Goal: Transaction & Acquisition: Purchase product/service

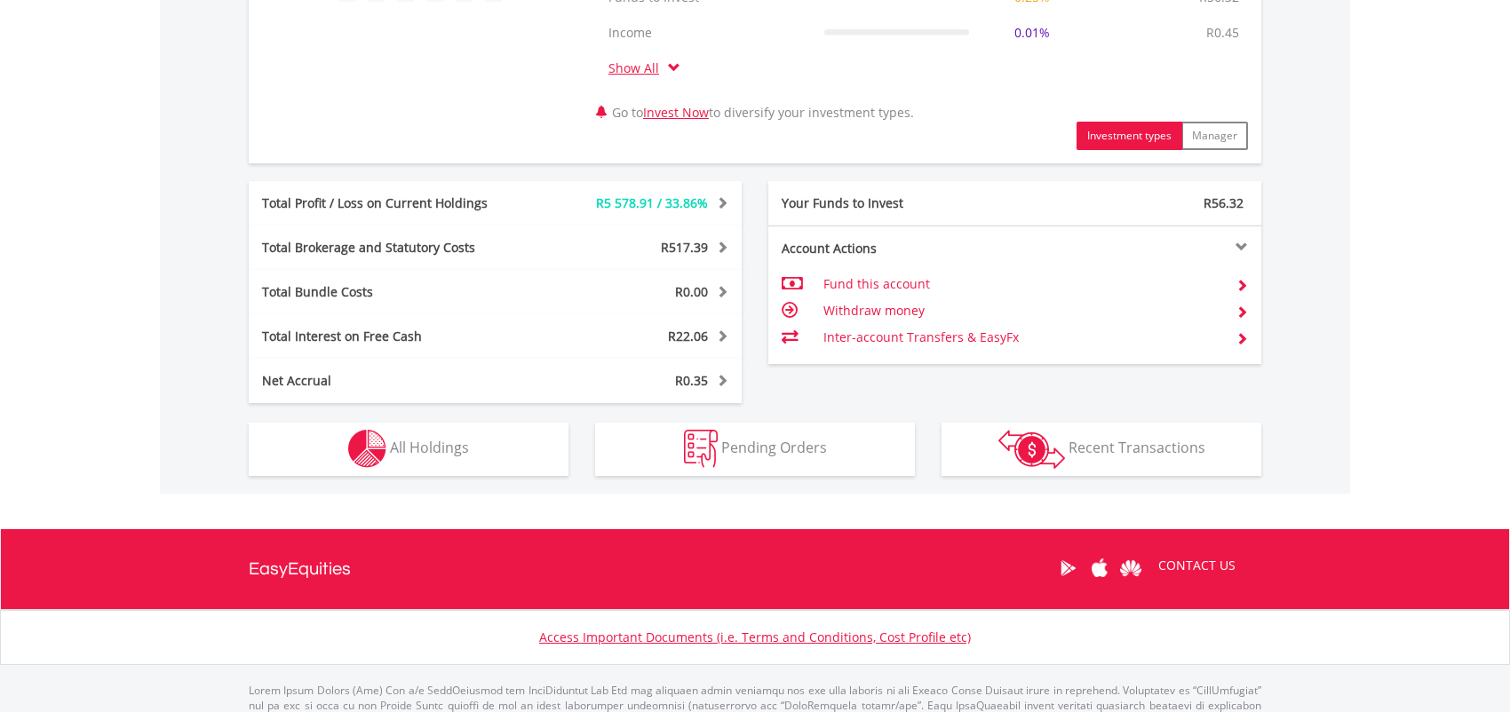
scroll to position [888, 0]
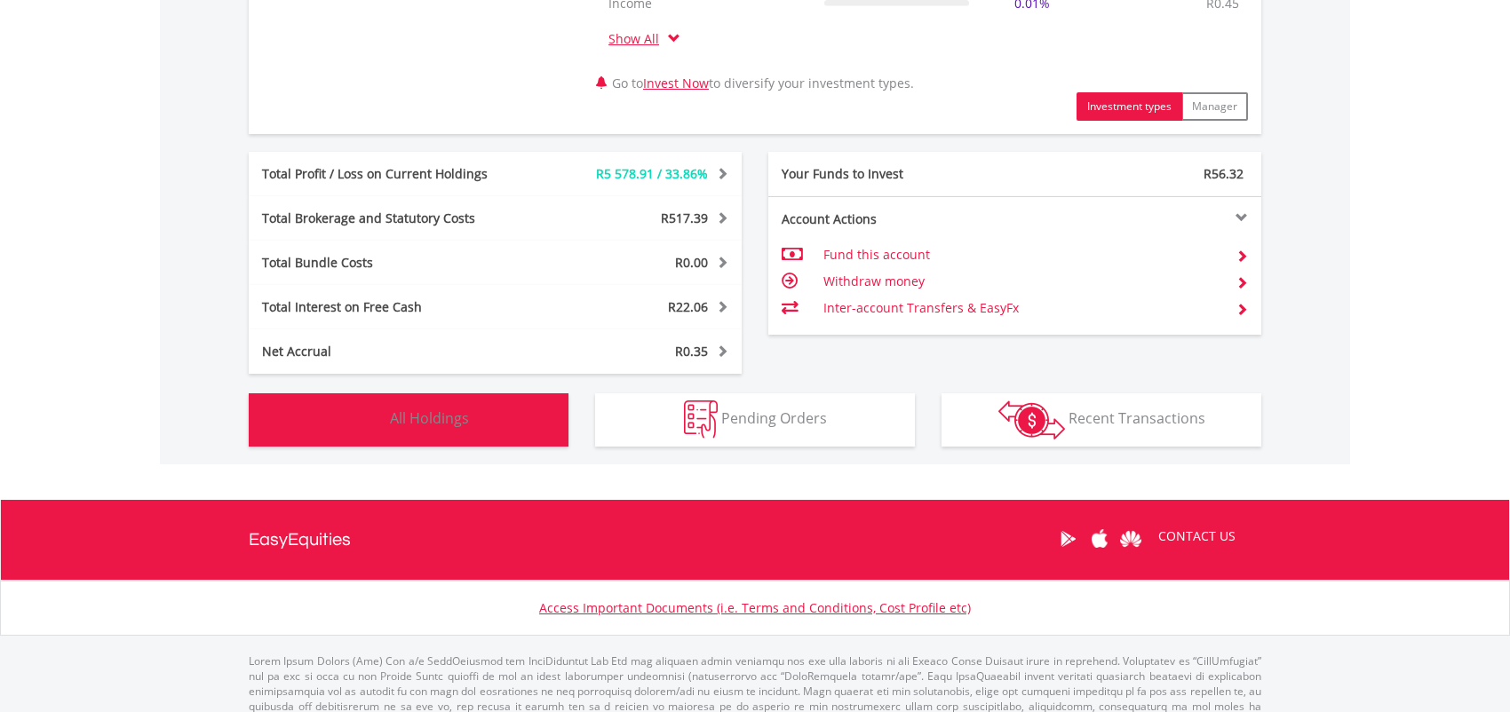
click at [437, 419] on span "All Holdings" at bounding box center [429, 419] width 79 height 20
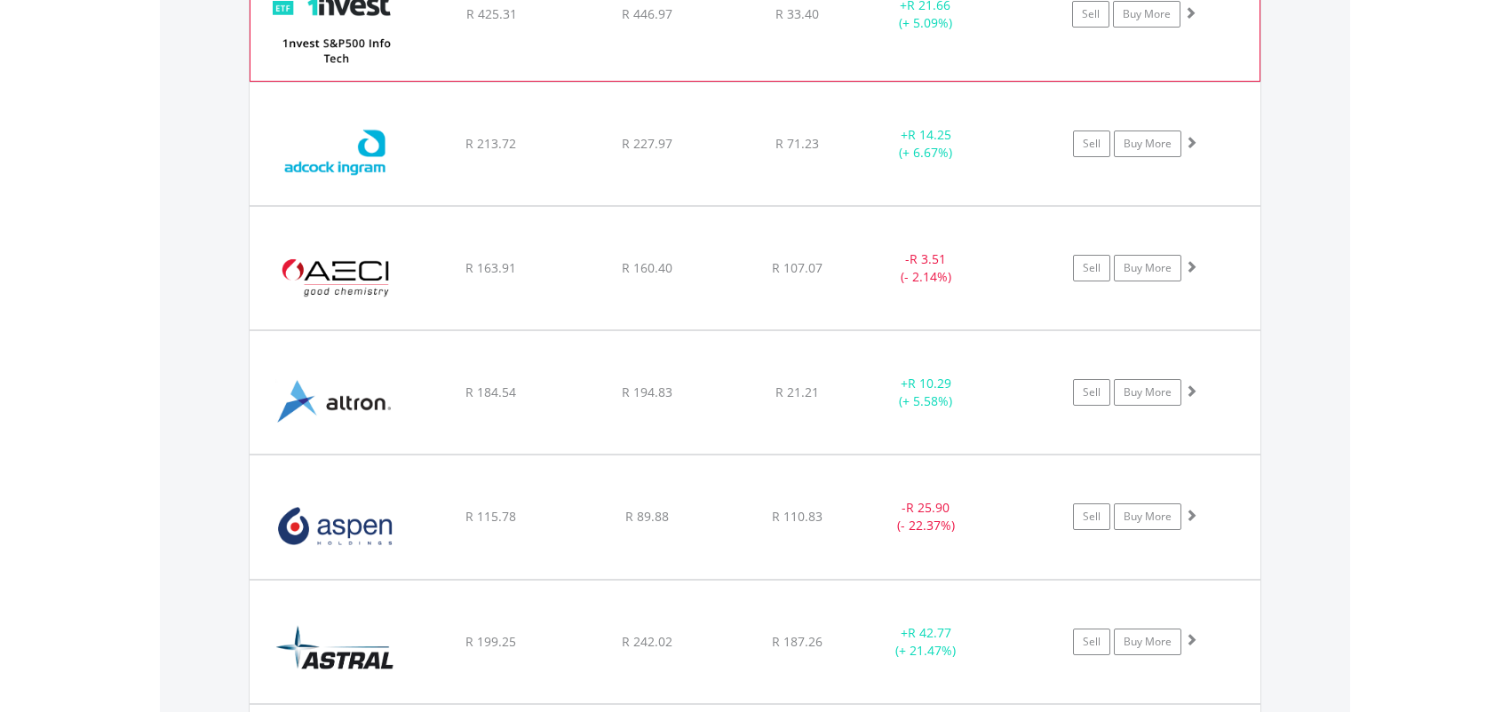
scroll to position [1831, 0]
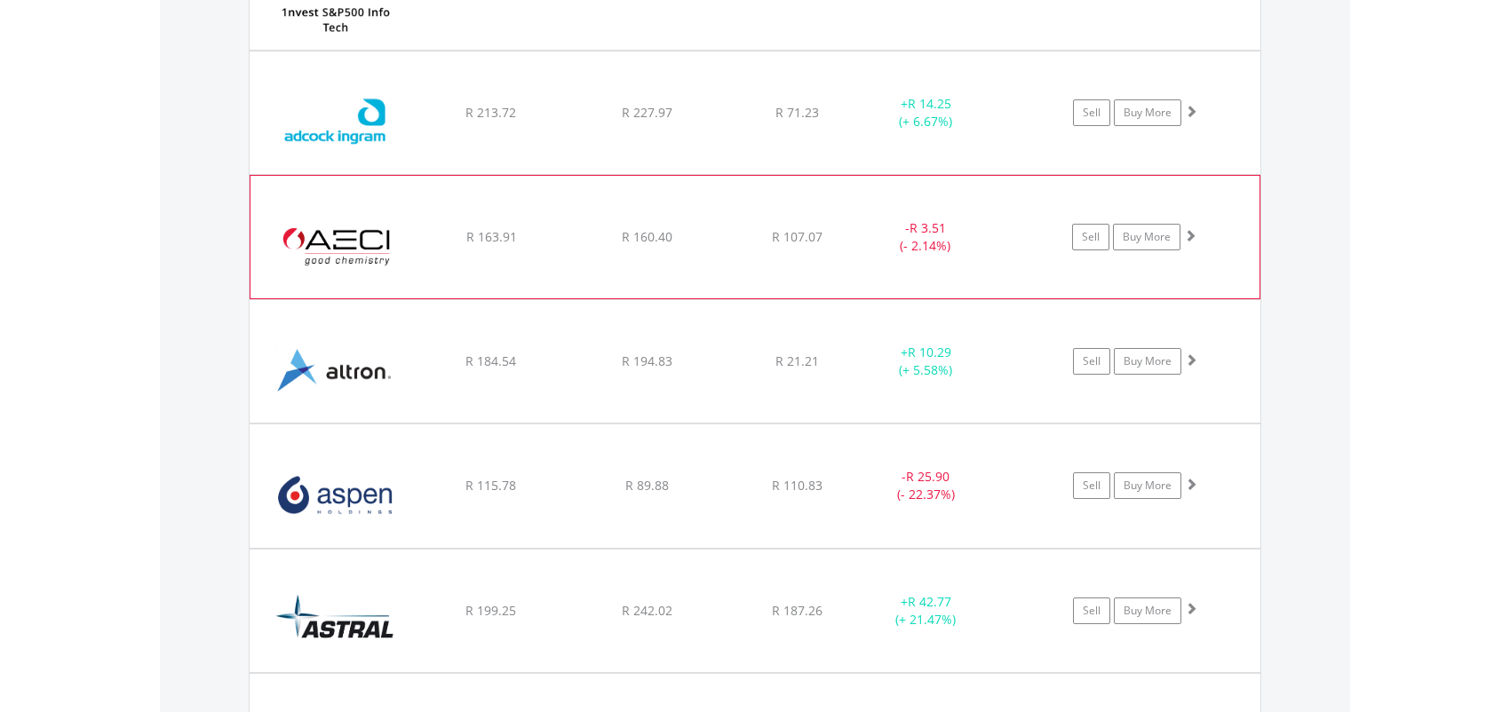
click at [1189, 235] on span at bounding box center [1190, 235] width 12 height 12
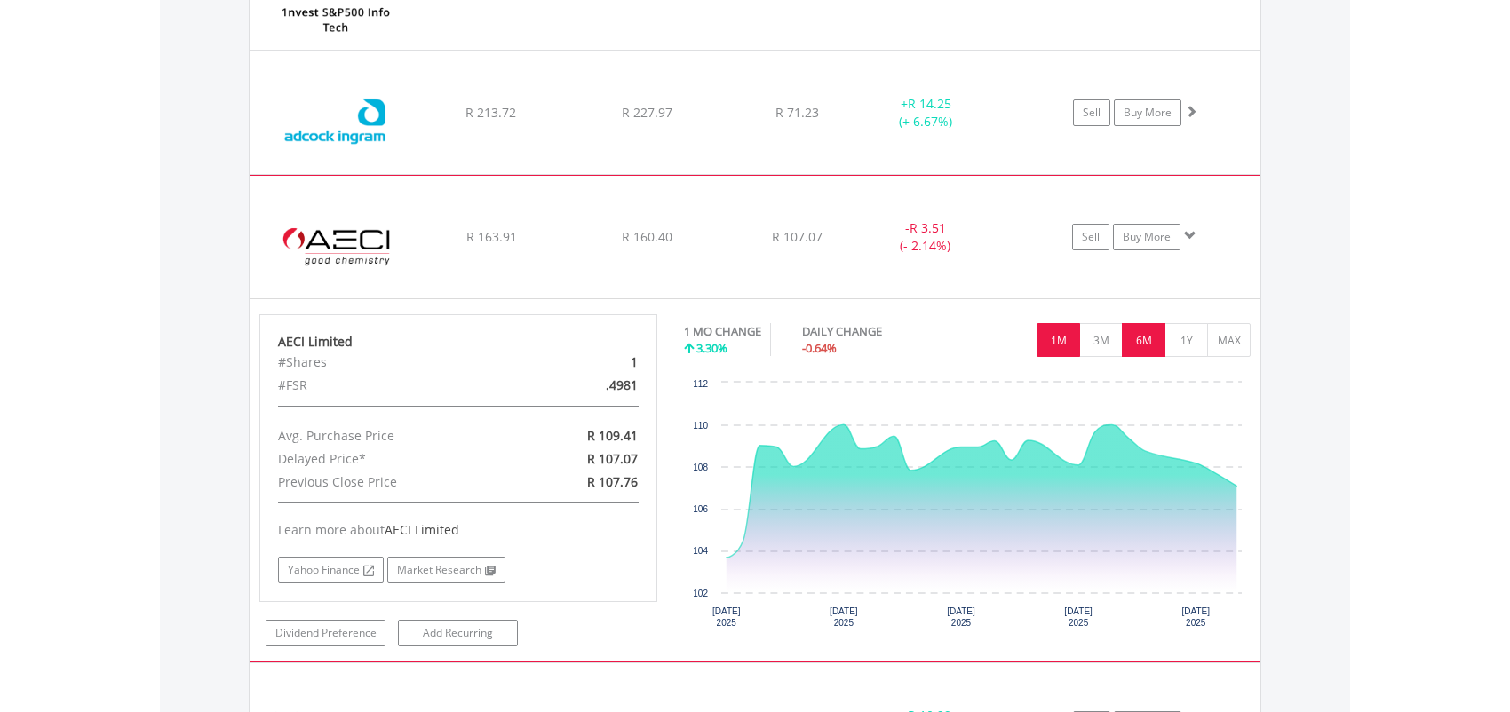
click at [1141, 344] on button "6M" at bounding box center [1144, 340] width 44 height 34
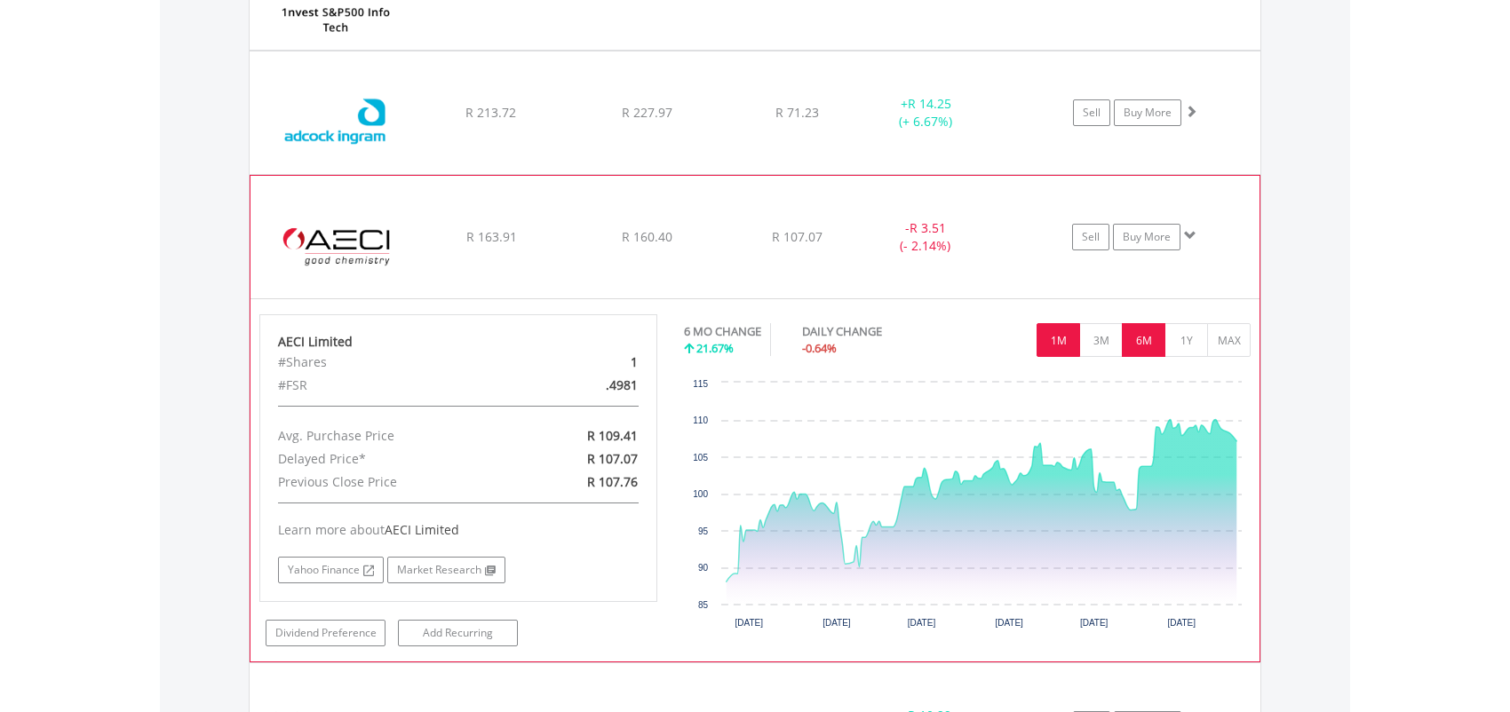
click at [1064, 335] on button "1M" at bounding box center [1059, 340] width 44 height 34
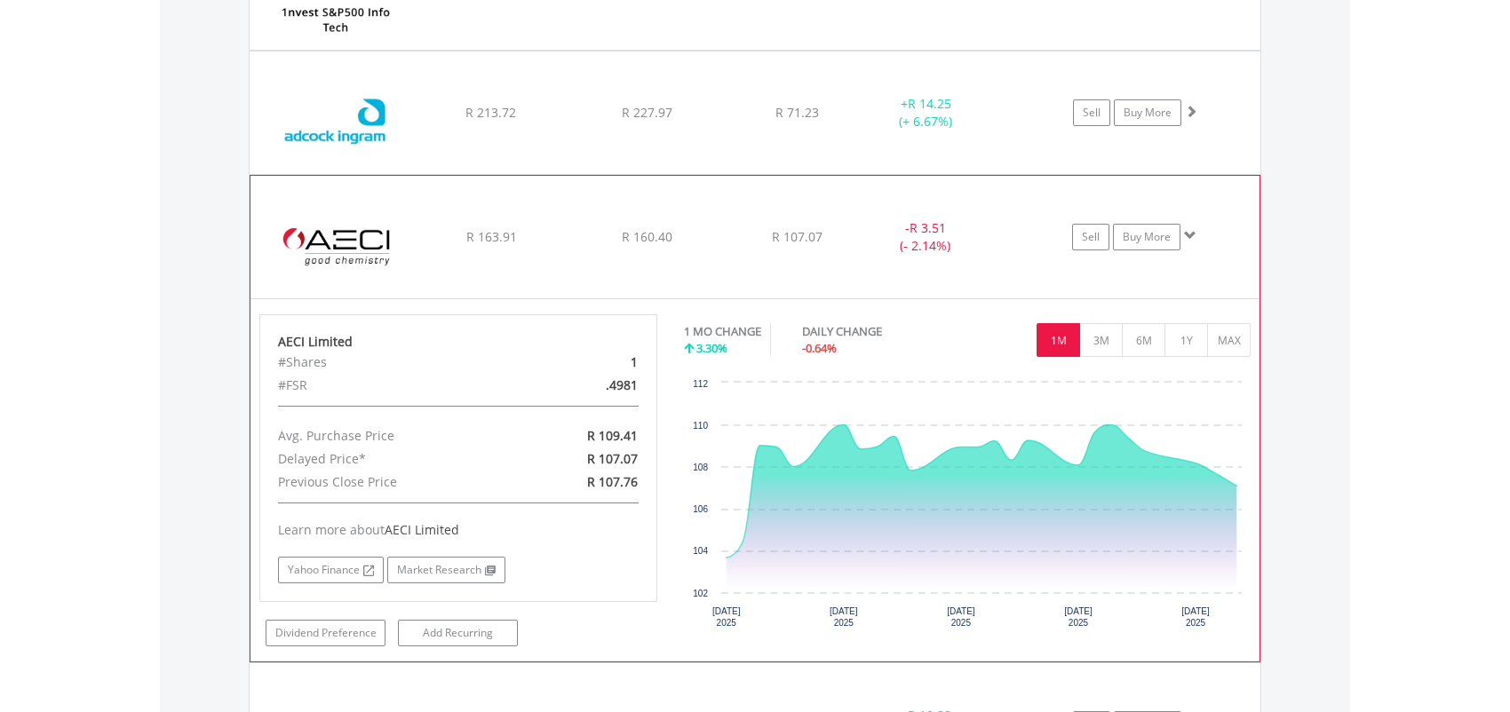
click at [1191, 235] on span at bounding box center [1190, 235] width 12 height 12
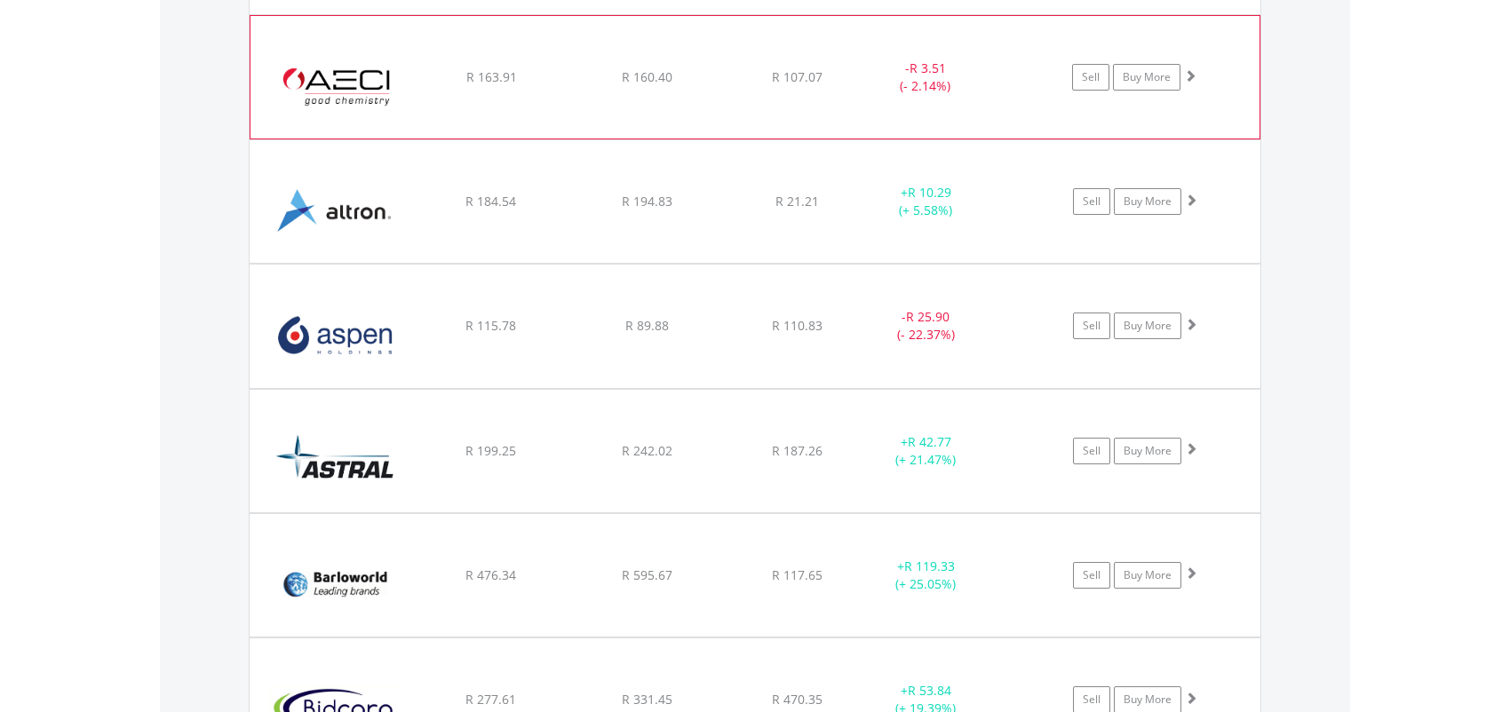
scroll to position [2009, 0]
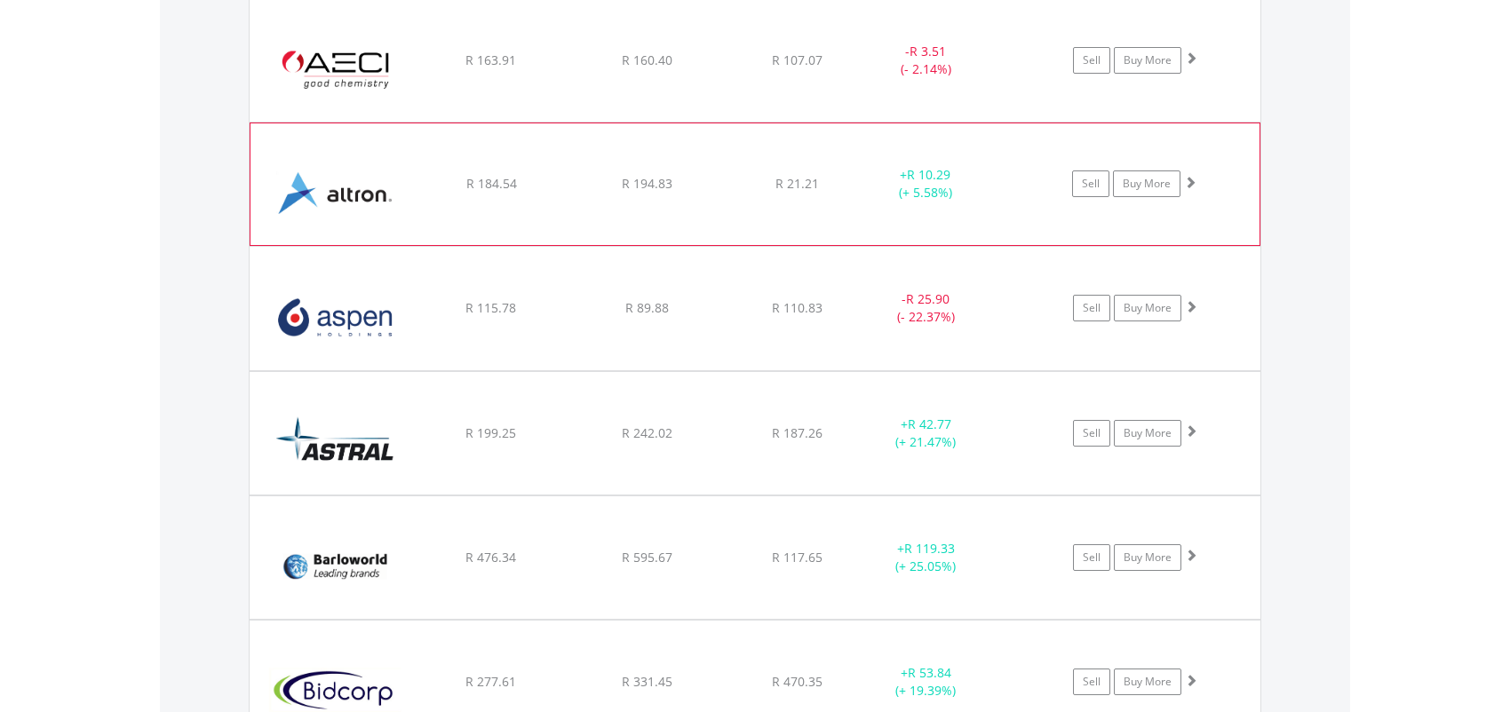
click at [1191, 176] on span at bounding box center [1190, 182] width 12 height 12
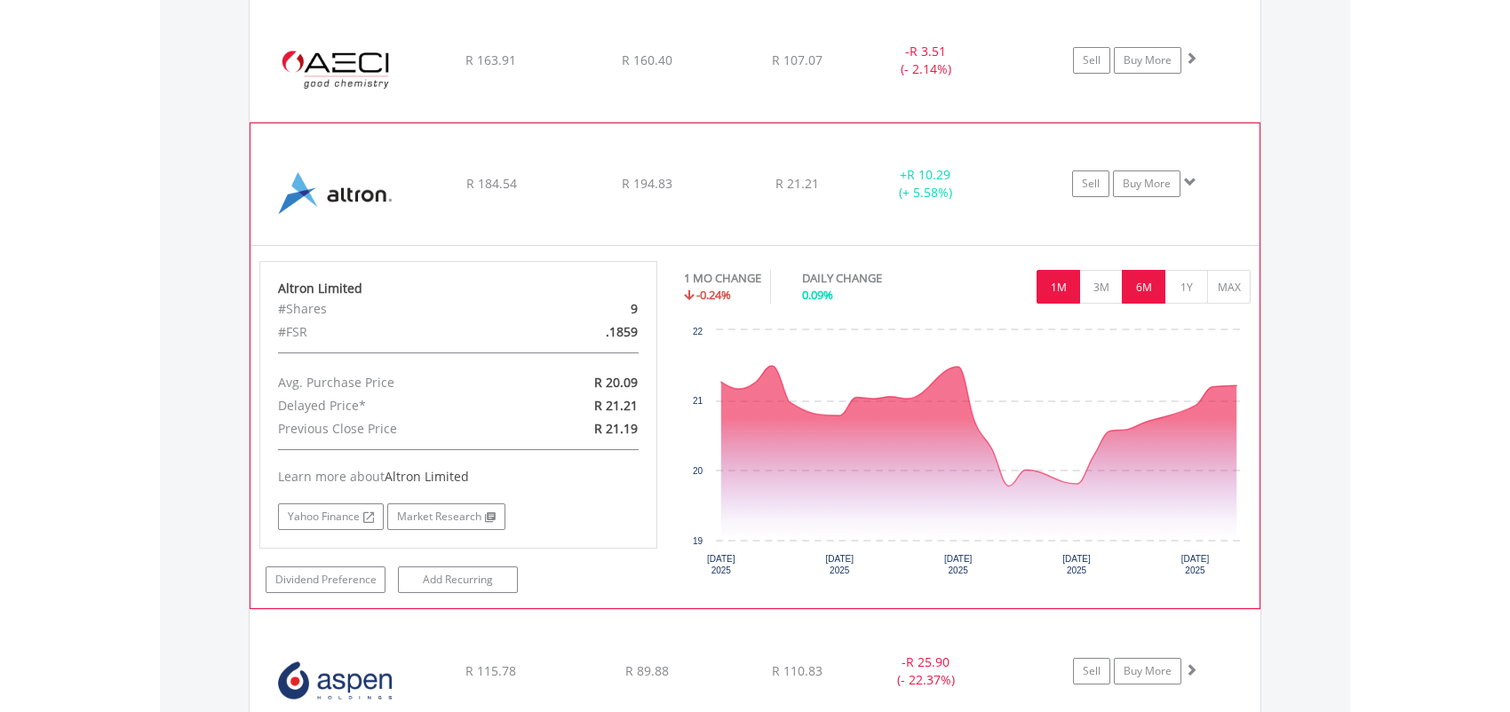
click at [1149, 280] on button "6M" at bounding box center [1144, 287] width 44 height 34
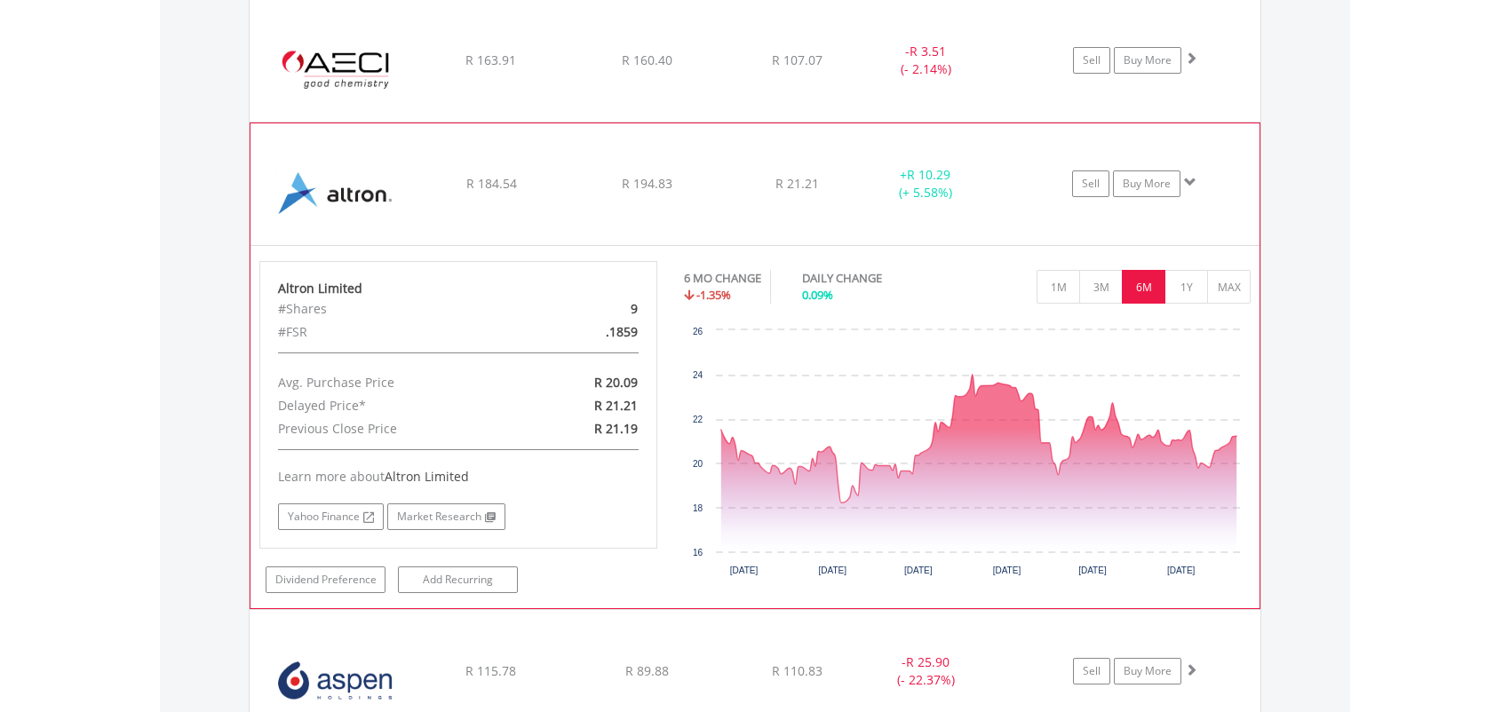
click at [1189, 184] on span at bounding box center [1190, 182] width 12 height 12
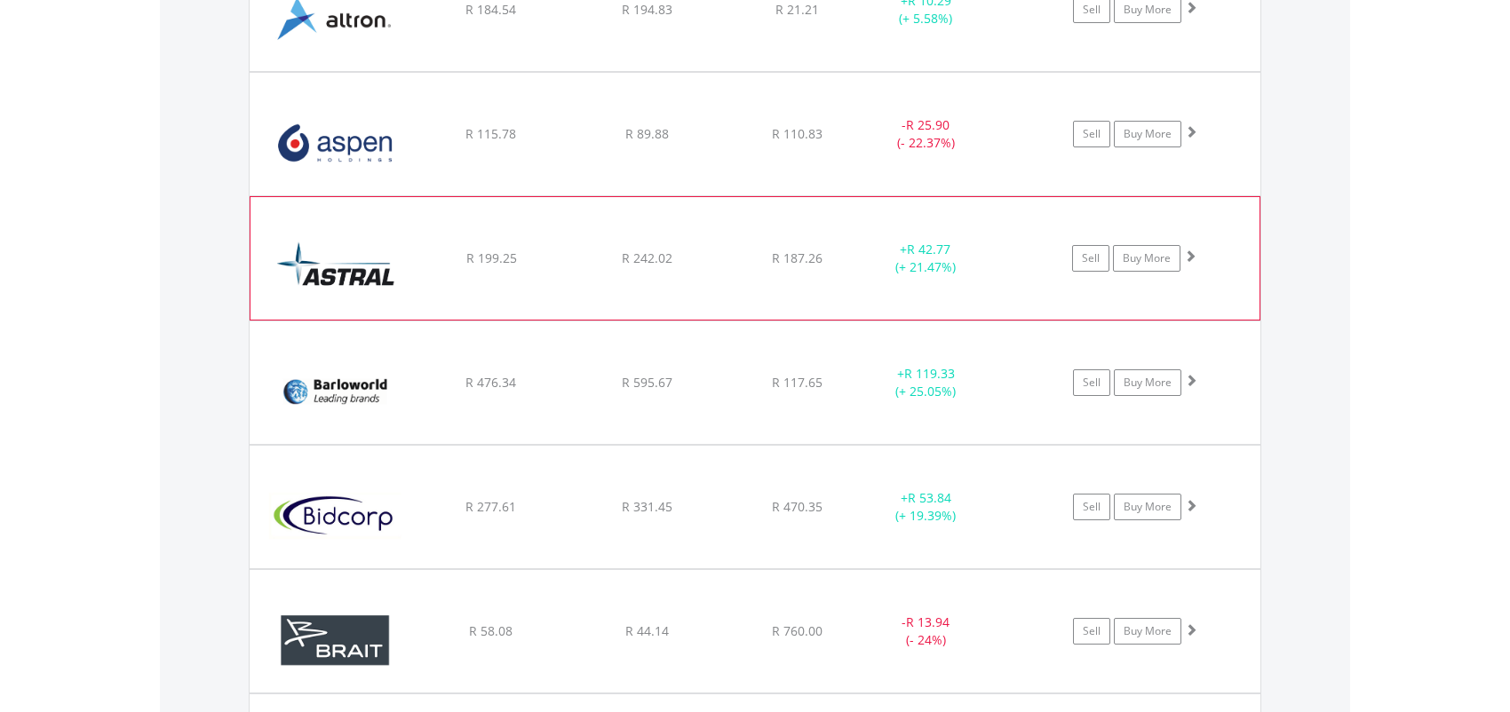
scroll to position [2186, 0]
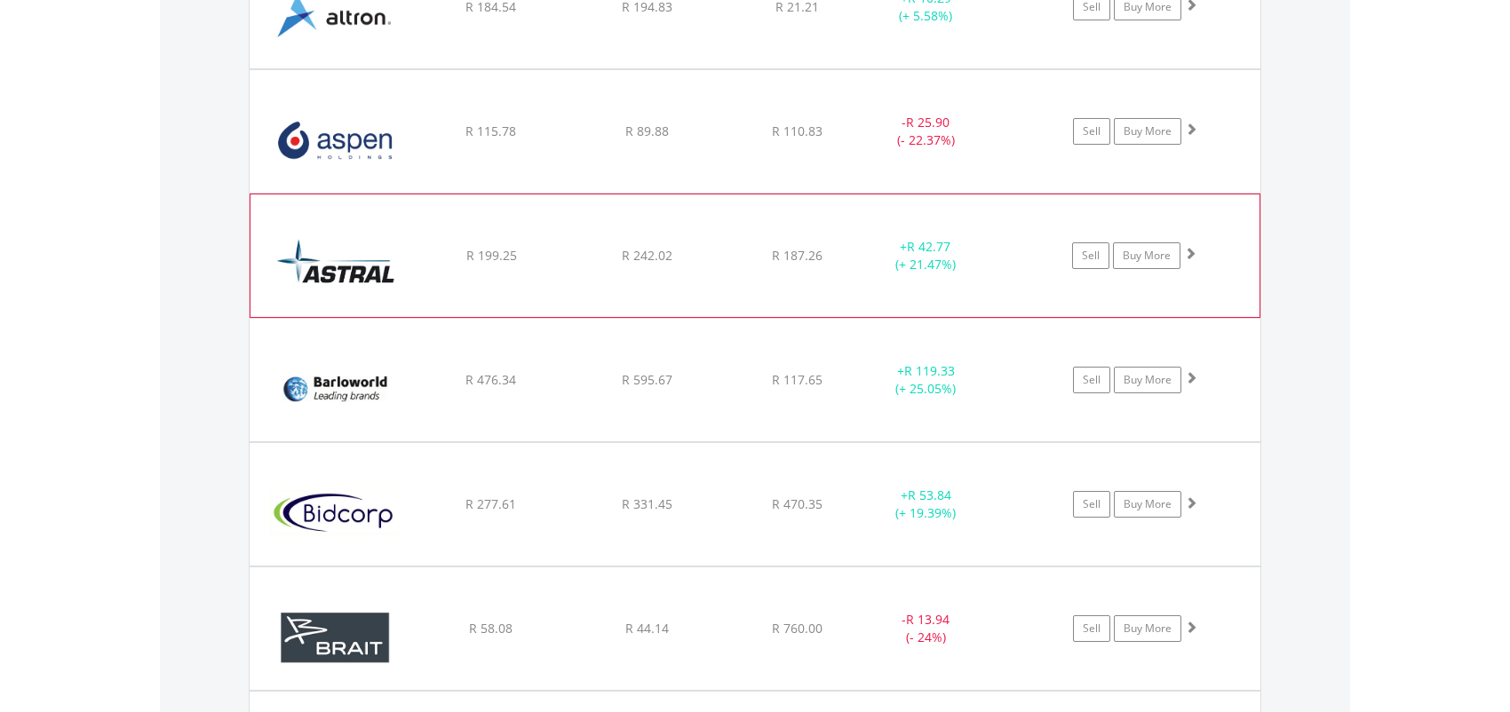
click at [1191, 254] on span at bounding box center [1190, 253] width 12 height 12
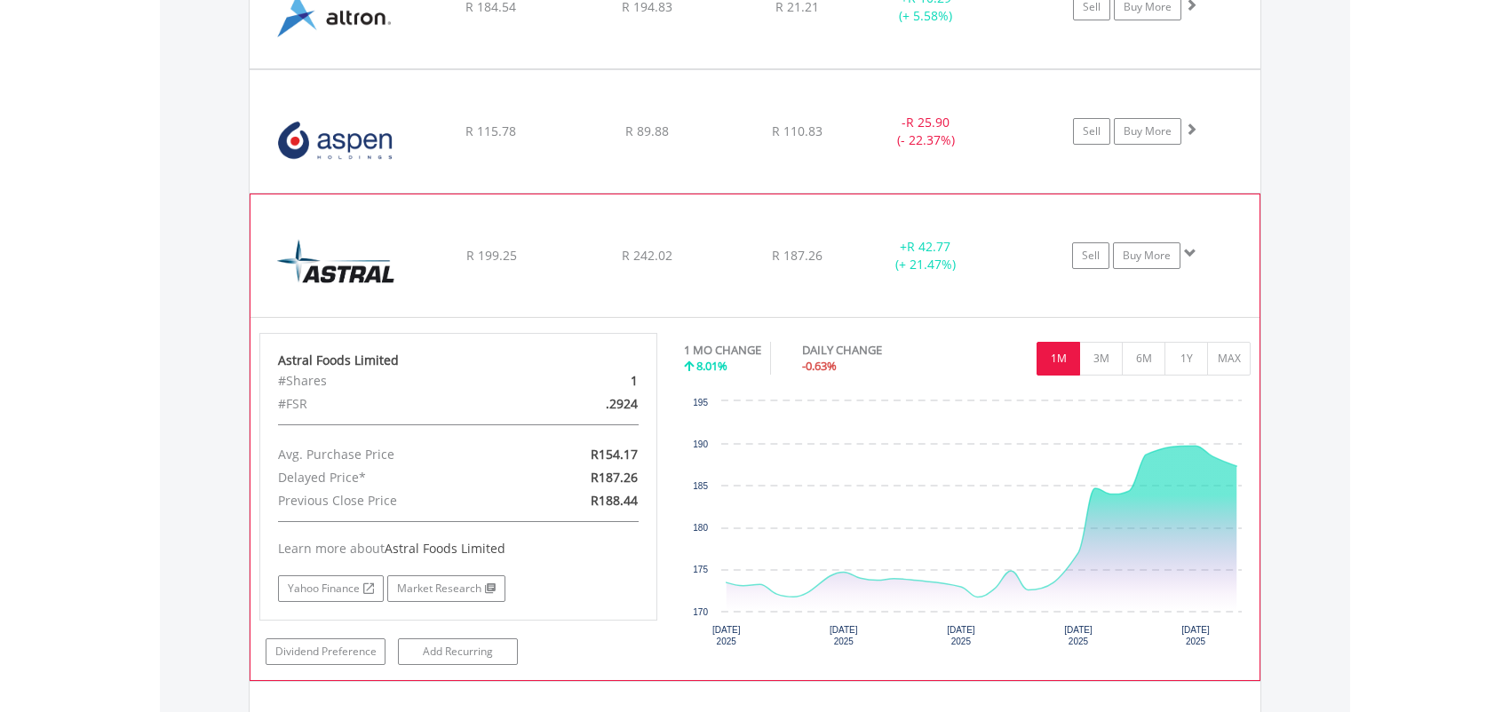
drag, startPoint x: 1191, startPoint y: 254, endPoint x: 1214, endPoint y: 285, distance: 38.7
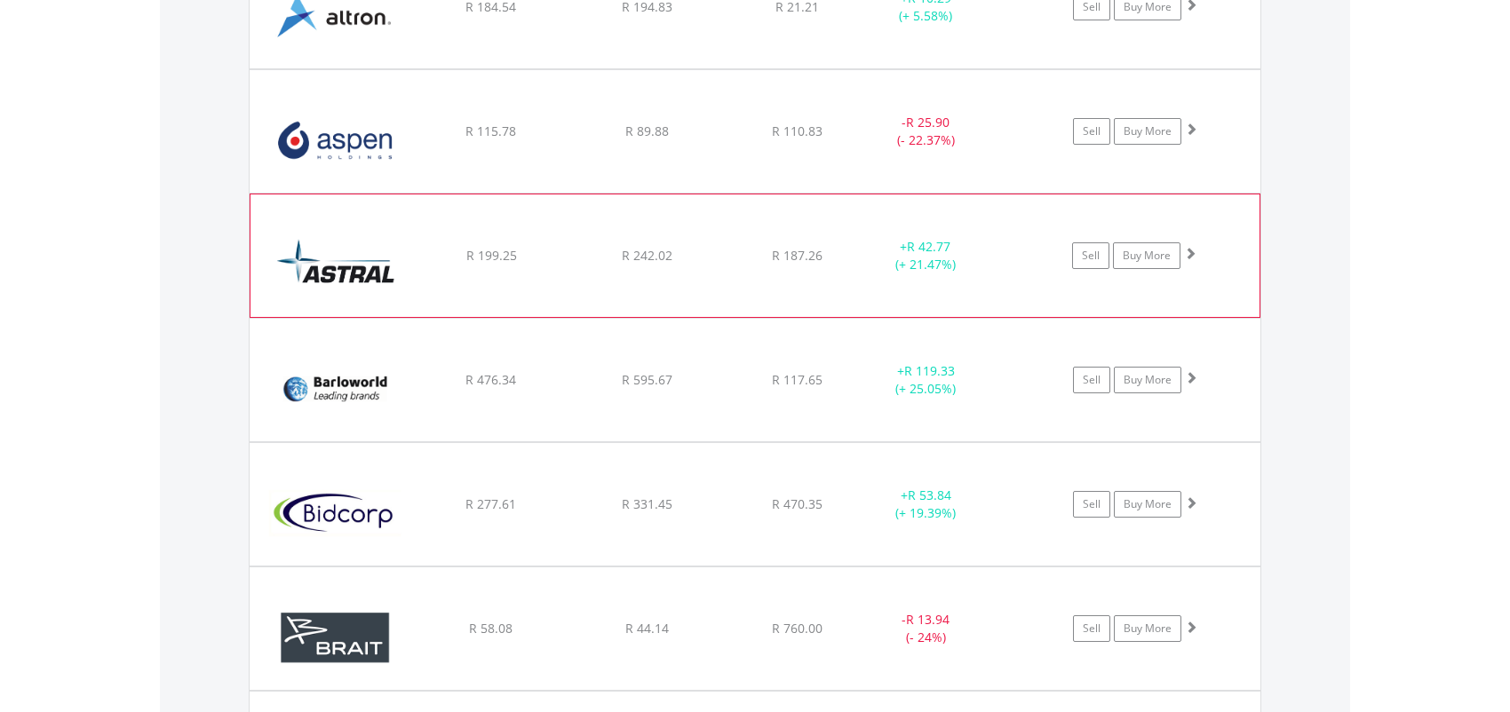
click at [1193, 255] on span at bounding box center [1190, 253] width 12 height 12
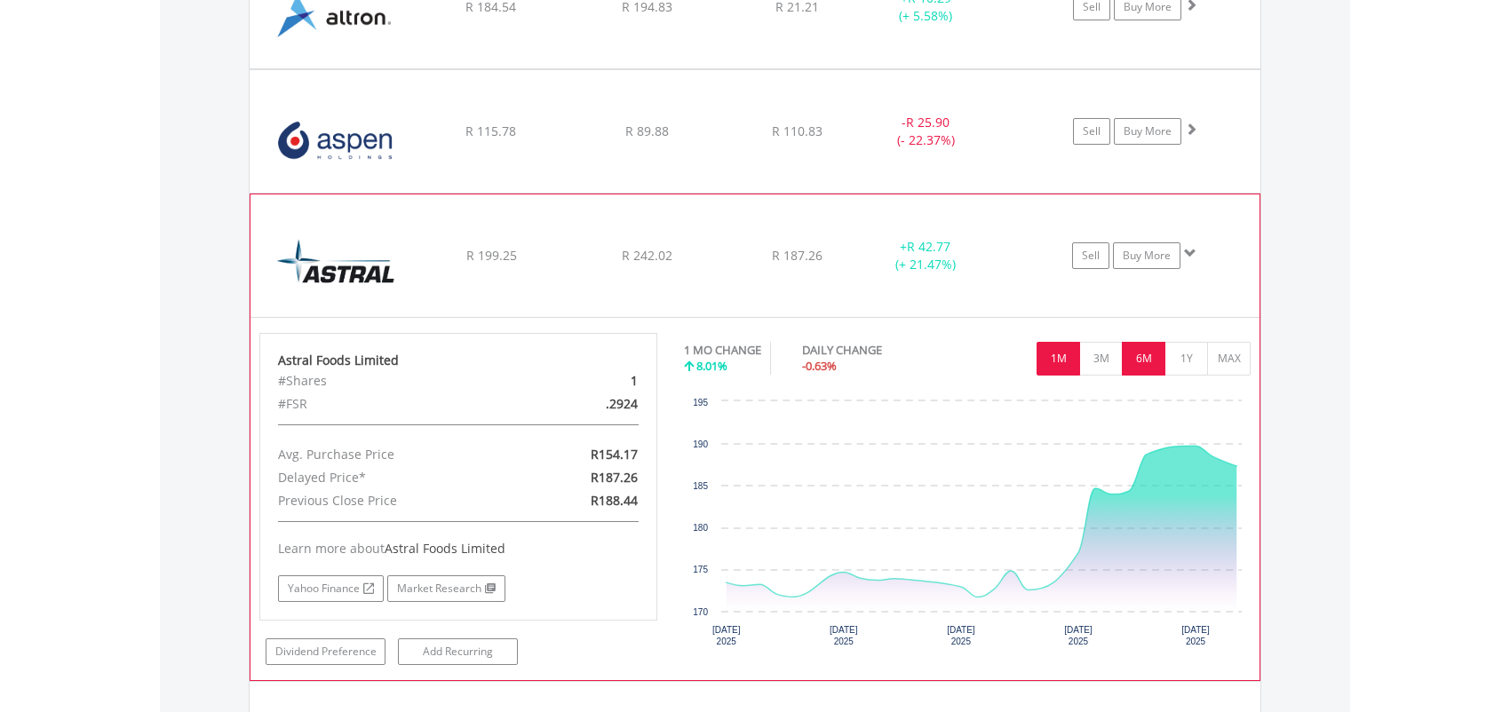
click at [1144, 357] on button "6M" at bounding box center [1144, 359] width 44 height 34
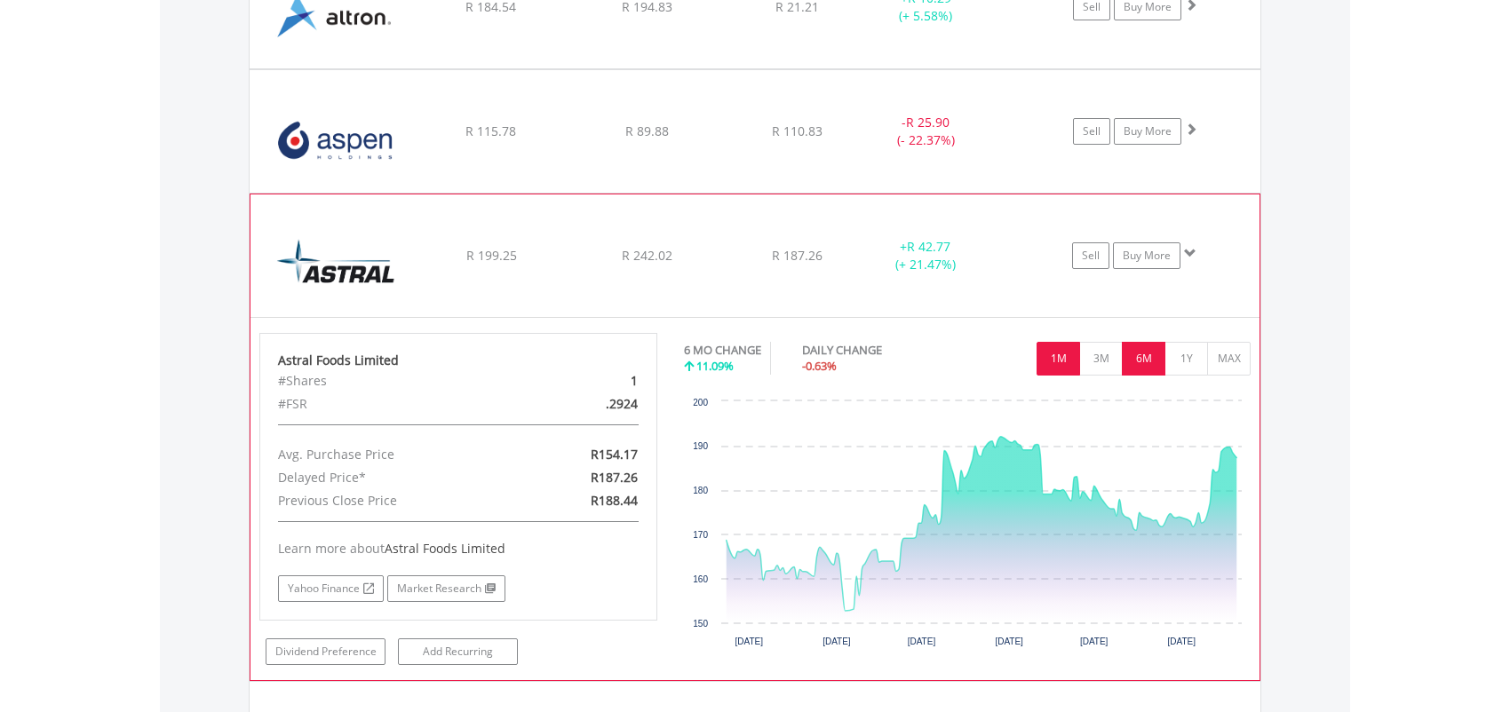
click at [1059, 352] on button "1M" at bounding box center [1059, 359] width 44 height 34
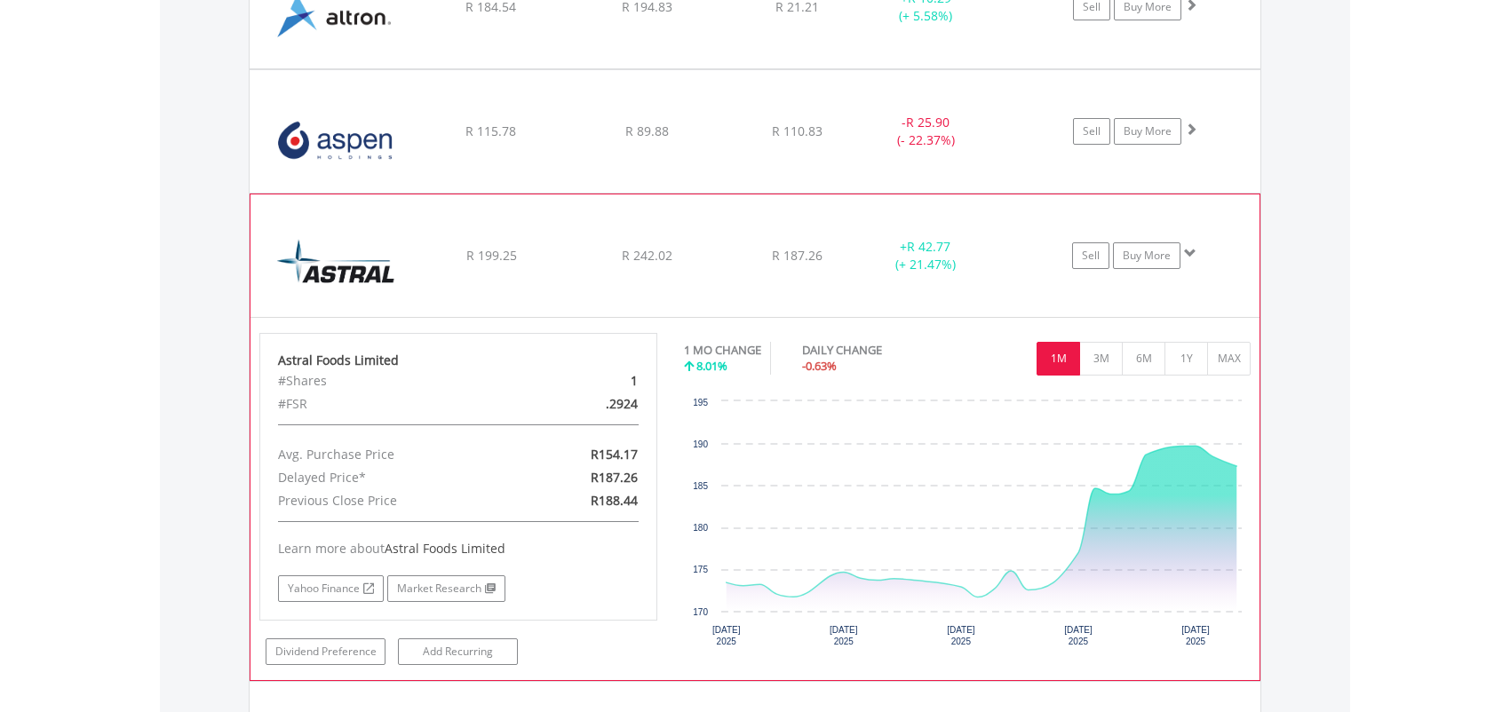
click at [1191, 251] on span at bounding box center [1190, 253] width 12 height 12
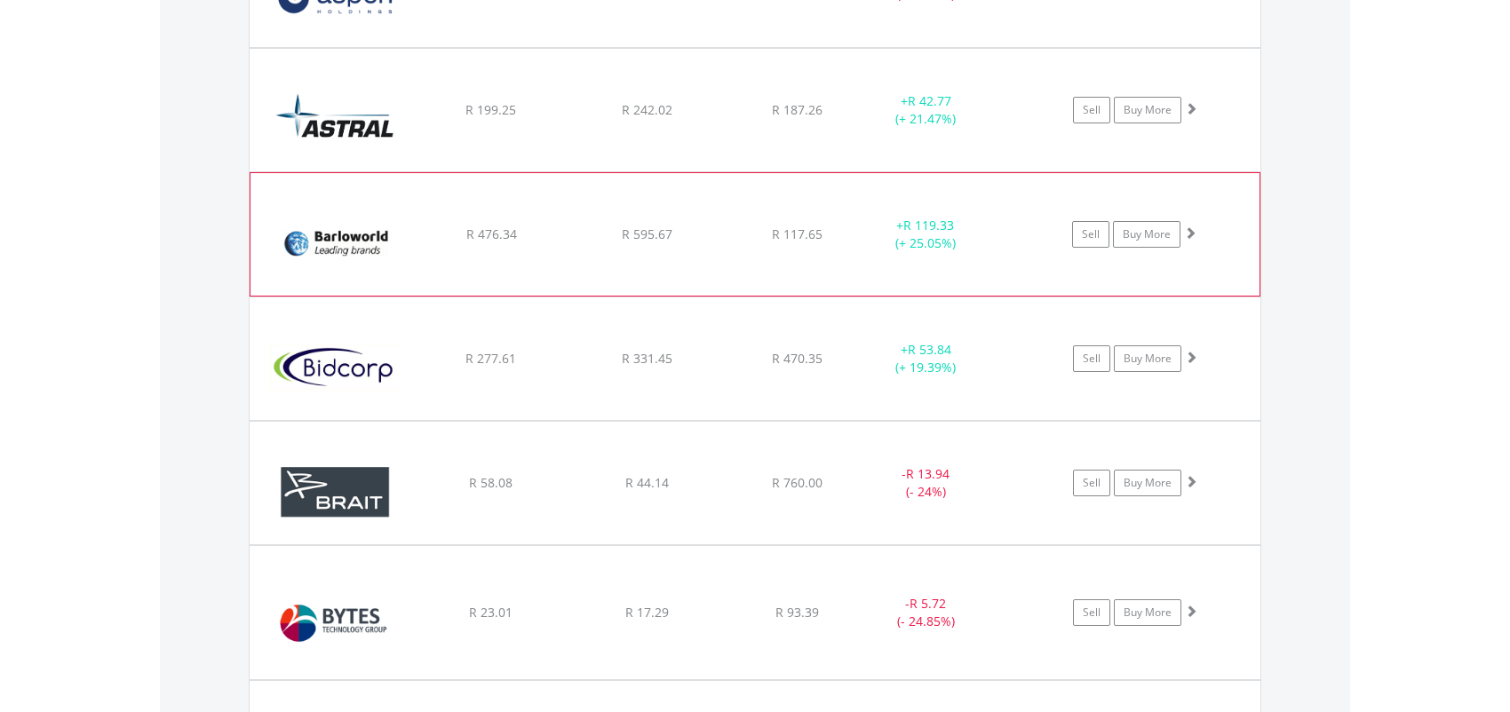
scroll to position [2364, 0]
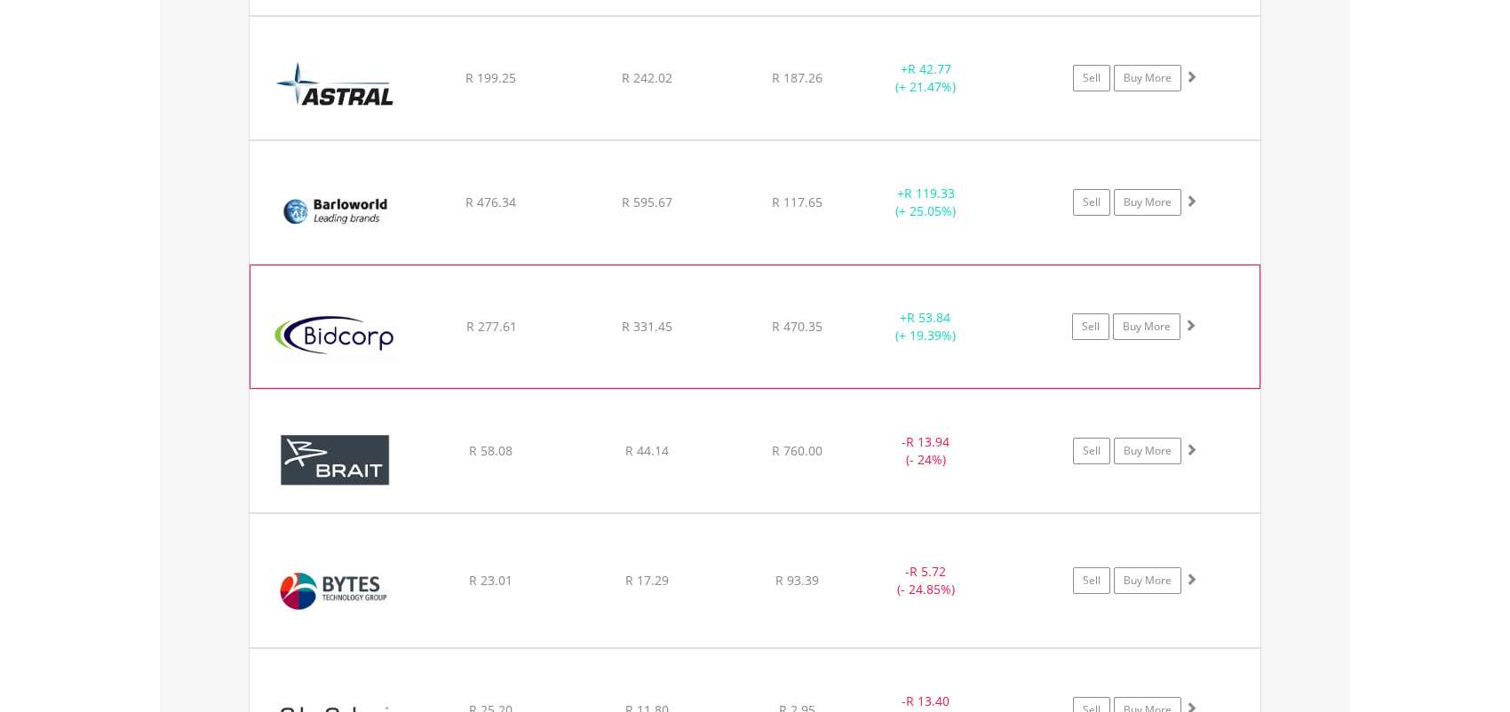
click at [1191, 322] on span at bounding box center [1190, 325] width 12 height 12
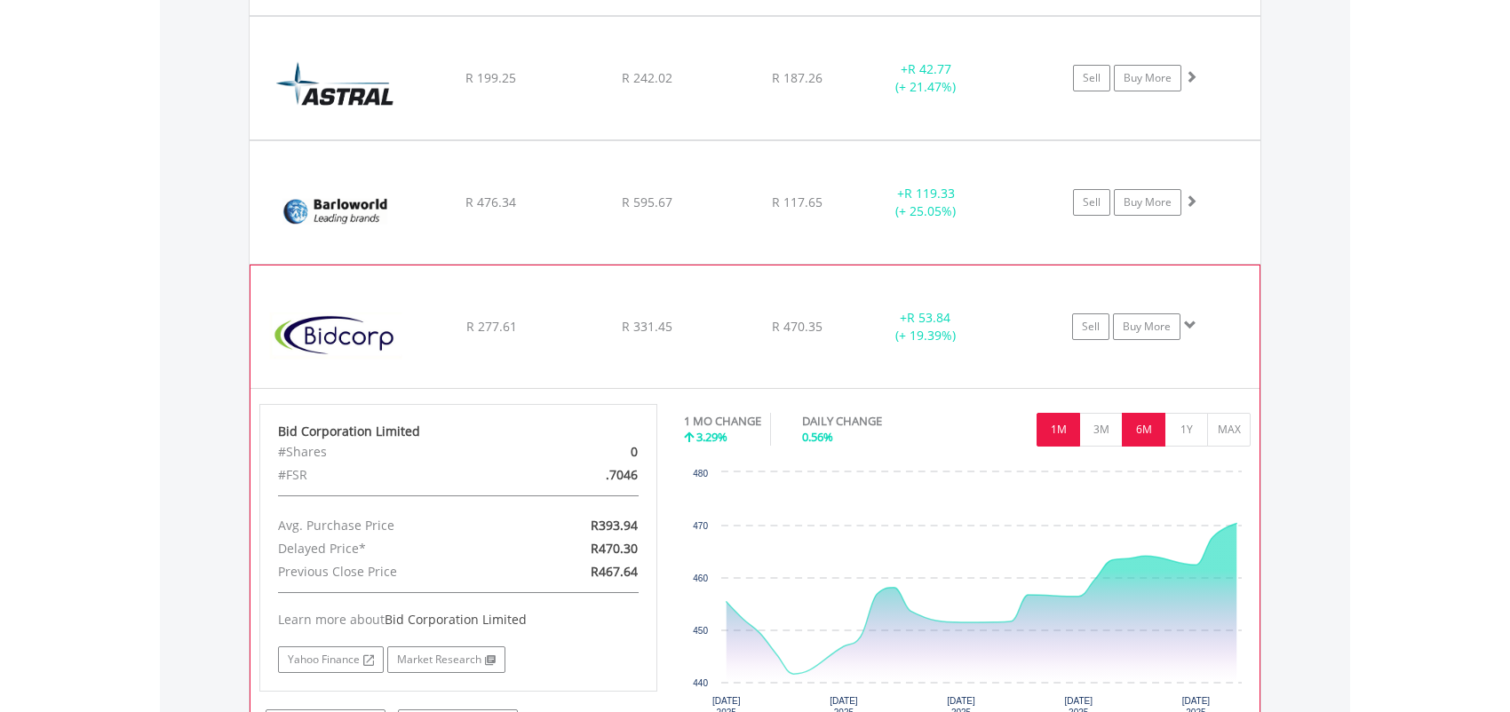
click at [1139, 426] on button "6M" at bounding box center [1144, 430] width 44 height 34
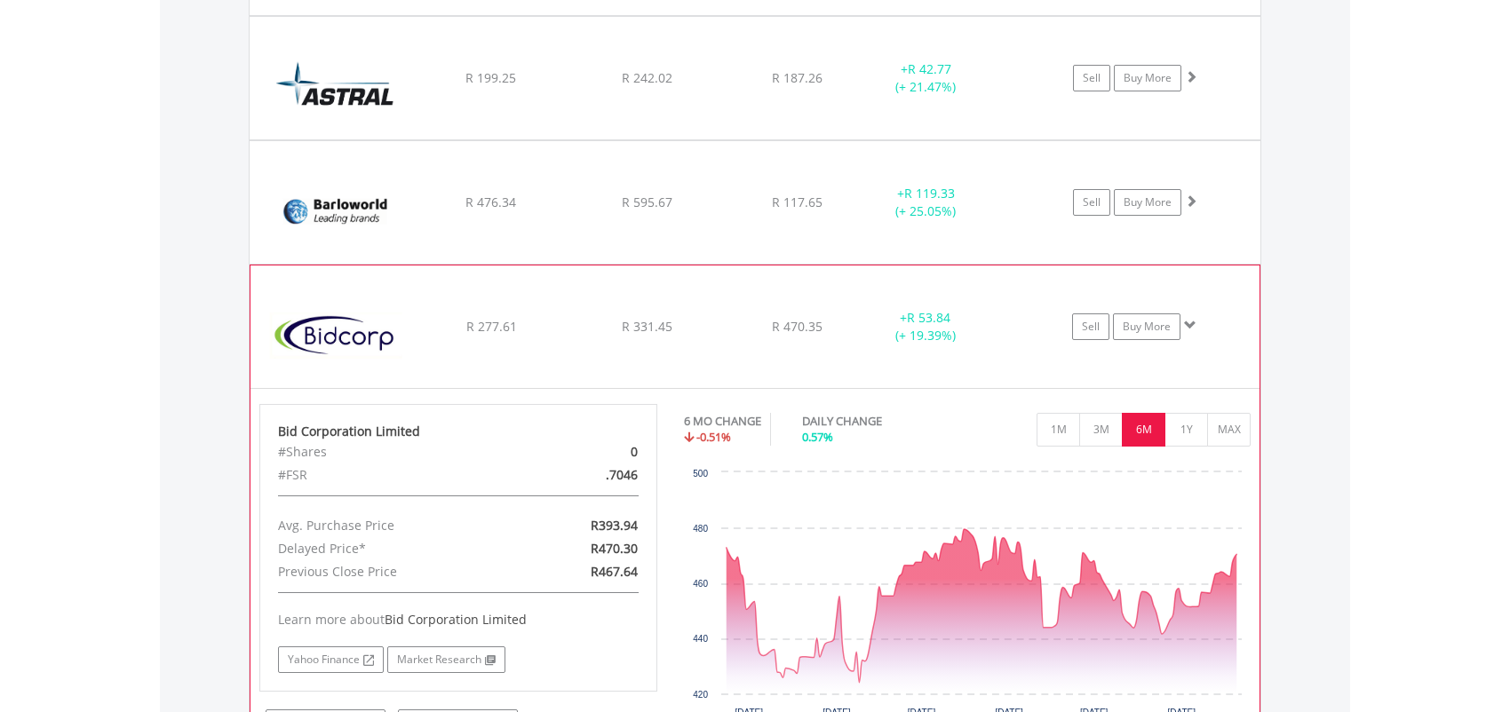
click at [1192, 322] on span at bounding box center [1190, 325] width 12 height 12
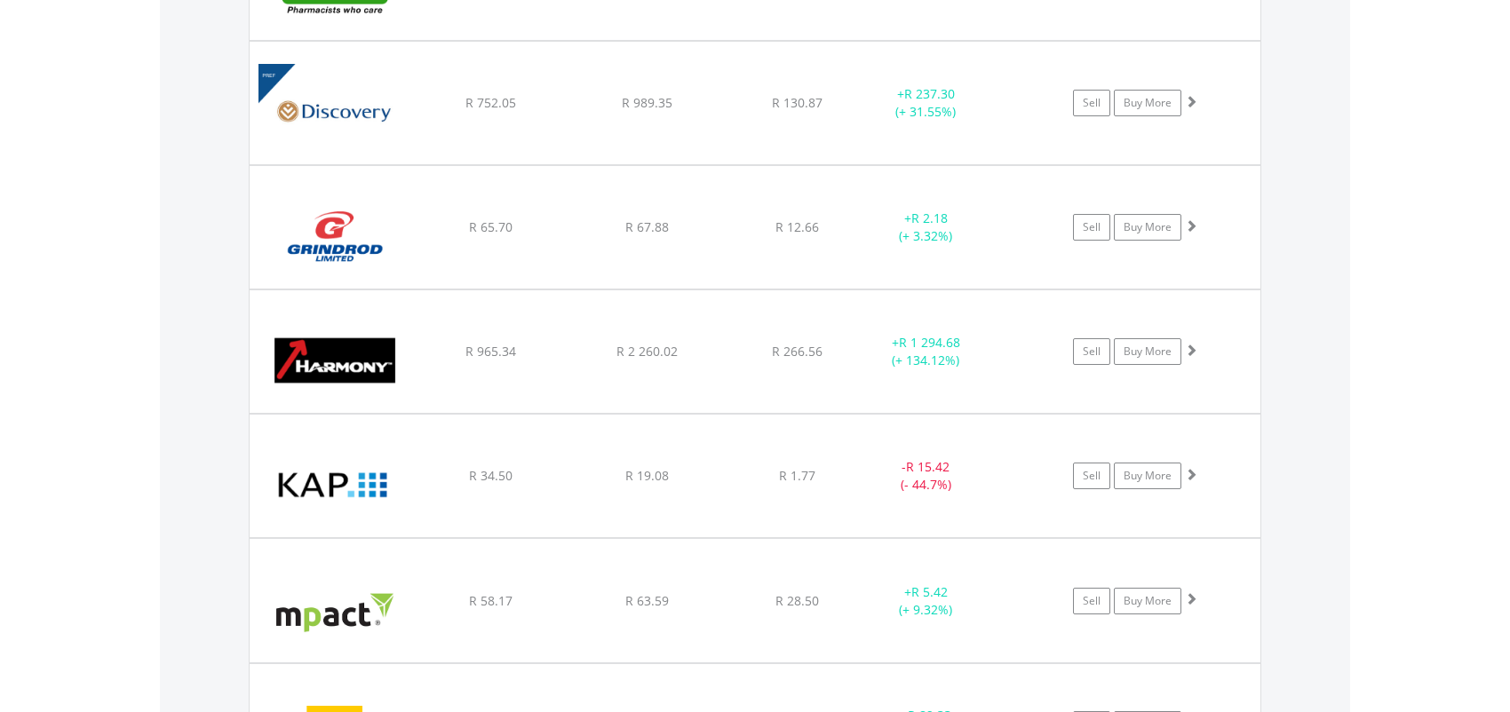
scroll to position [3252, 0]
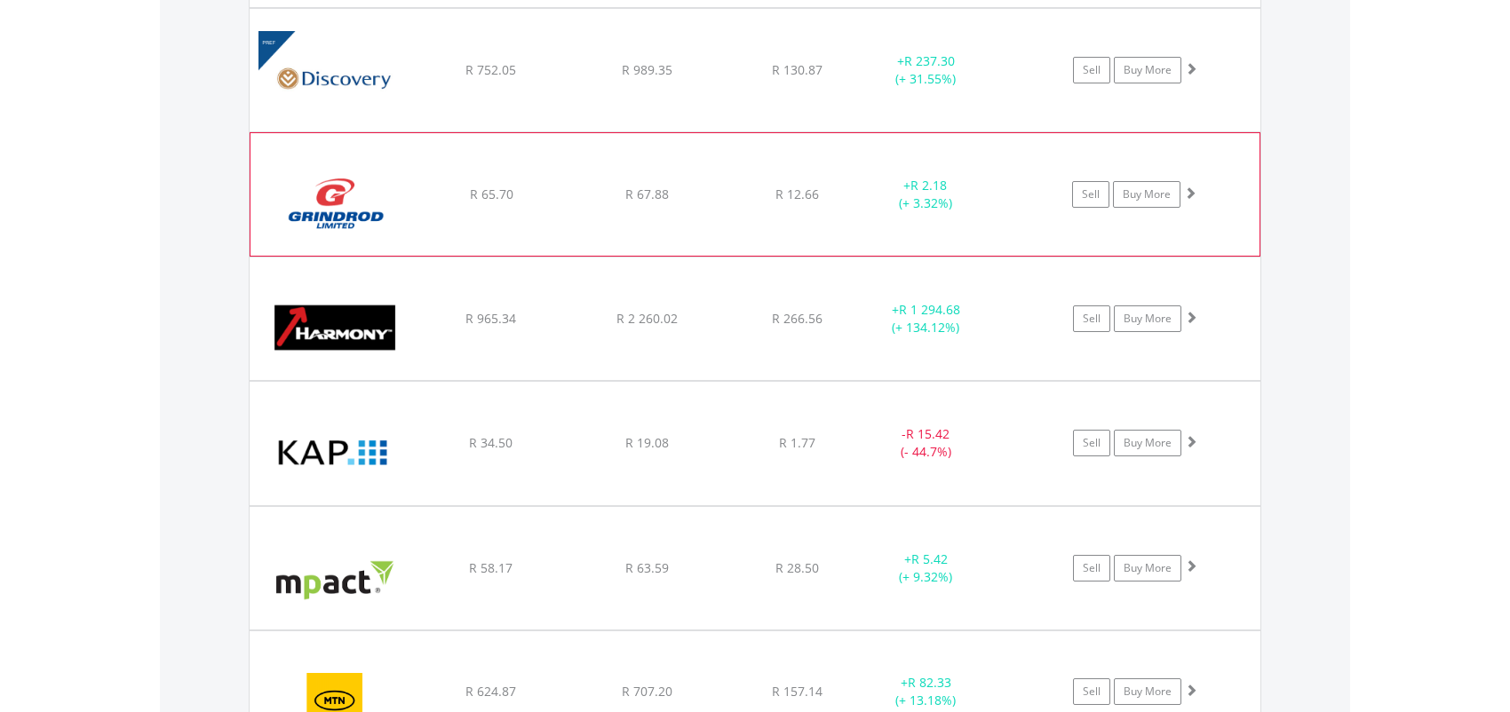
click at [1190, 187] on span at bounding box center [1190, 193] width 12 height 12
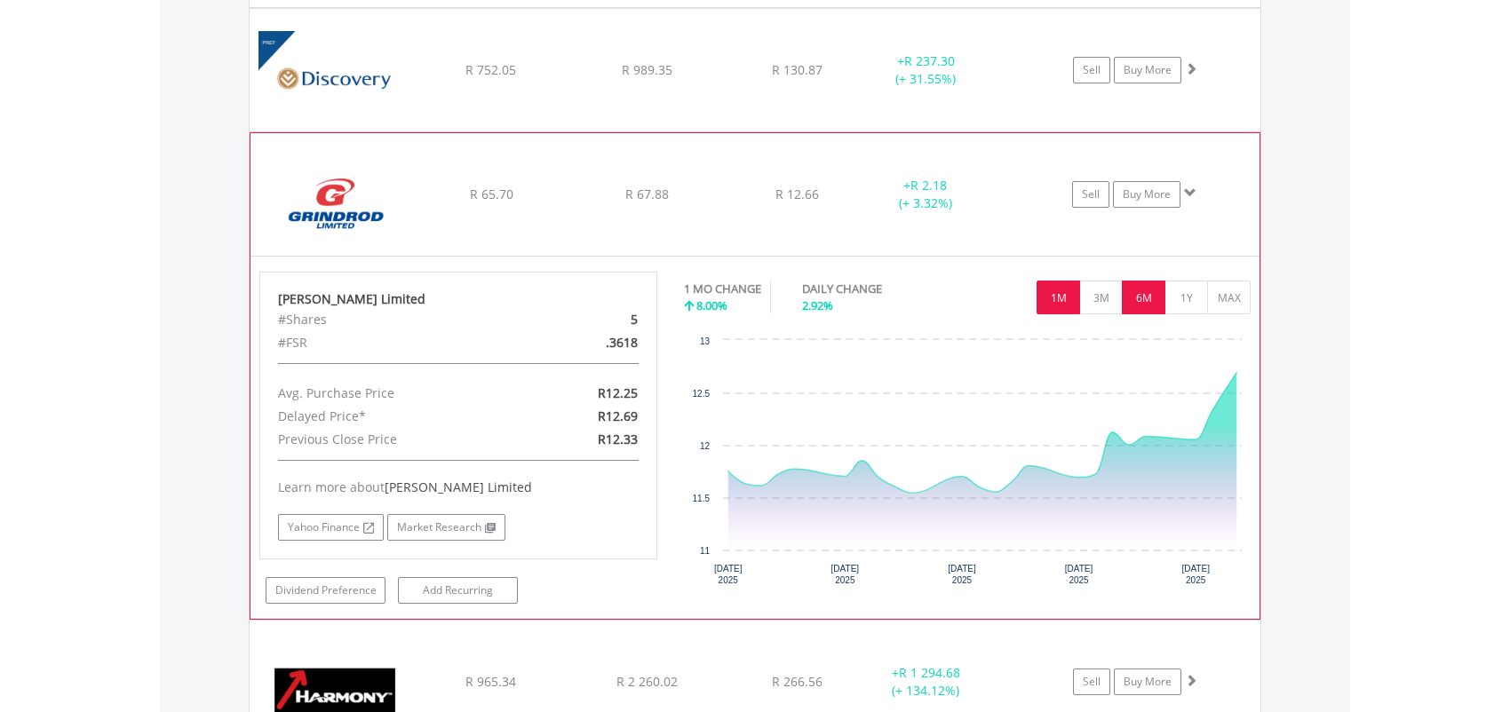
click at [1148, 297] on button "6M" at bounding box center [1144, 298] width 44 height 34
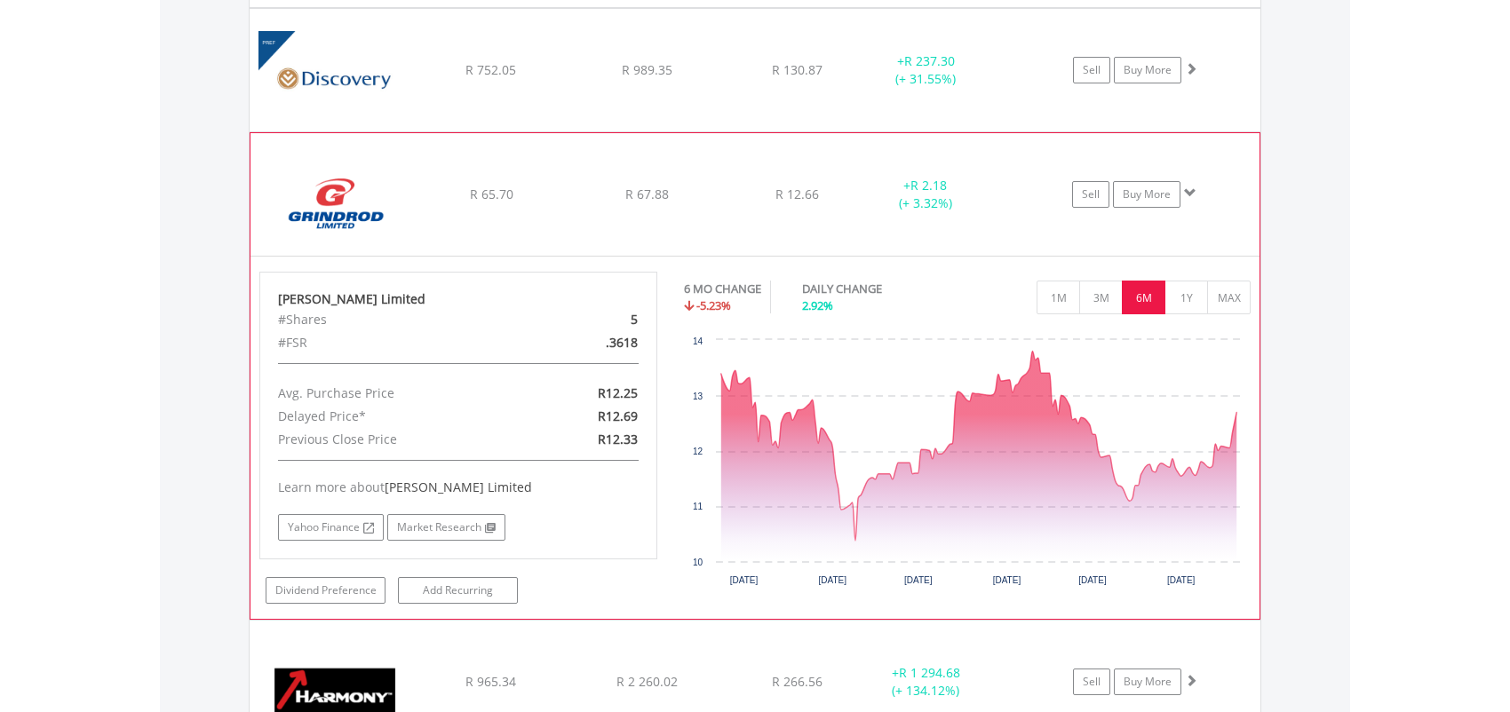
click at [1192, 189] on span at bounding box center [1190, 193] width 12 height 12
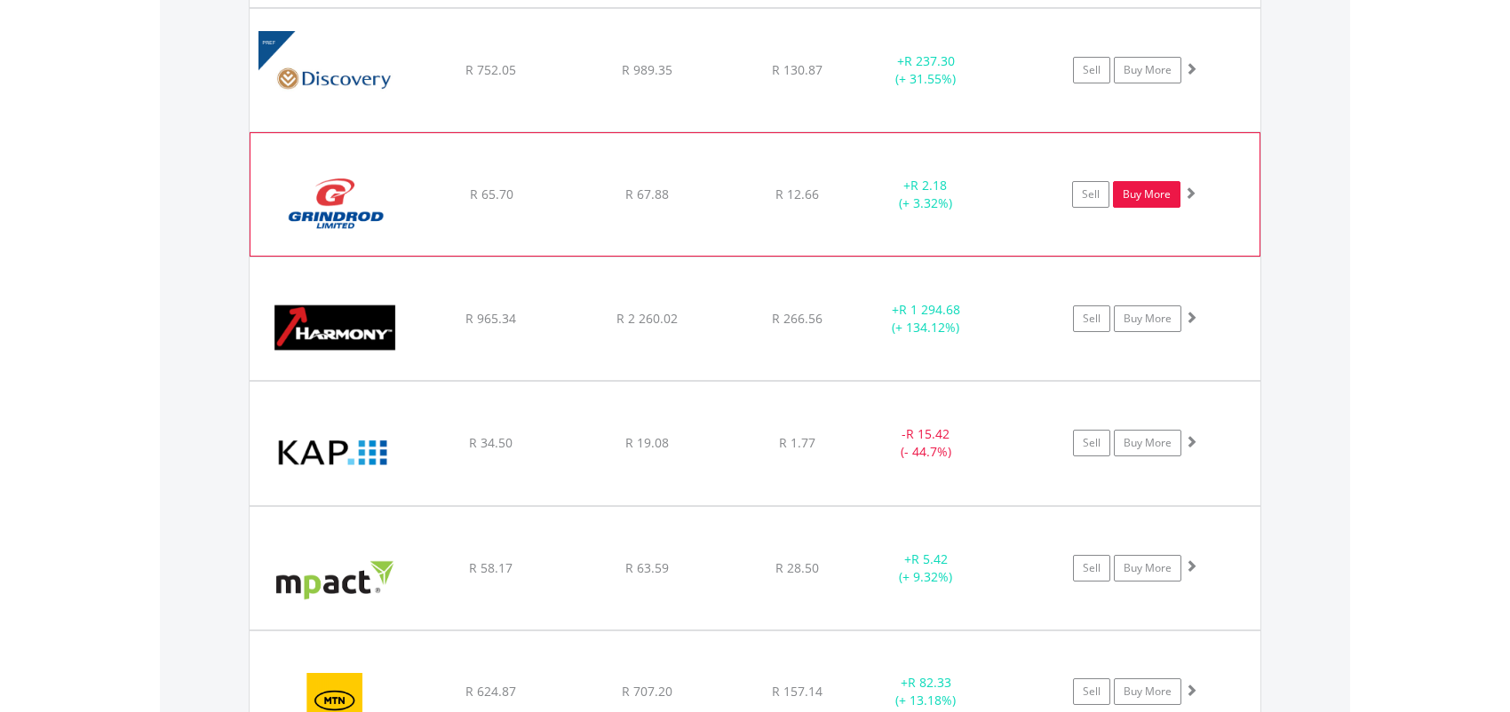
click at [1148, 191] on link "Buy More" at bounding box center [1147, 194] width 68 height 27
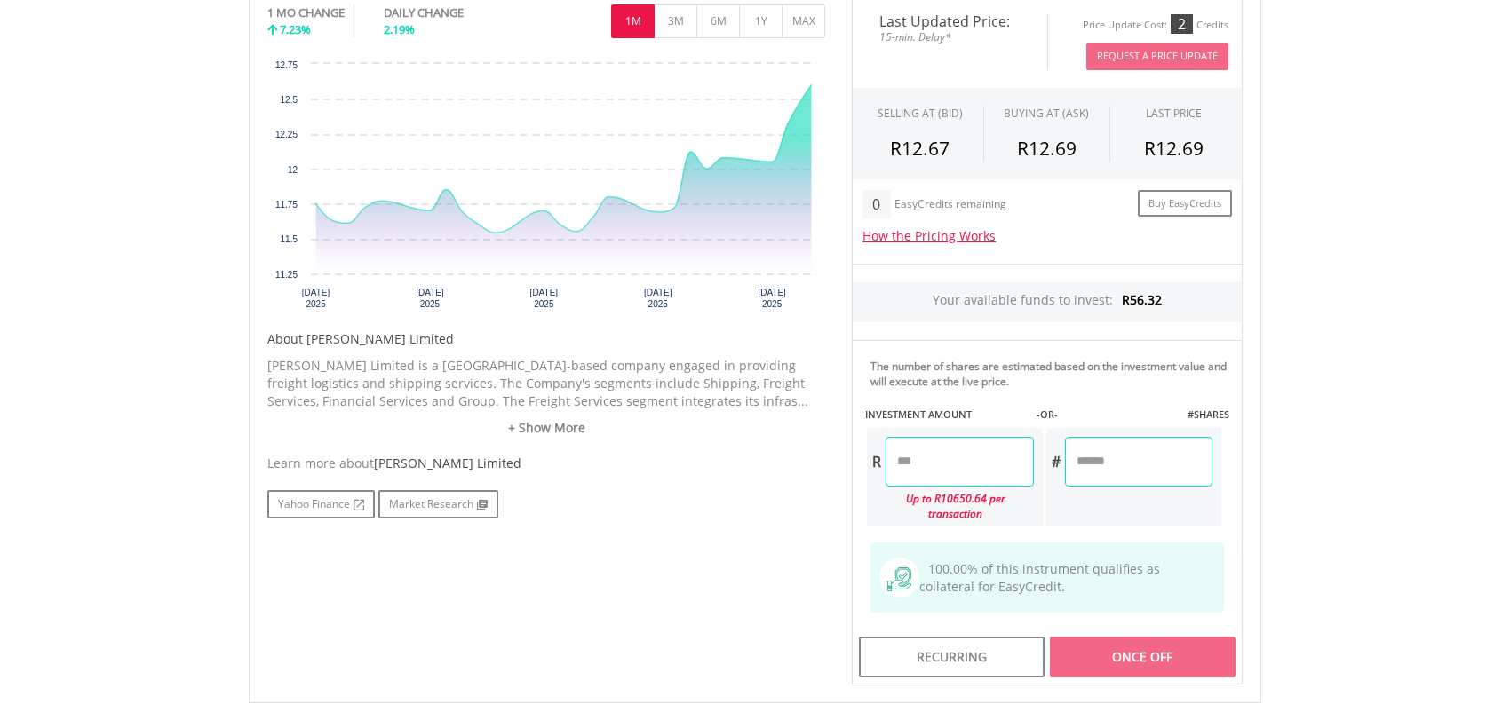
scroll to position [711, 0]
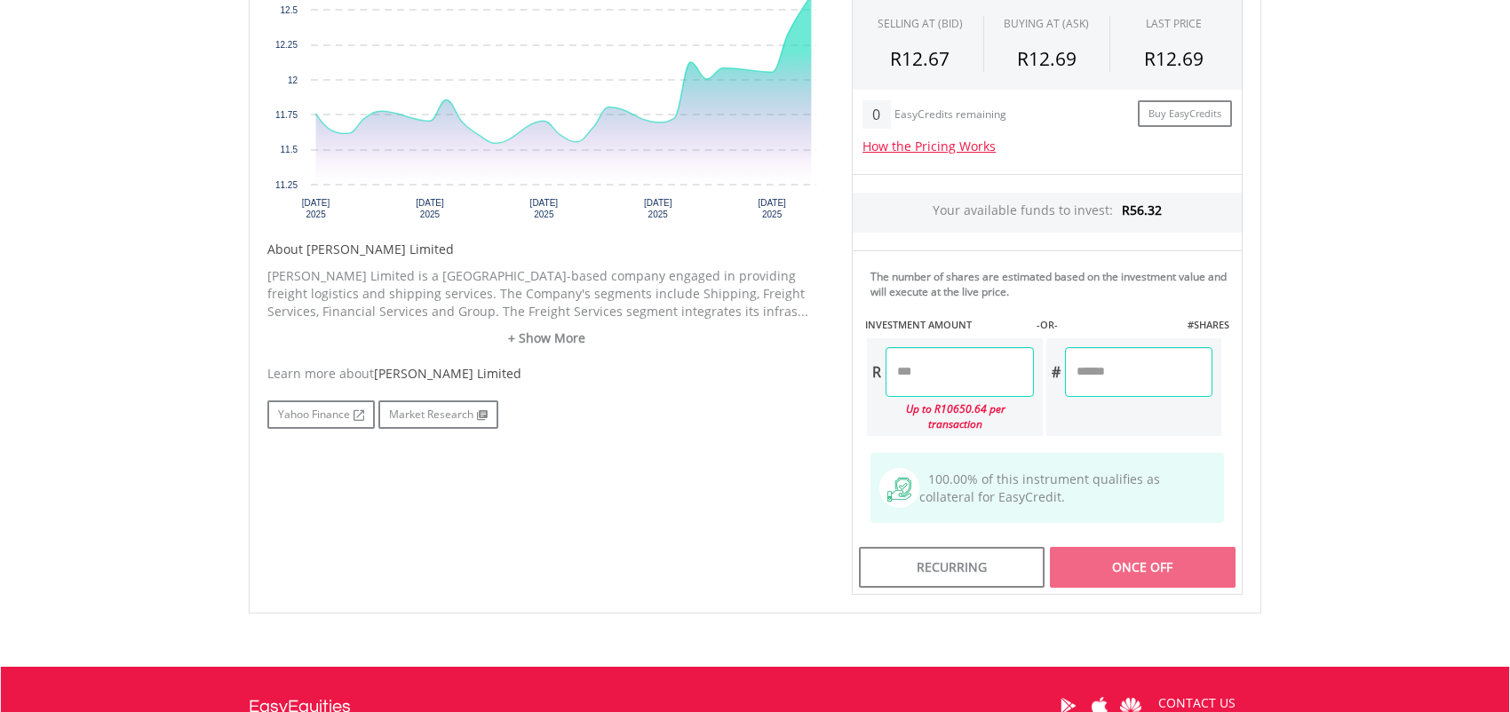
click at [1079, 370] on input "number" at bounding box center [1138, 372] width 147 height 50
type input "*"
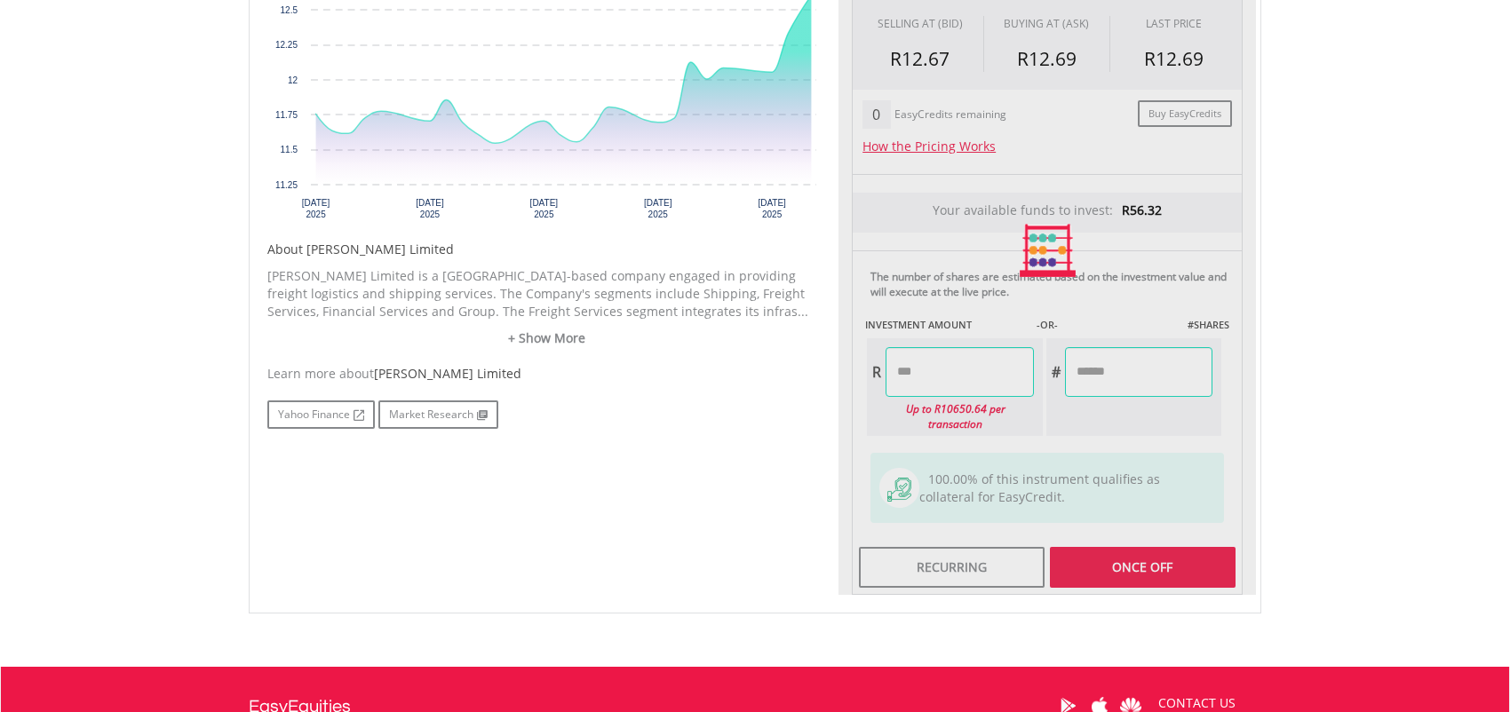
type input "*****"
click at [1229, 409] on div "Last Updated Price: 15-min. Delay* Price Update Cost: 2 Credits Request A Price…" at bounding box center [1048, 251] width 418 height 690
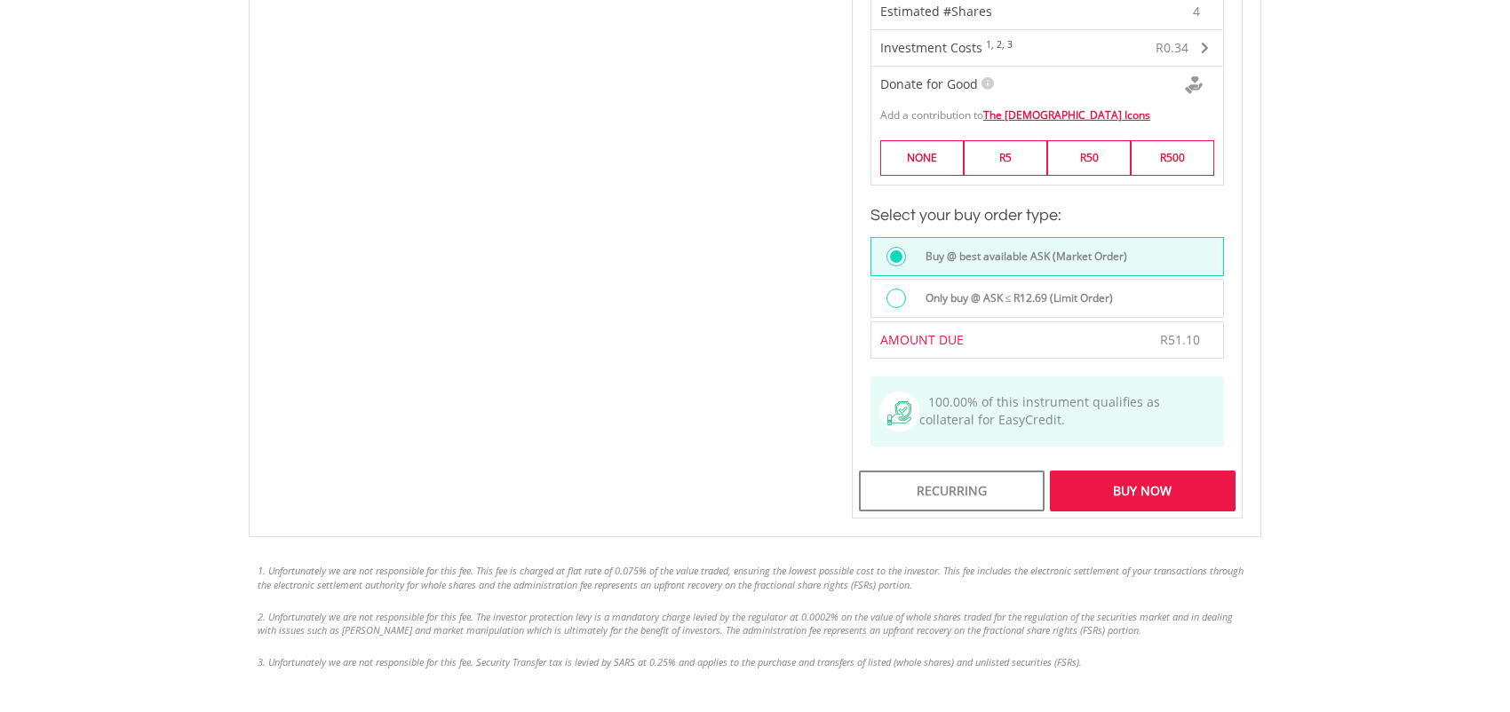
scroll to position [1333, 0]
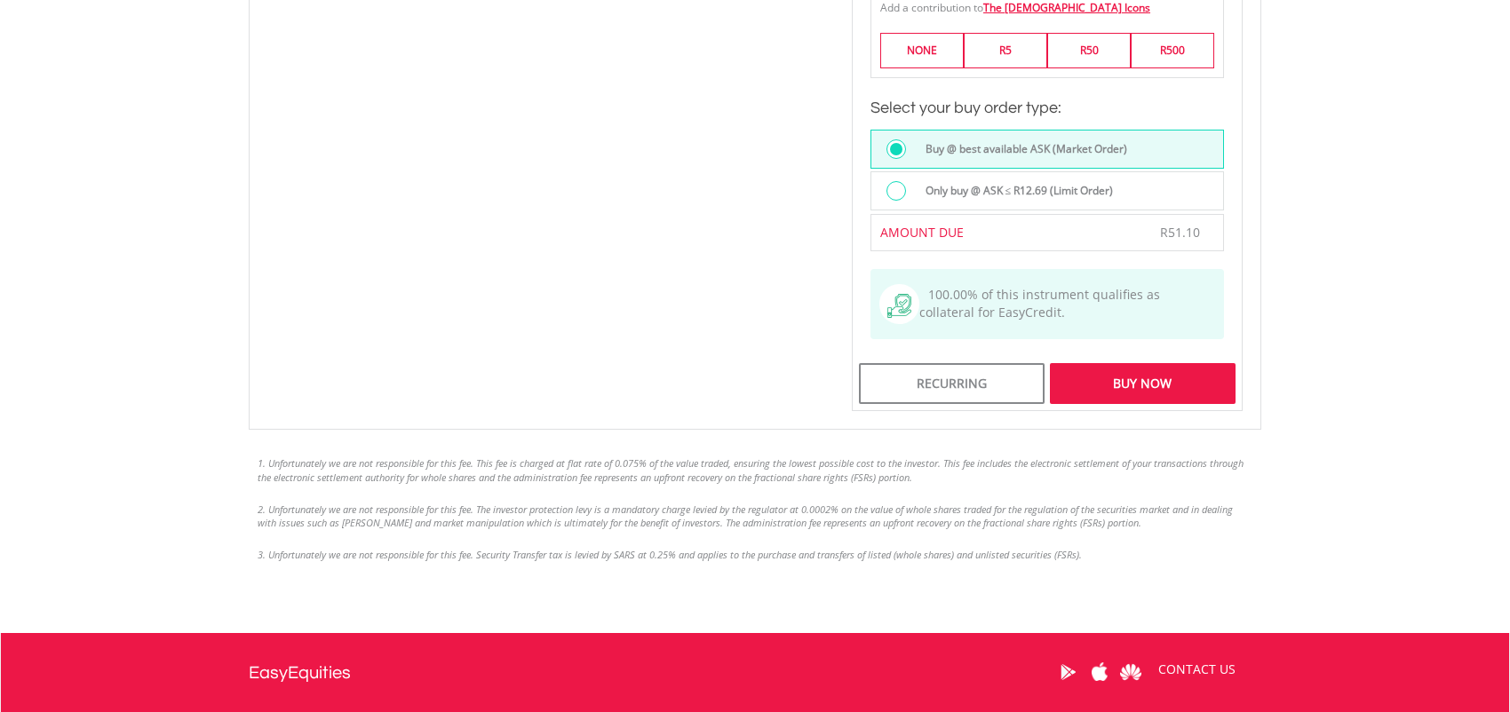
click at [1150, 367] on div "Buy Now" at bounding box center [1143, 383] width 186 height 41
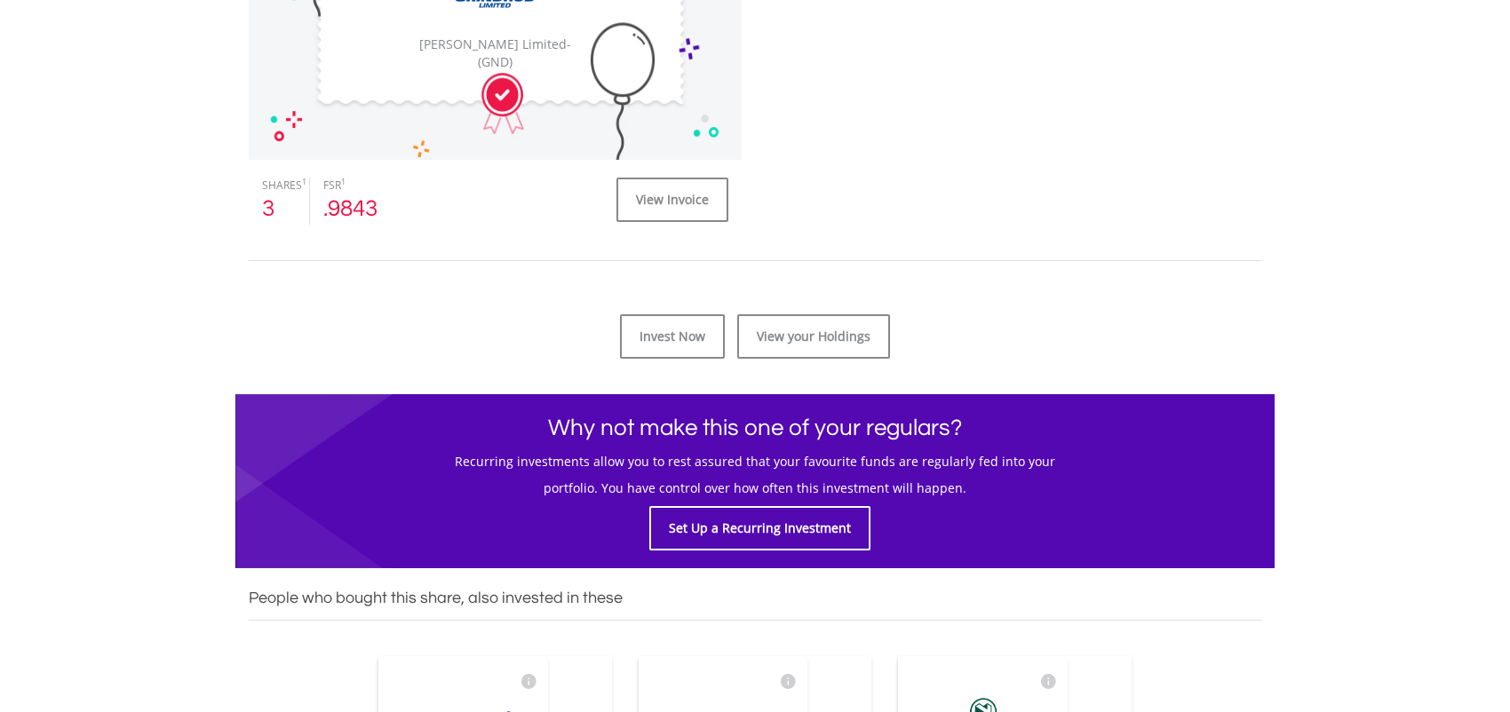
scroll to position [888, 0]
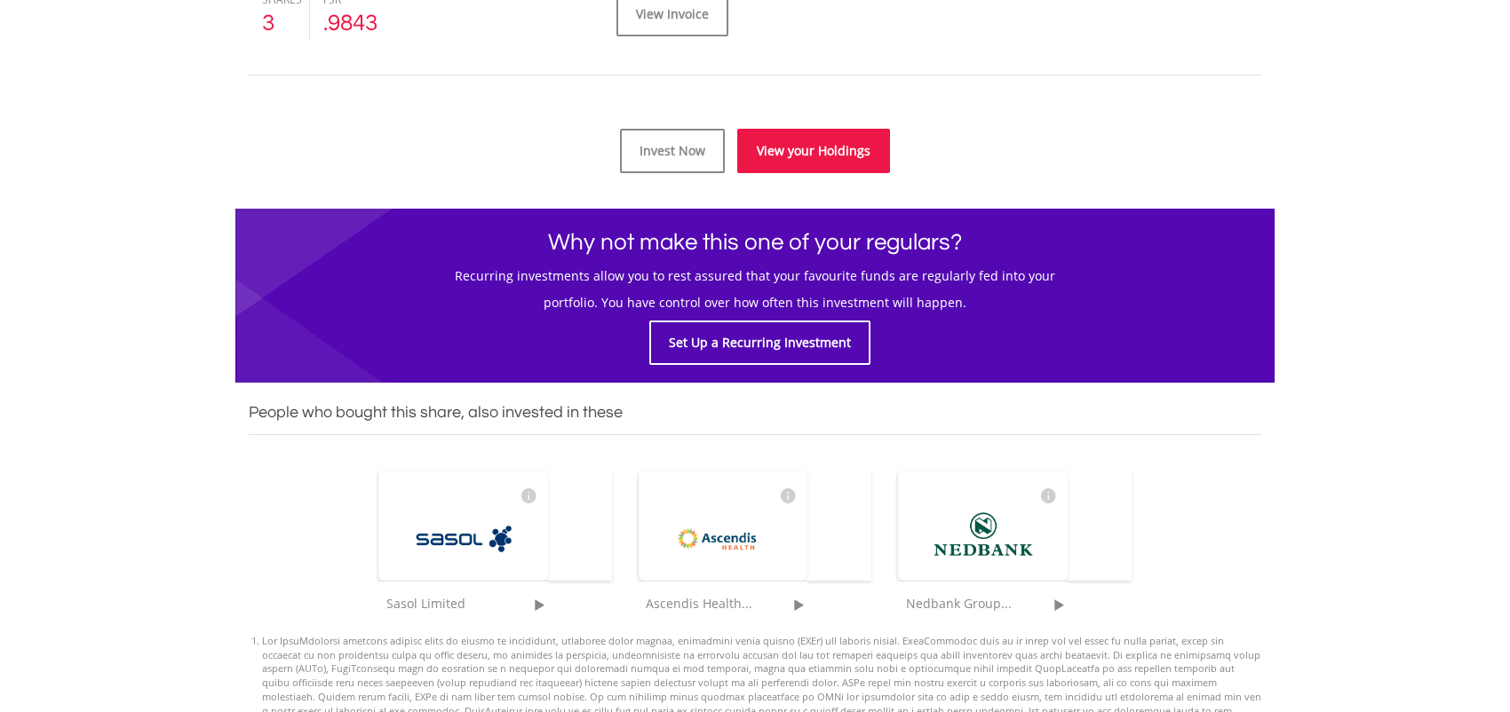
click at [856, 154] on link "View your Holdings" at bounding box center [813, 151] width 153 height 44
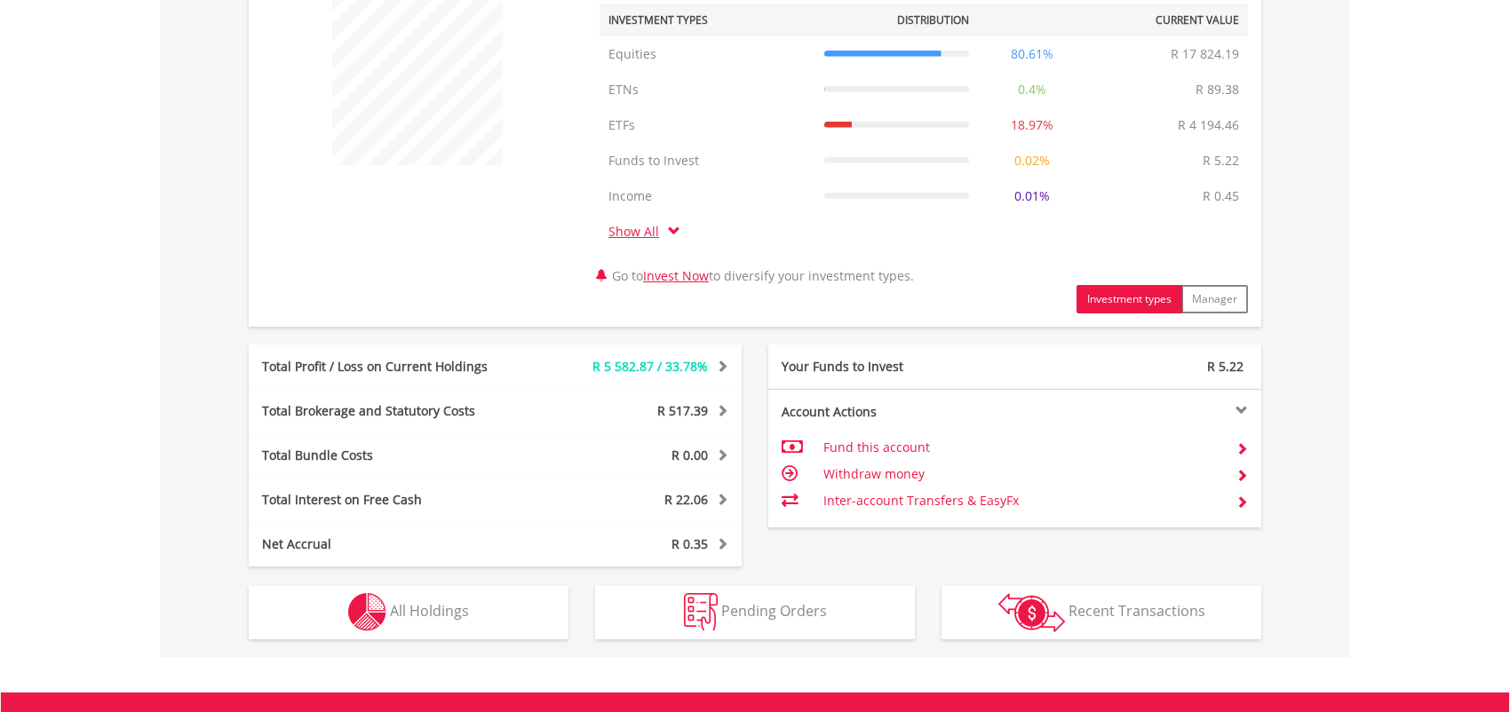
scroll to position [800, 0]
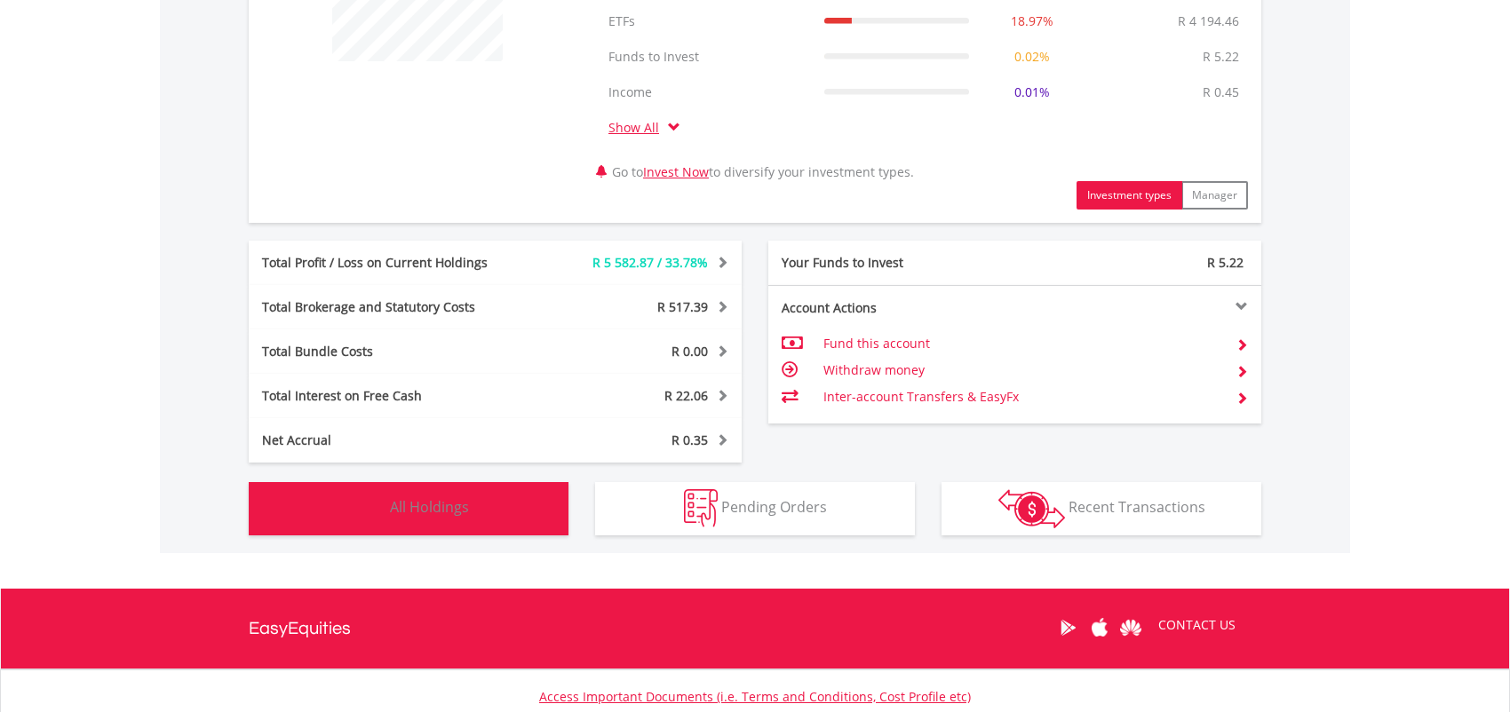
click at [450, 513] on span "All Holdings" at bounding box center [429, 507] width 79 height 20
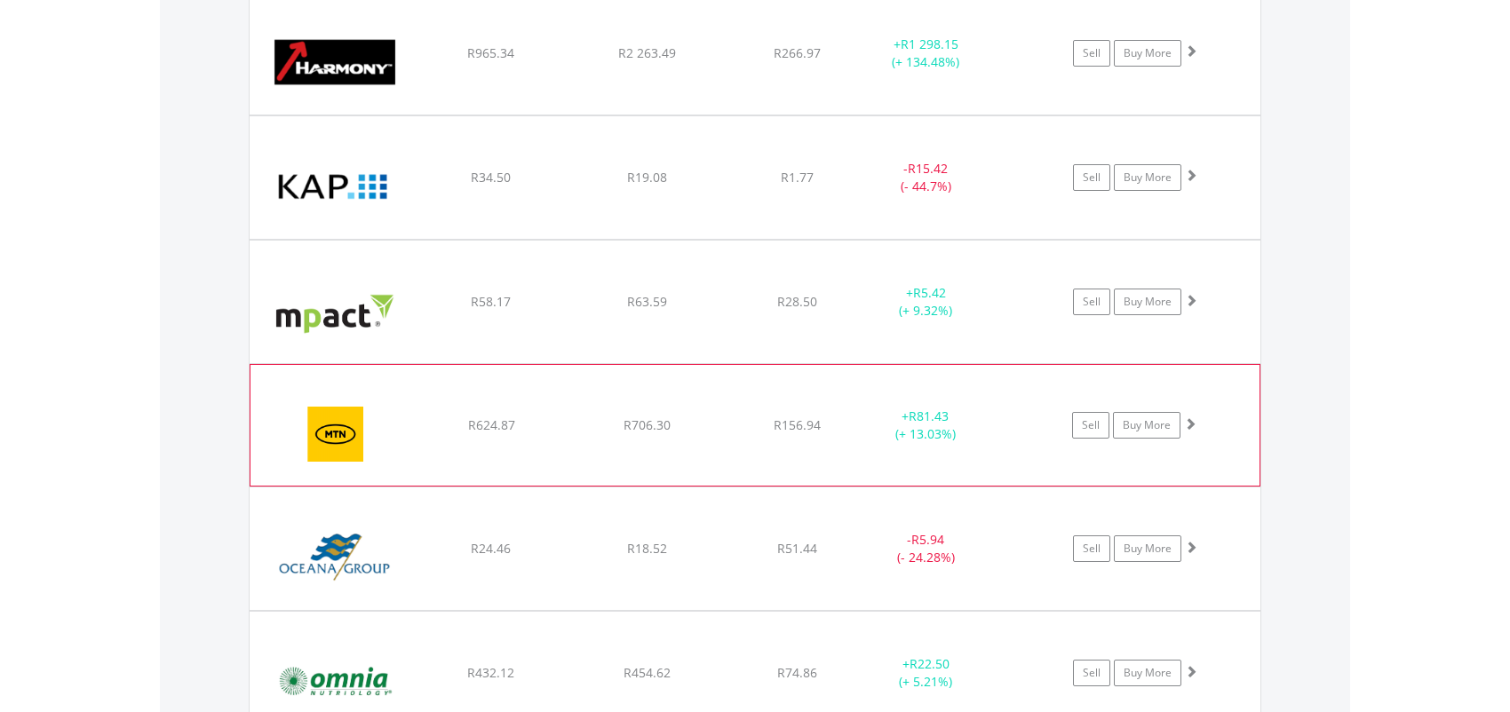
scroll to position [3608, 0]
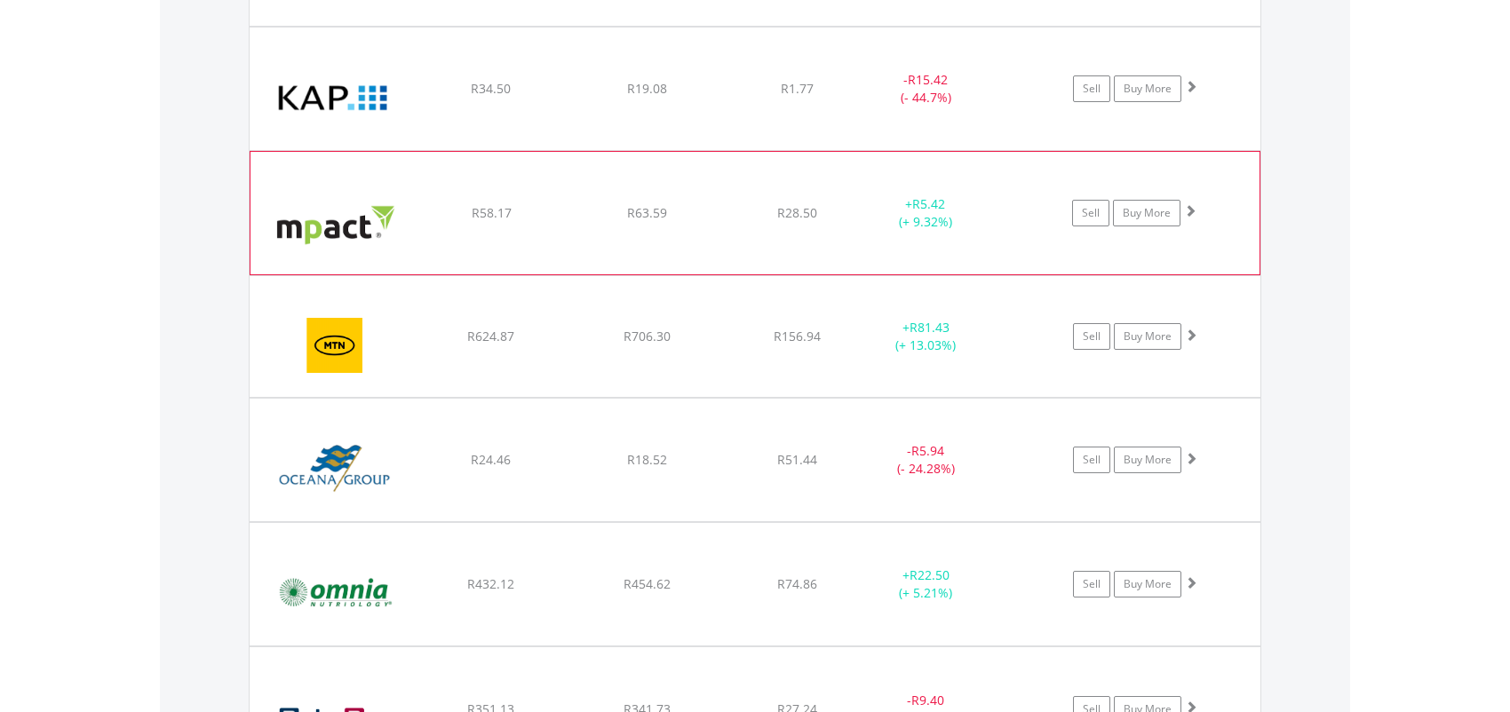
click at [1192, 211] on span at bounding box center [1190, 210] width 12 height 12
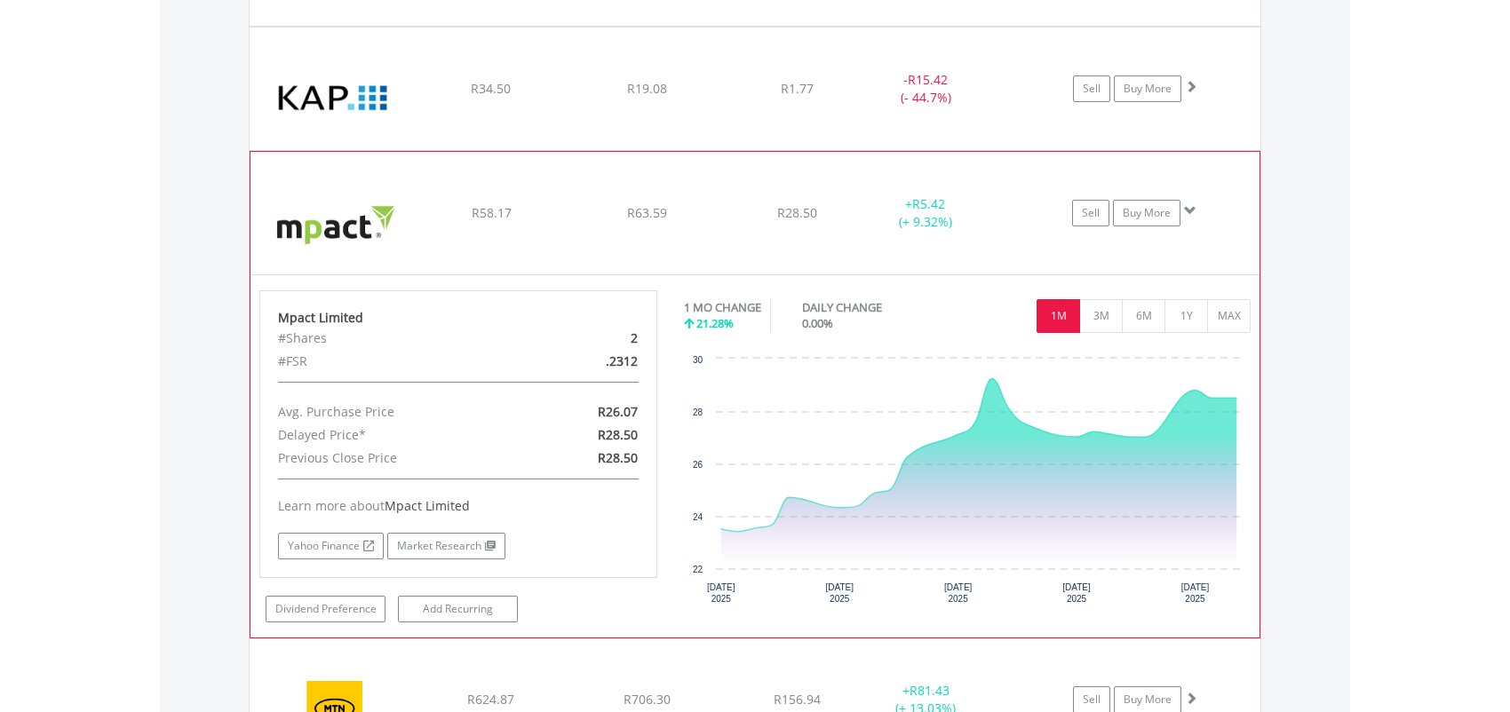
click at [1192, 211] on span at bounding box center [1190, 210] width 12 height 12
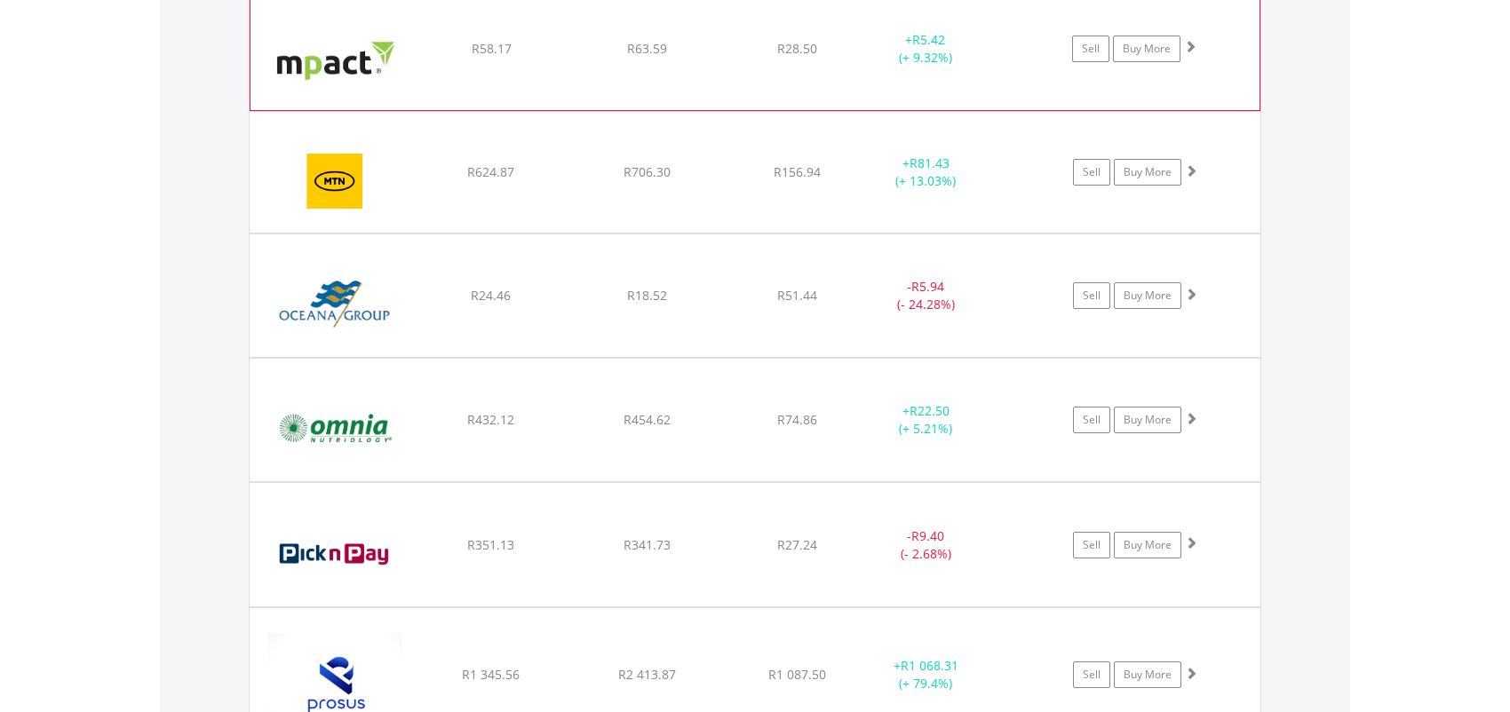
scroll to position [3785, 0]
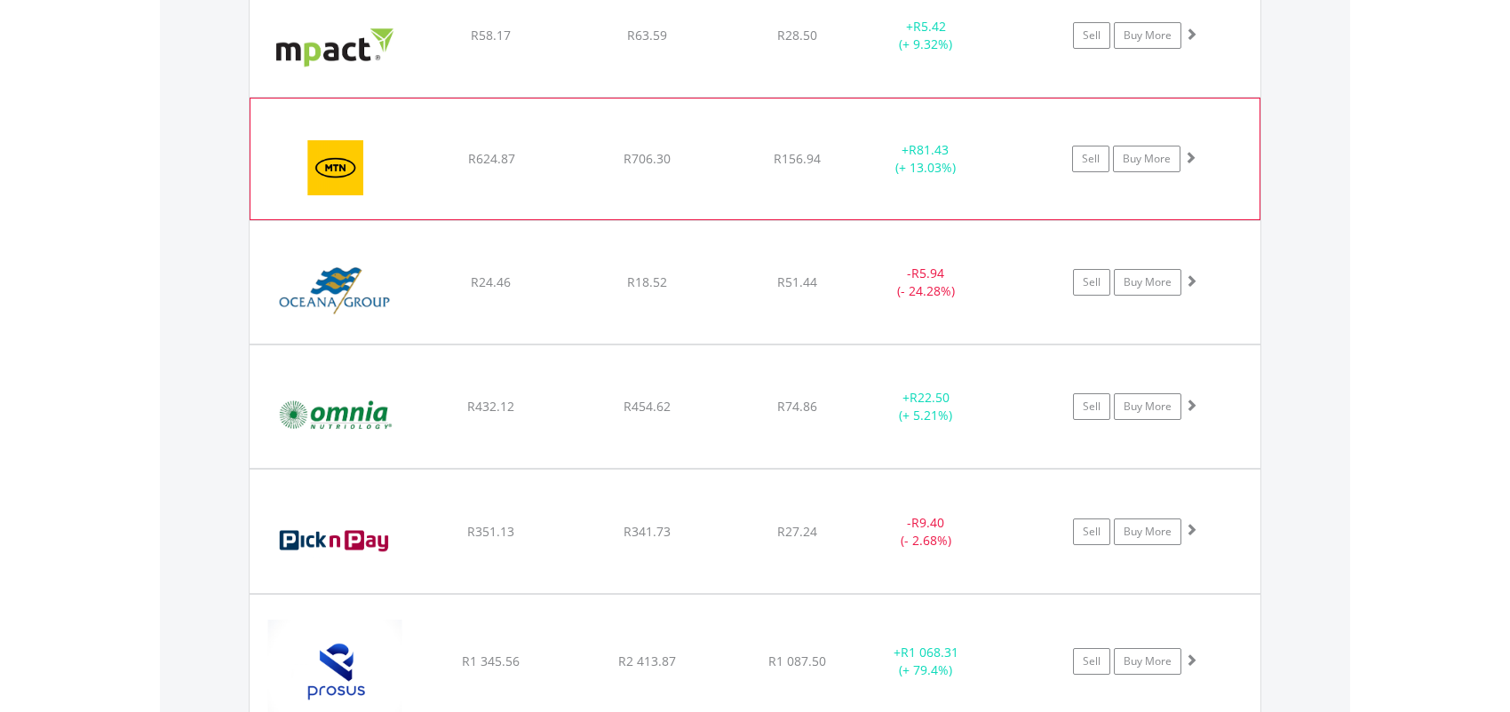
click at [1190, 152] on span at bounding box center [1190, 157] width 12 height 12
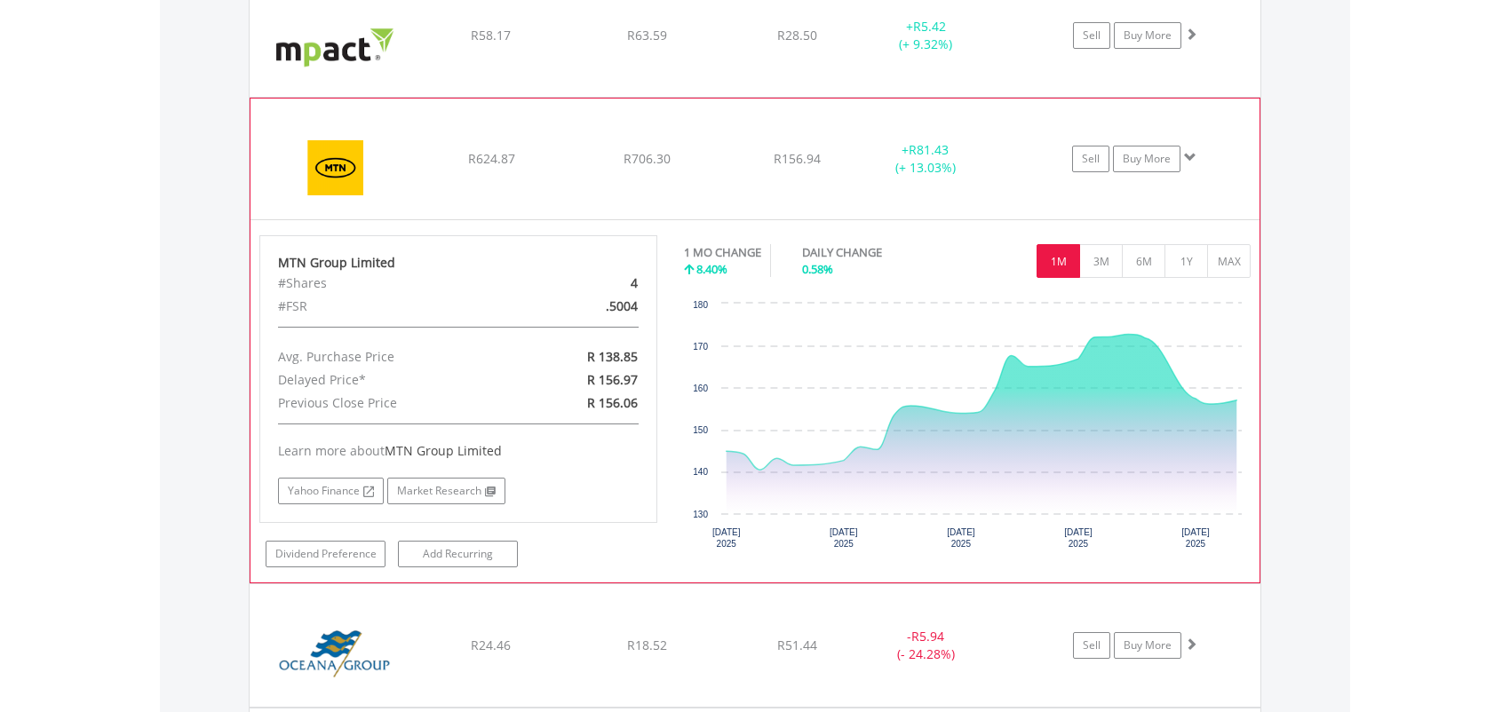
click at [1190, 152] on span at bounding box center [1190, 157] width 12 height 12
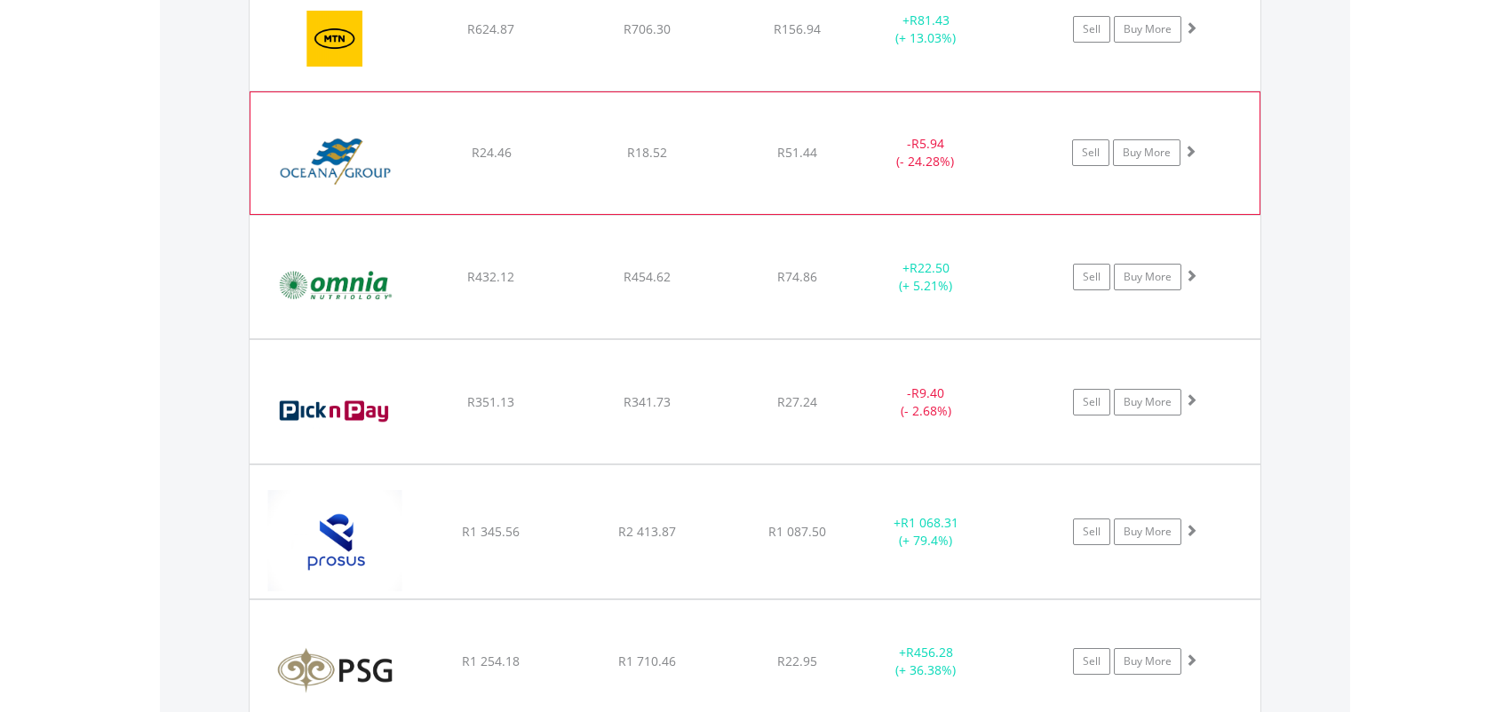
scroll to position [3963, 0]
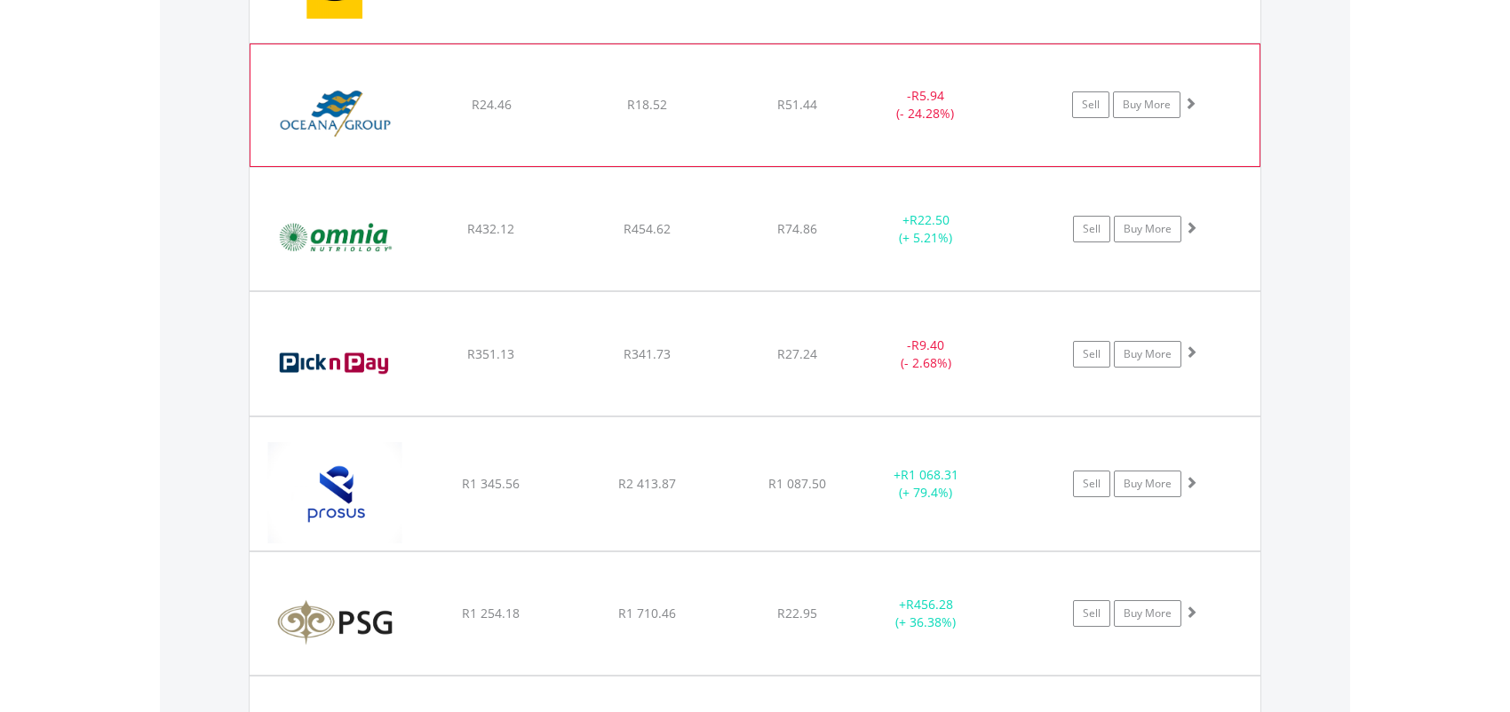
click at [1190, 97] on span at bounding box center [1190, 103] width 12 height 12
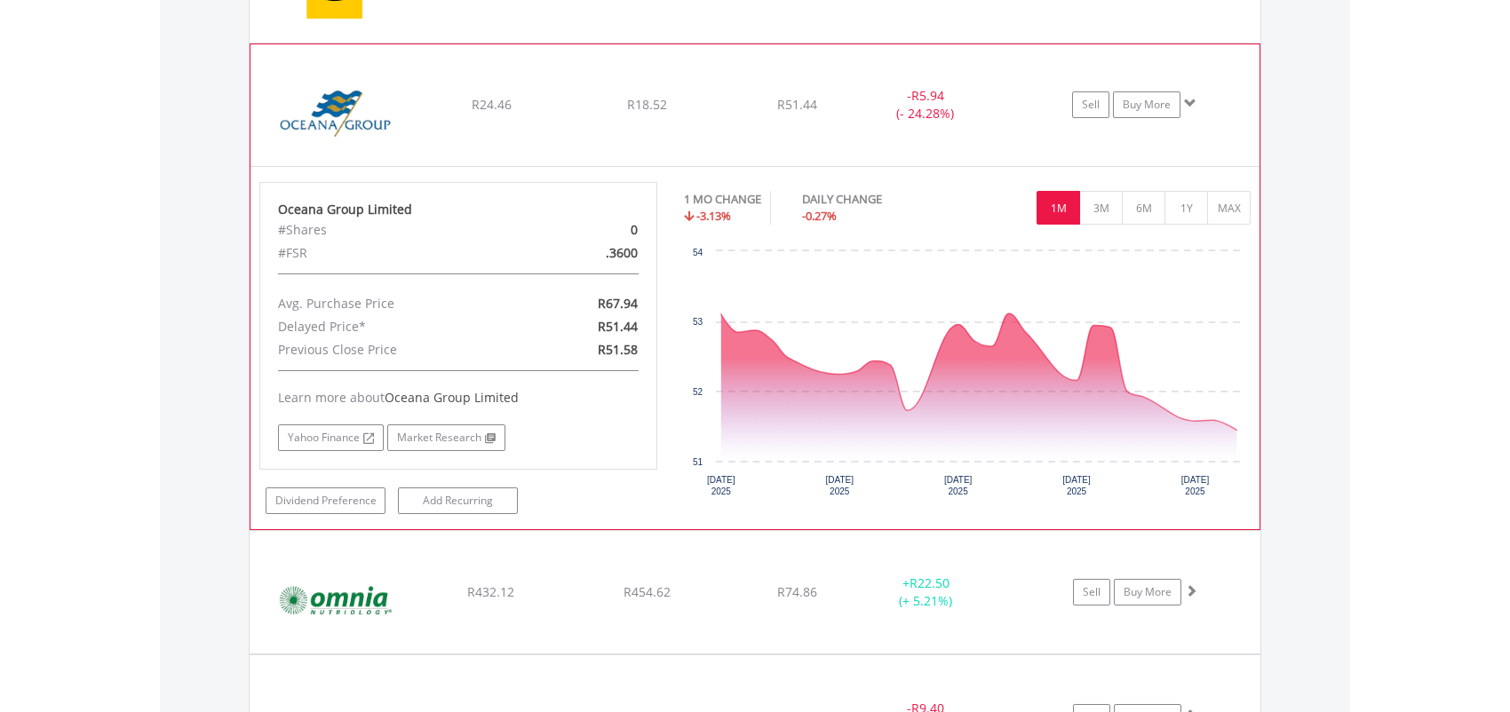
click at [1190, 97] on span at bounding box center [1190, 103] width 12 height 12
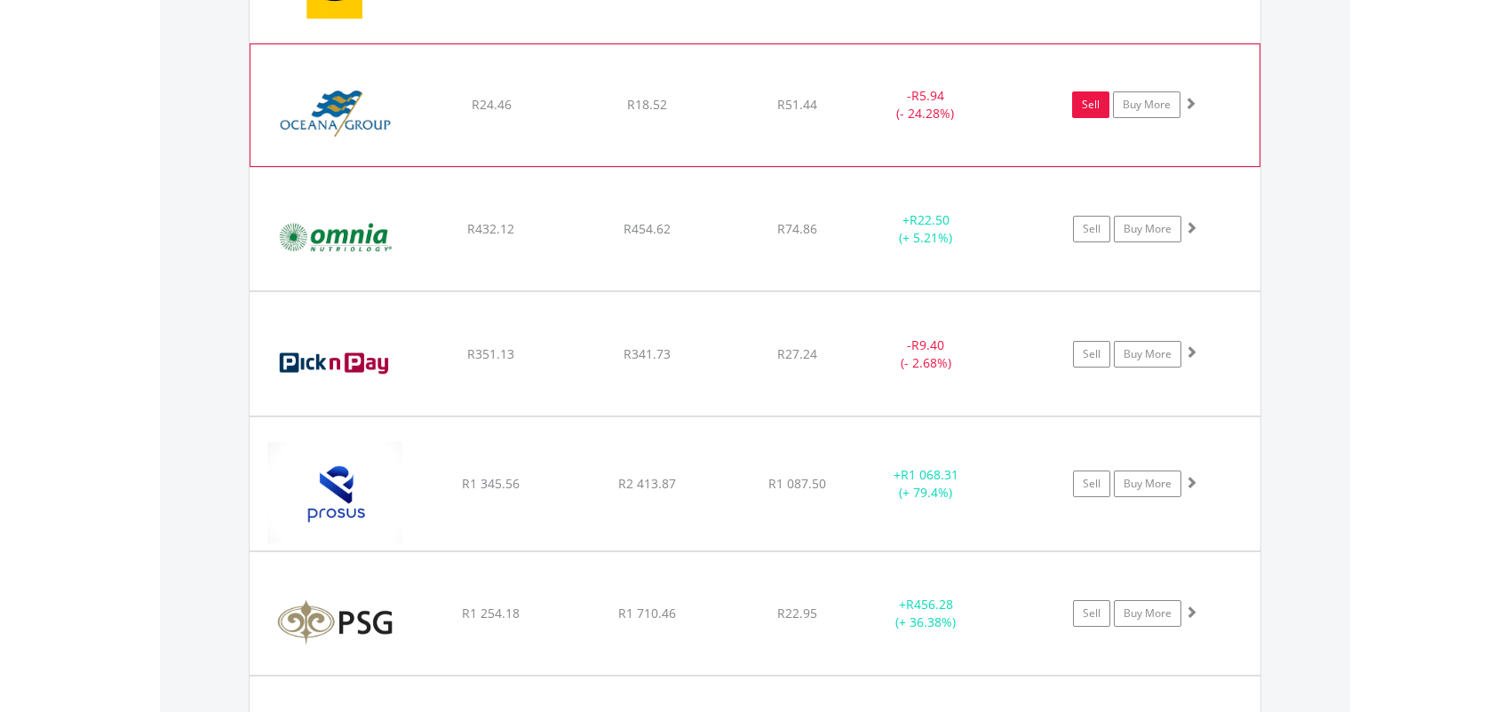
click at [1101, 102] on link "Sell" at bounding box center [1090, 104] width 37 height 27
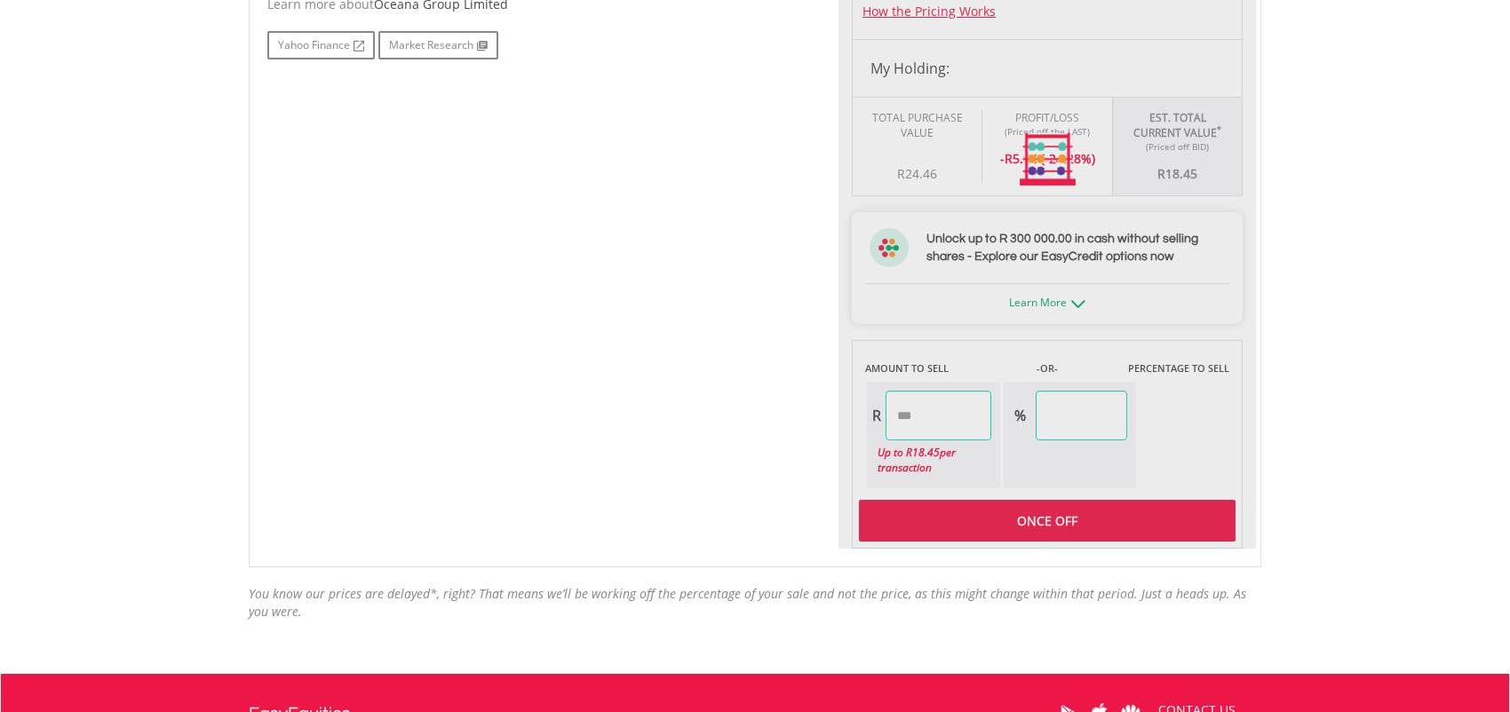
type input "*****"
type input "******"
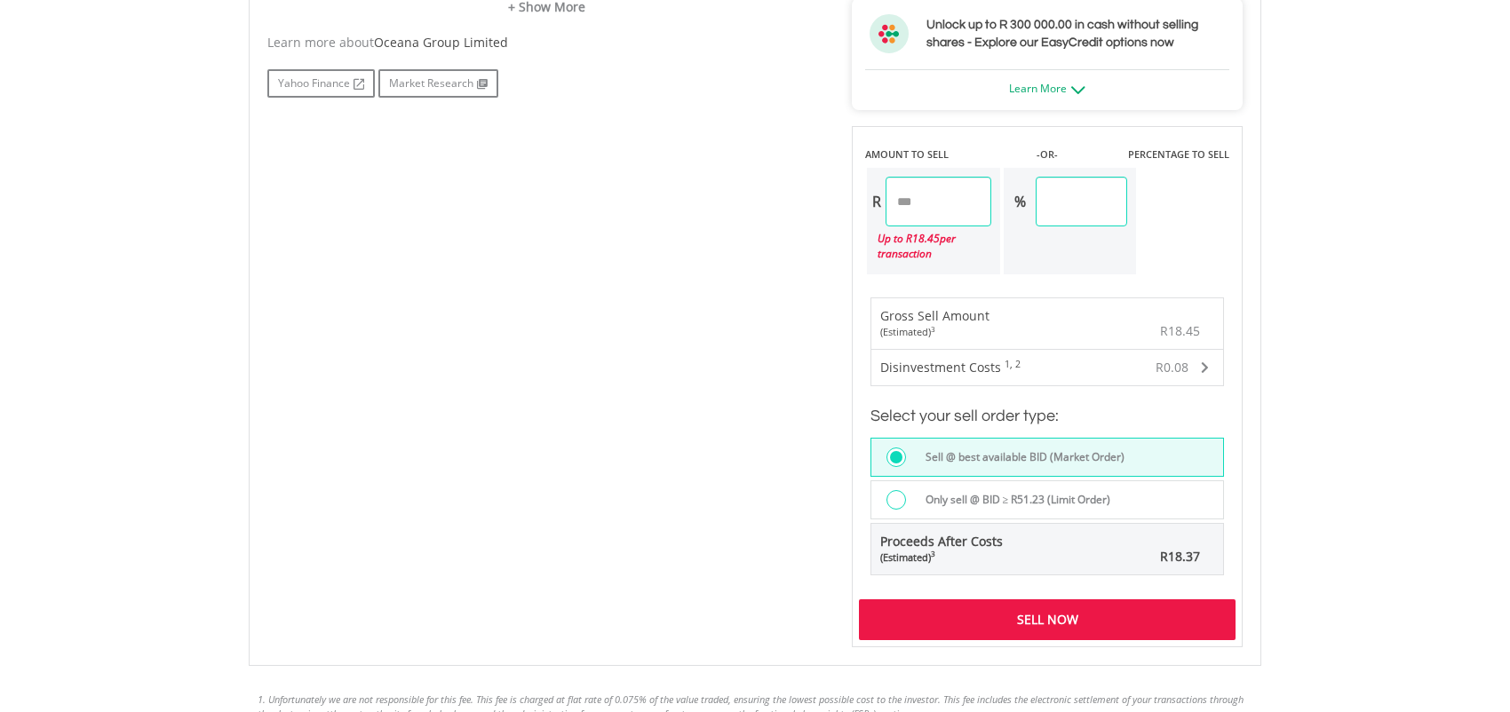
scroll to position [1052, 0]
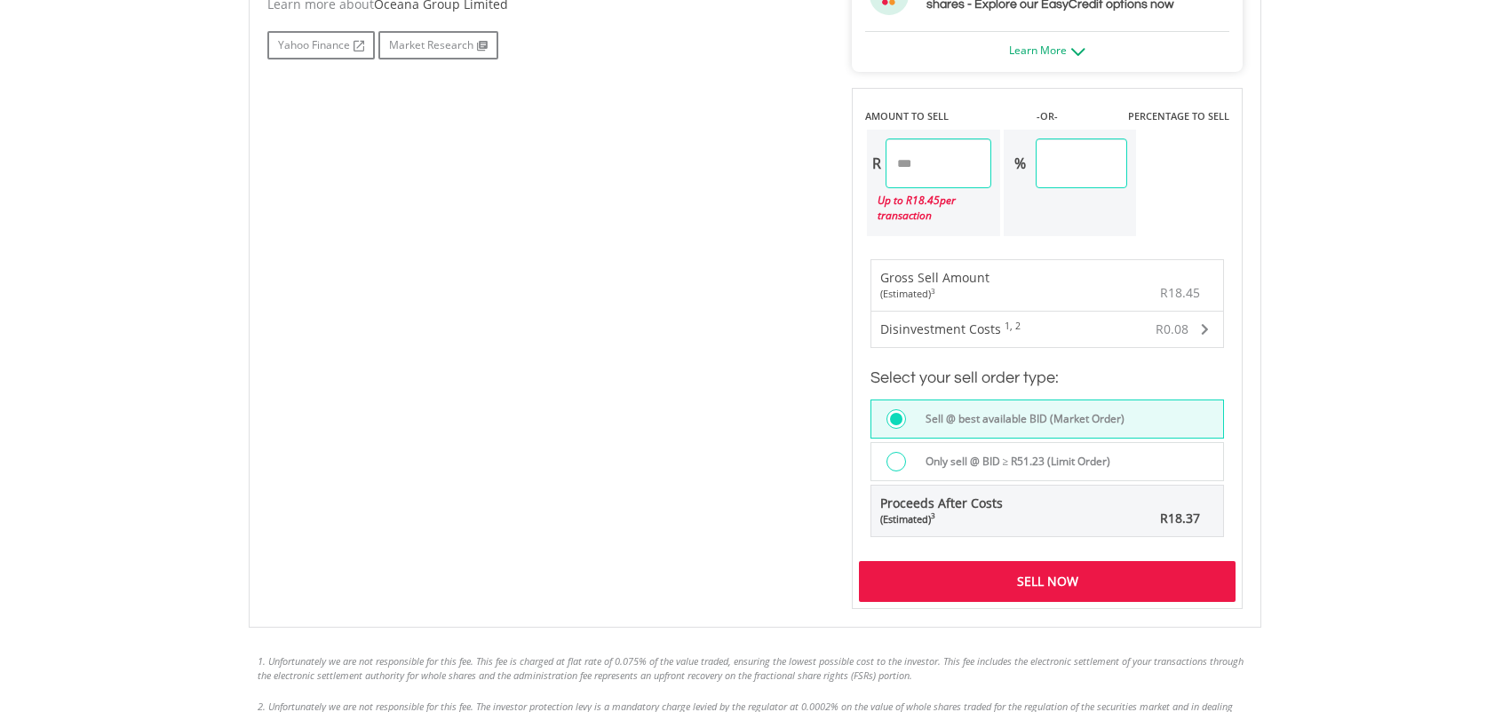
click at [1066, 580] on div "Sell Now" at bounding box center [1047, 581] width 377 height 41
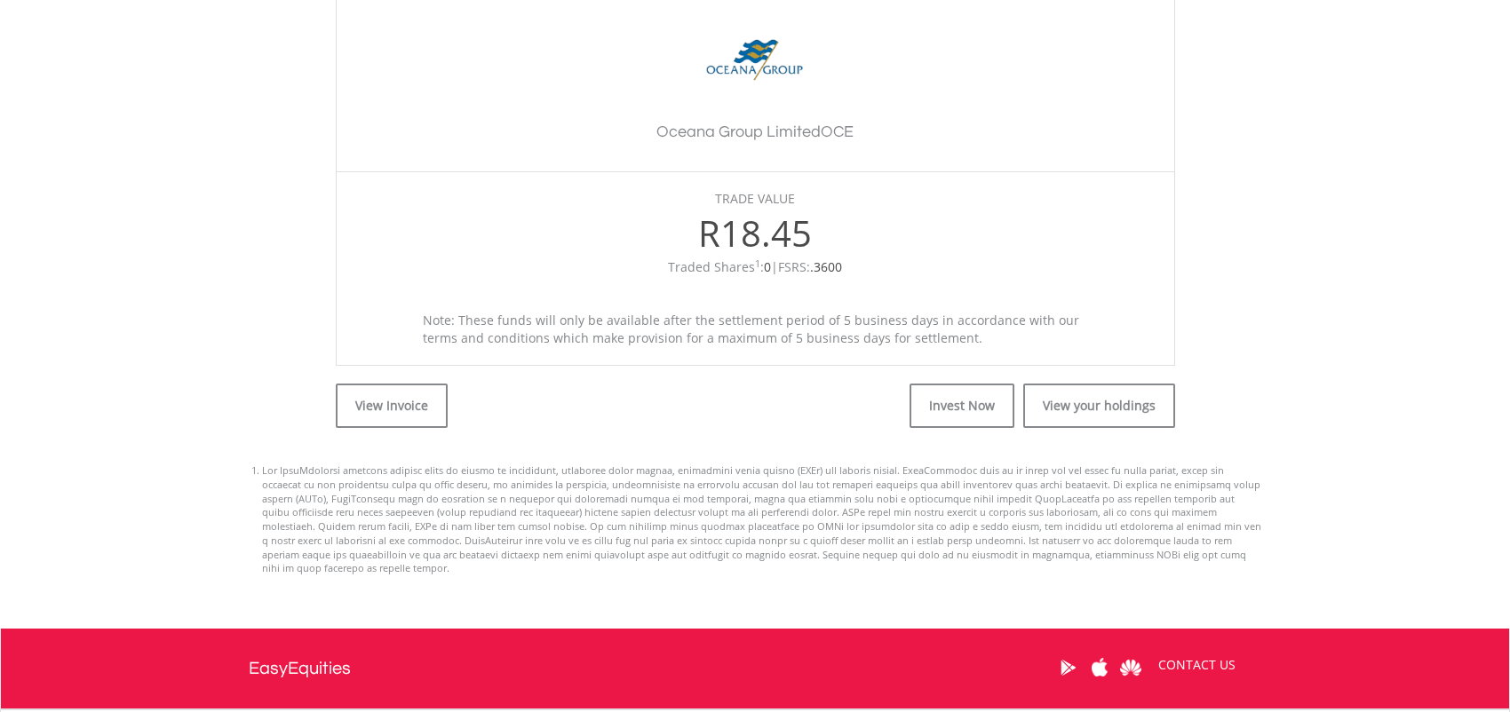
scroll to position [533, 0]
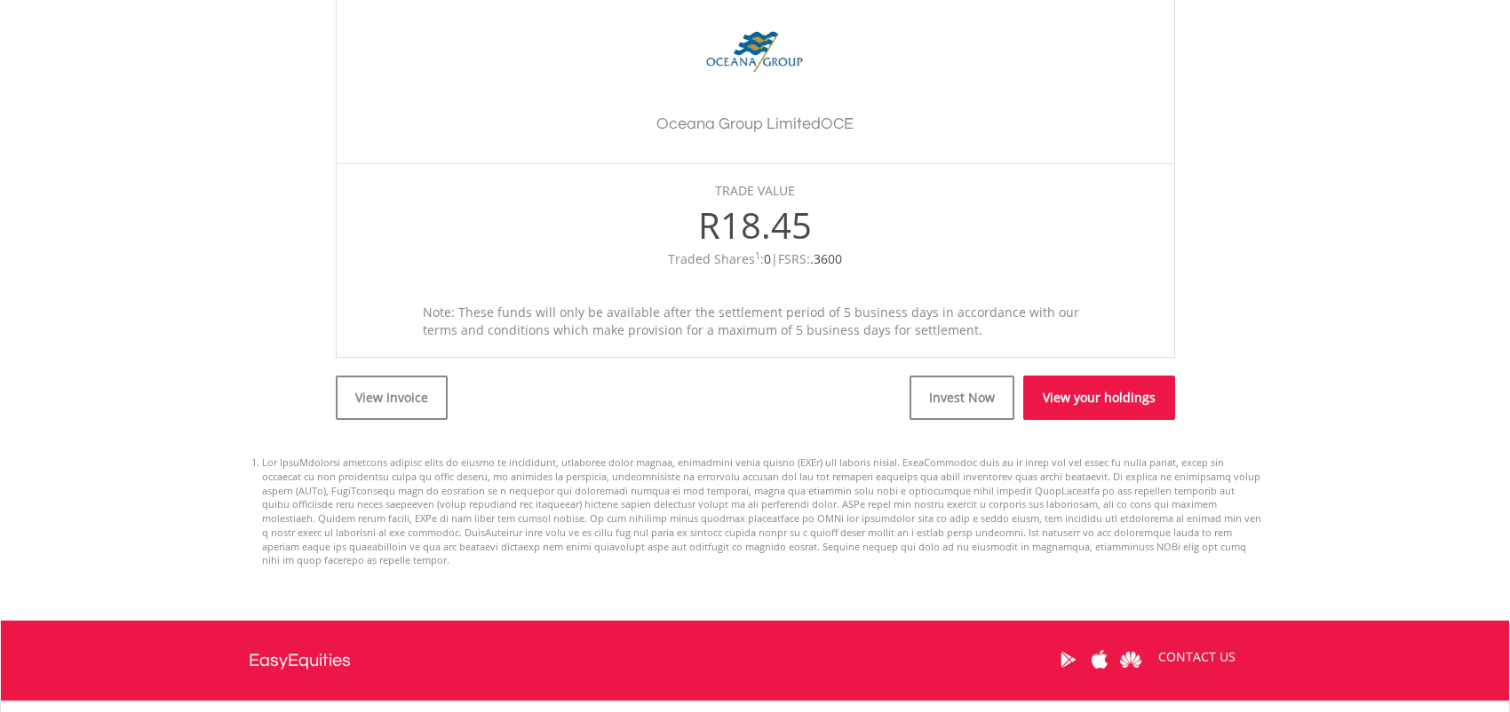
click at [1110, 403] on link "View your holdings" at bounding box center [1099, 398] width 152 height 44
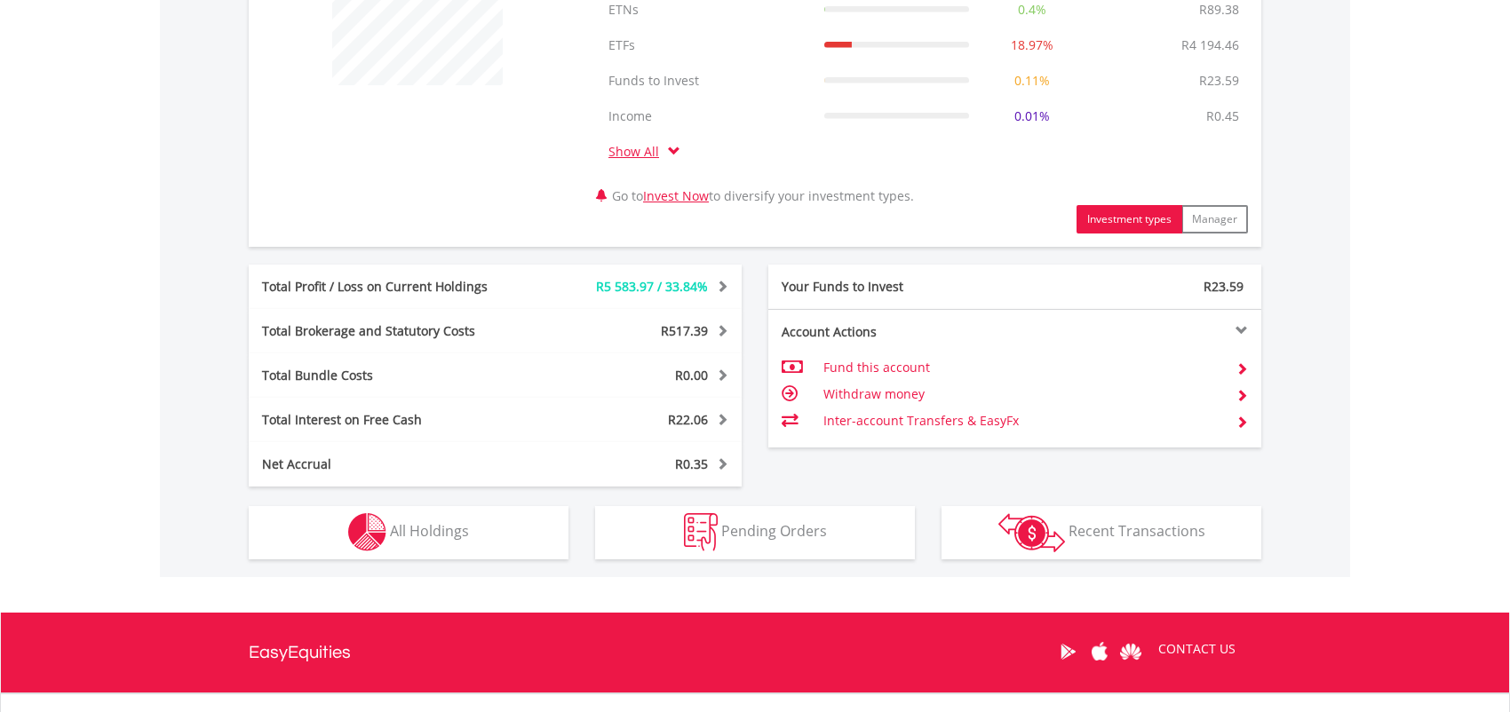
scroll to position [800, 0]
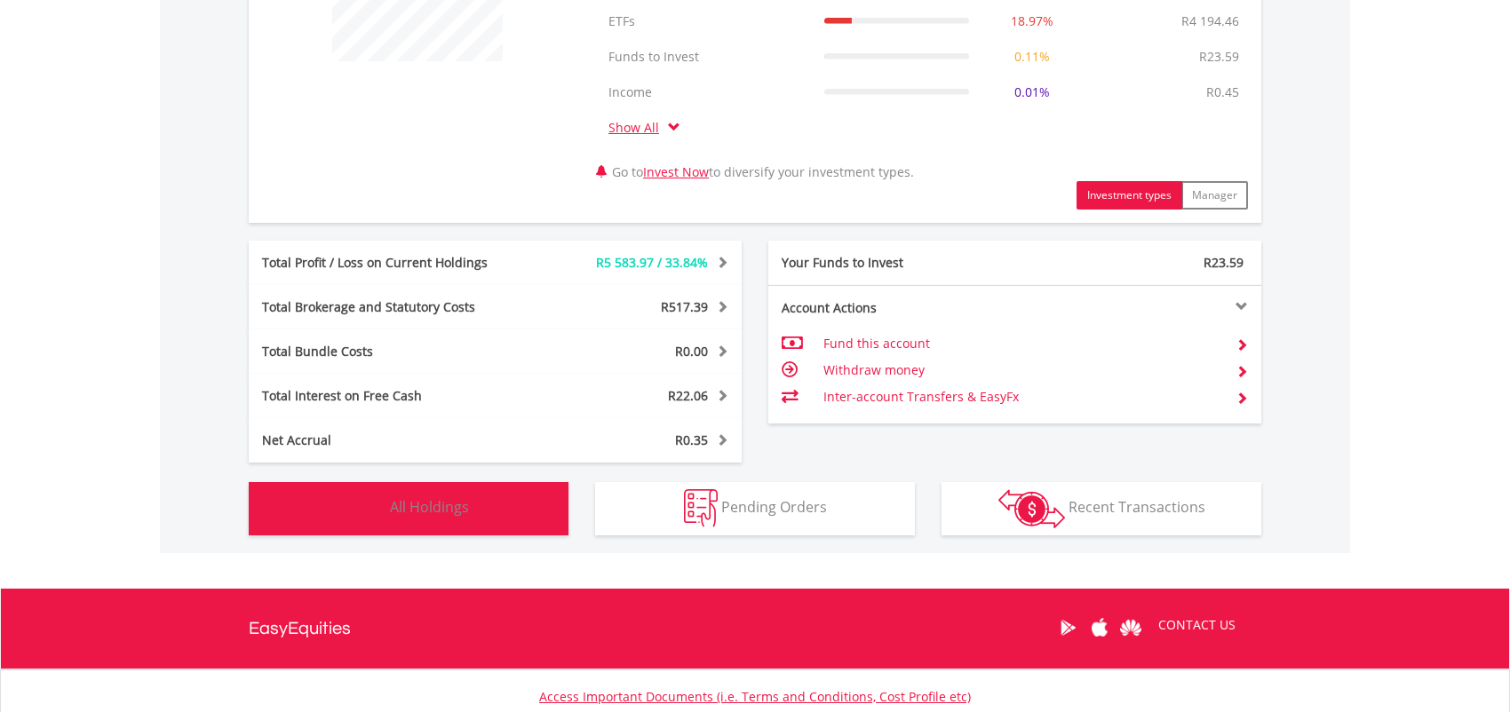
click at [422, 499] on span "All Holdings" at bounding box center [429, 507] width 79 height 20
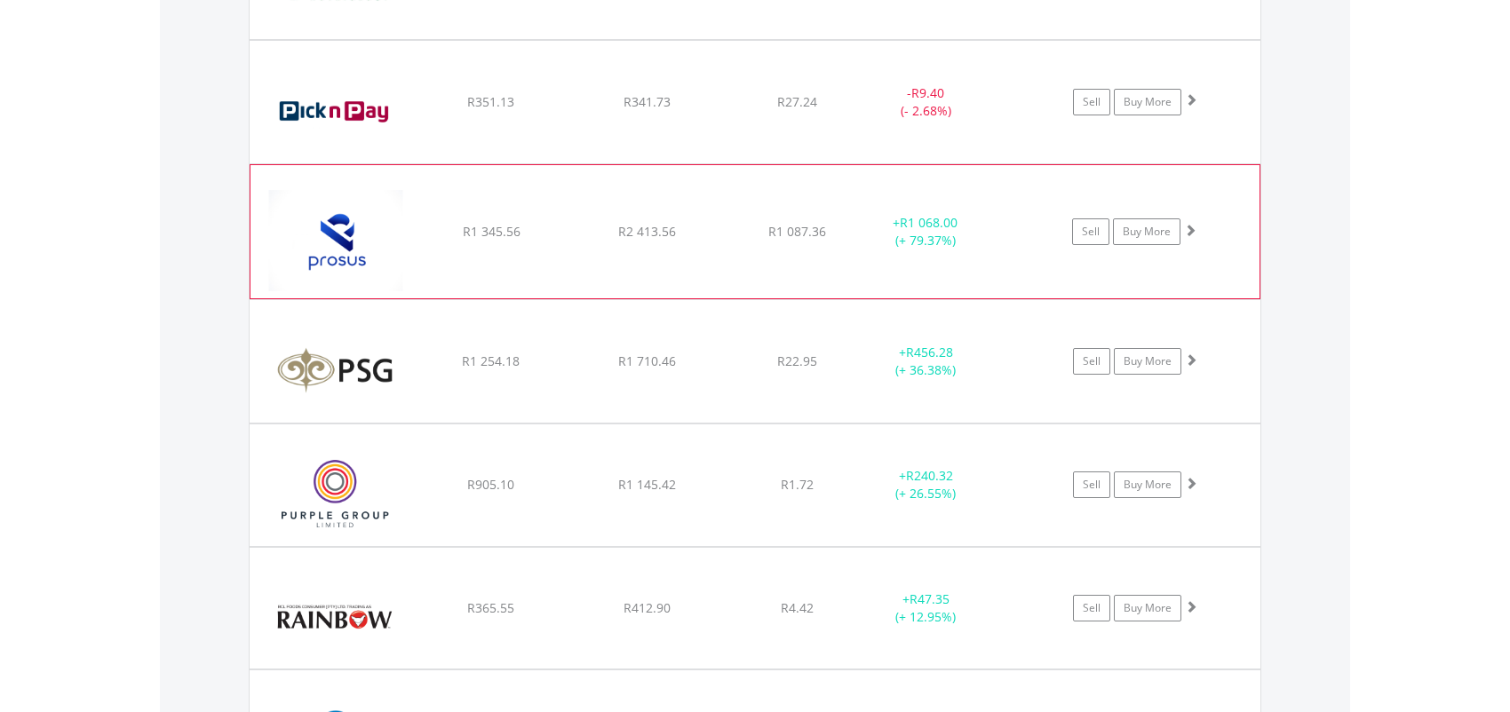
scroll to position [4141, 0]
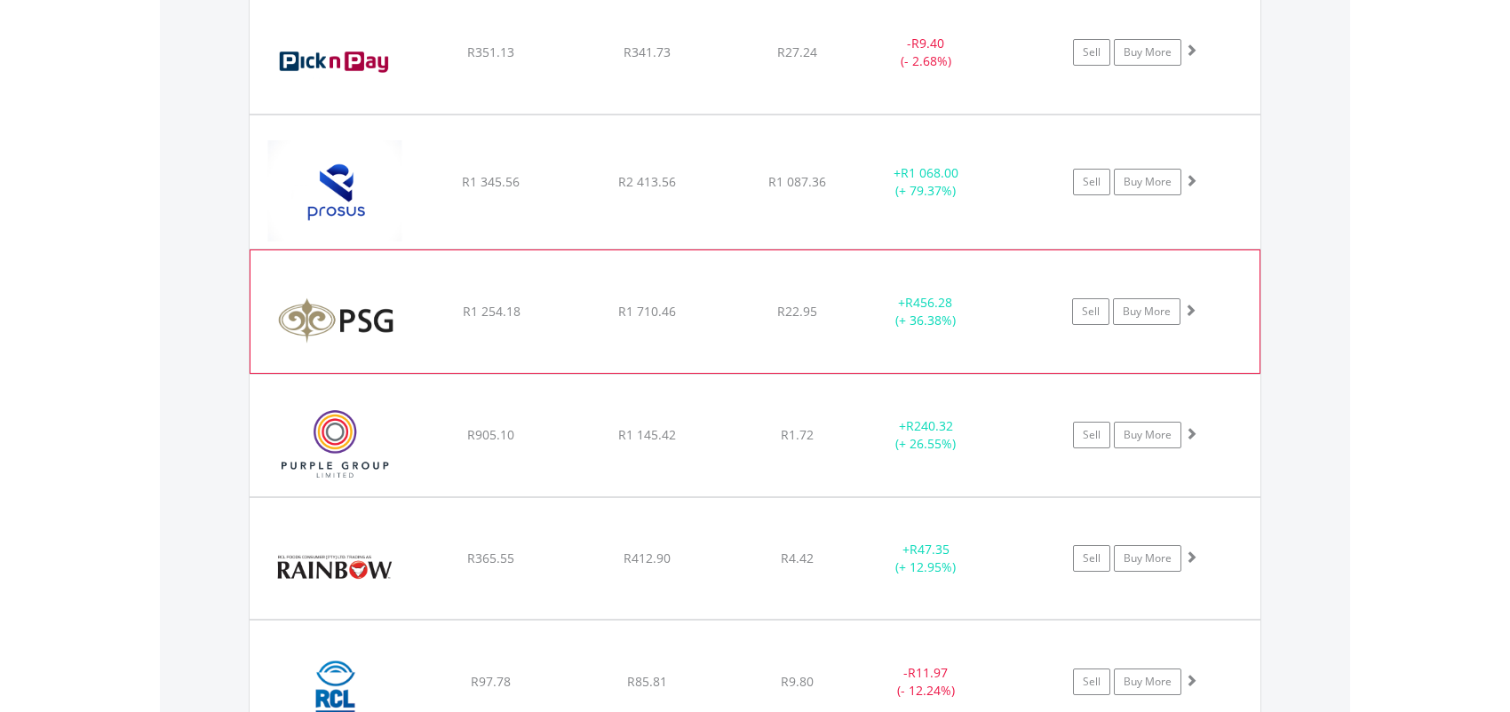
click at [1191, 304] on span at bounding box center [1190, 310] width 12 height 12
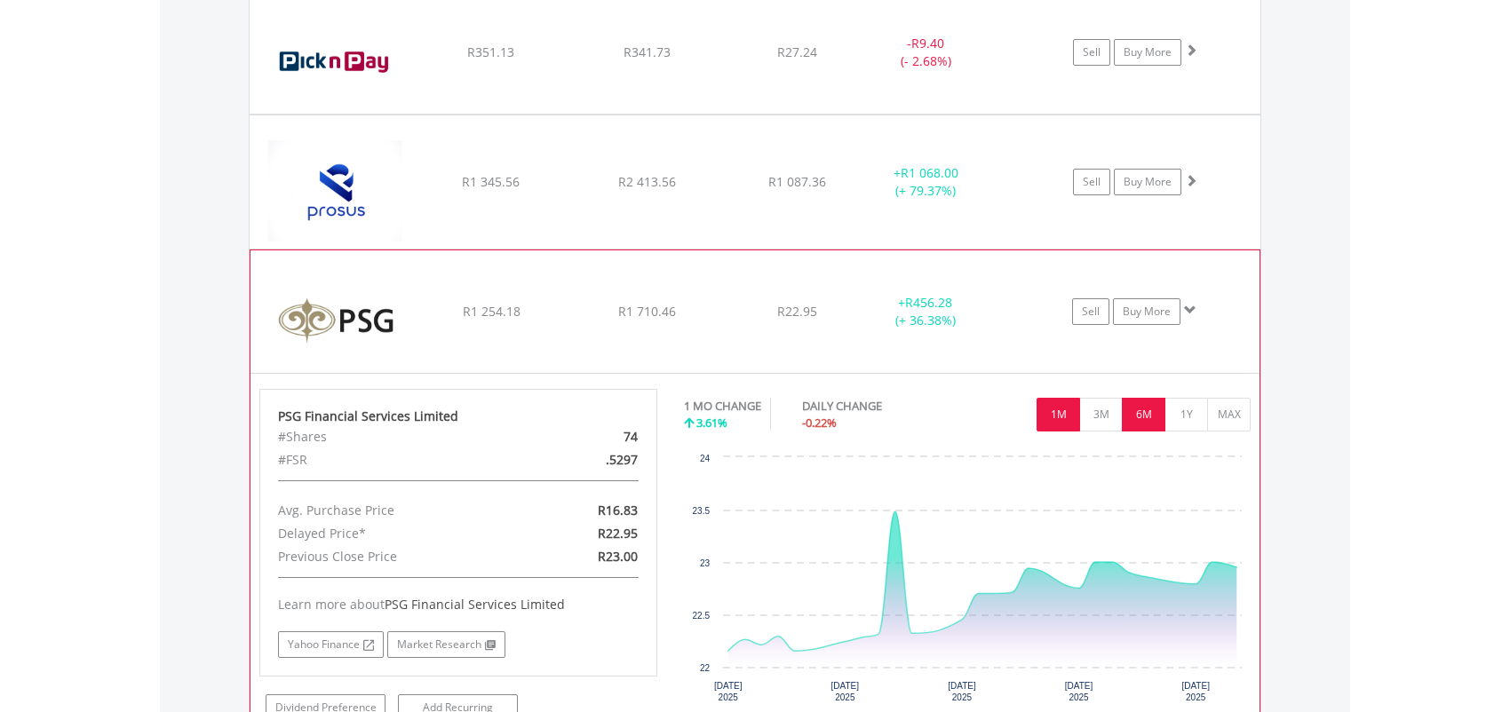
click at [1147, 409] on button "6M" at bounding box center [1144, 415] width 44 height 34
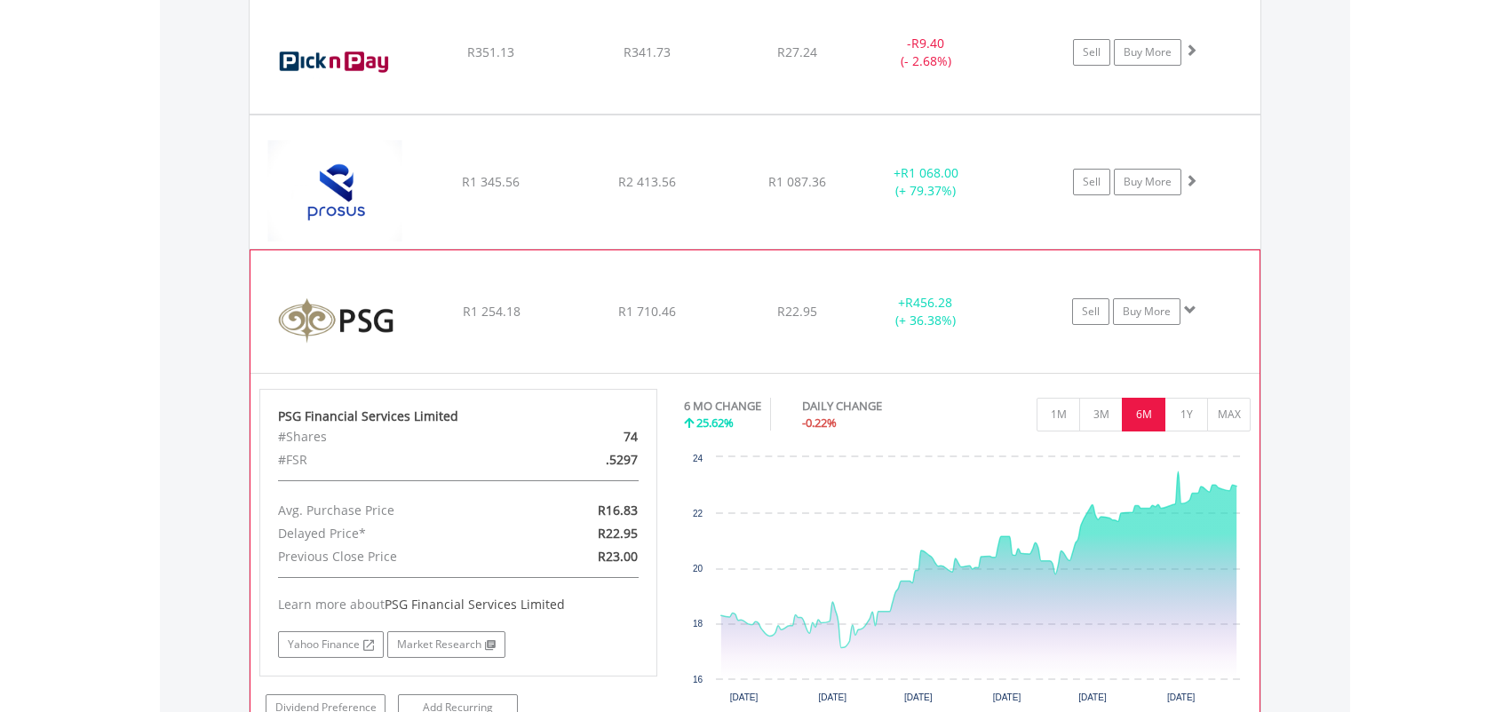
click at [1193, 304] on span at bounding box center [1190, 310] width 12 height 12
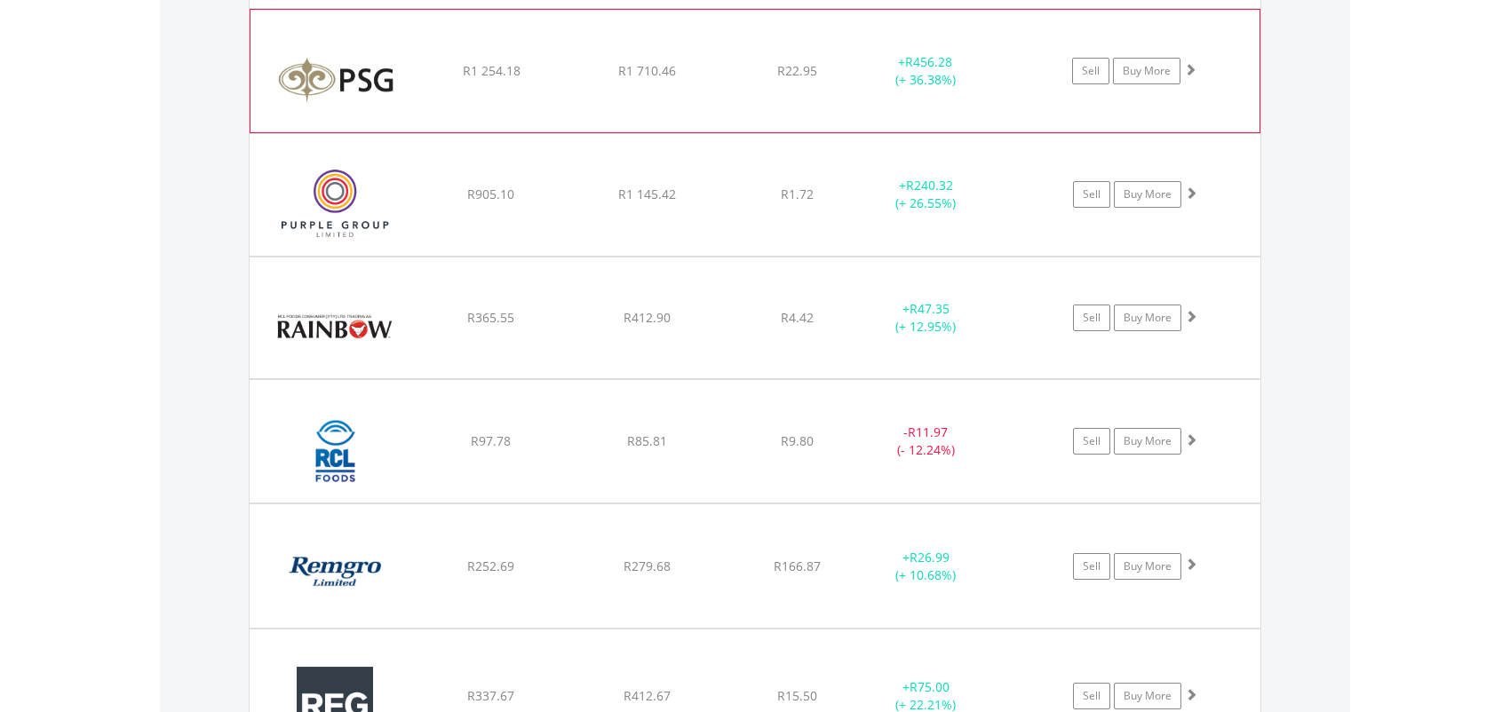
scroll to position [4407, 0]
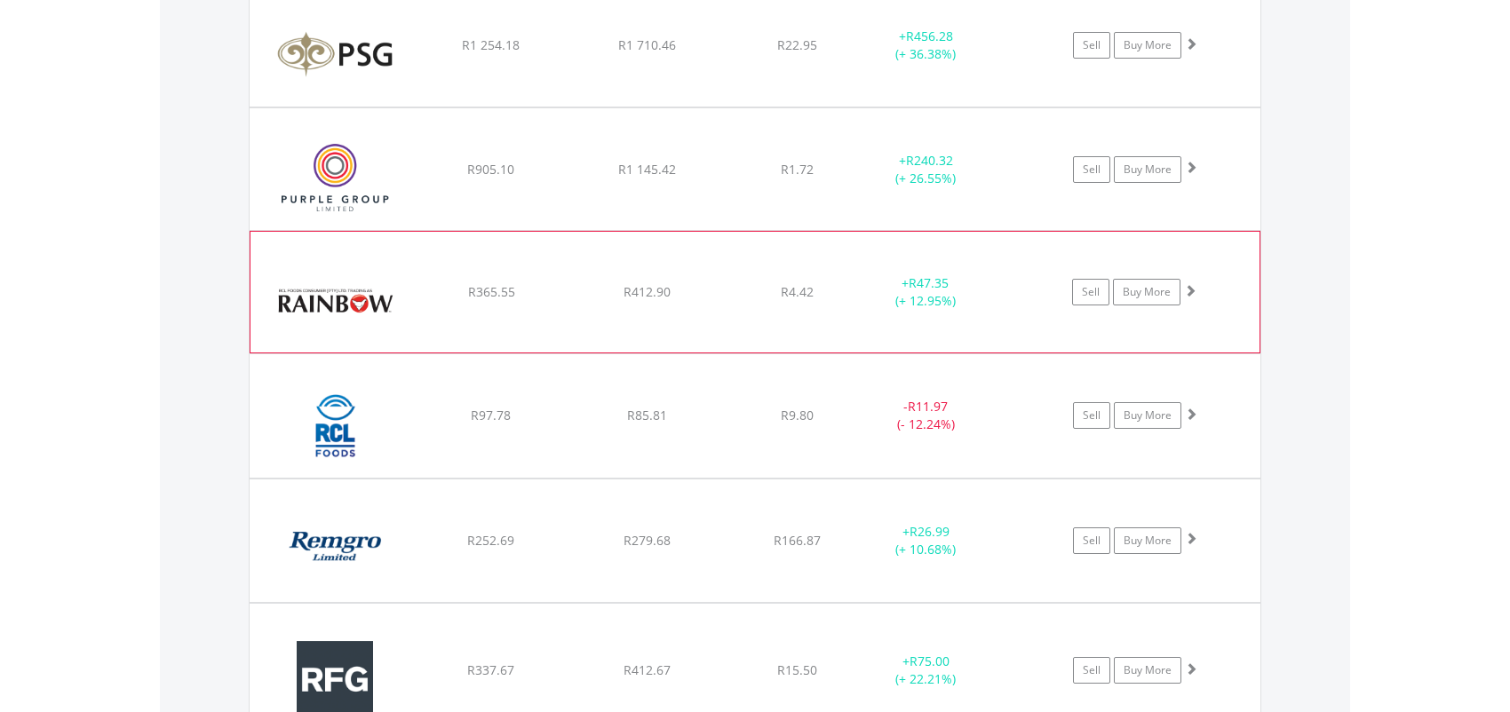
click at [1189, 284] on span at bounding box center [1190, 290] width 12 height 12
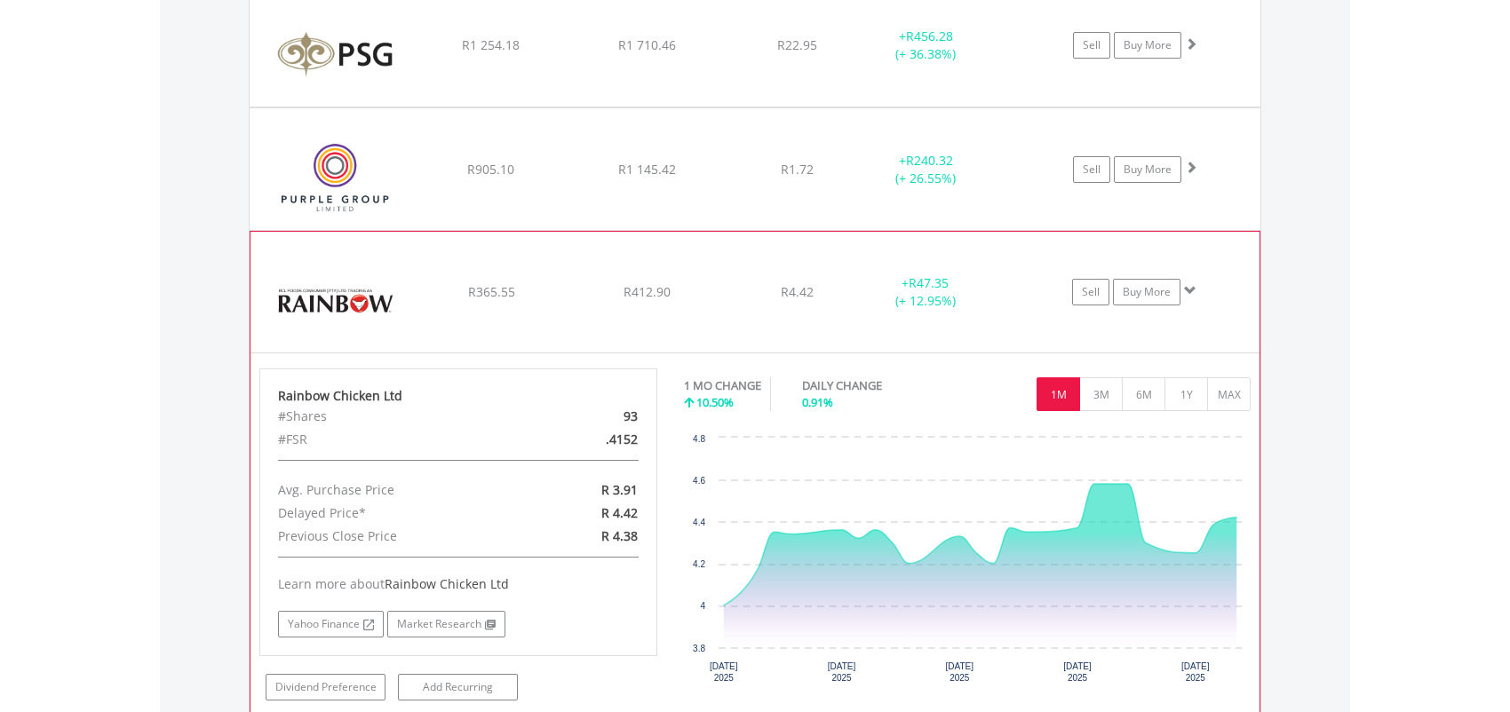
click at [1189, 284] on span at bounding box center [1190, 290] width 12 height 12
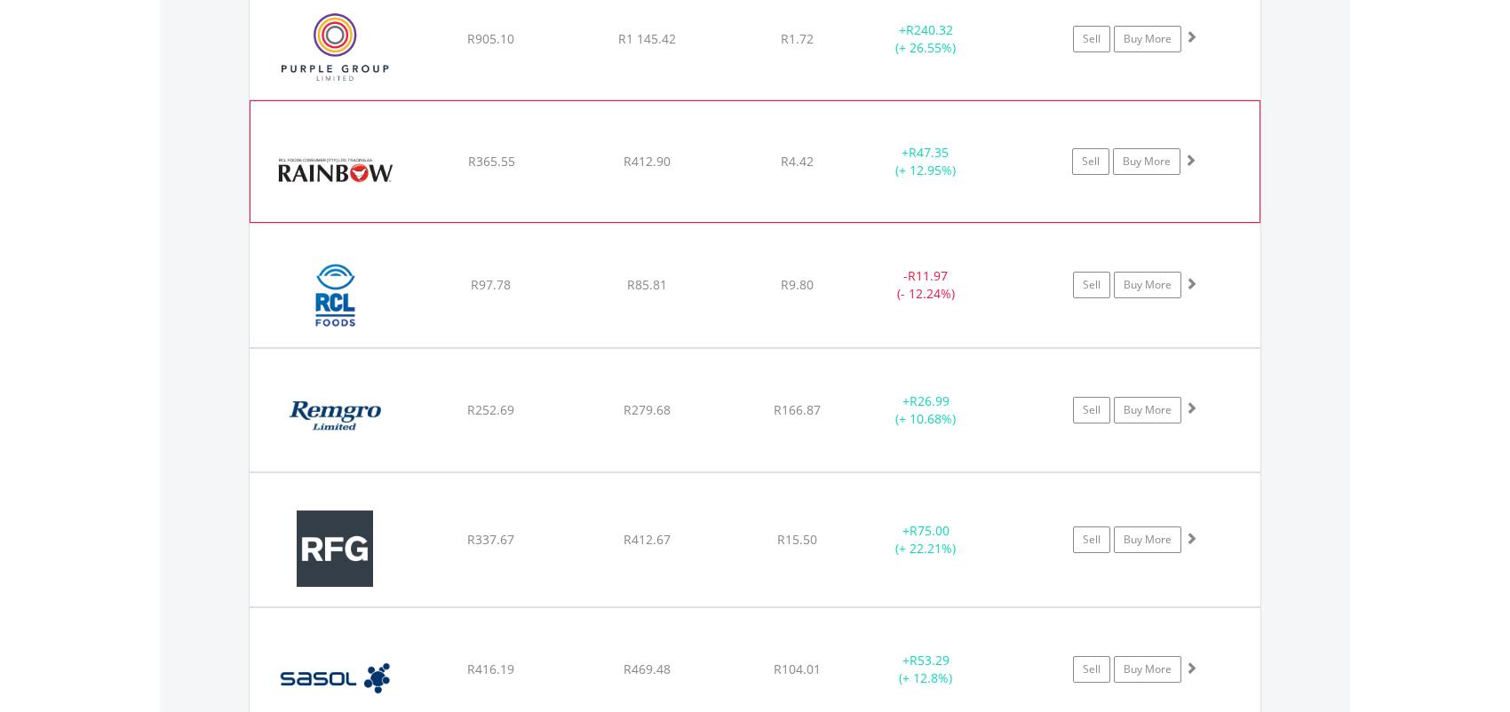
scroll to position [4585, 0]
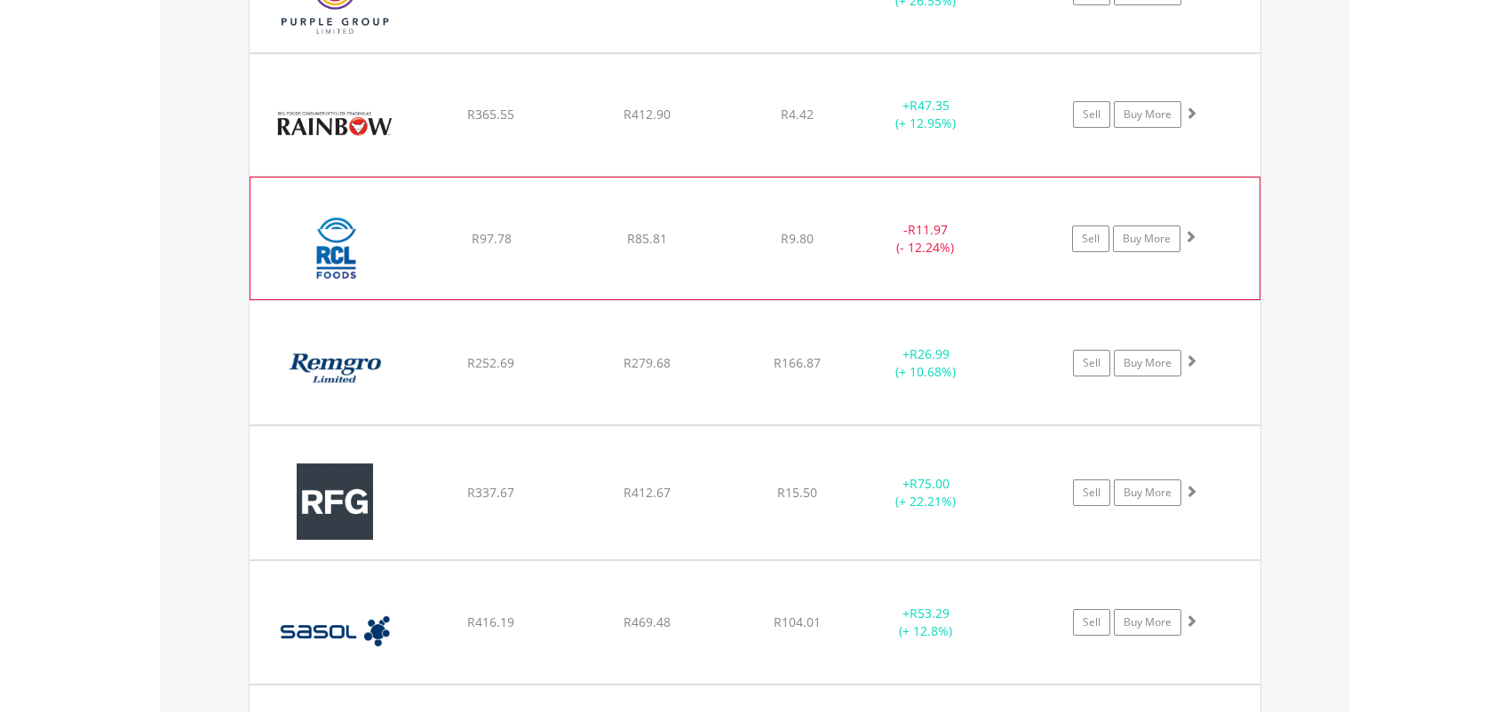
click at [1189, 231] on span at bounding box center [1190, 236] width 12 height 12
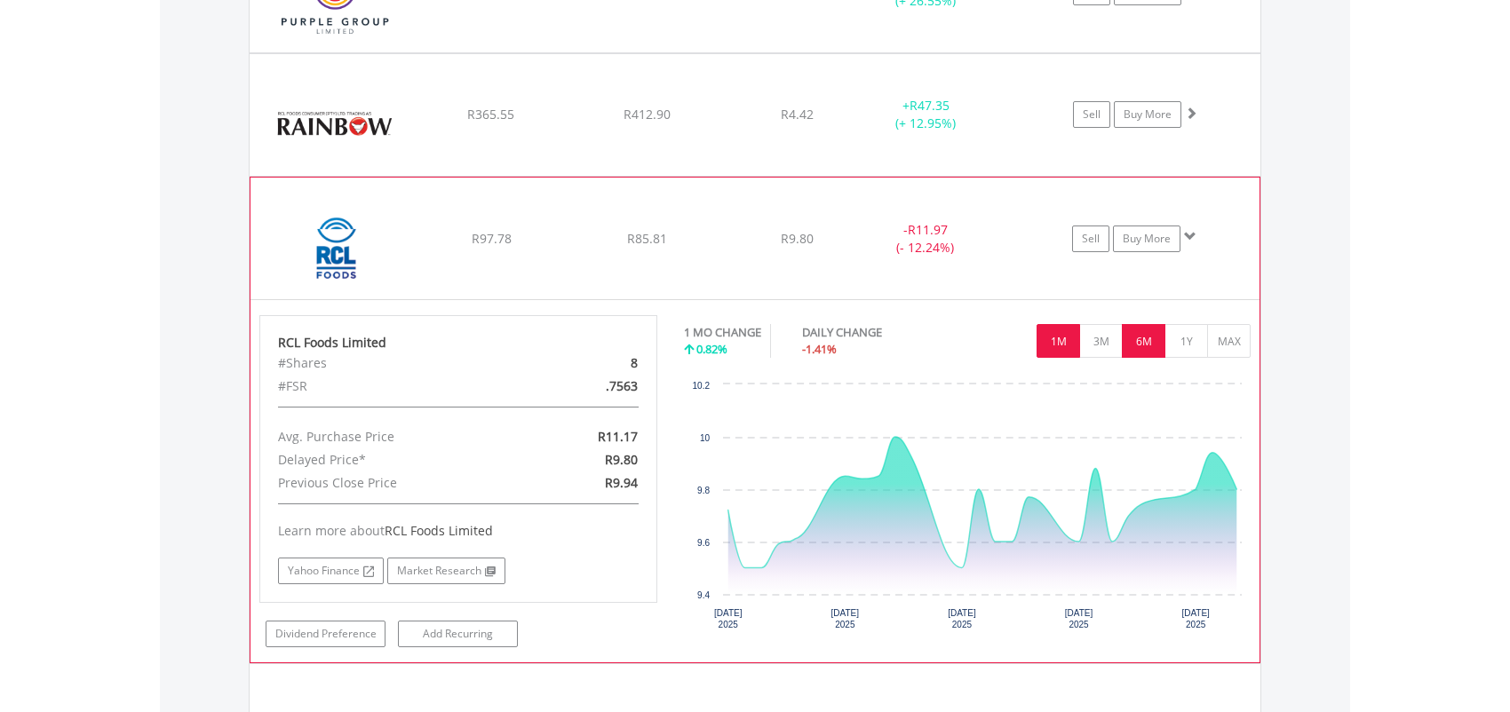
click at [1142, 338] on button "6M" at bounding box center [1144, 341] width 44 height 34
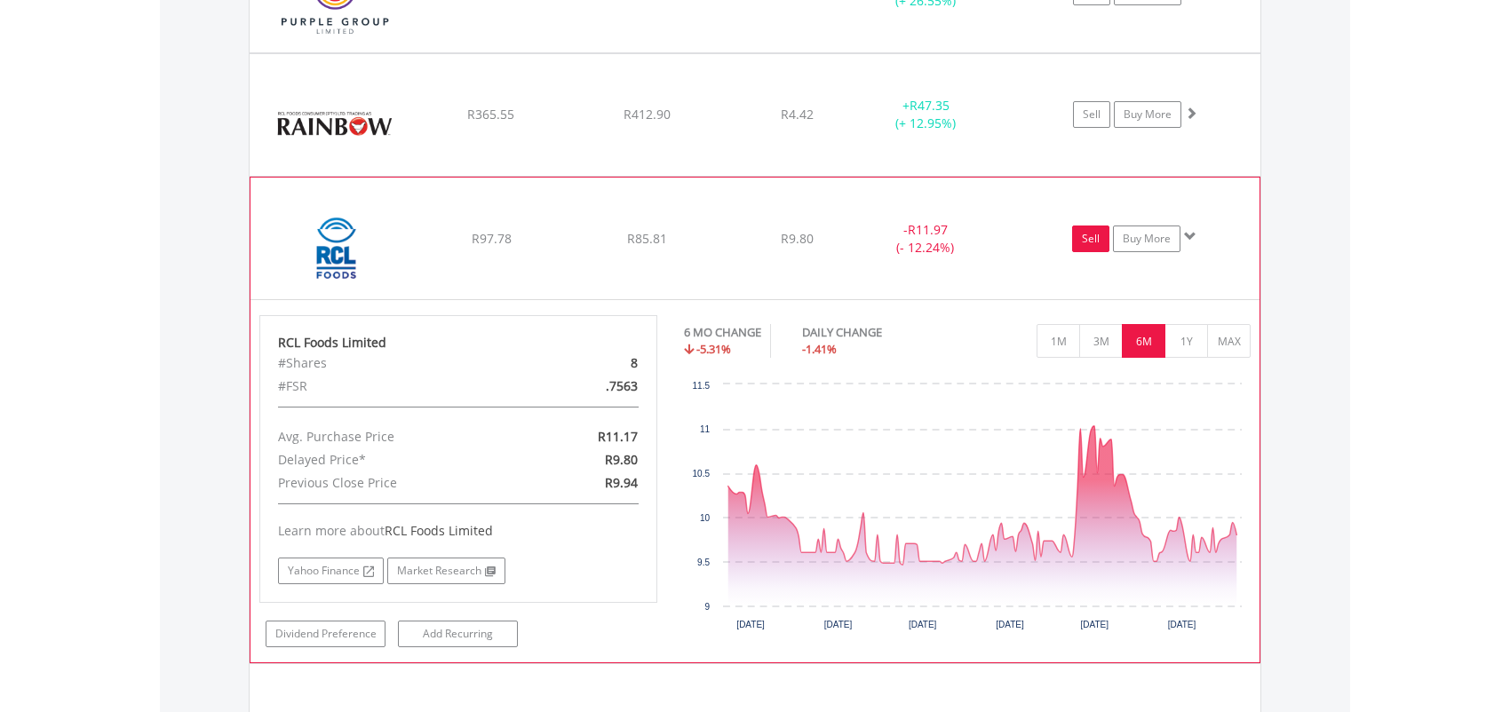
click at [1090, 235] on link "Sell" at bounding box center [1090, 239] width 37 height 27
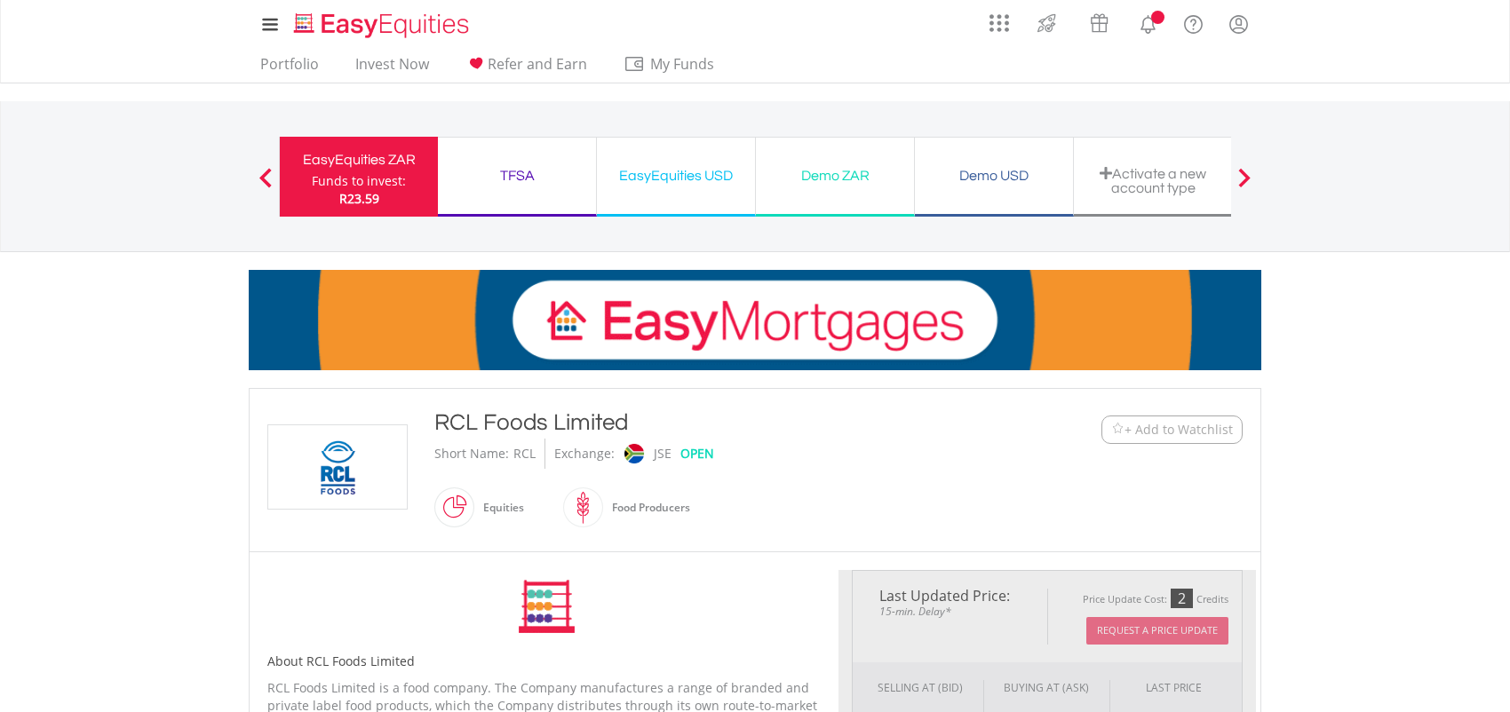
scroll to position [711, 0]
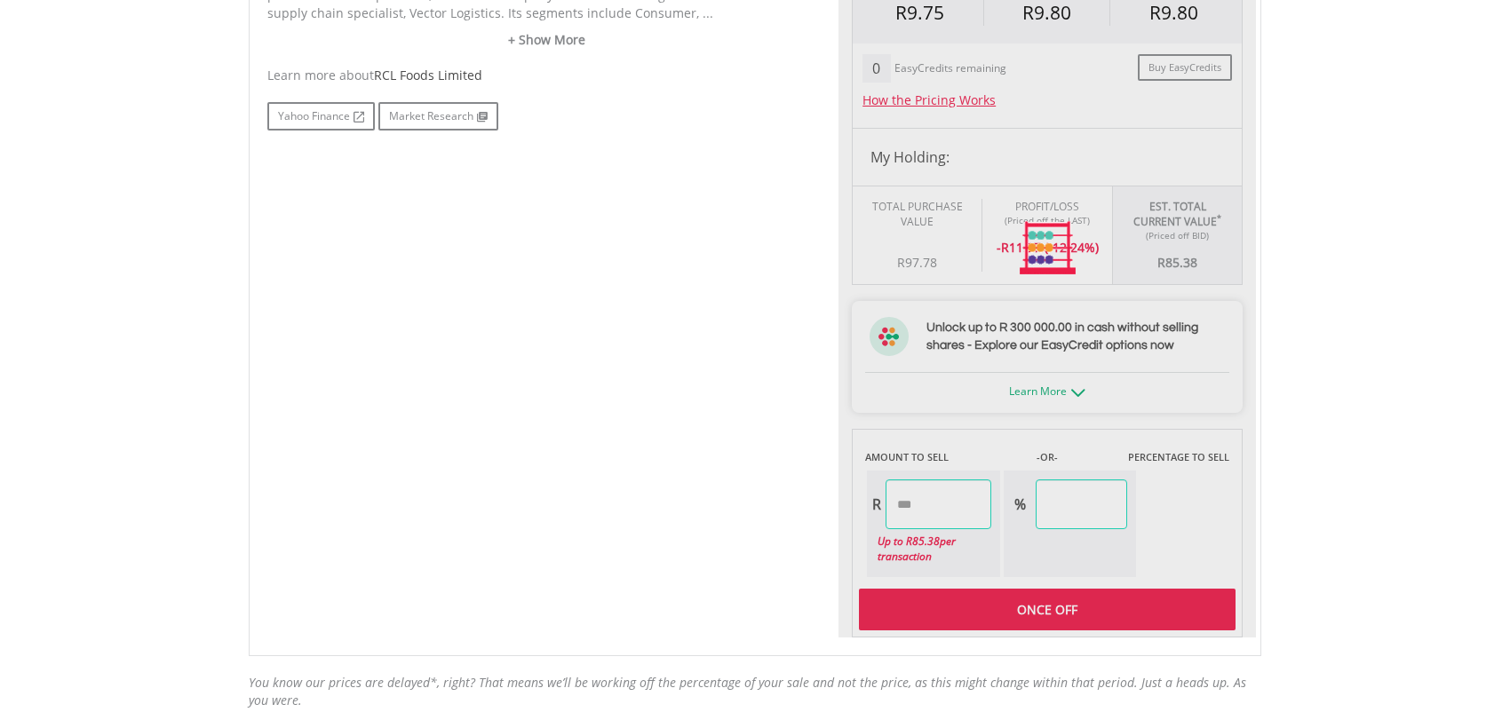
type input "*****"
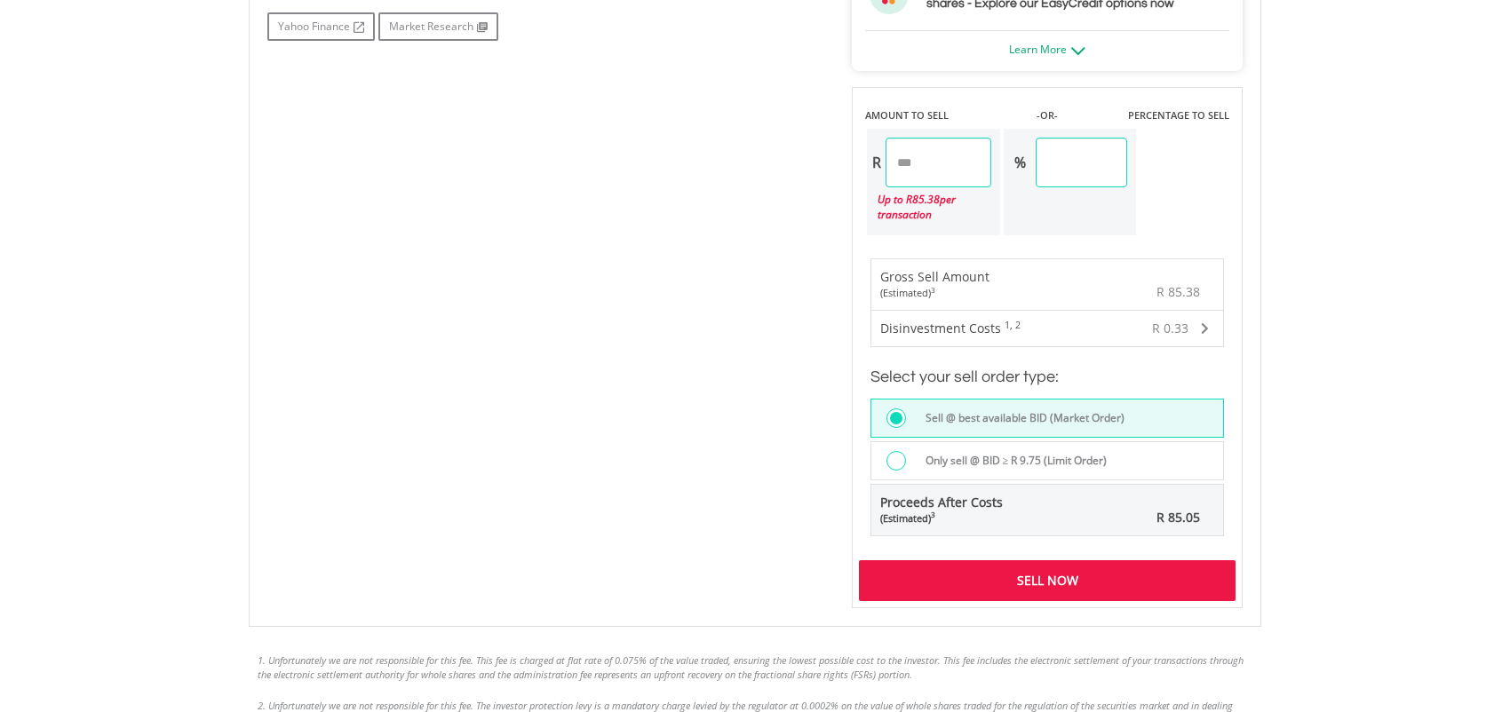
scroll to position [1052, 0]
drag, startPoint x: 1145, startPoint y: 158, endPoint x: 981, endPoint y: 171, distance: 164.9
click at [981, 171] on div "R ***** Up to R 85.38 per transaction % ******" at bounding box center [1001, 183] width 273 height 110
type input "**"
click at [1037, 203] on div "Last Updated Price: 15-min. Delay* Price Update Cost: 2 Credits Request A Price…" at bounding box center [1048, 64] width 418 height 1091
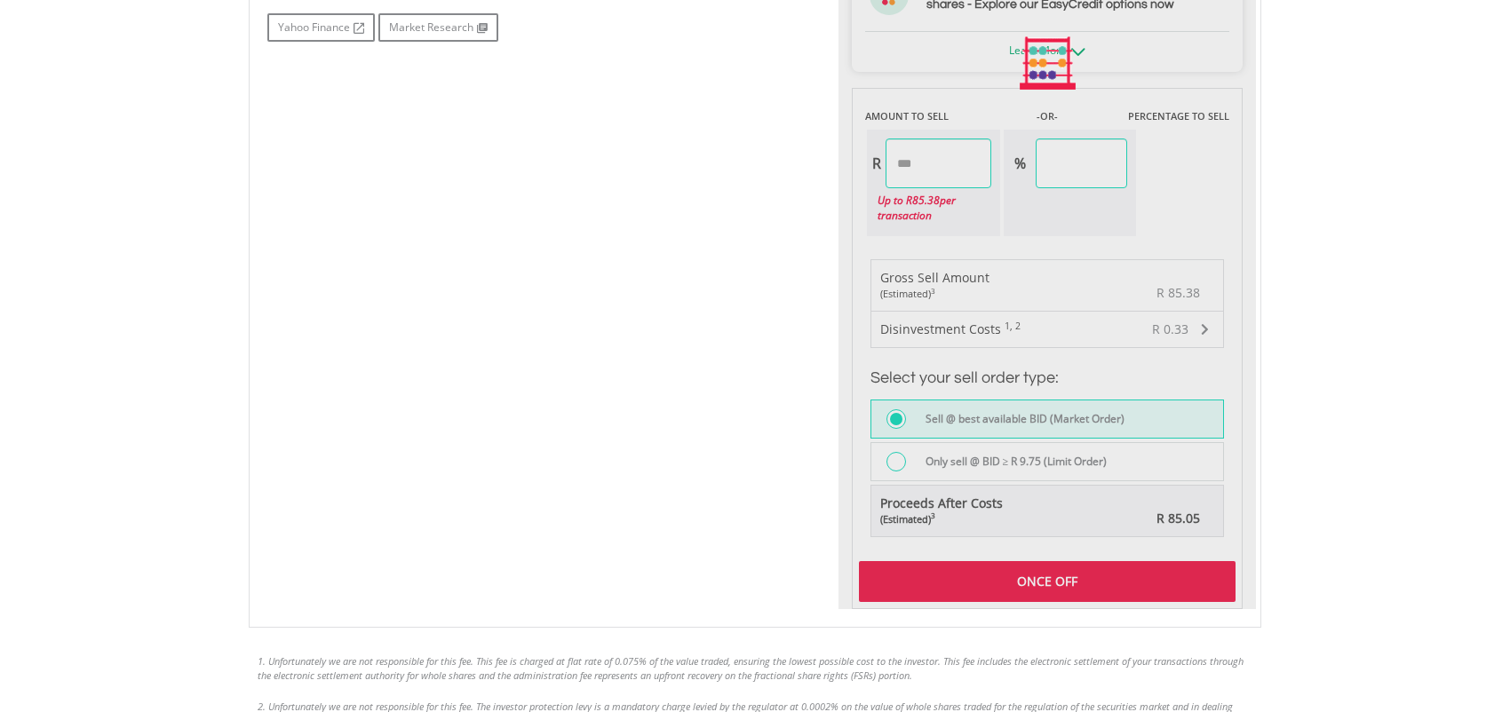
type input "*****"
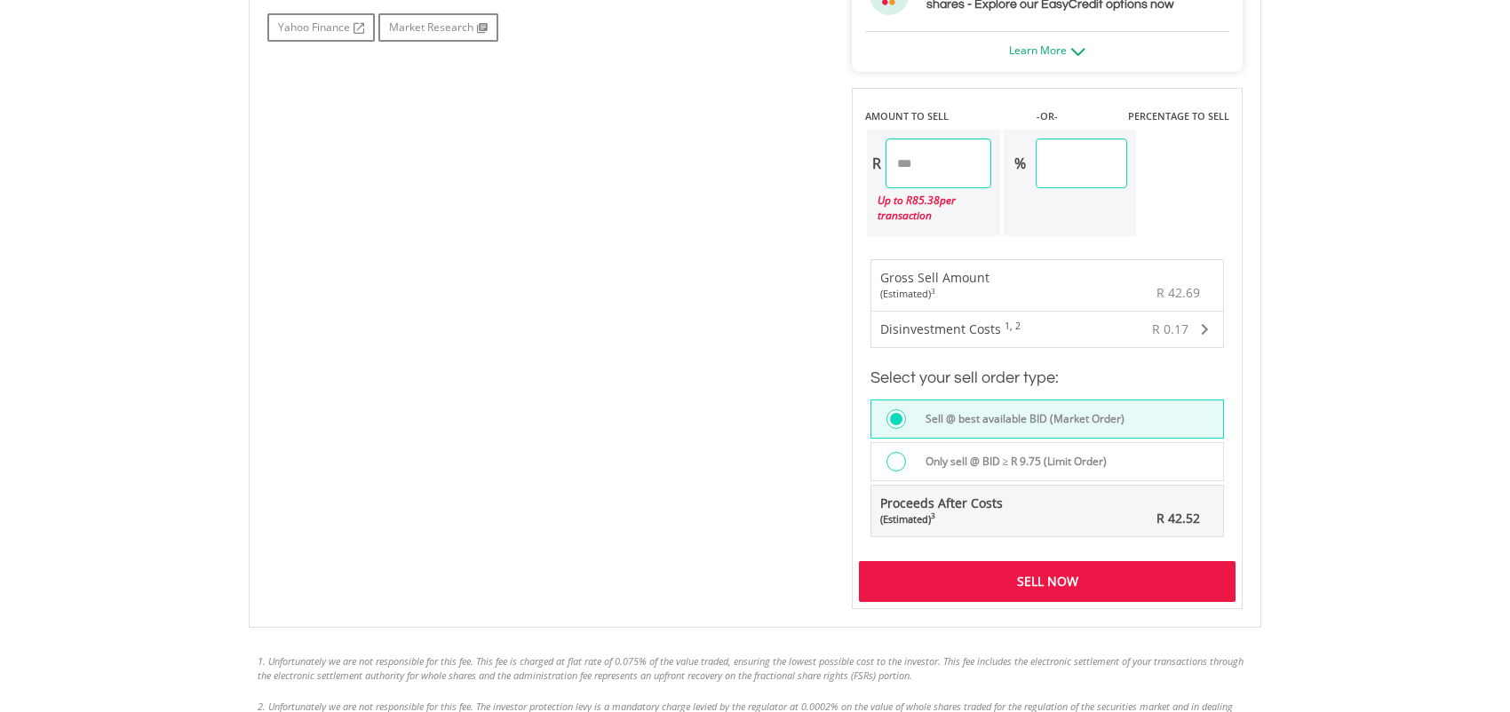
click at [1061, 581] on div "Sell Now" at bounding box center [1047, 581] width 377 height 41
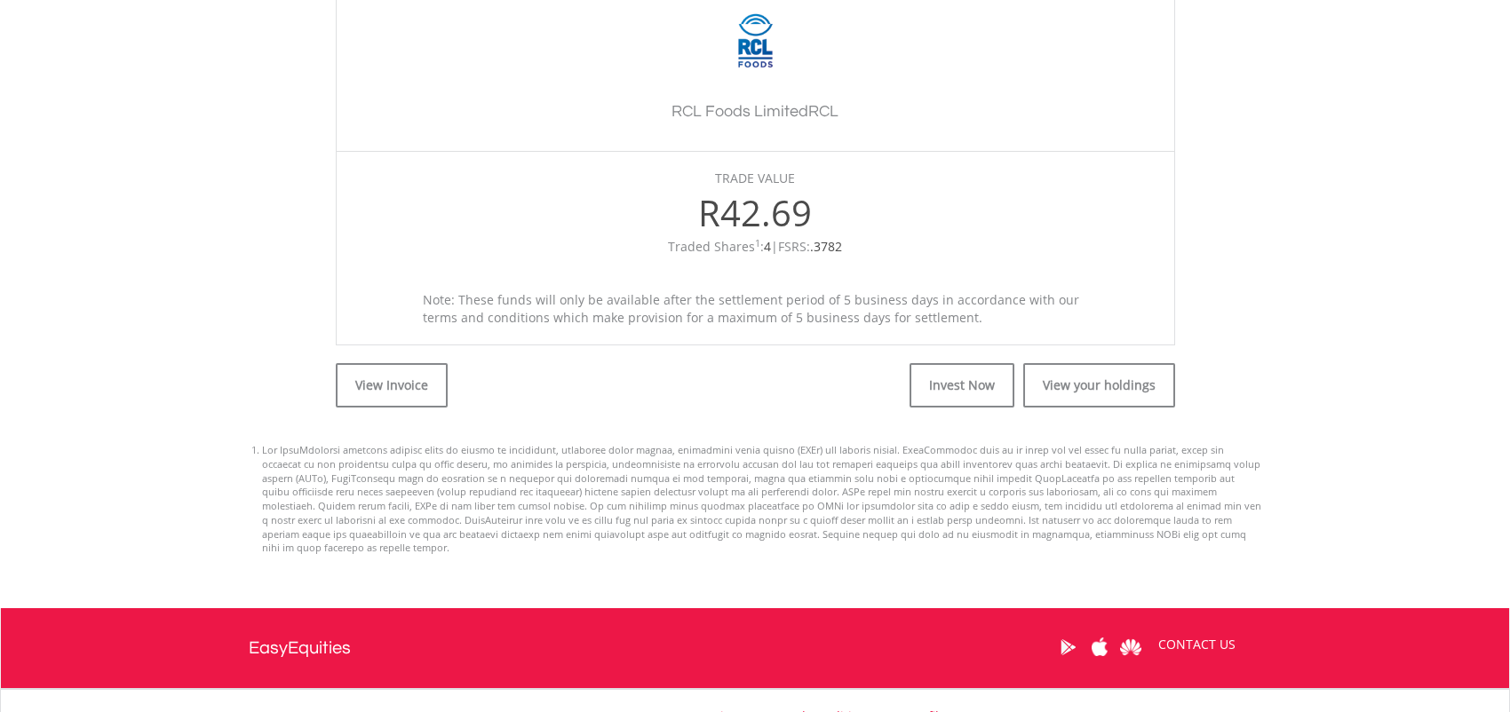
scroll to position [622, 0]
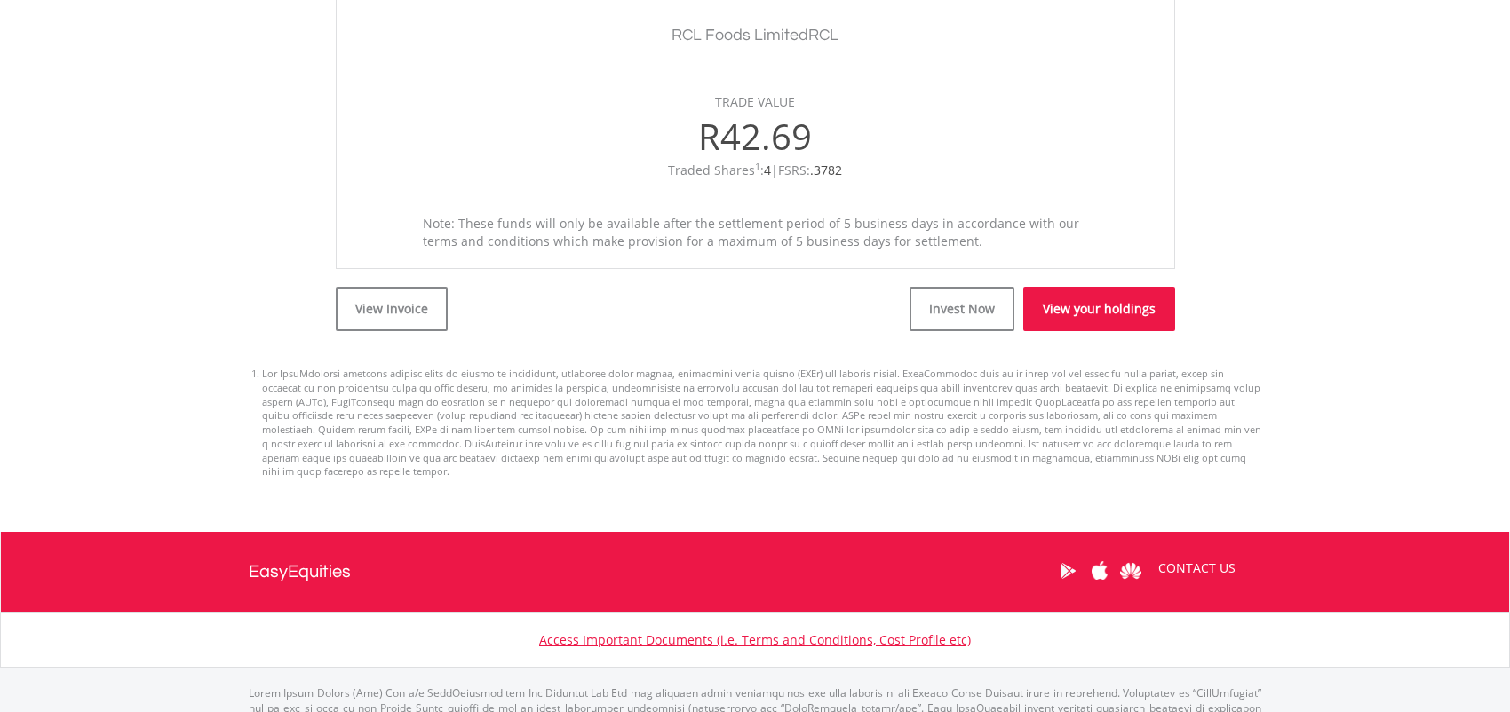
click at [1107, 319] on link "View your holdings" at bounding box center [1099, 309] width 152 height 44
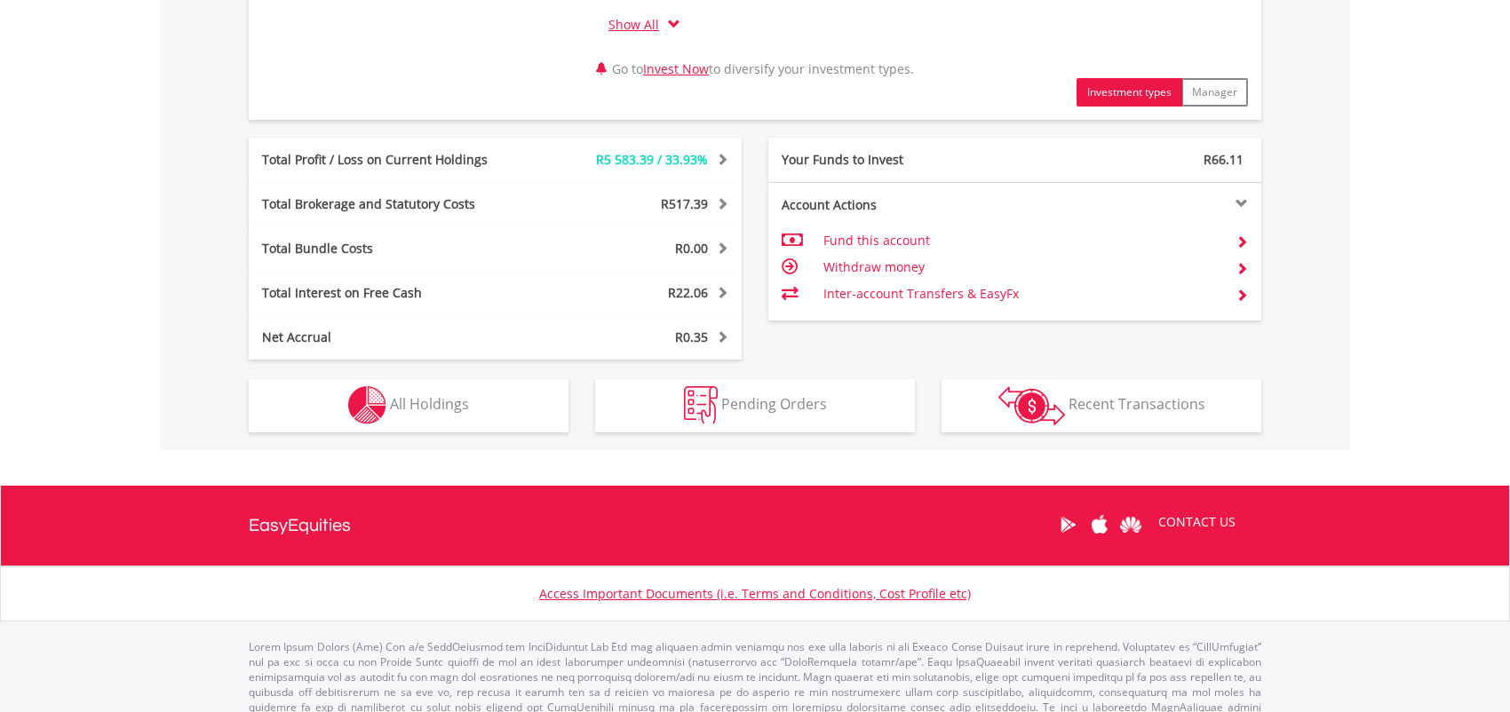
scroll to position [903, 0]
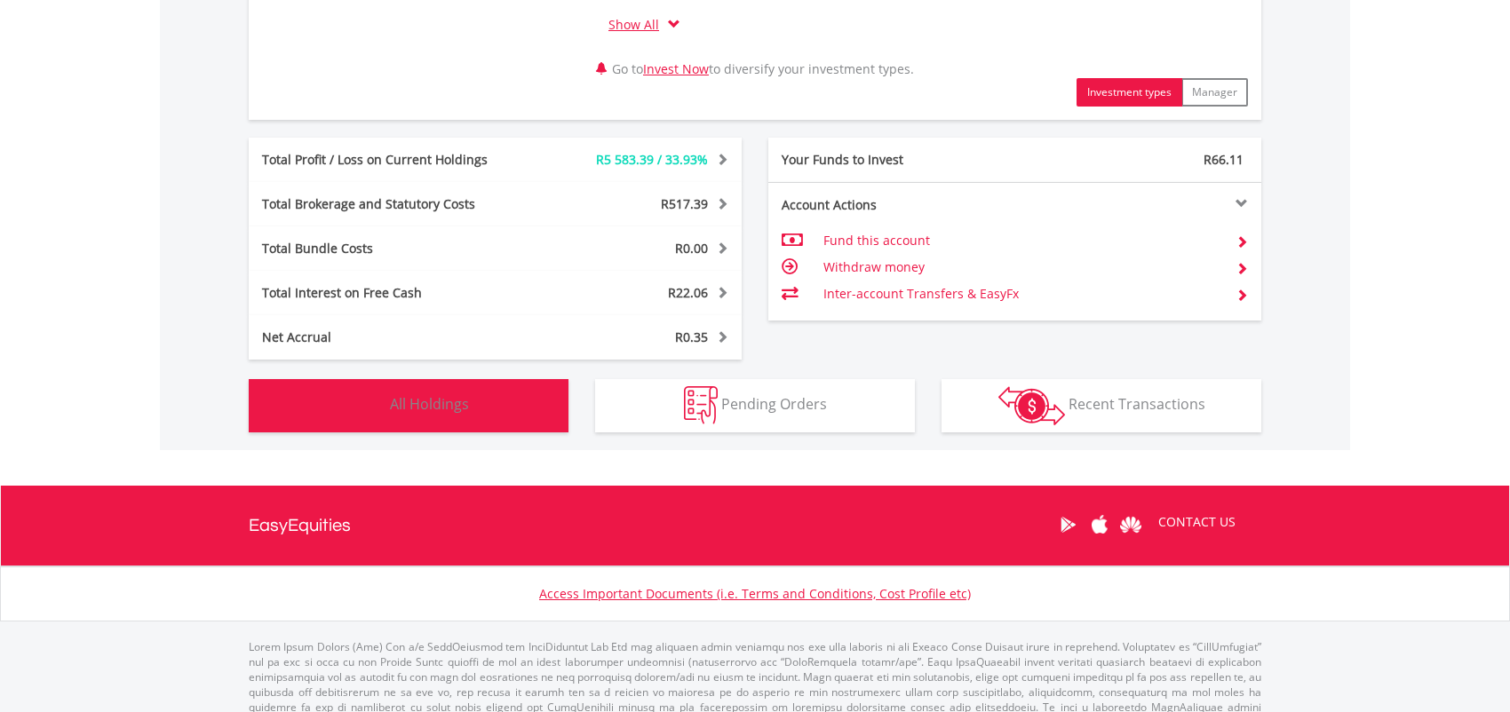
click at [428, 408] on span "All Holdings" at bounding box center [429, 404] width 79 height 20
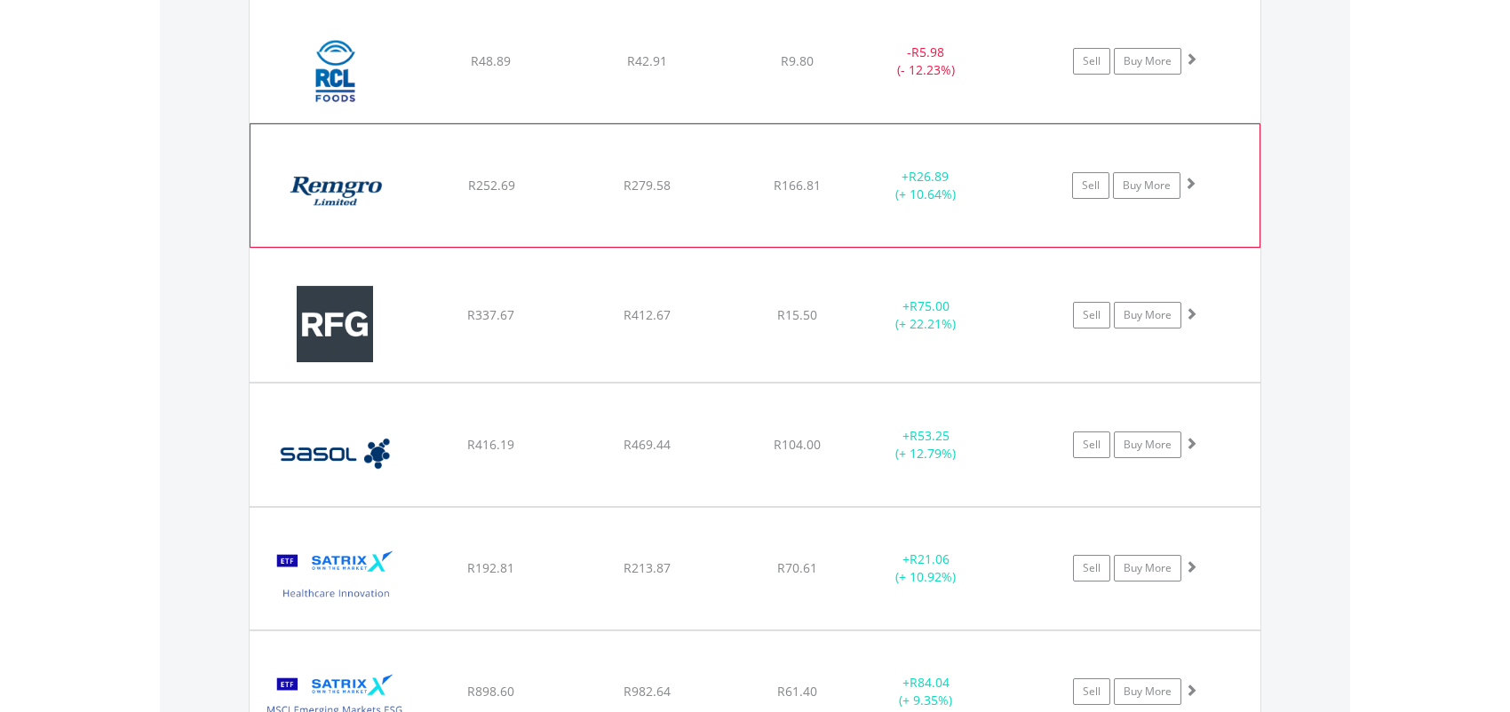
scroll to position [4674, 0]
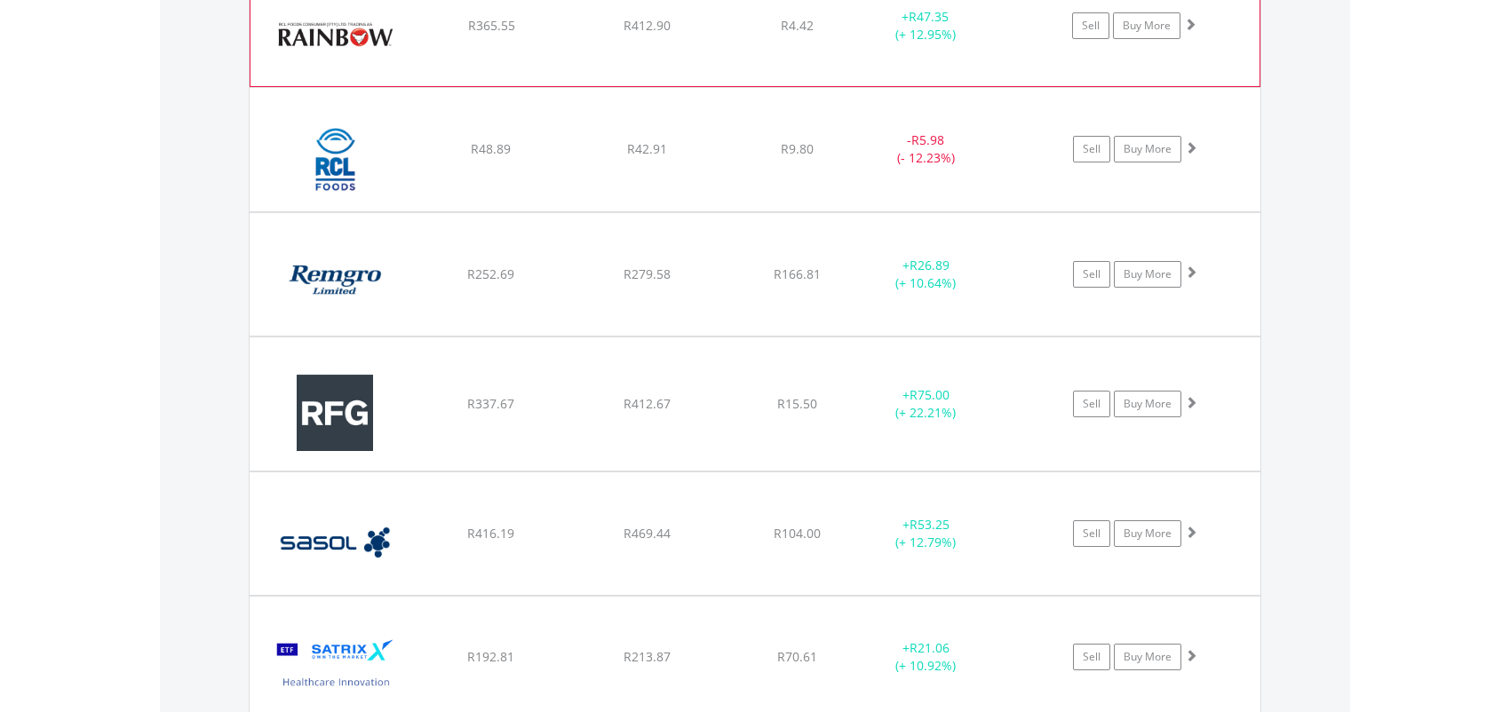
click at [1191, 20] on span at bounding box center [1190, 24] width 12 height 12
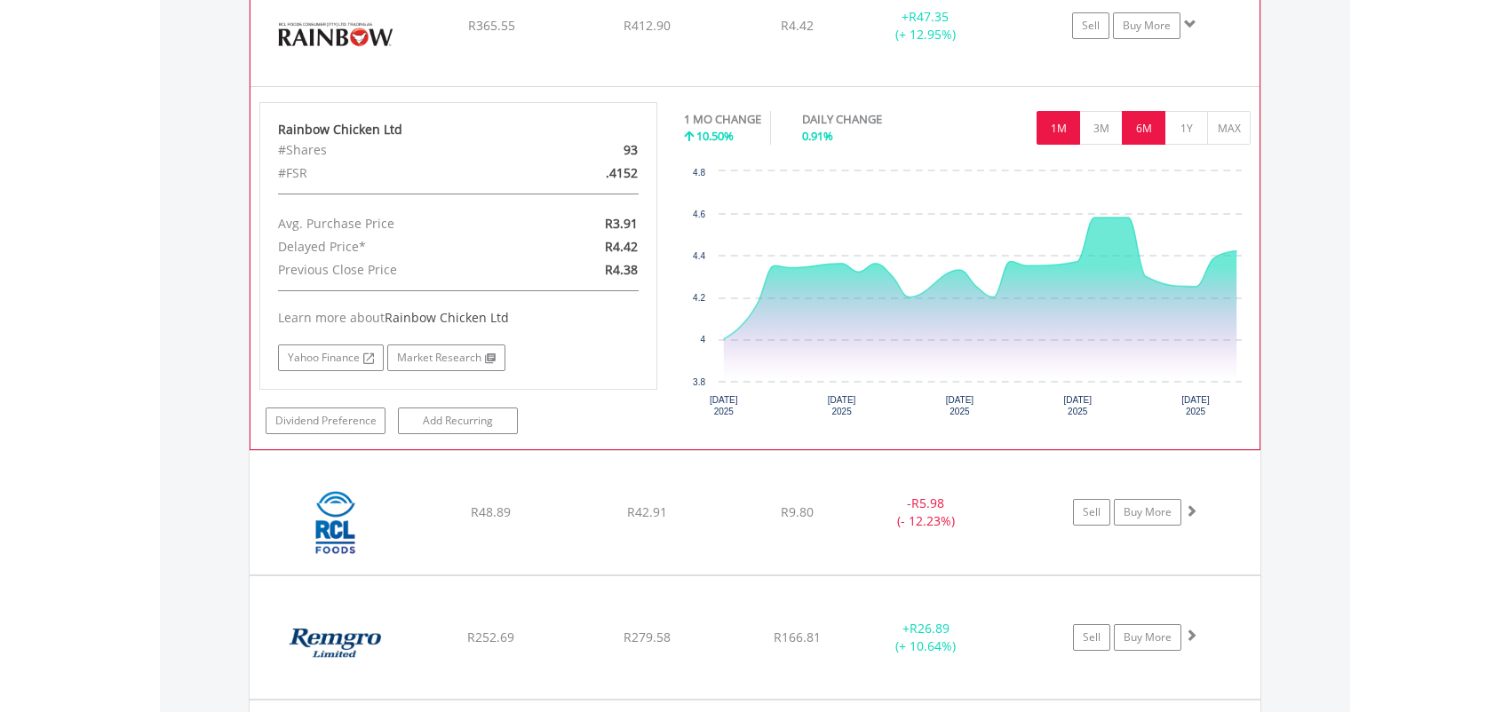
click at [1151, 114] on button "6M" at bounding box center [1144, 128] width 44 height 34
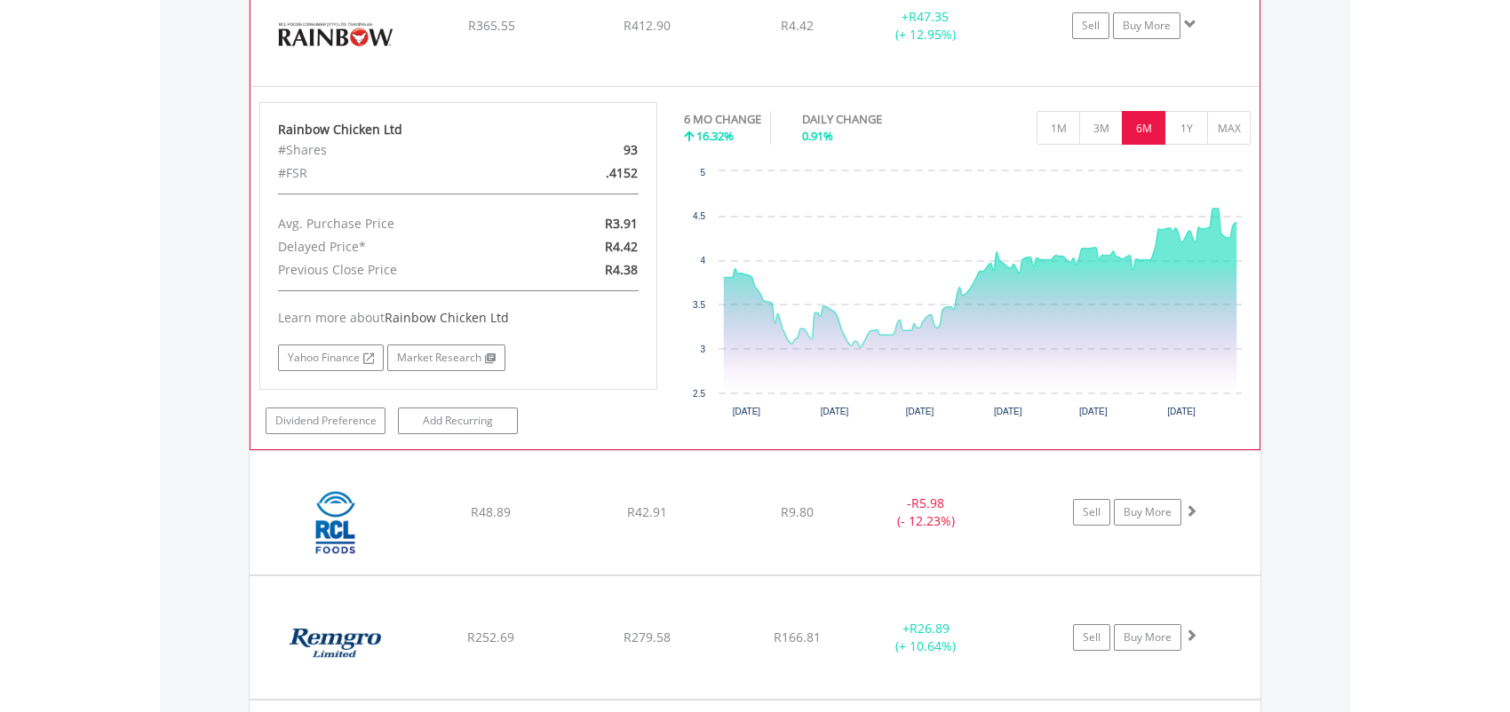
click at [1190, 18] on span at bounding box center [1190, 24] width 12 height 12
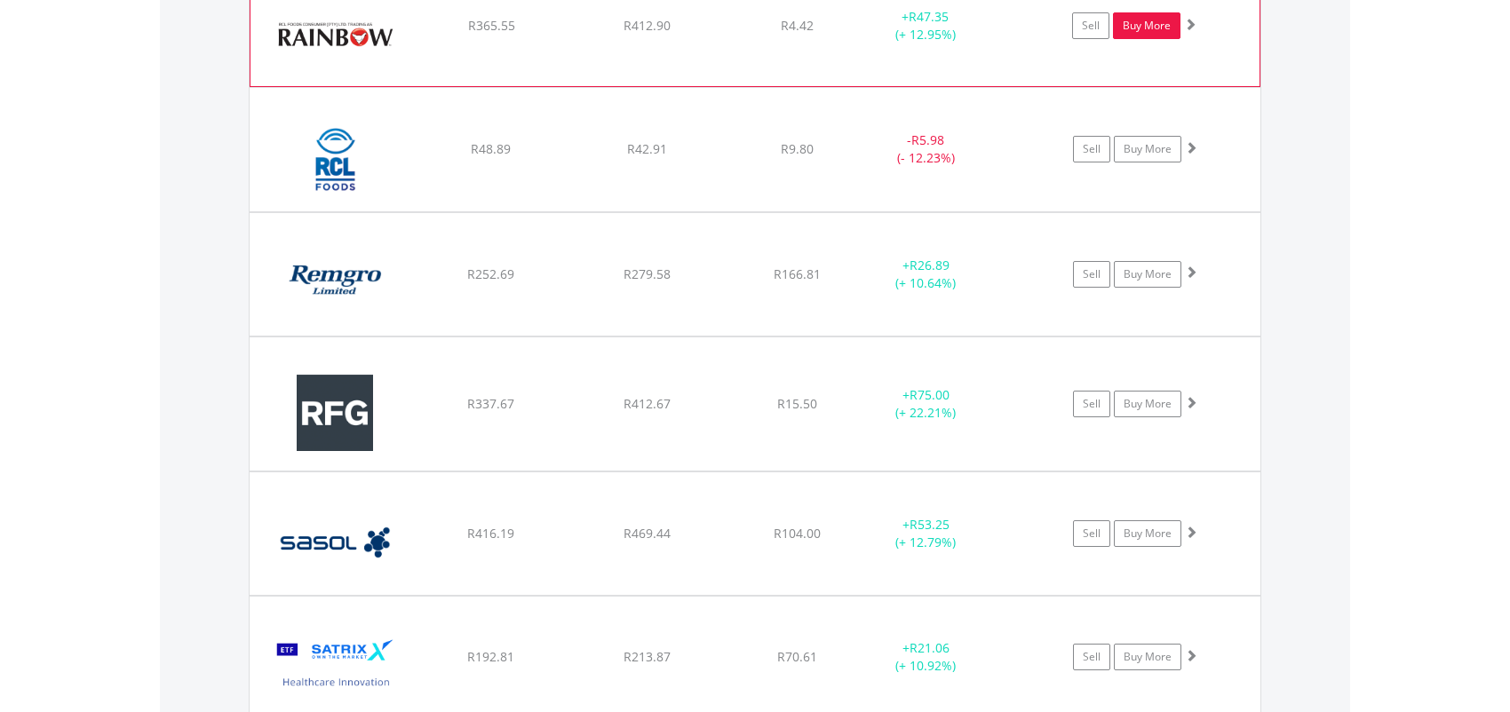
click at [1135, 24] on link "Buy More" at bounding box center [1147, 25] width 68 height 27
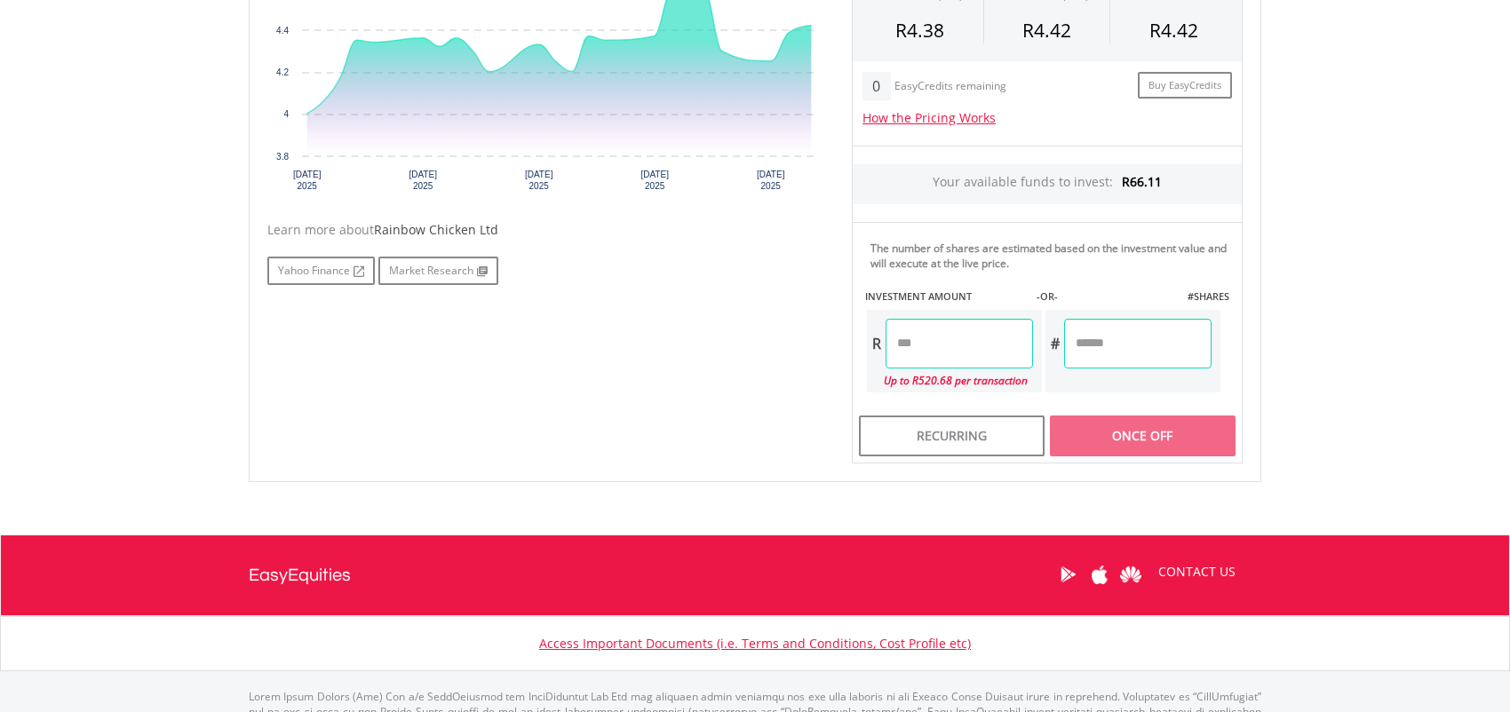
scroll to position [769, 0]
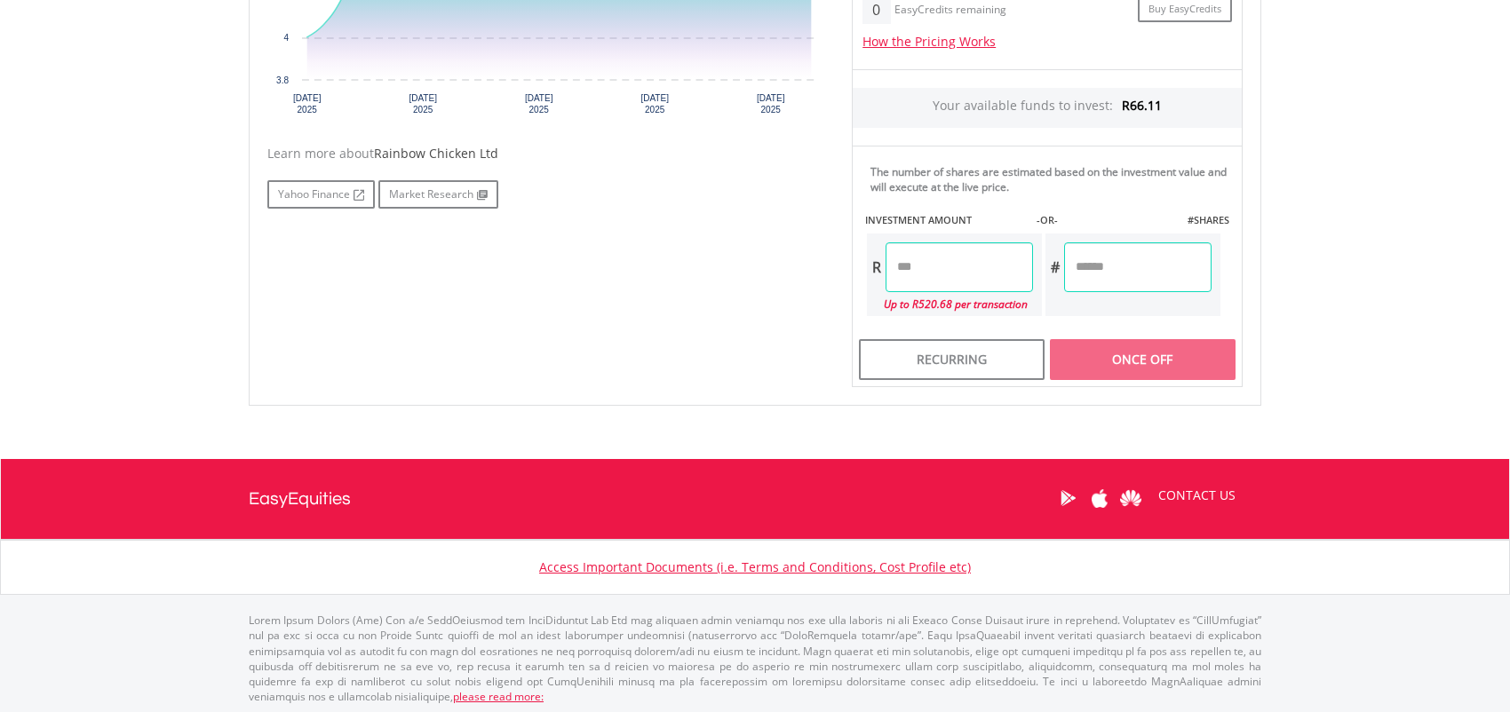
click at [1080, 266] on input "number" at bounding box center [1137, 268] width 147 height 50
type input "*"
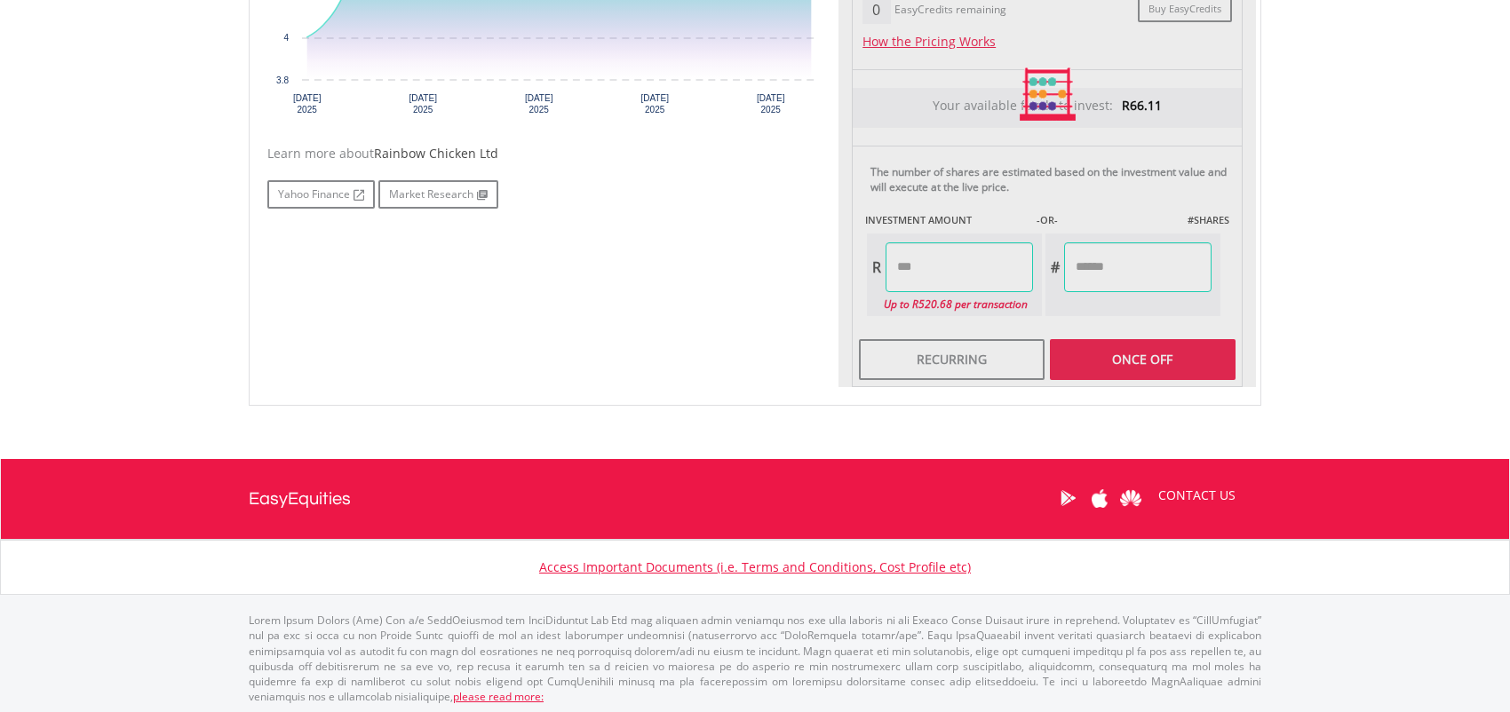
type input "*****"
click at [1134, 301] on div "Last Updated Price: 15-min. Delay* Price Update Cost: 1 Credits Request A Price…" at bounding box center [1048, 94] width 418 height 586
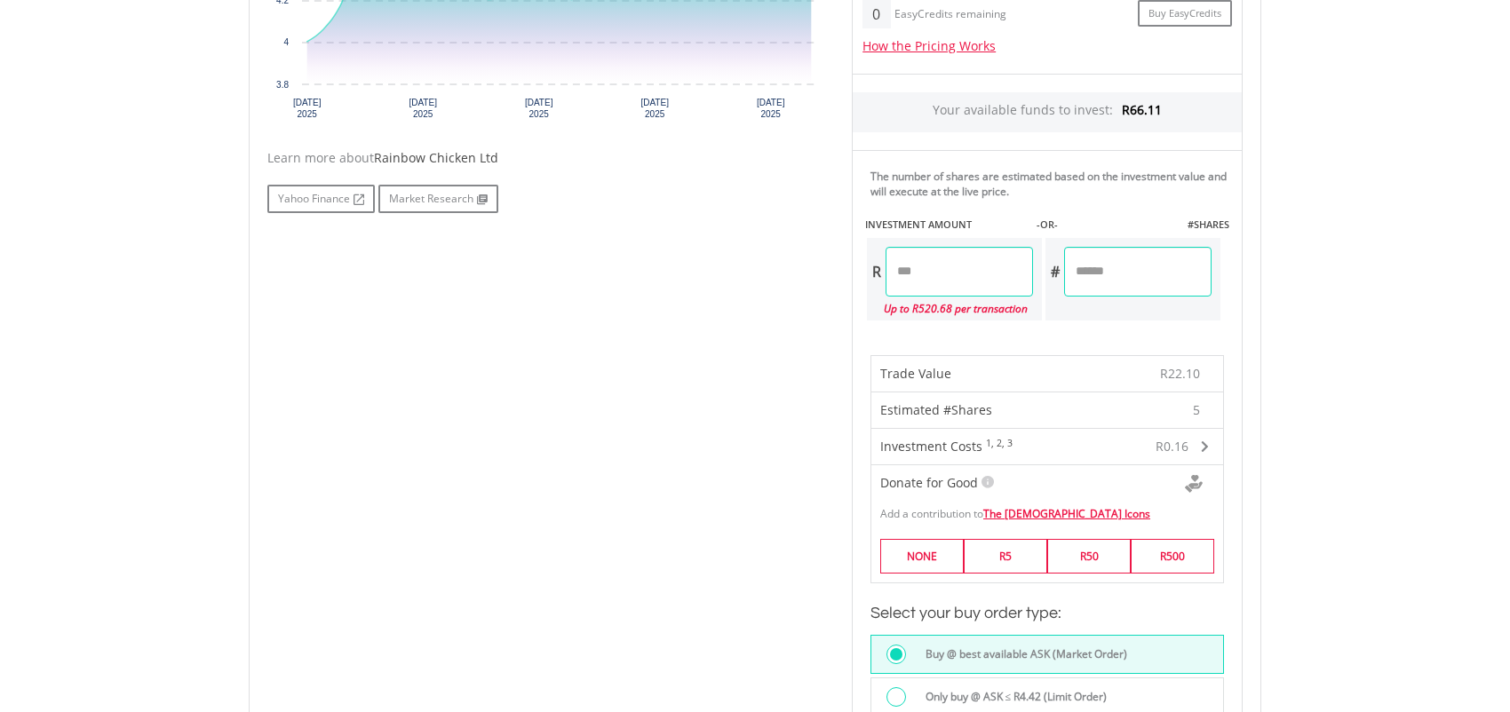
scroll to position [734, 0]
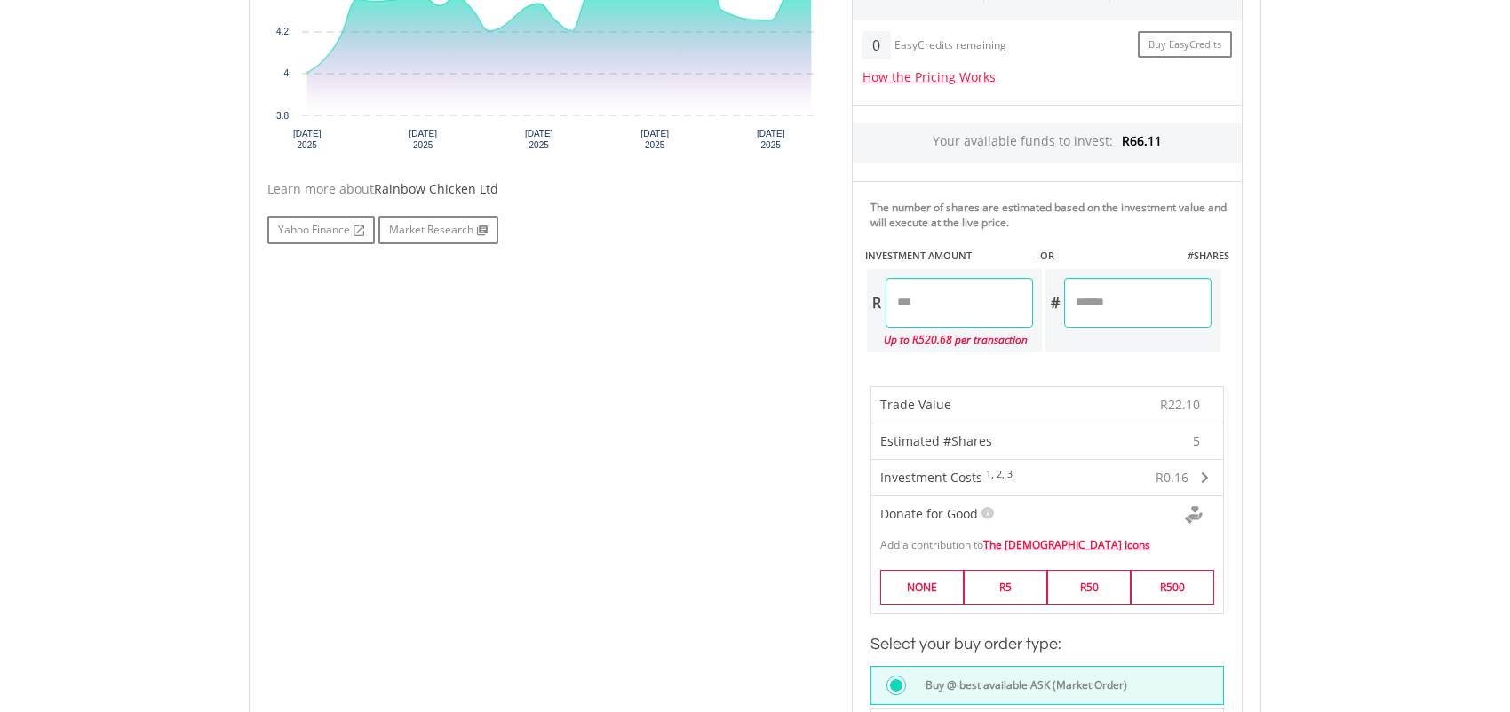
drag, startPoint x: 1095, startPoint y: 299, endPoint x: 1066, endPoint y: 299, distance: 29.3
click at [1066, 299] on div "# *" at bounding box center [1129, 303] width 166 height 50
type input "*"
type input "*****"
click at [1078, 341] on div "Last Updated Price: 15-min. Delay* Price Update Cost: 1 Credits Request A Price…" at bounding box center [1048, 349] width 418 height 1024
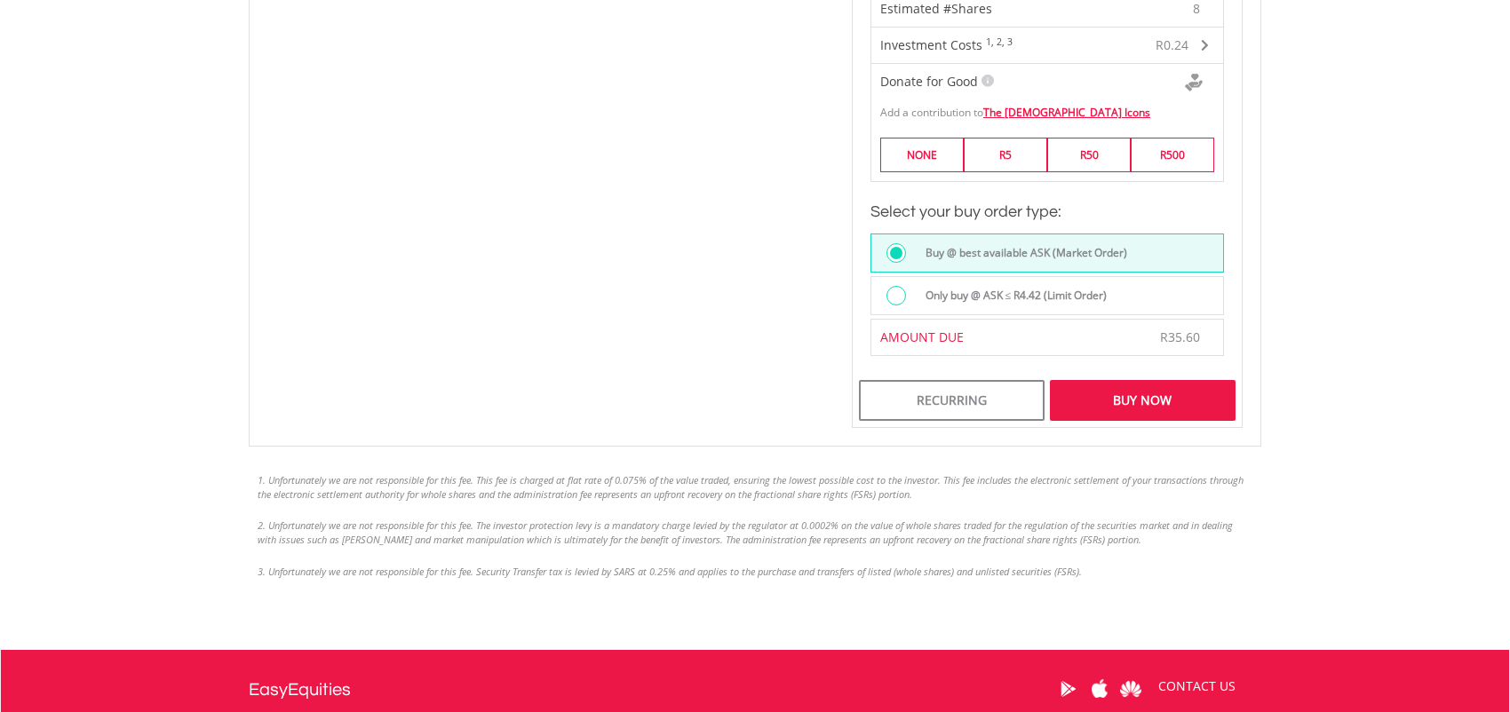
scroll to position [1178, 0]
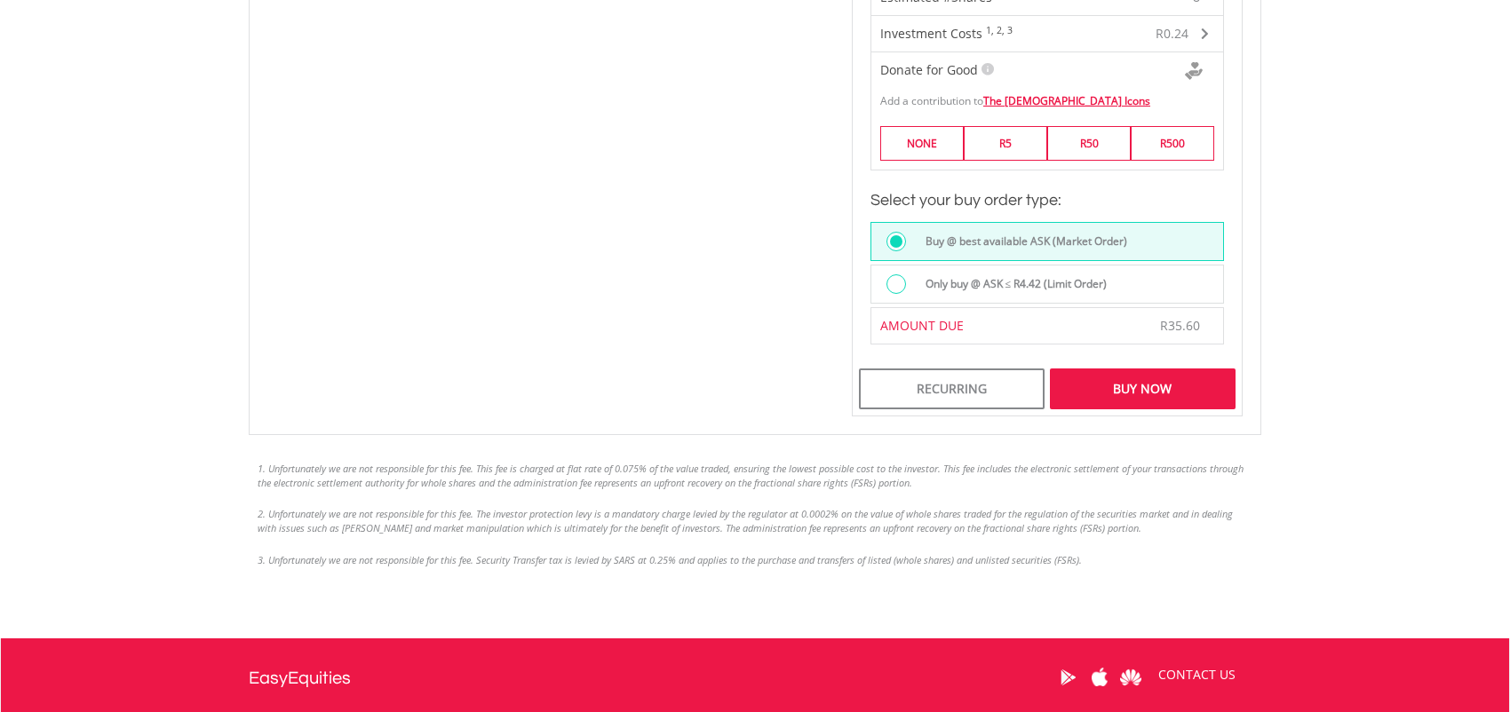
click at [1140, 388] on div "Buy Now" at bounding box center [1143, 389] width 186 height 41
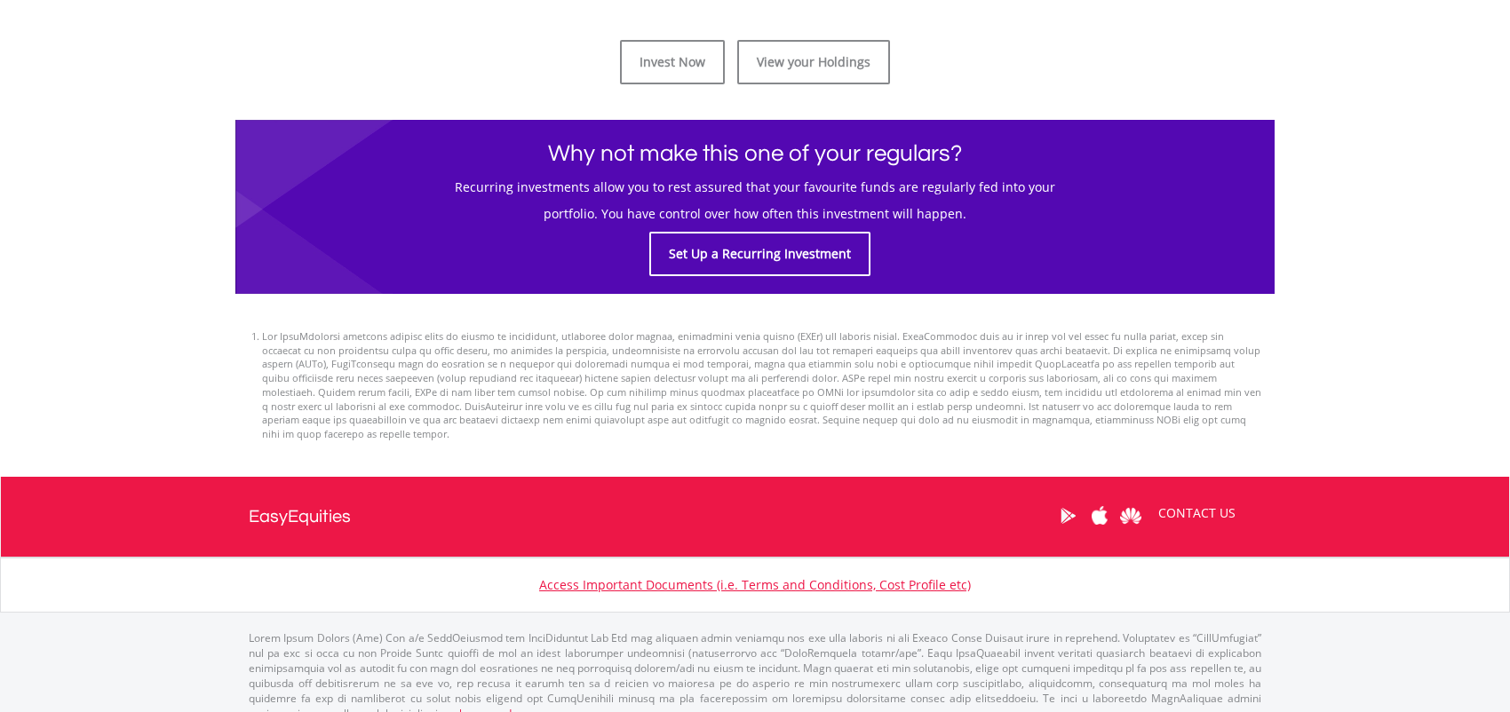
scroll to position [711, 0]
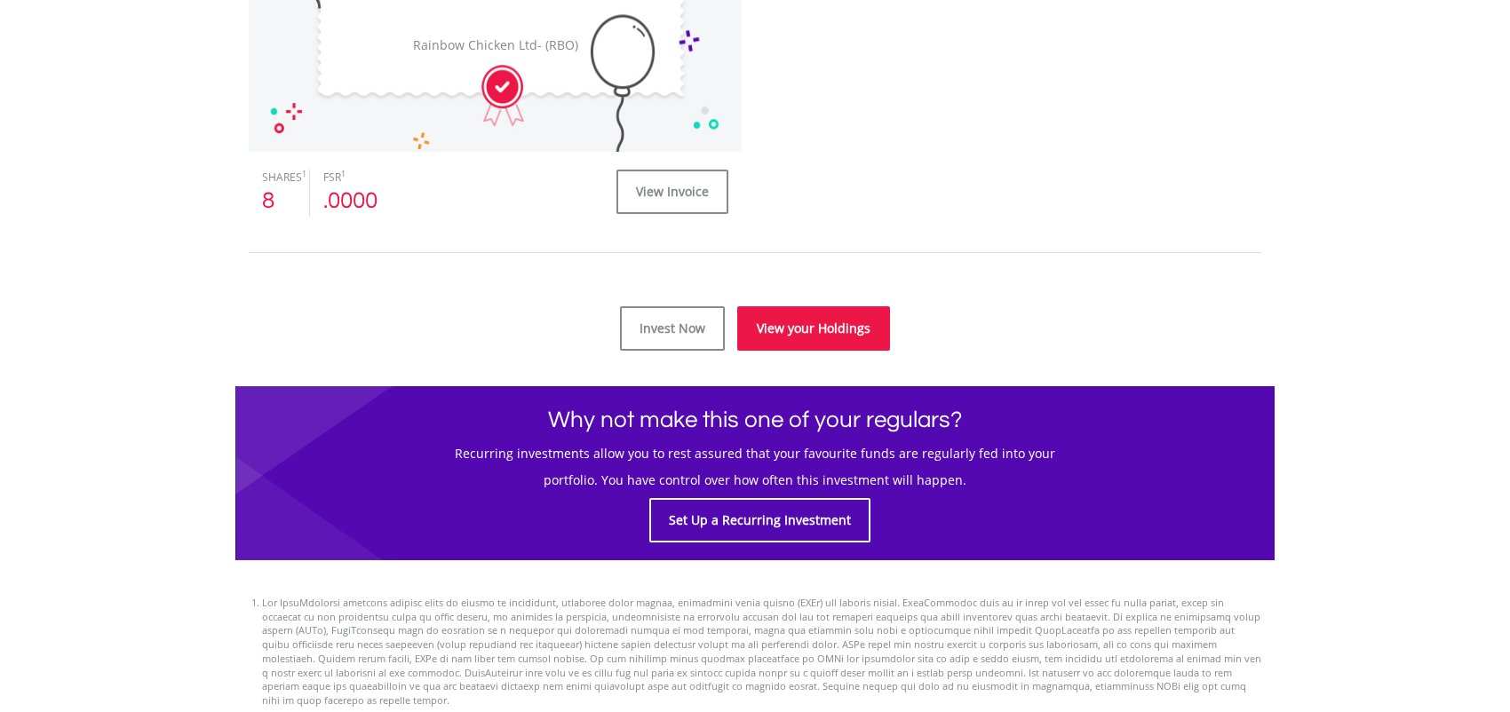
click at [832, 315] on link "View your Holdings" at bounding box center [813, 328] width 153 height 44
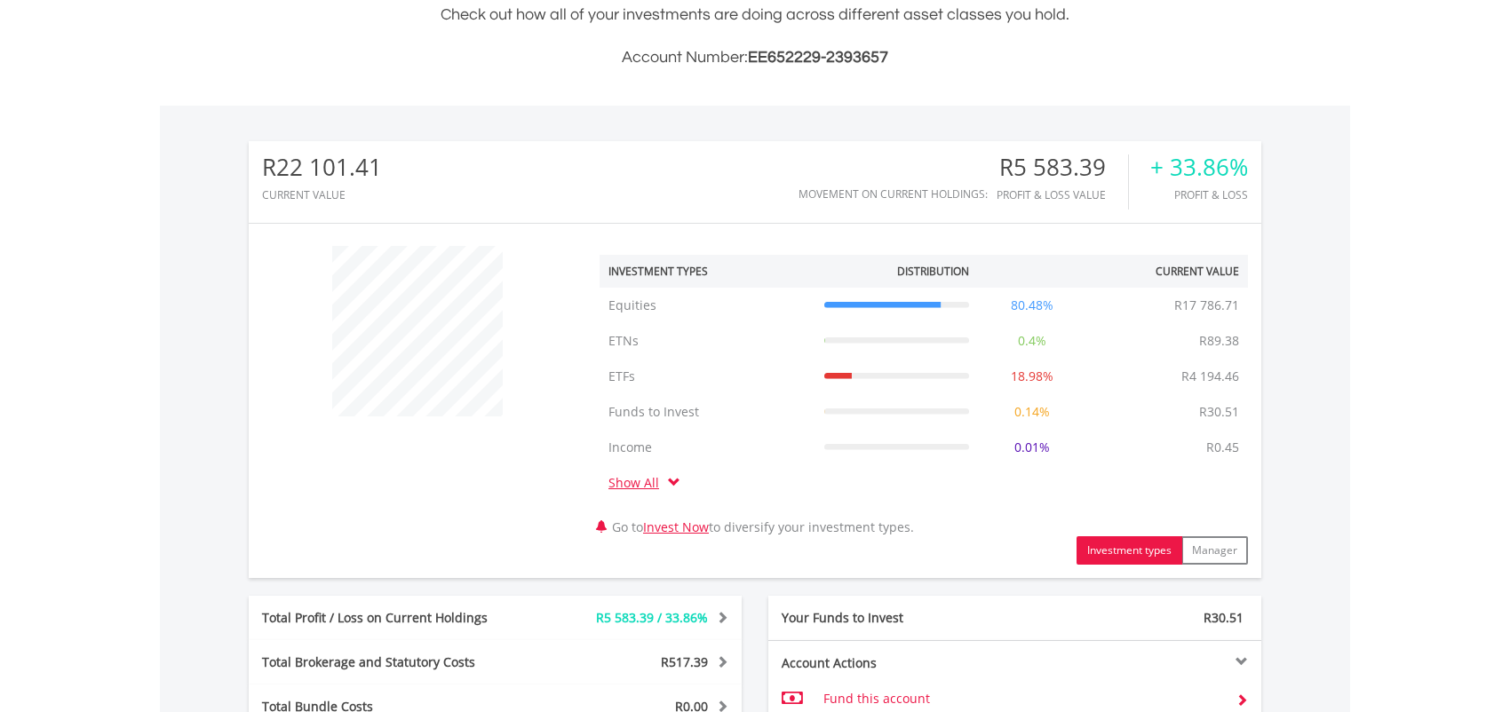
scroll to position [888, 0]
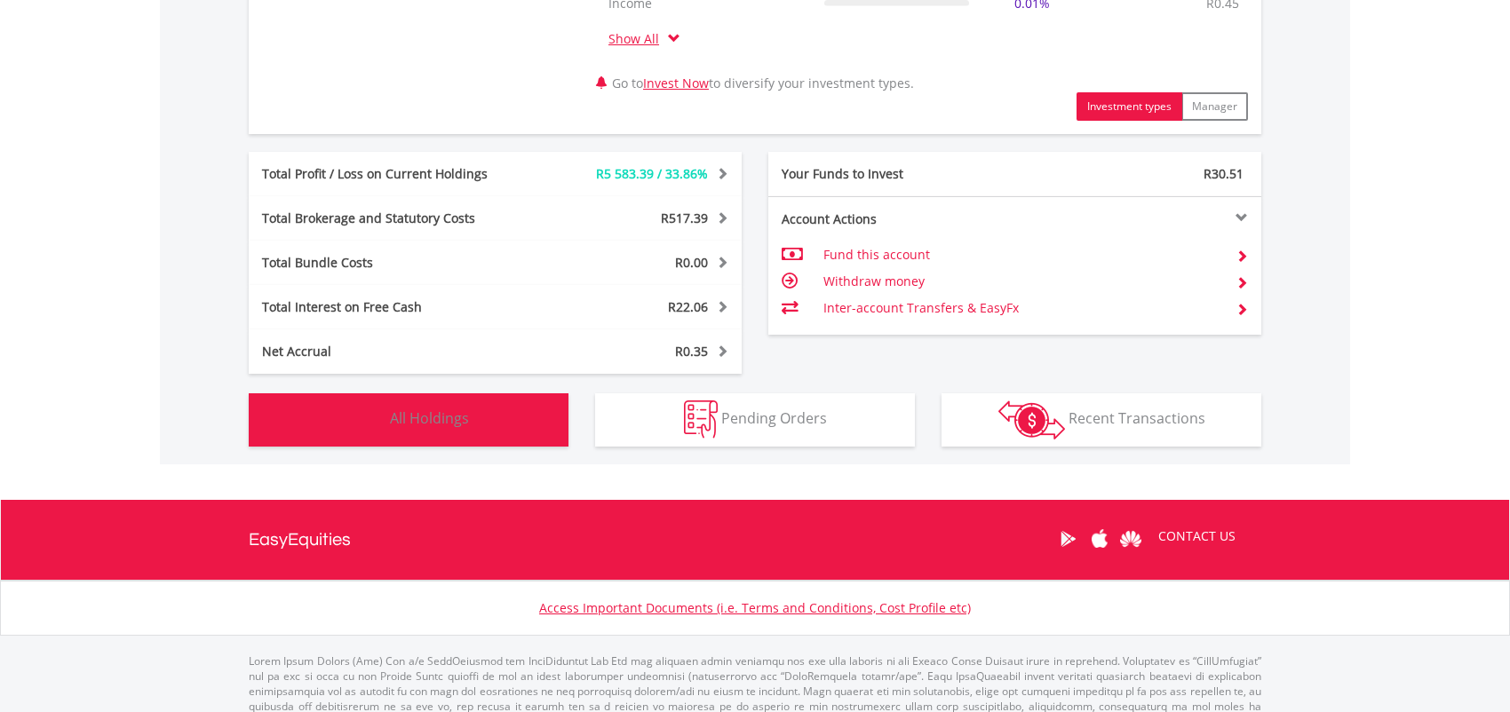
click at [466, 415] on span "All Holdings" at bounding box center [429, 419] width 79 height 20
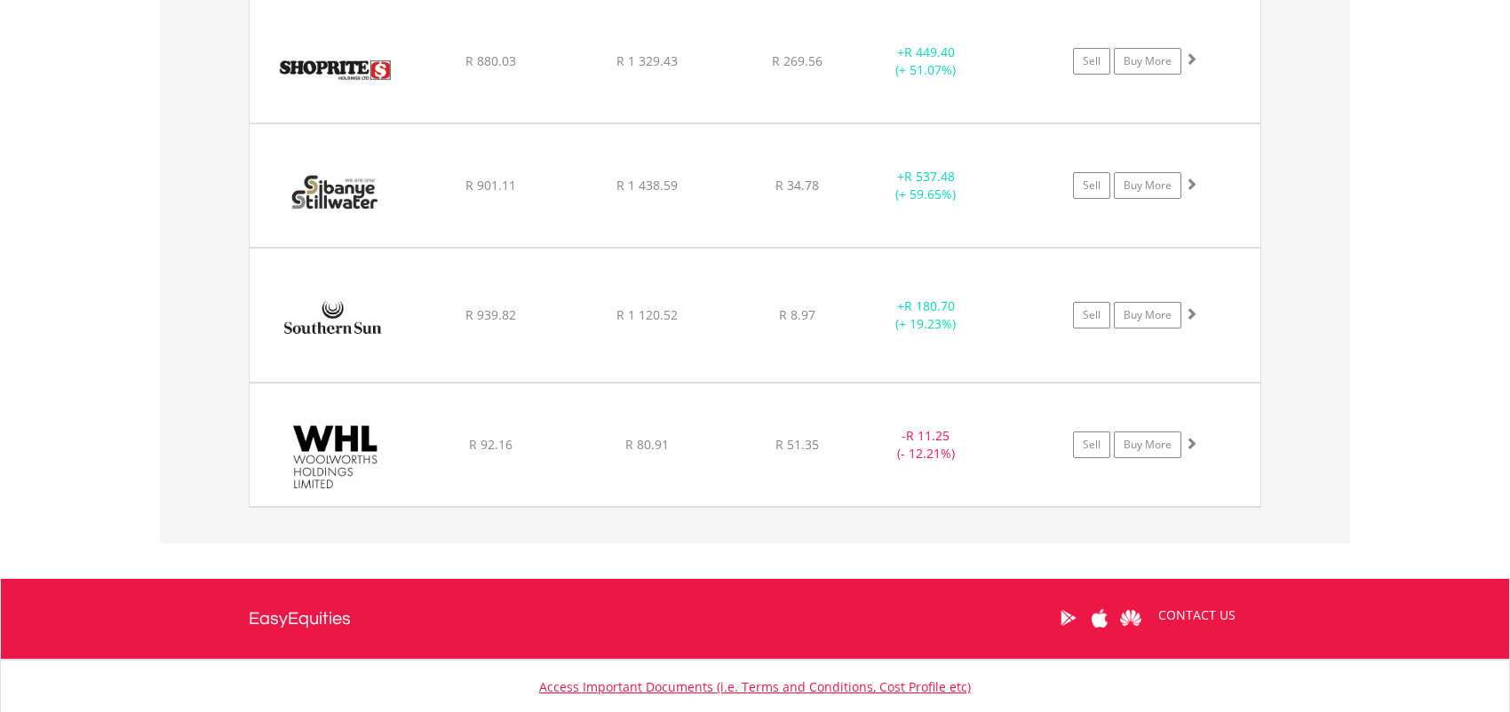
scroll to position [5385, 0]
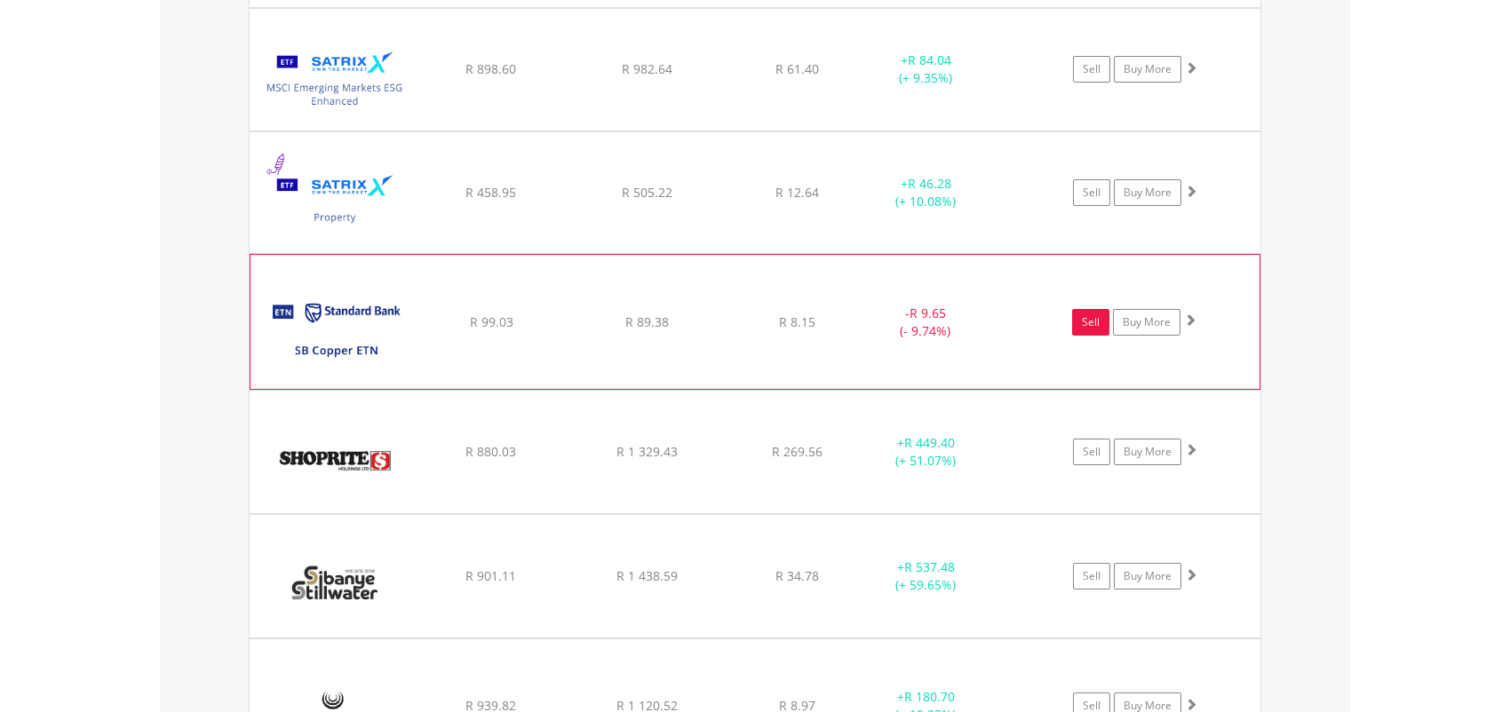
click at [1095, 314] on link "Sell" at bounding box center [1090, 322] width 37 height 27
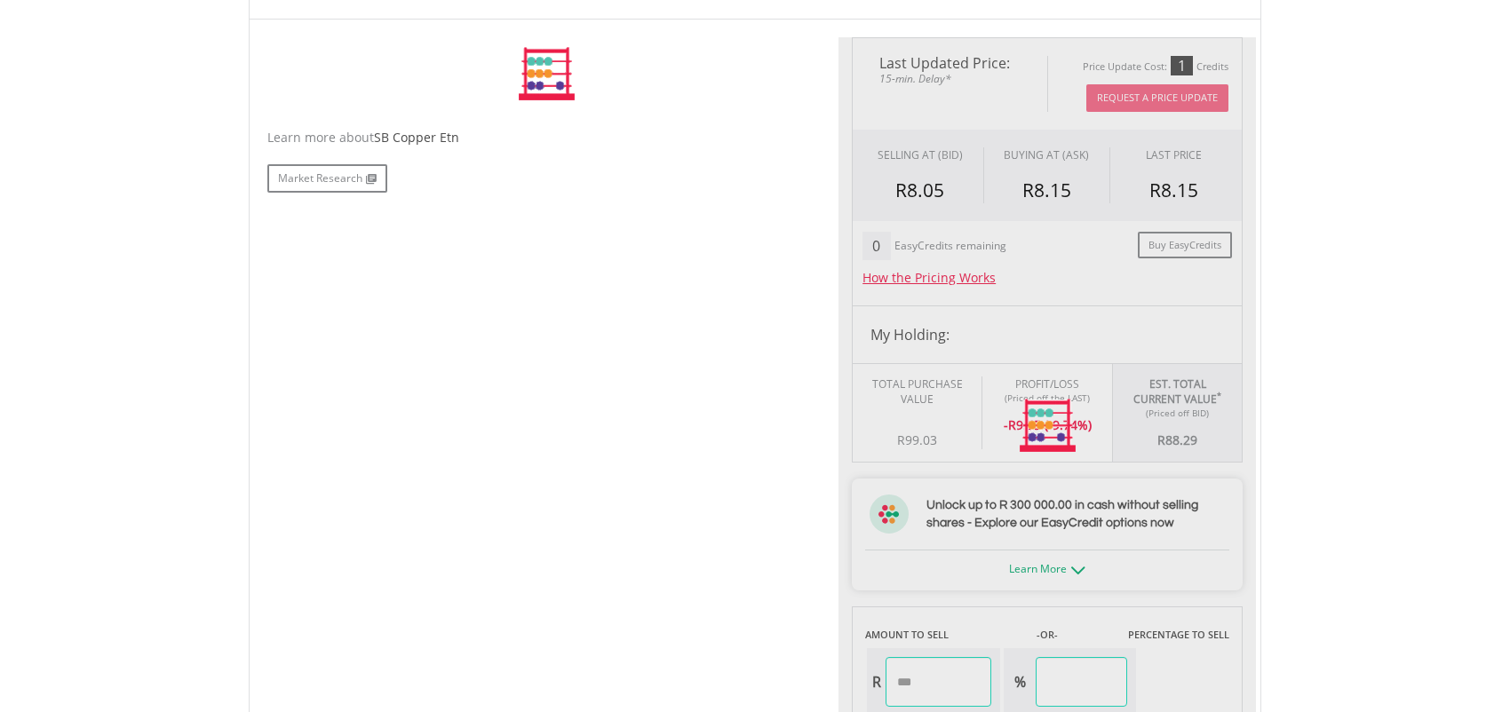
type input "*****"
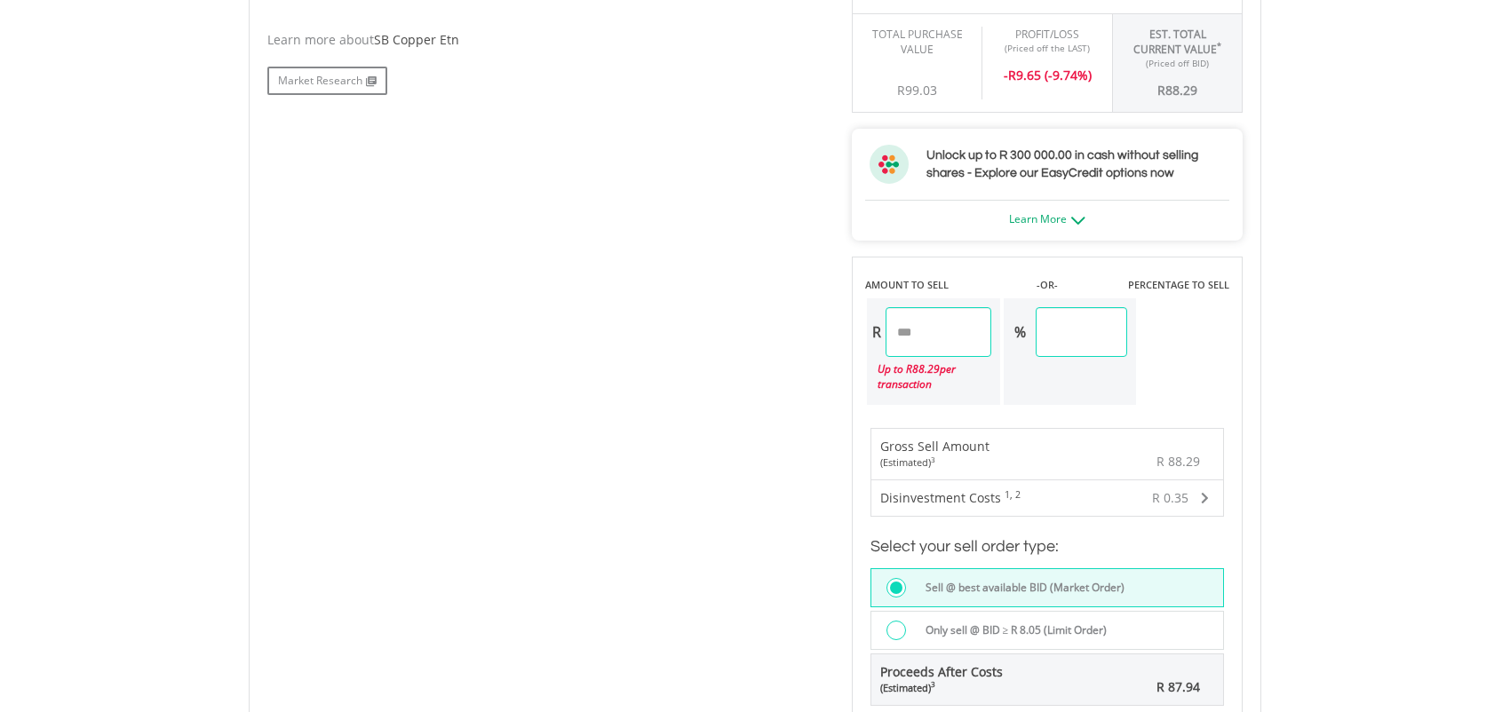
scroll to position [888, 0]
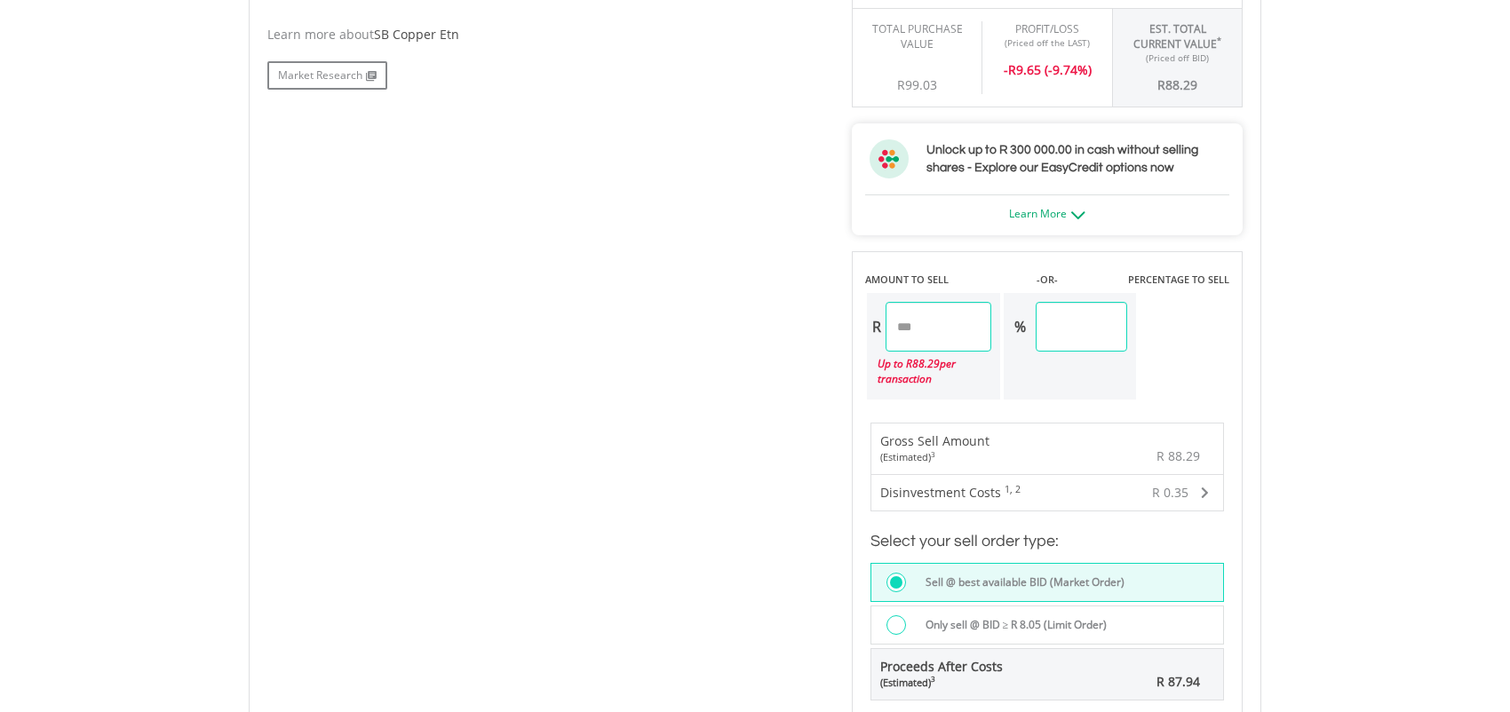
drag, startPoint x: 1111, startPoint y: 323, endPoint x: 1003, endPoint y: 329, distance: 108.5
click at [1003, 329] on div "R ***** Up to R 88.29 per transaction % ******" at bounding box center [1001, 346] width 273 height 110
type input "**"
click at [1066, 386] on div "Last Updated Price: 15-min. Delay* Price Update Cost: 1 Credits Request A Price…" at bounding box center [1048, 227] width 418 height 1091
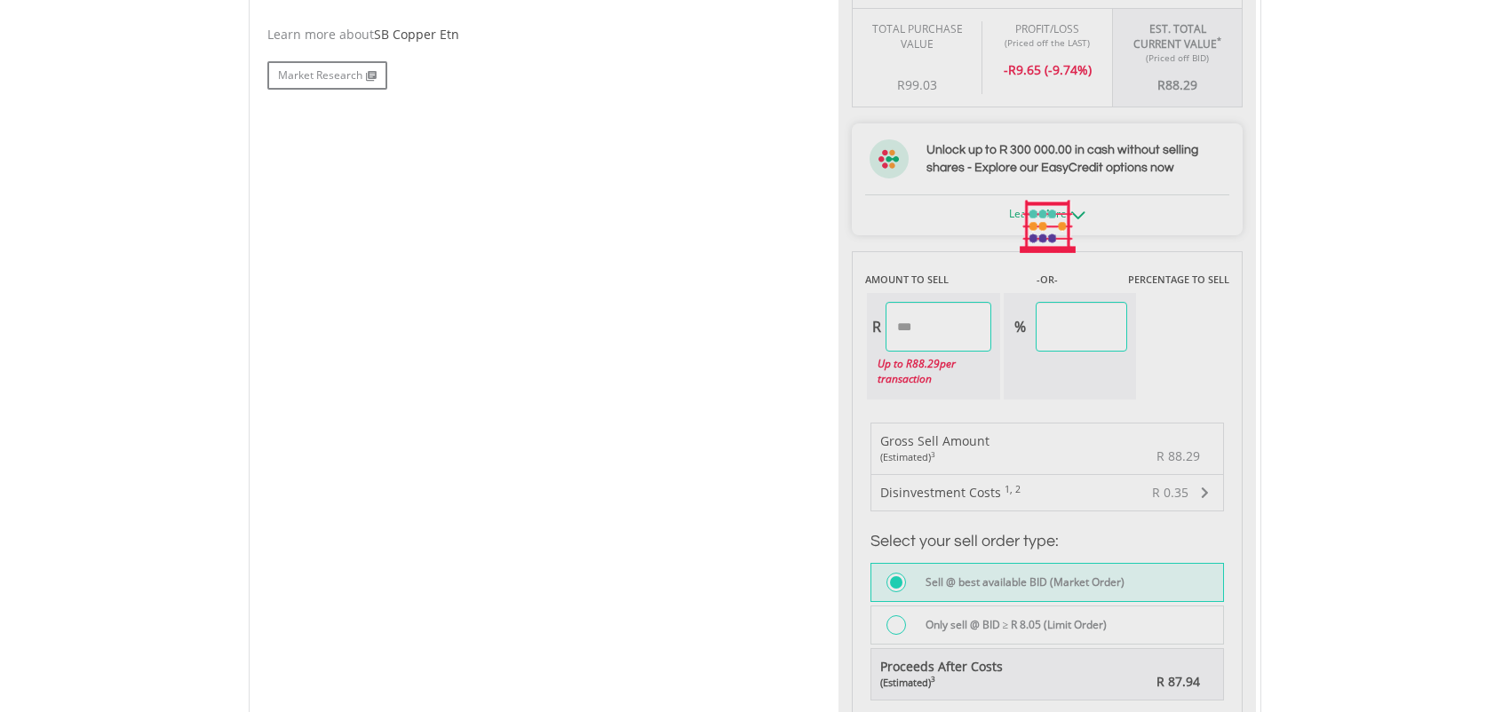
type input "*****"
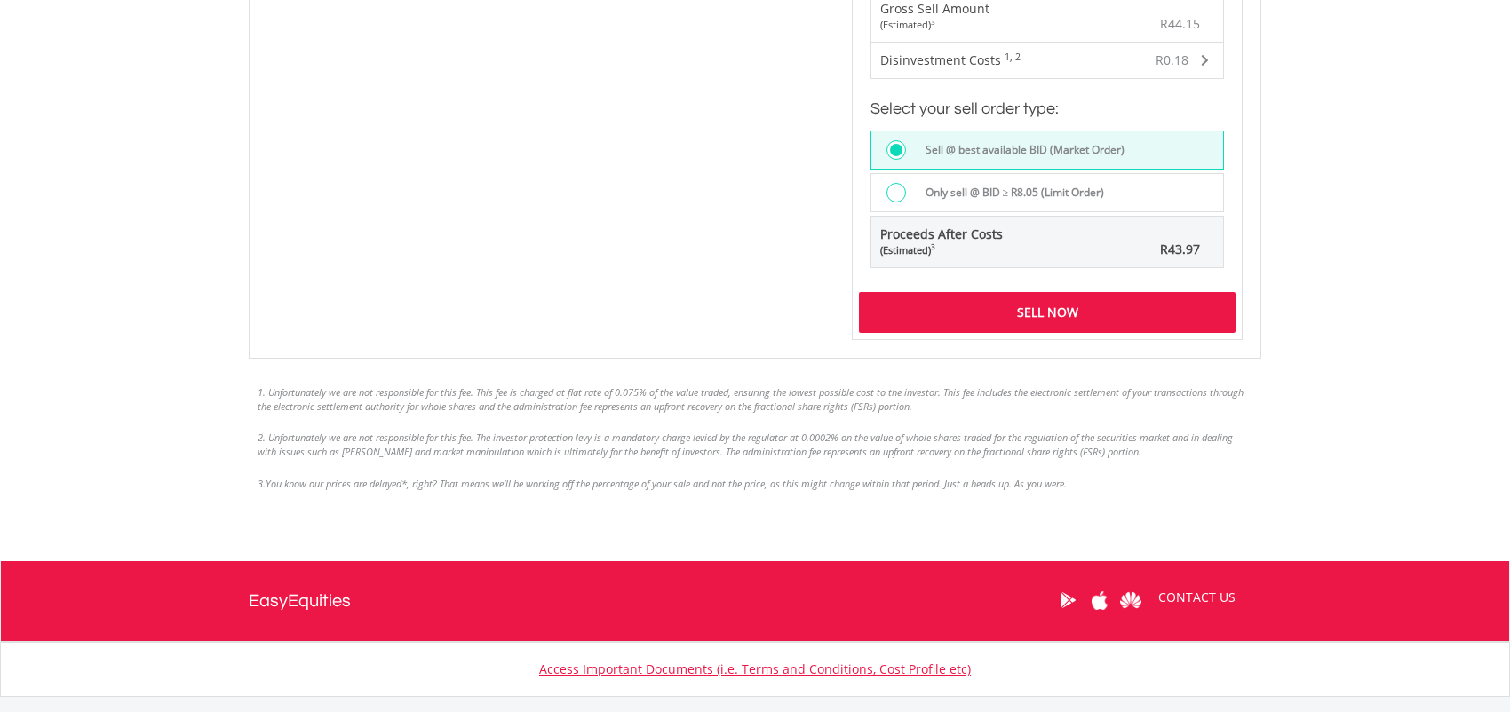
scroll to position [1333, 0]
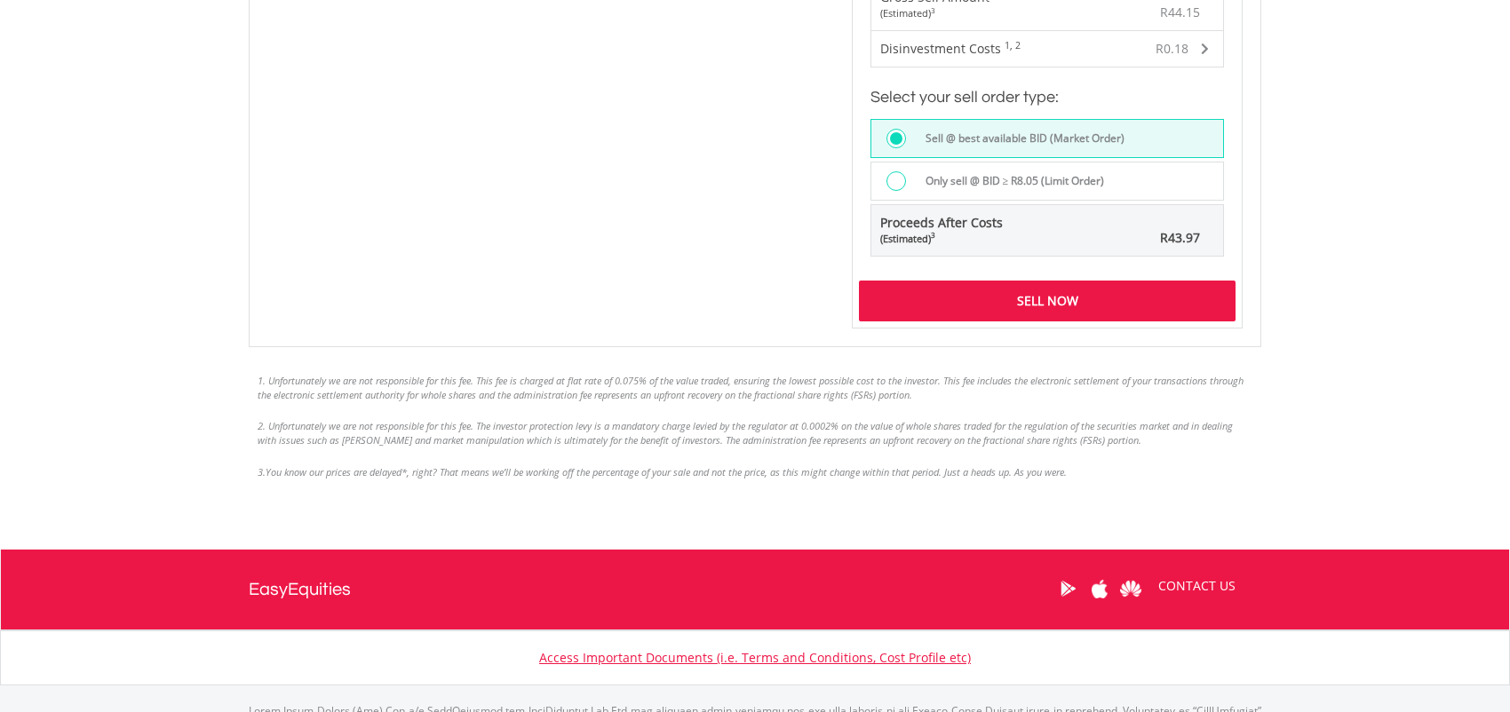
click at [1060, 299] on div "Sell Now" at bounding box center [1047, 301] width 377 height 41
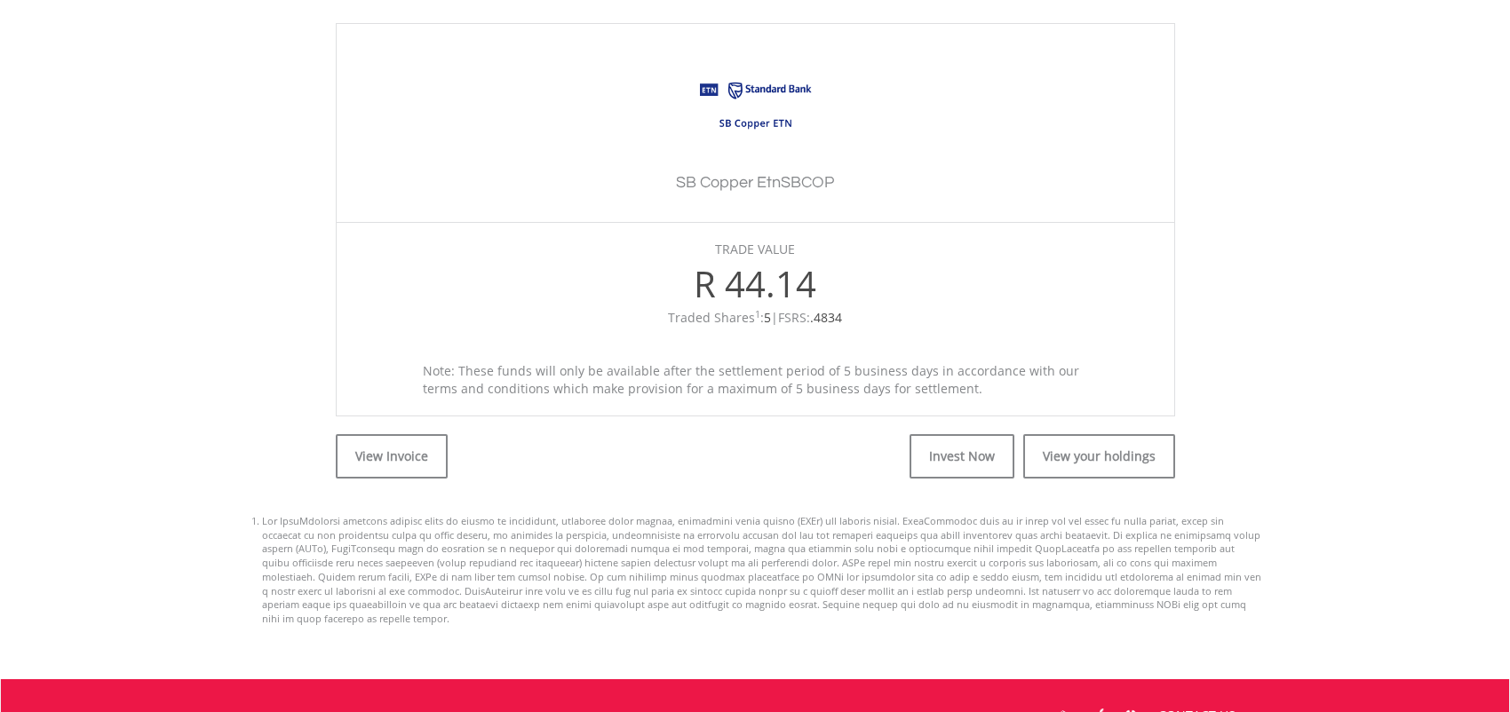
scroll to position [533, 0]
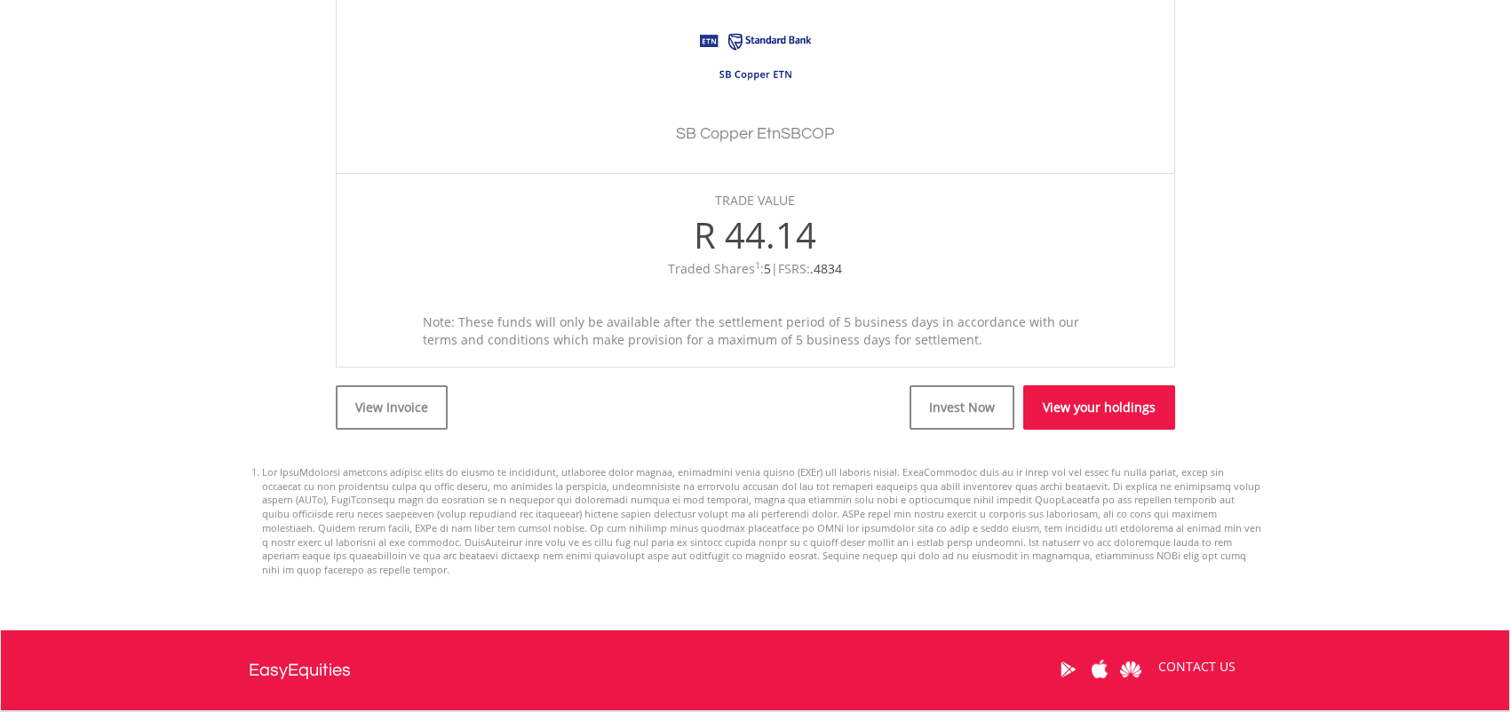
click at [1118, 410] on link "View your holdings" at bounding box center [1099, 408] width 152 height 44
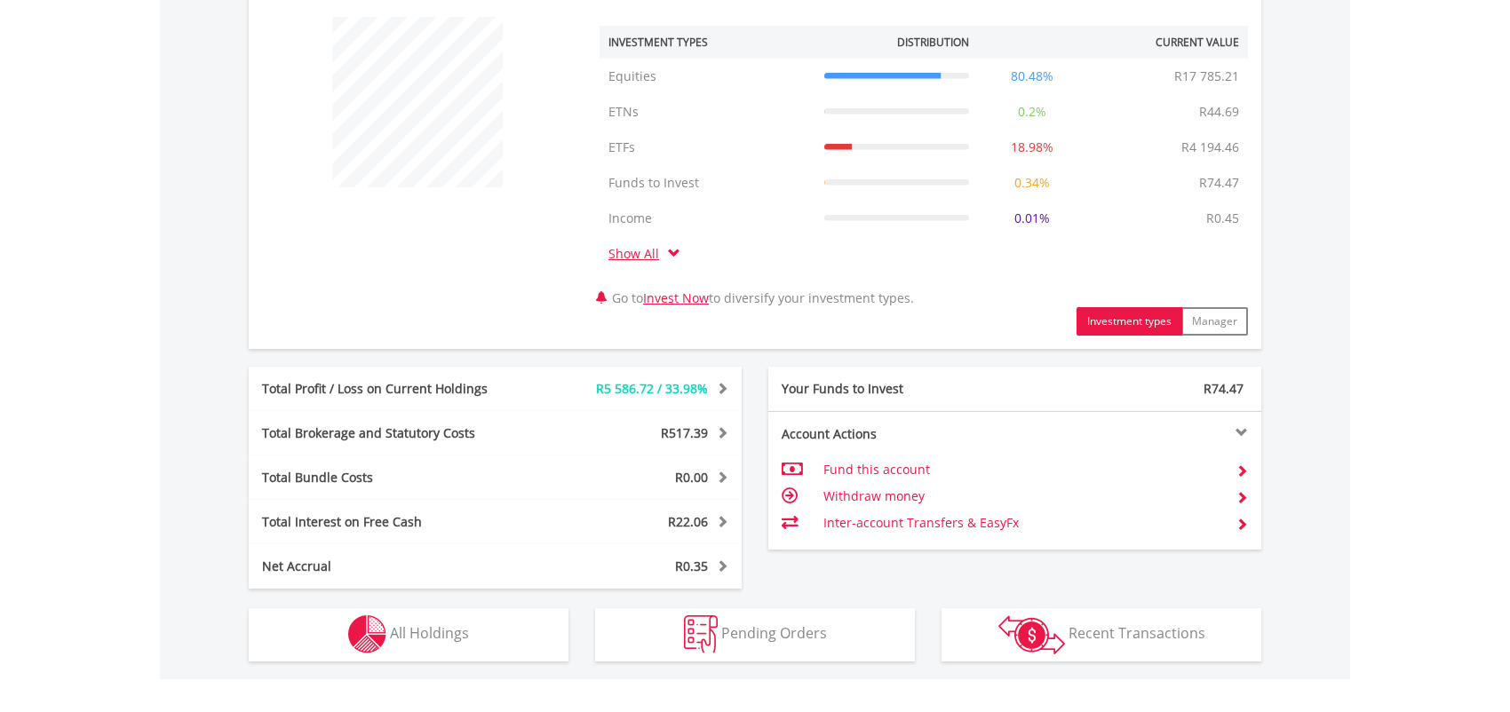
scroll to position [931, 0]
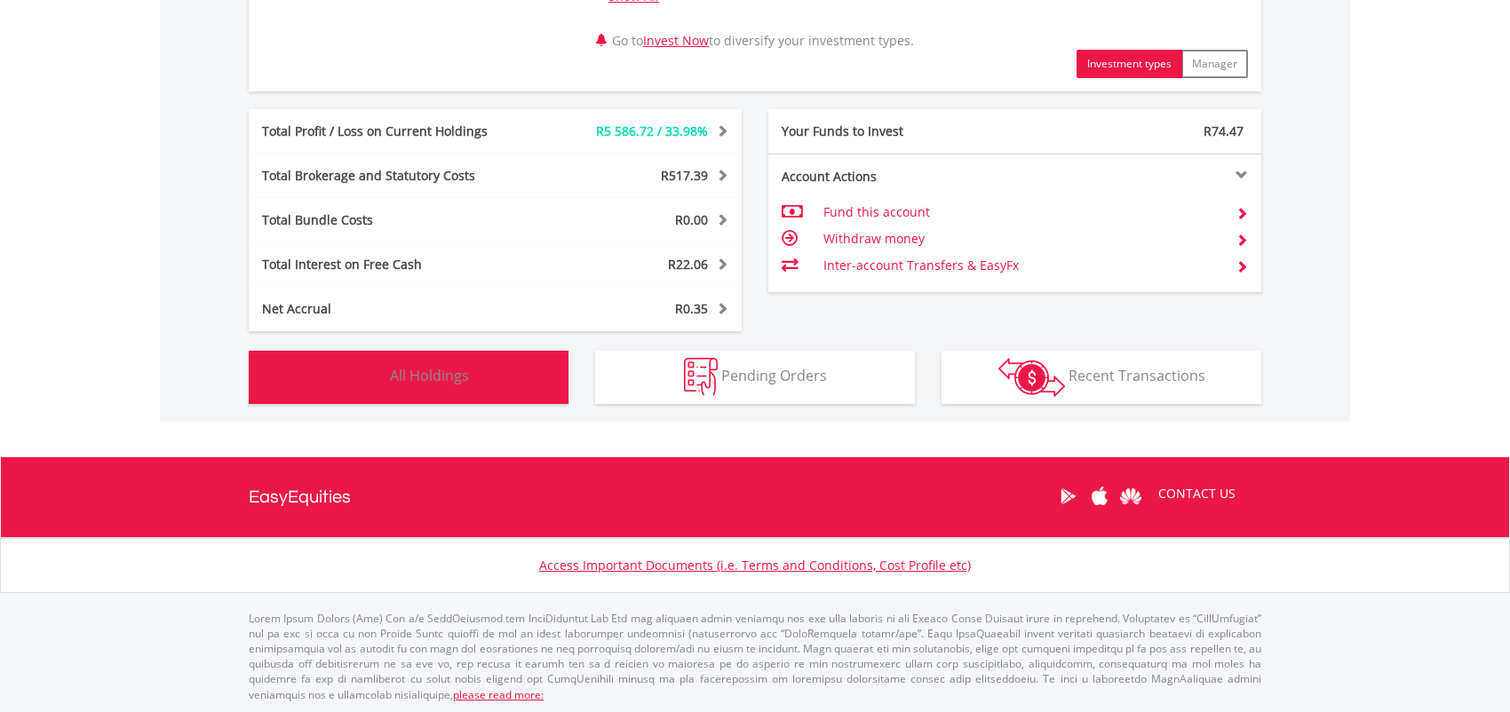
click at [429, 380] on span "All Holdings" at bounding box center [429, 376] width 79 height 20
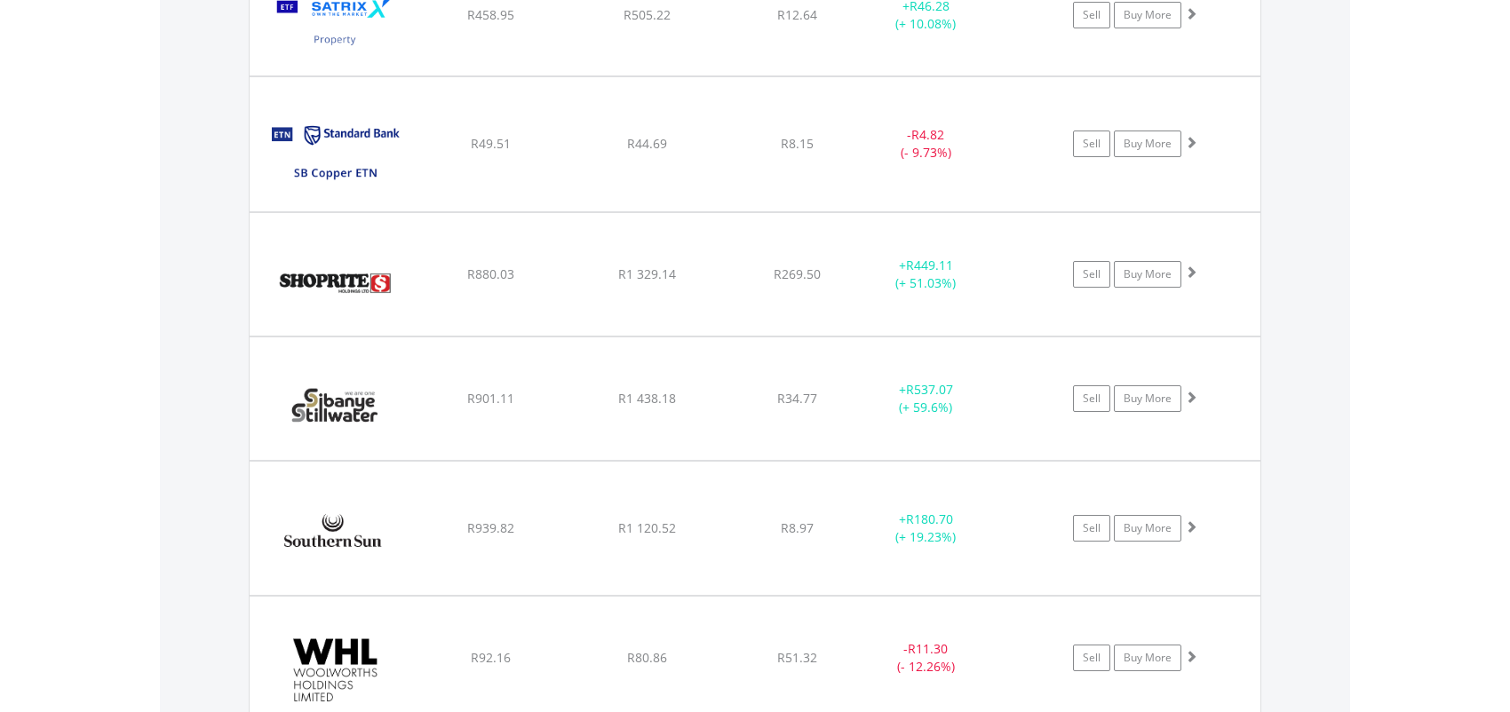
scroll to position [5564, 0]
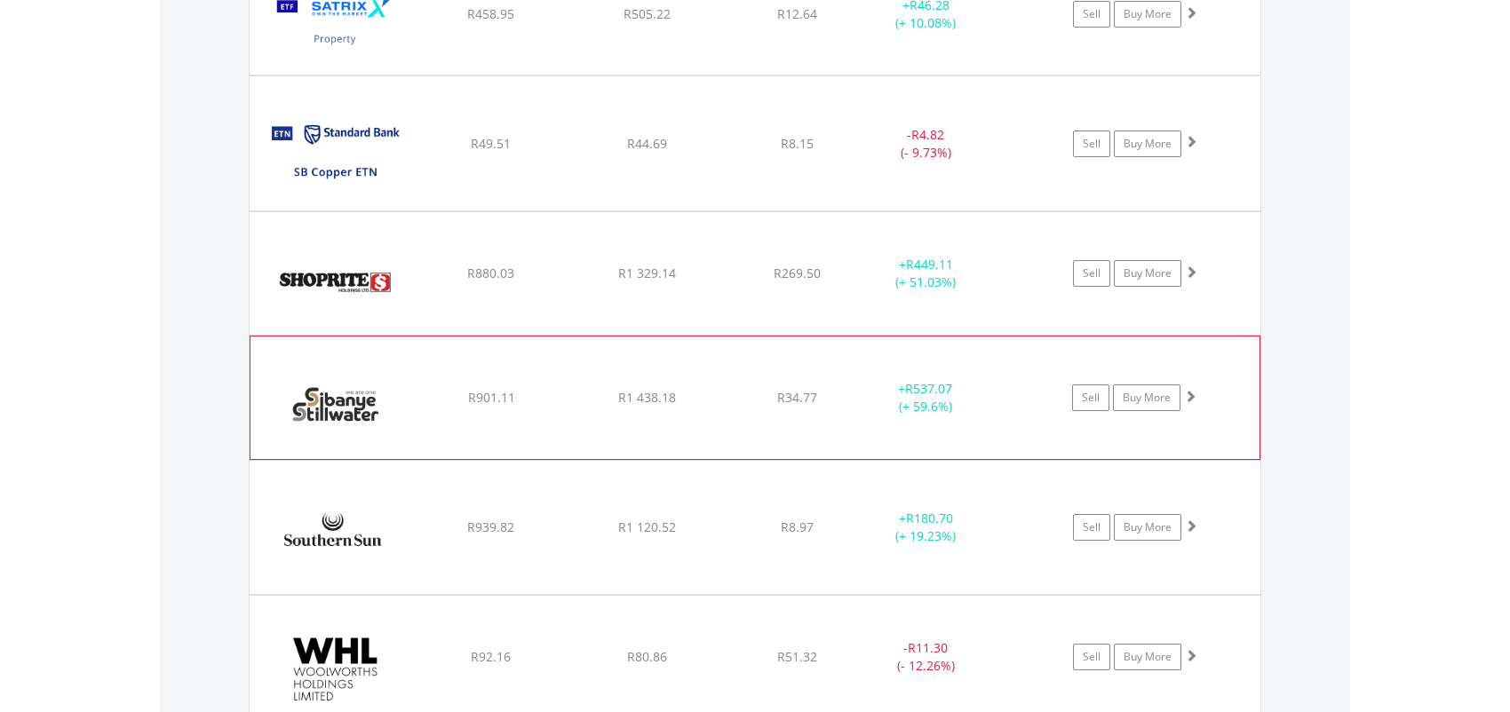
click at [1189, 394] on span at bounding box center [1190, 396] width 12 height 12
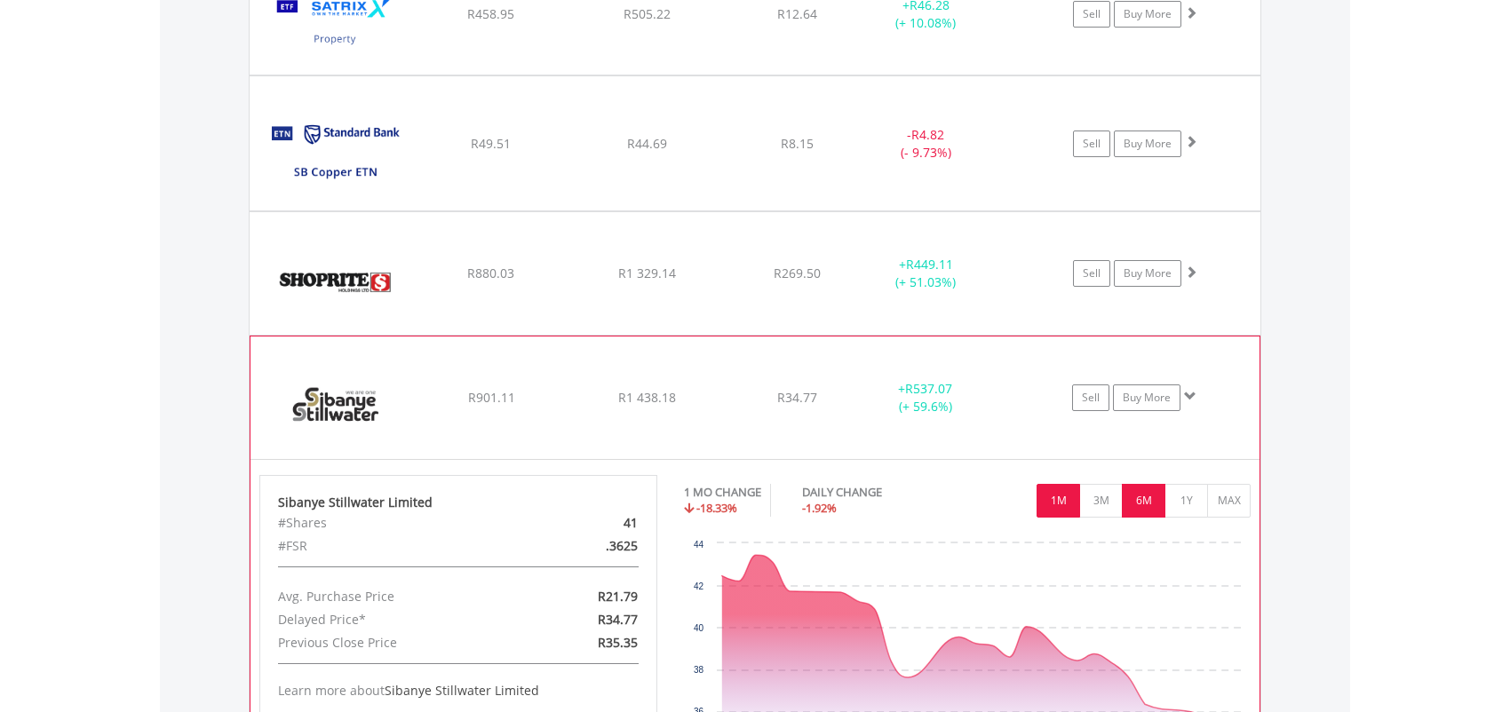
click at [1145, 494] on button "6M" at bounding box center [1144, 501] width 44 height 34
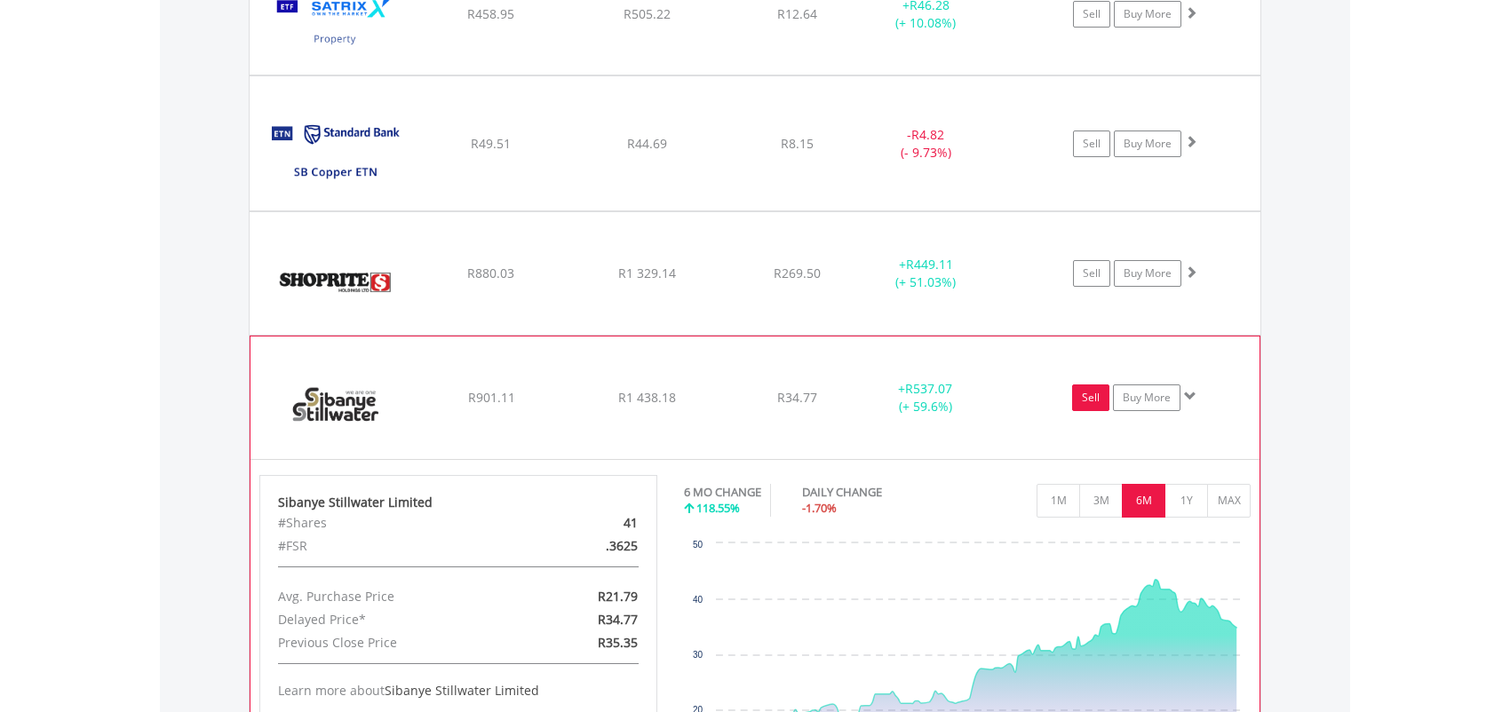
click at [1086, 386] on link "Sell" at bounding box center [1090, 398] width 37 height 27
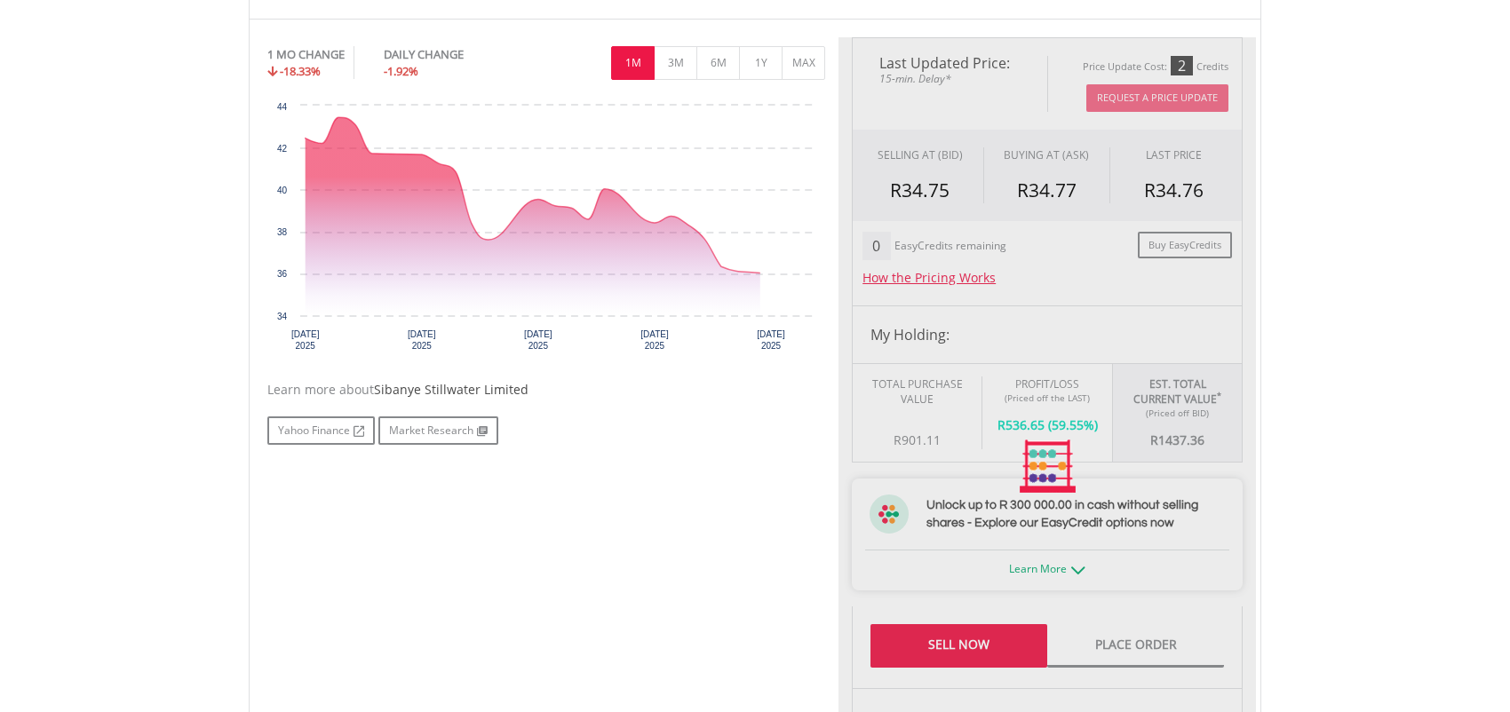
type input "*******"
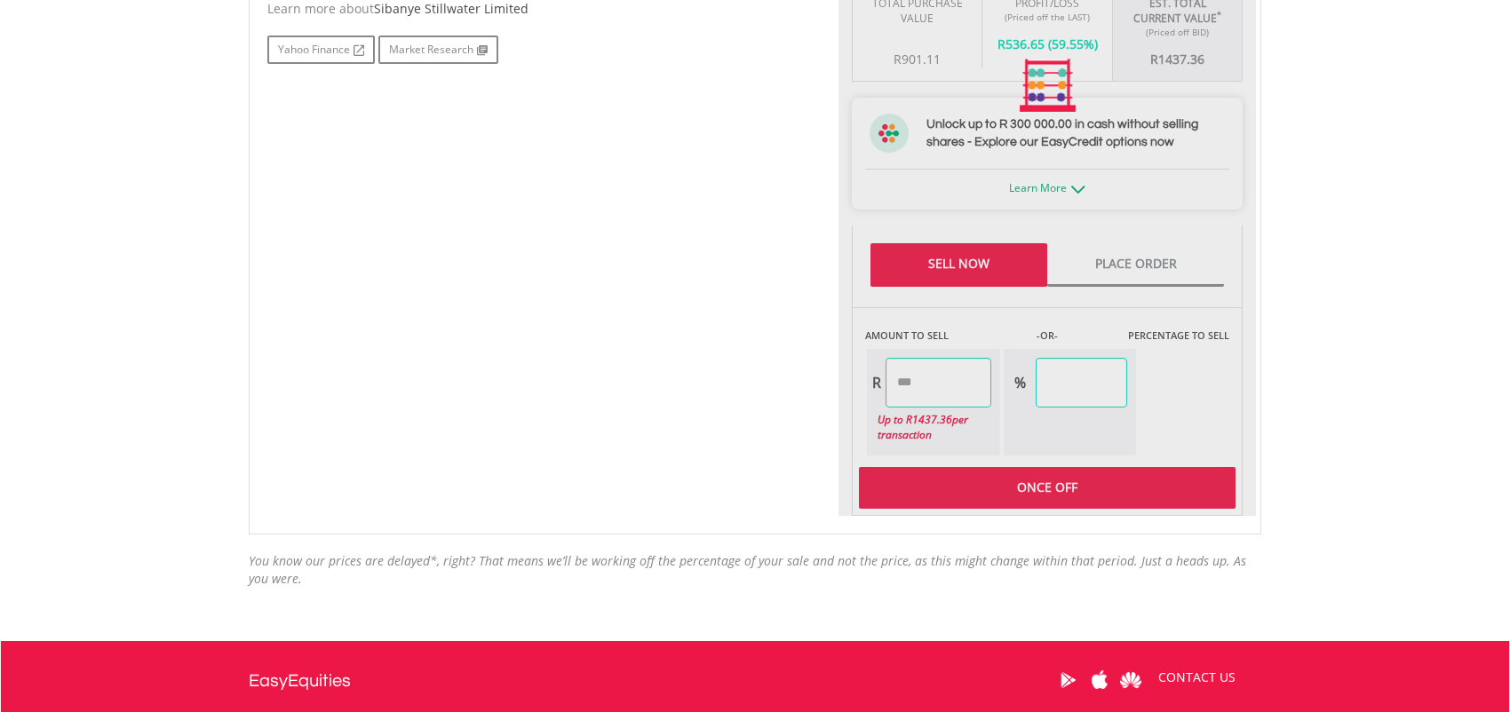
scroll to position [977, 0]
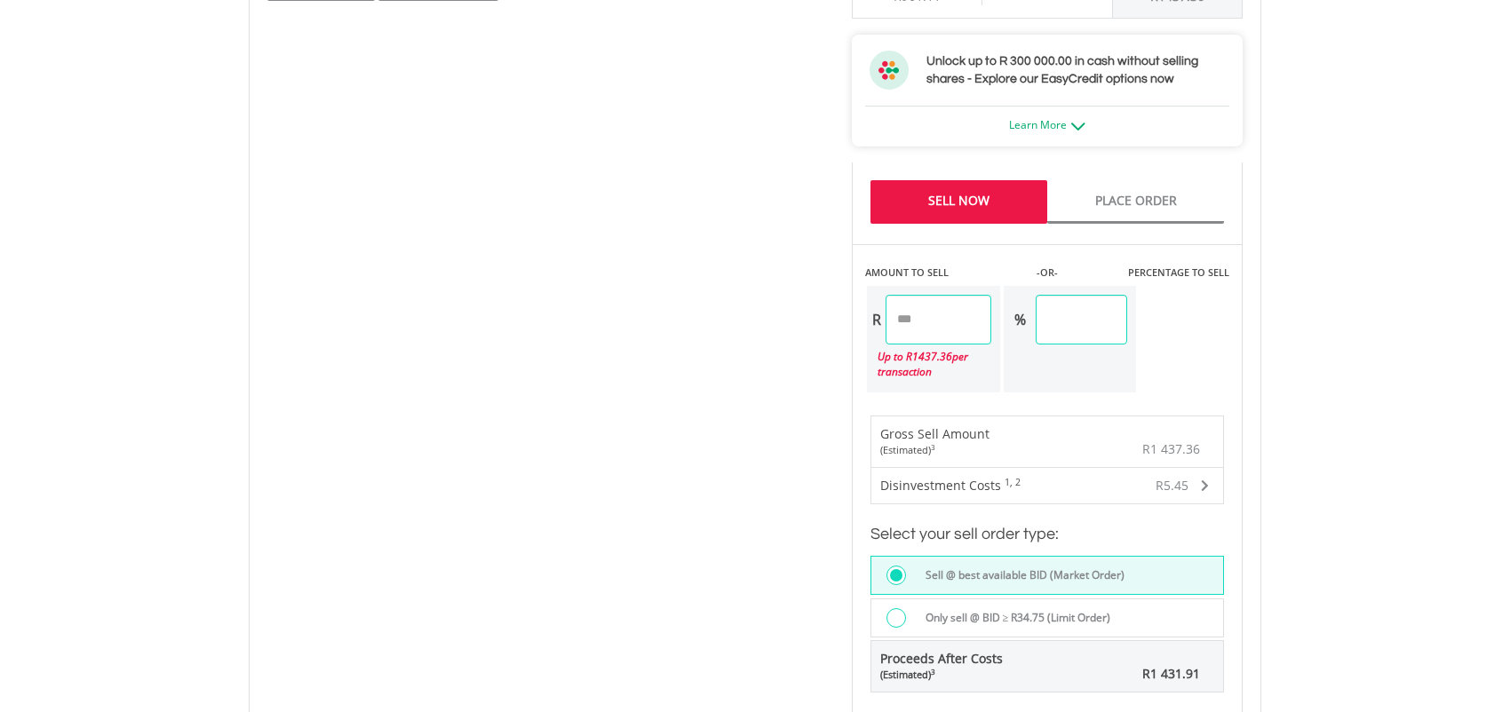
drag, startPoint x: 1127, startPoint y: 325, endPoint x: 1042, endPoint y: 325, distance: 85.3
click at [1042, 325] on div "% ******" at bounding box center [1066, 320] width 124 height 50
type input "**"
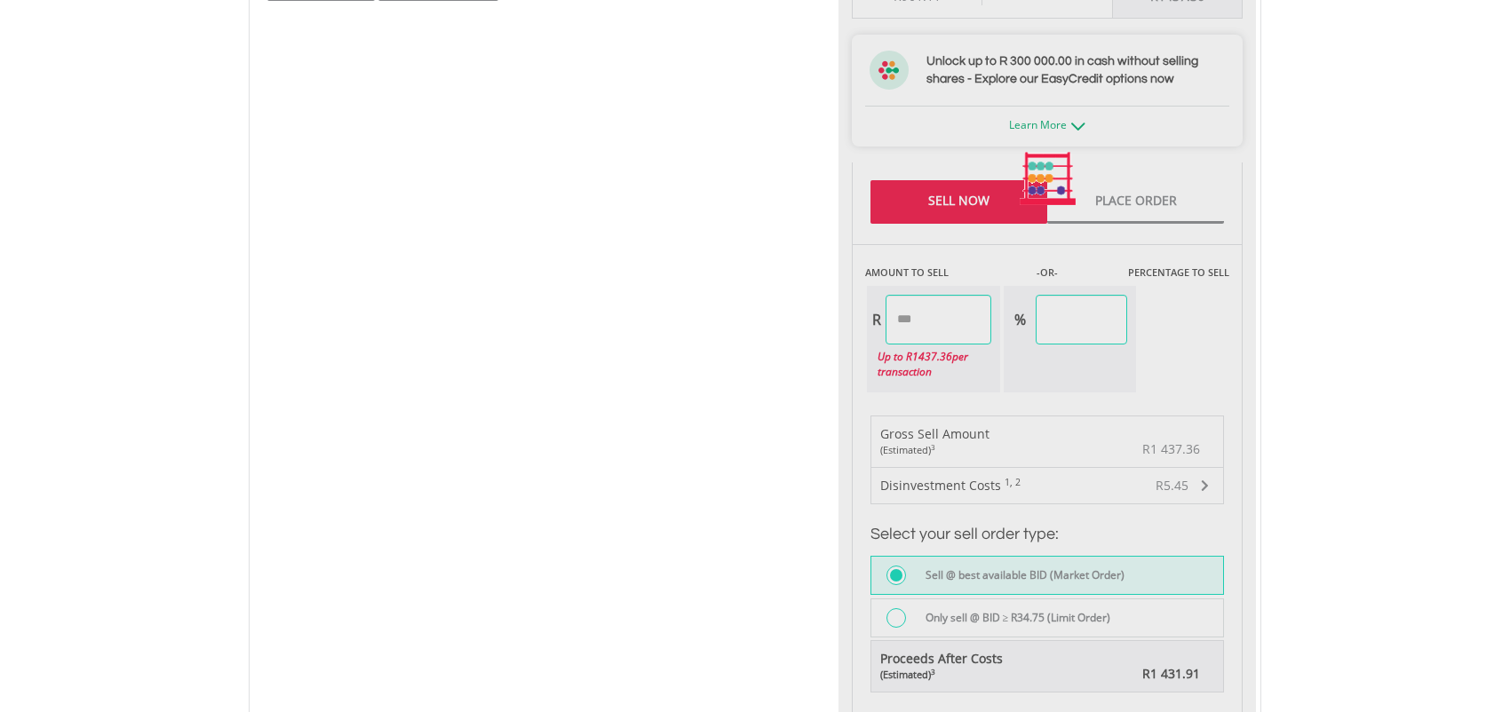
click at [1065, 367] on div "Last Updated Price: 15-min. Delay* Price Update Cost: 2 Credits Request A Price…" at bounding box center [1048, 179] width 418 height 1173
type input "******"
type input "*****"
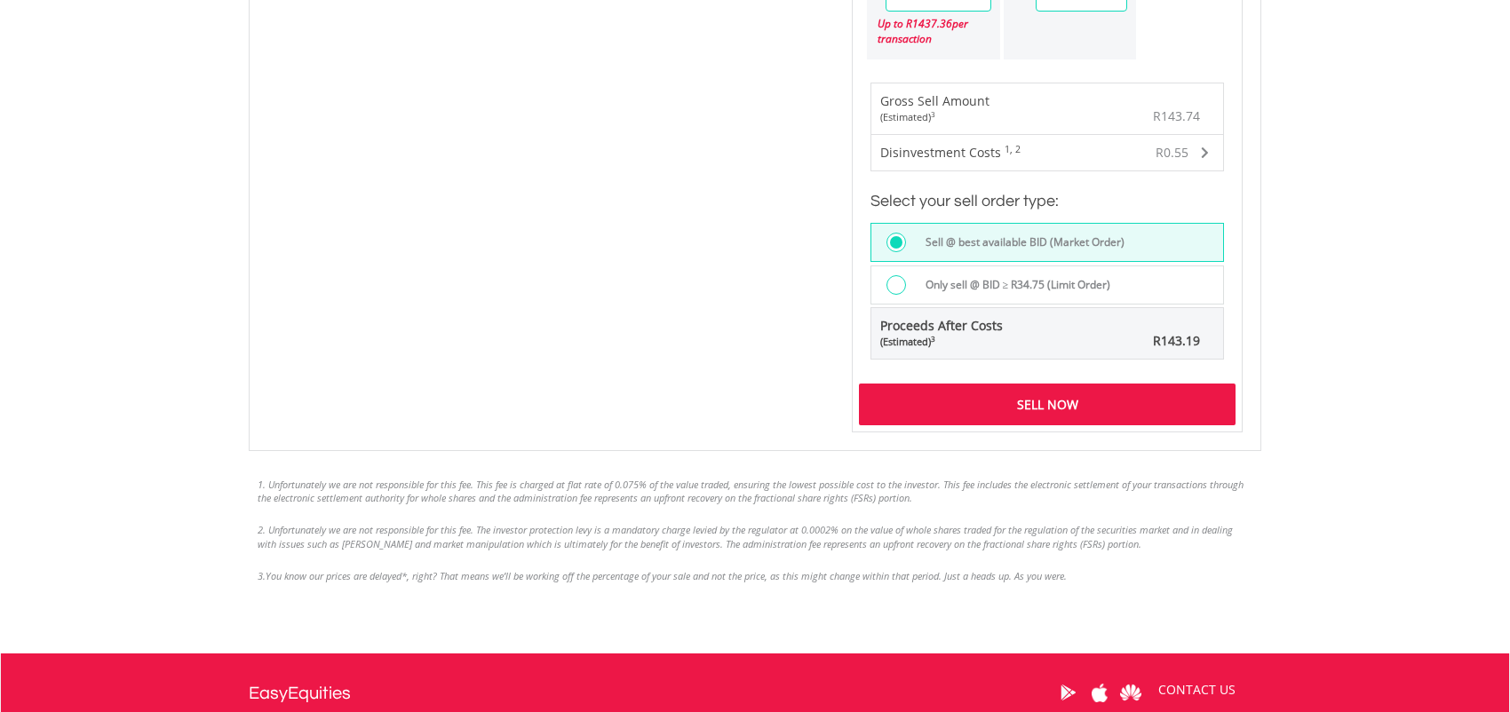
scroll to position [1421, 0]
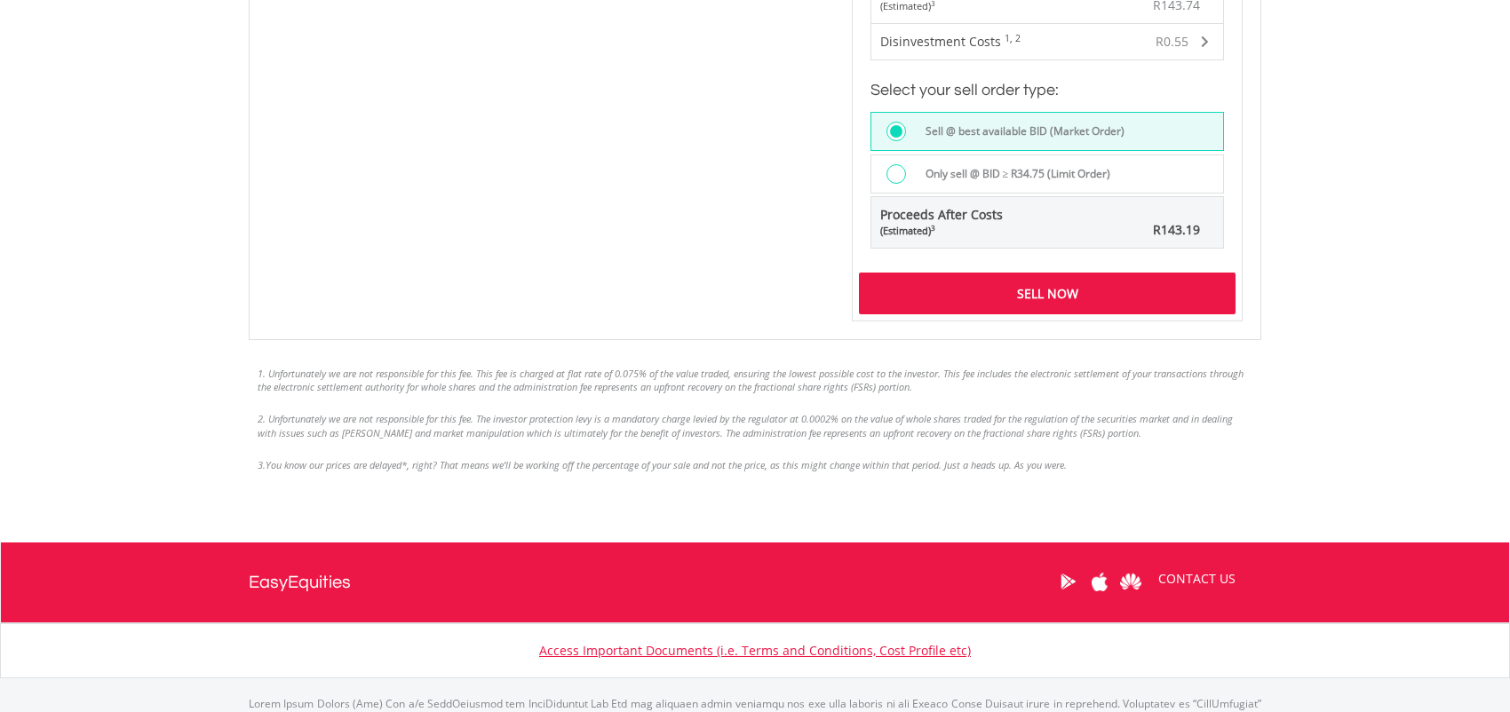
click at [1066, 294] on div "Sell Now" at bounding box center [1047, 293] width 377 height 41
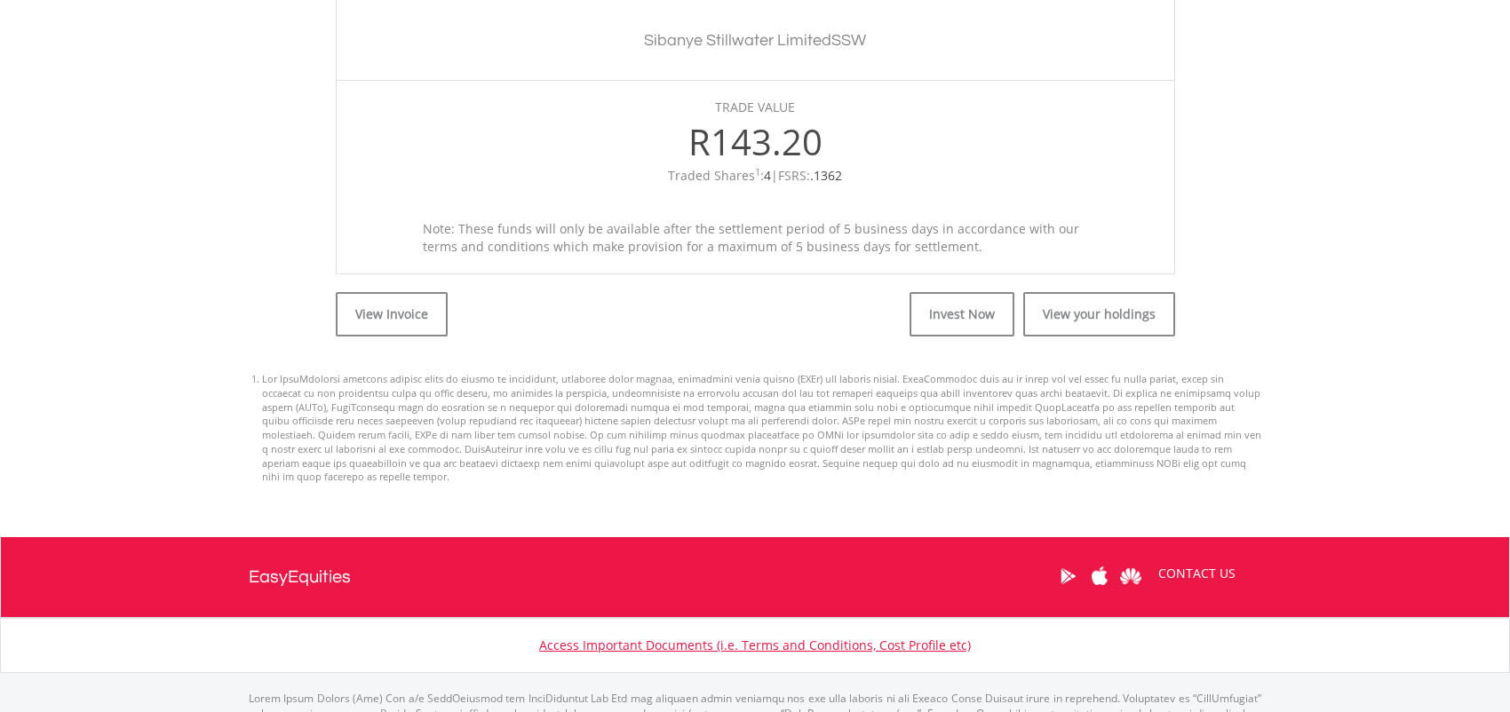
scroll to position [622, 0]
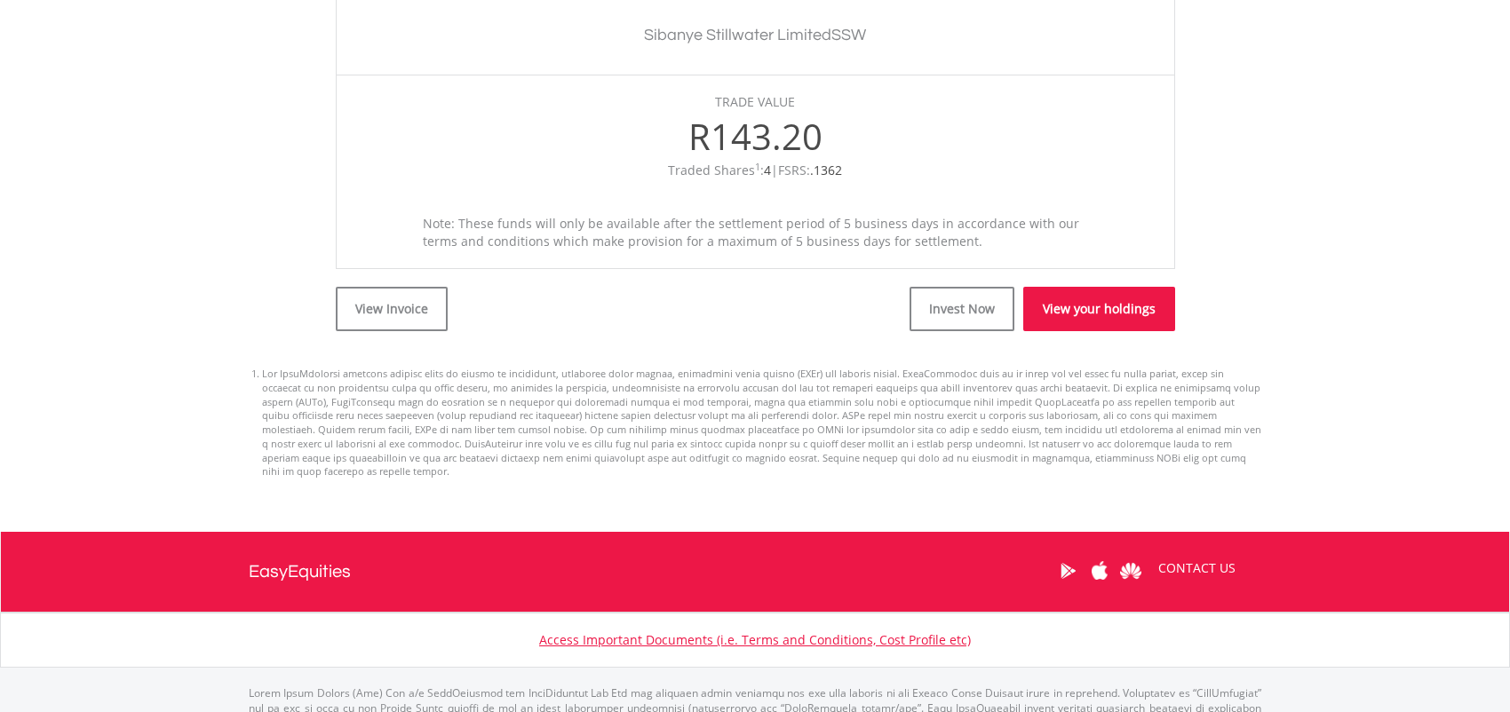
click at [1095, 305] on link "View your holdings" at bounding box center [1099, 309] width 152 height 44
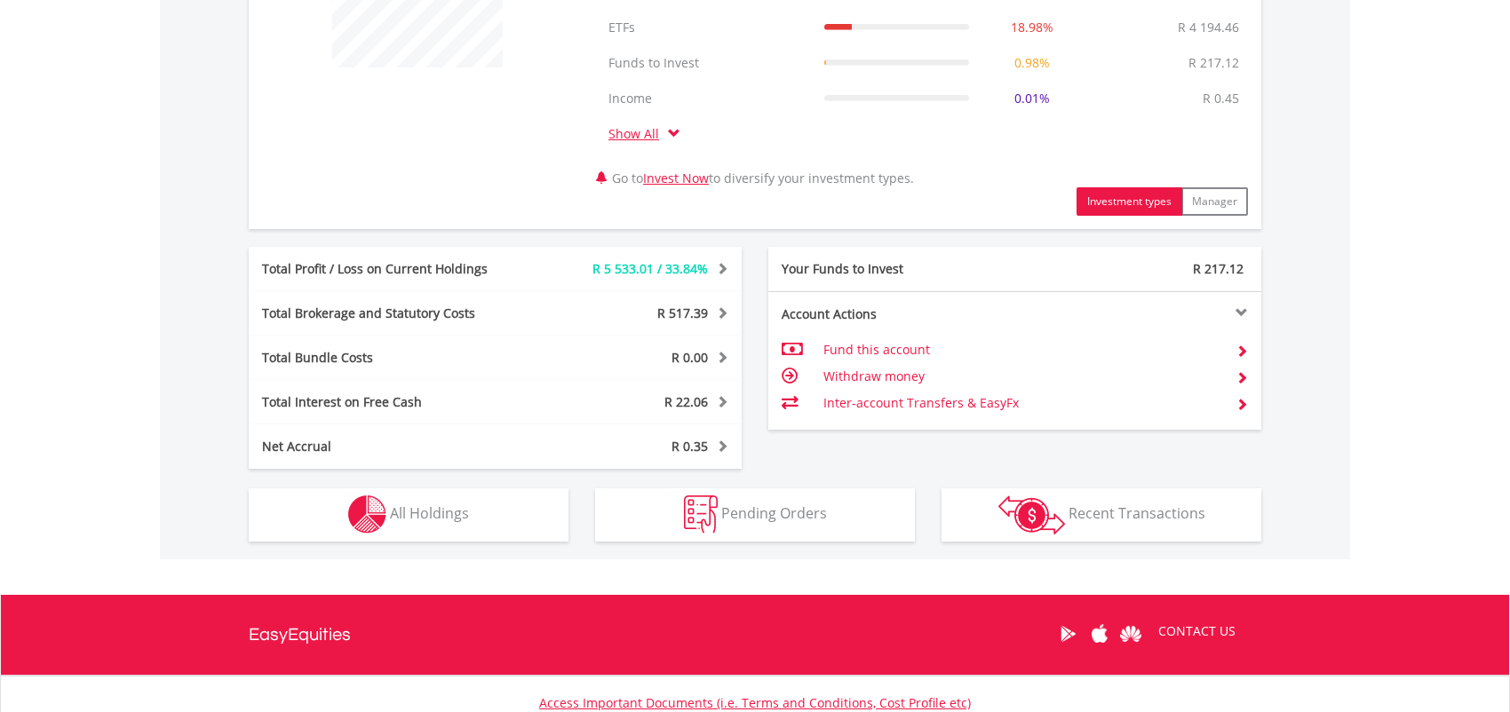
scroll to position [800, 0]
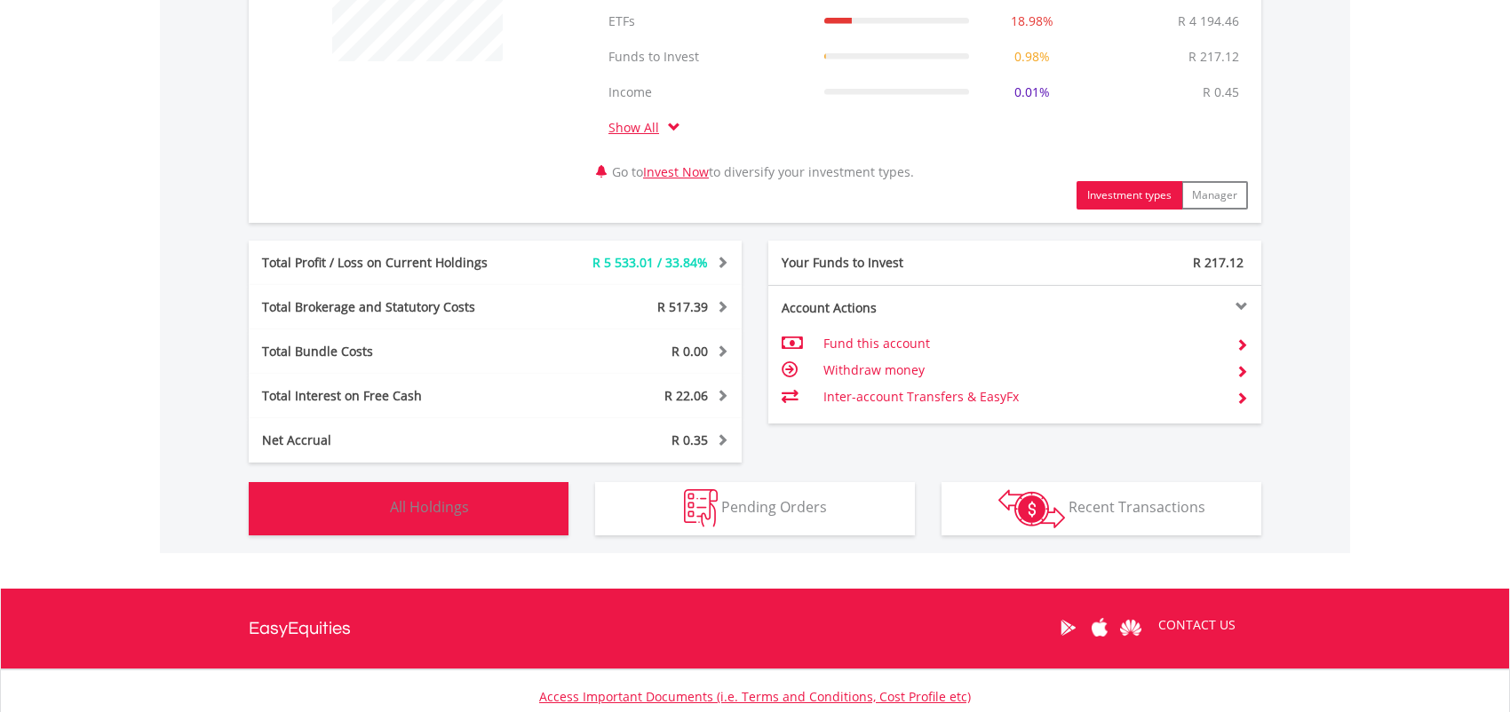
click at [437, 513] on span "All Holdings" at bounding box center [429, 507] width 79 height 20
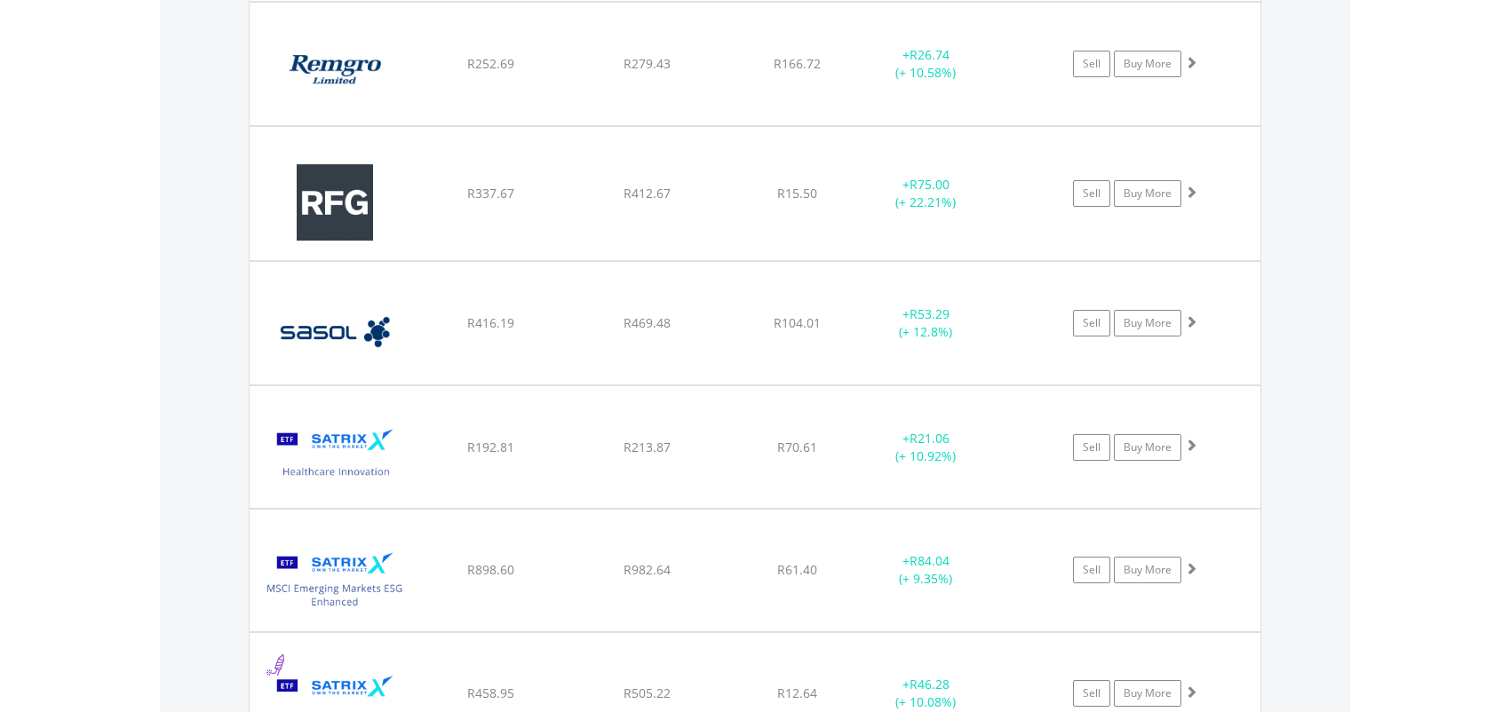
scroll to position [4940, 0]
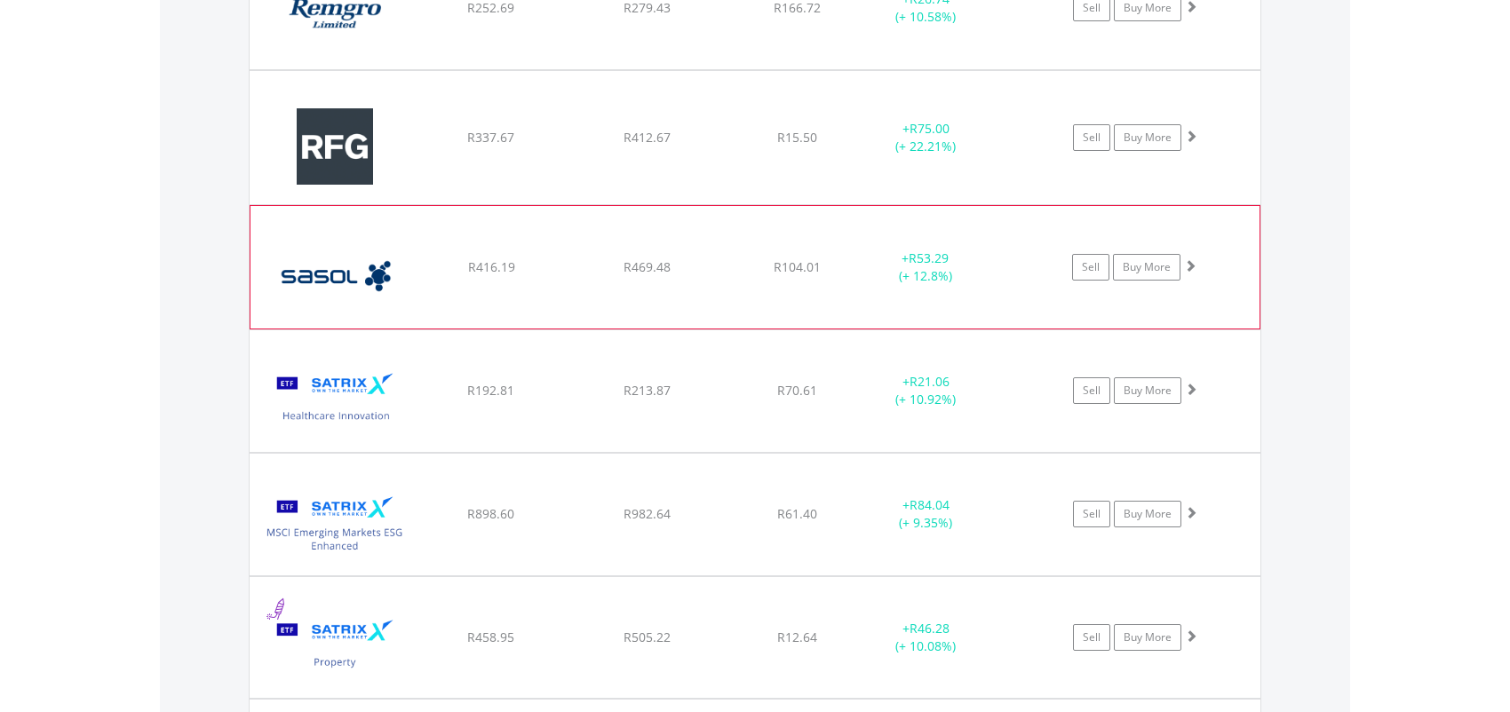
click at [1189, 259] on span at bounding box center [1190, 265] width 12 height 12
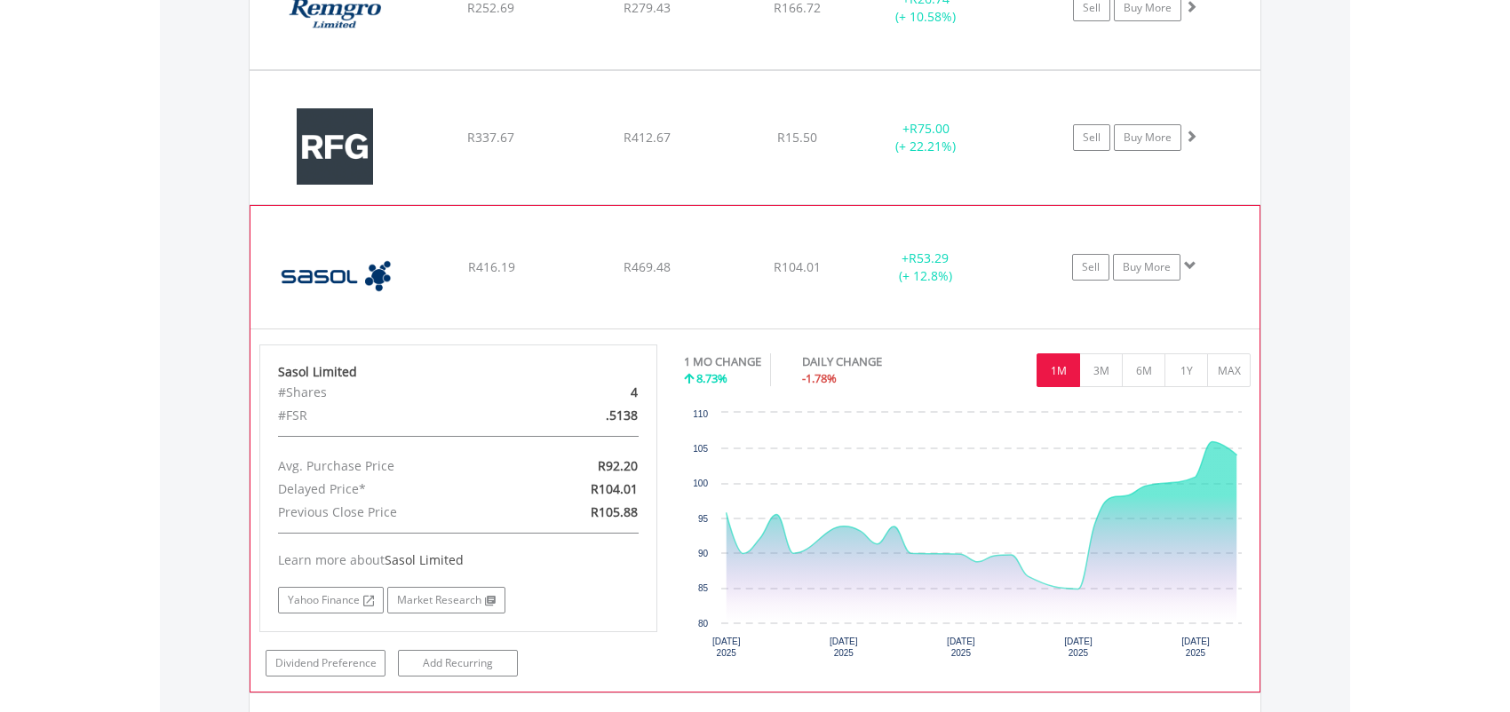
click at [1189, 259] on span at bounding box center [1190, 265] width 12 height 12
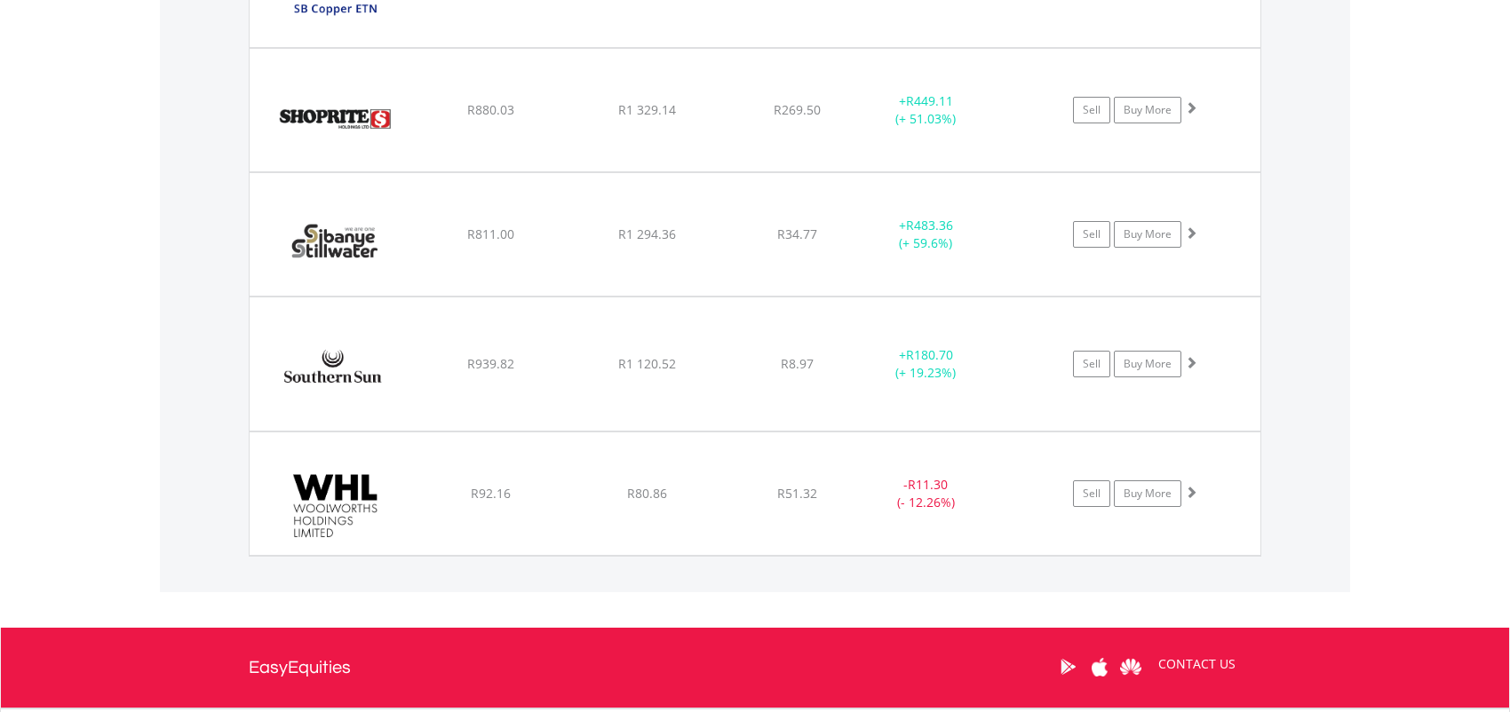
scroll to position [5740, 0]
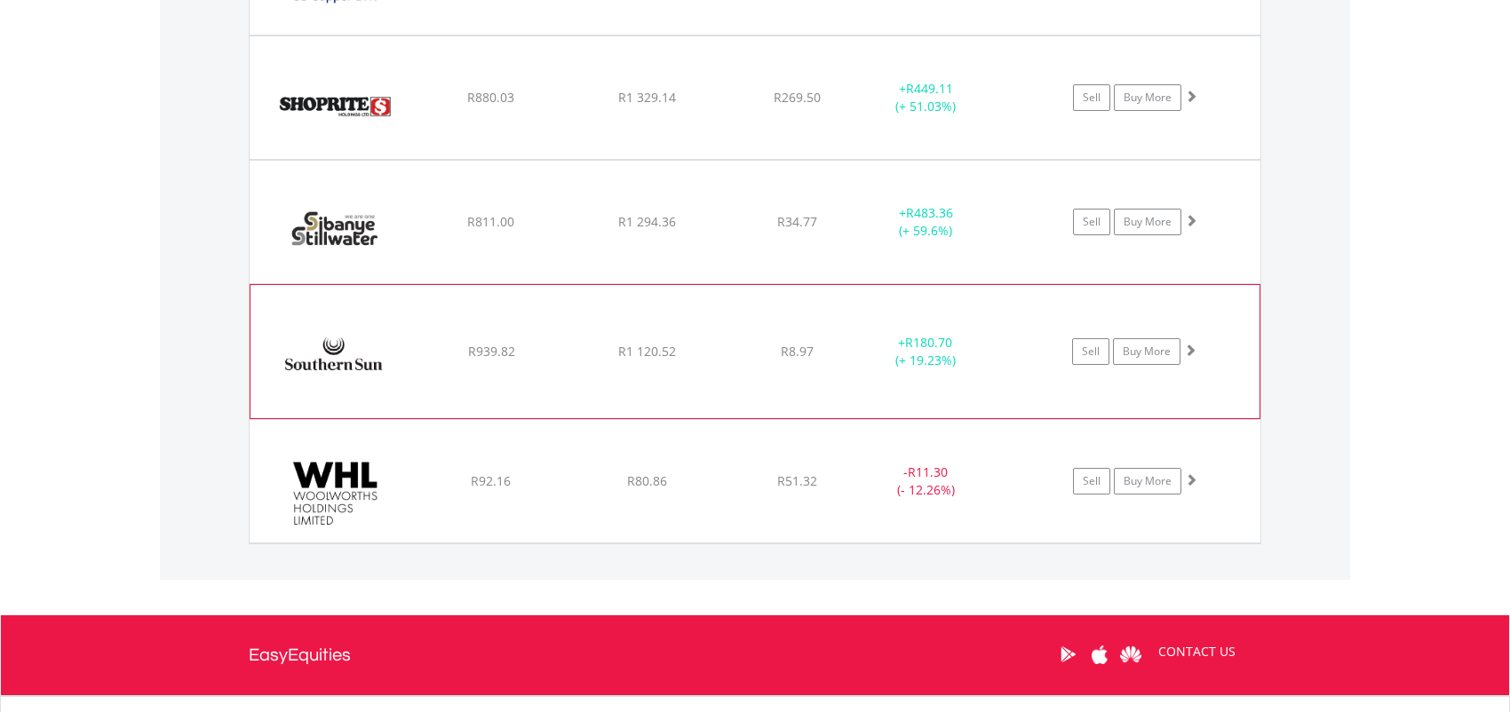
click at [1194, 345] on span at bounding box center [1190, 350] width 12 height 12
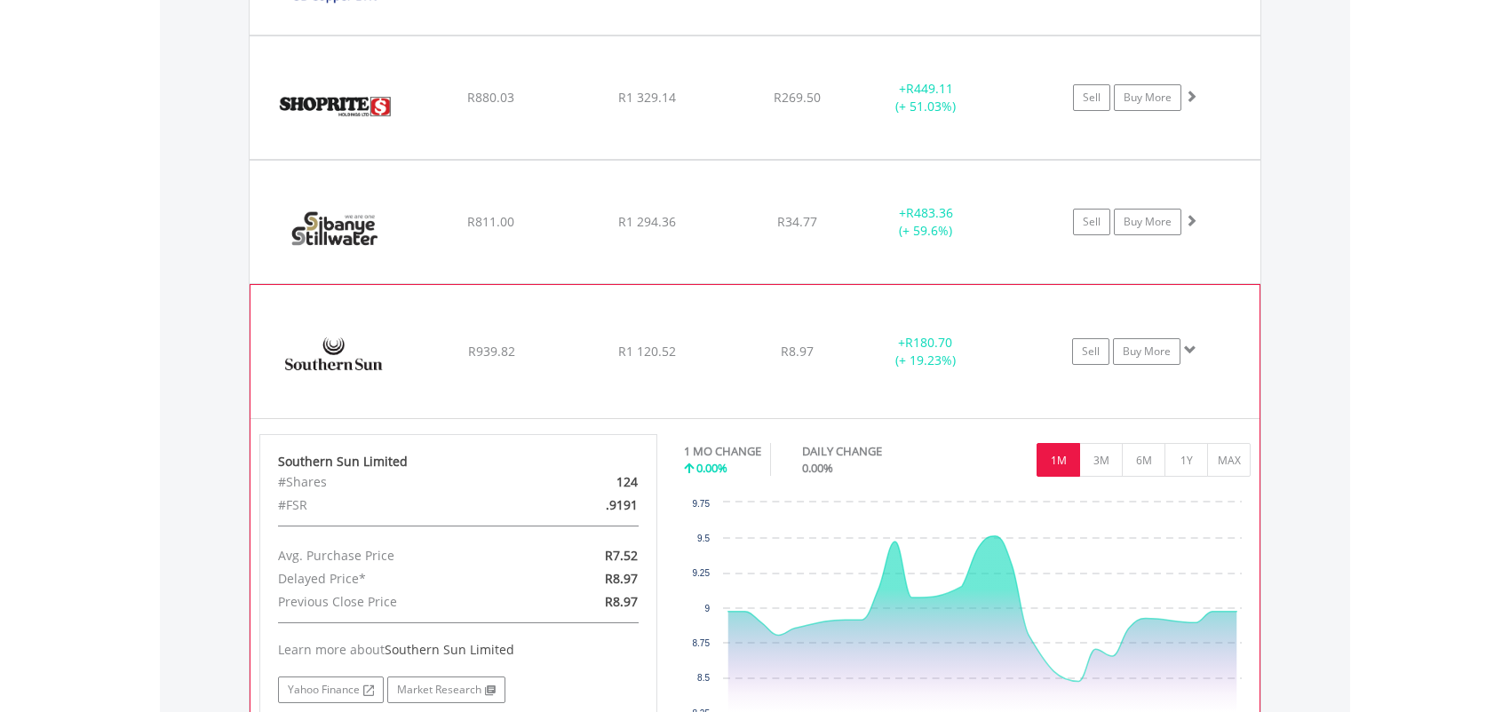
click at [1194, 345] on span at bounding box center [1190, 350] width 12 height 12
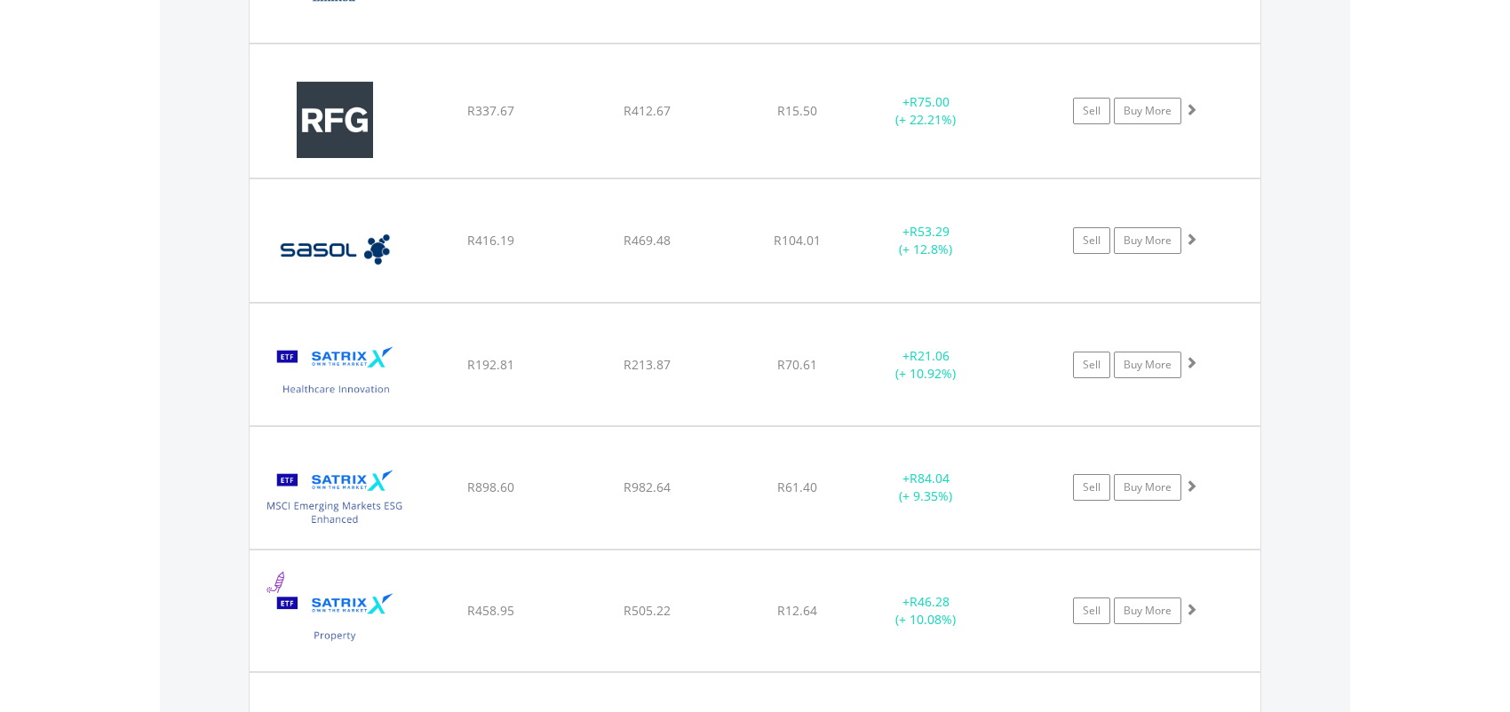
scroll to position [4940, 0]
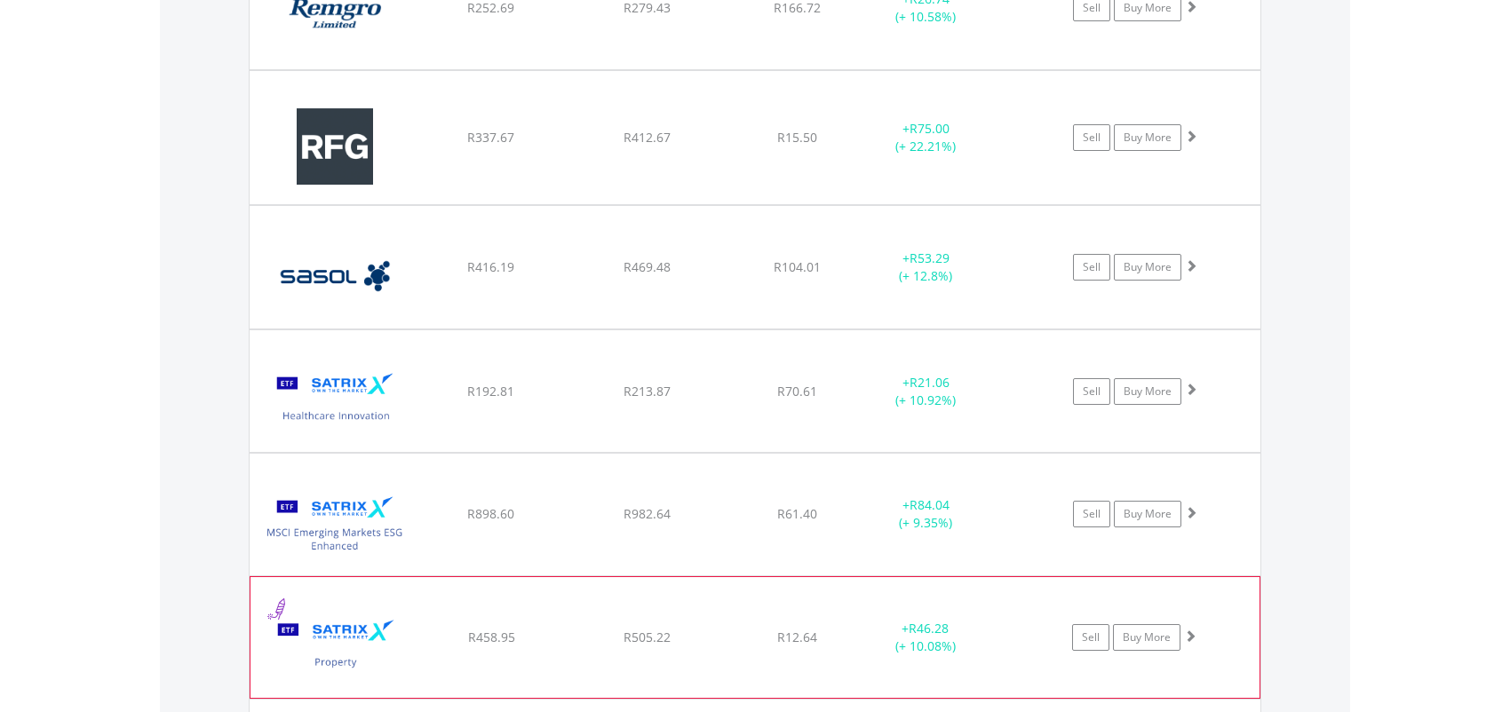
click at [1189, 630] on span at bounding box center [1190, 636] width 12 height 12
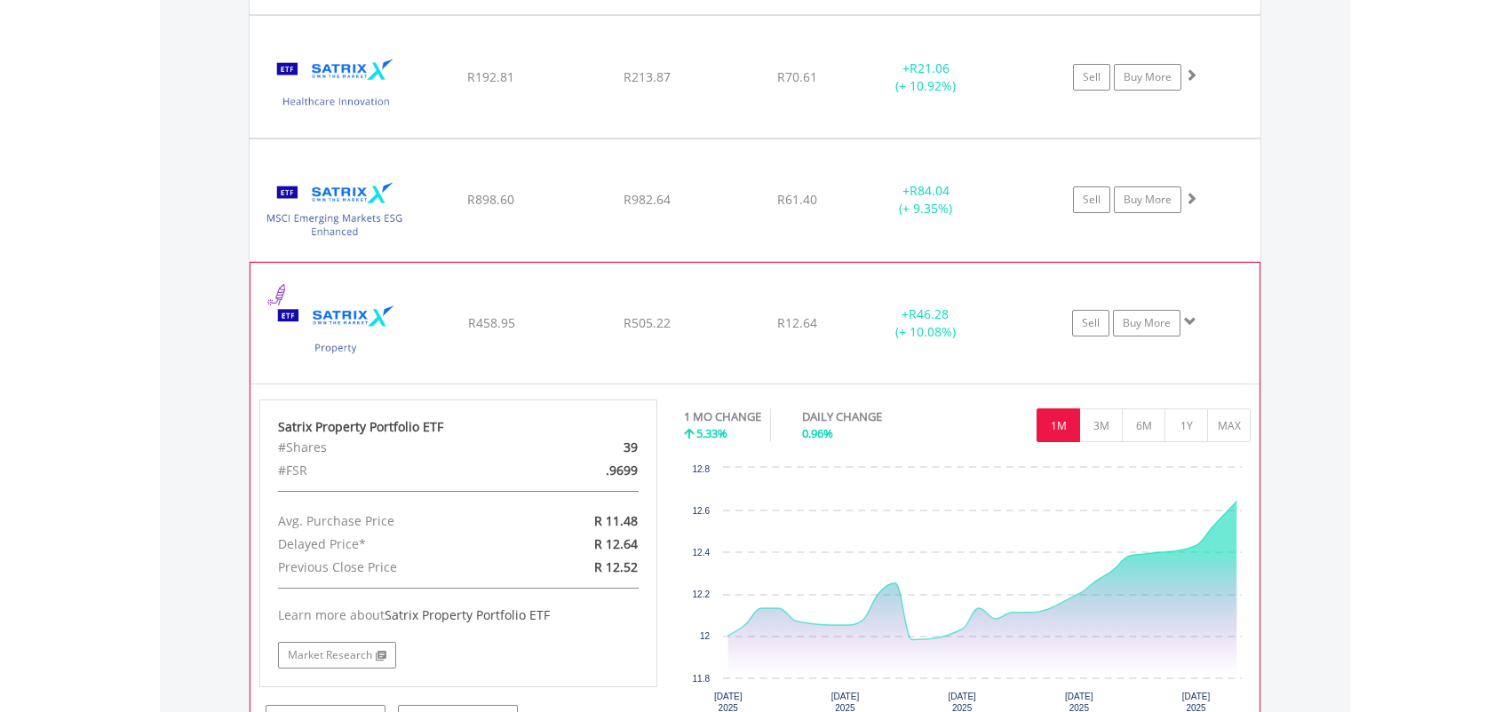
scroll to position [5384, 0]
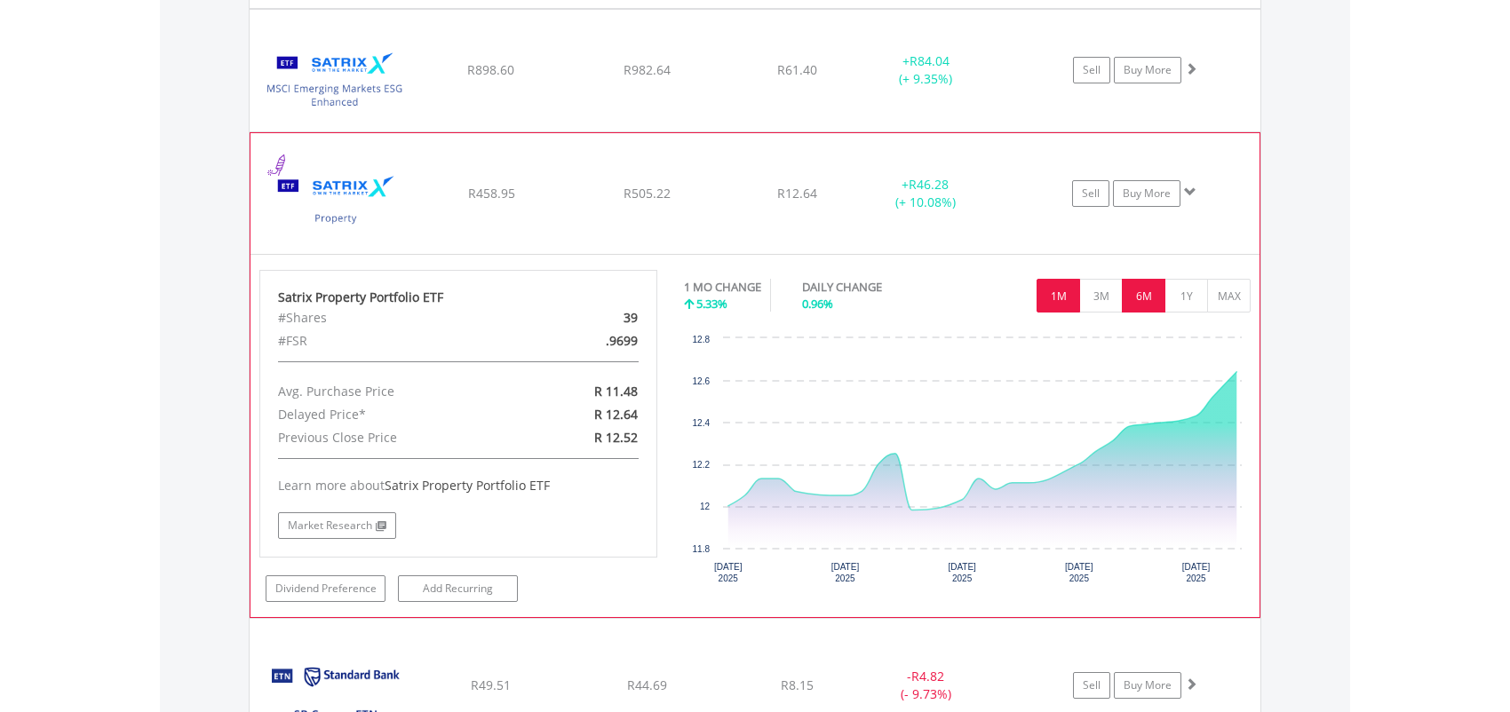
click at [1141, 291] on button "6M" at bounding box center [1144, 296] width 44 height 34
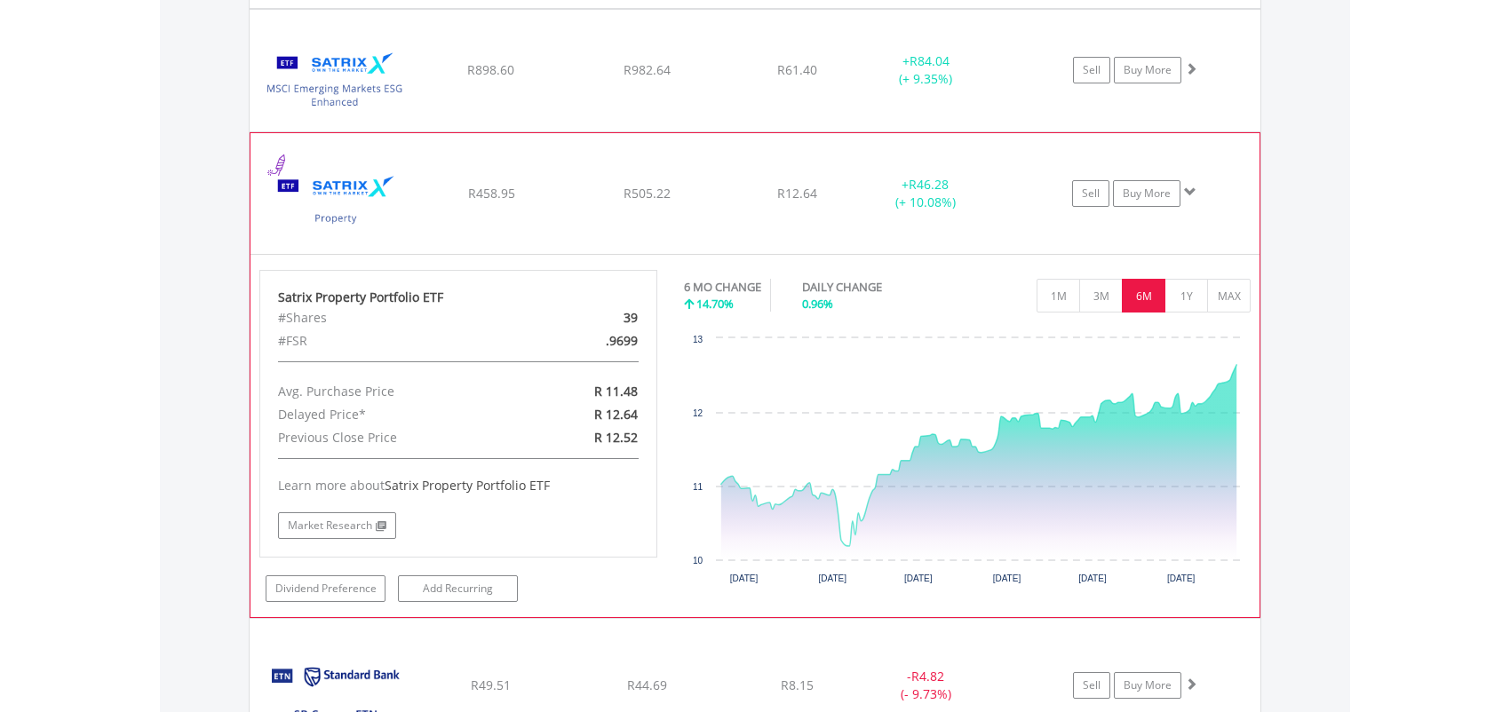
click at [1189, 187] on span at bounding box center [1190, 192] width 12 height 12
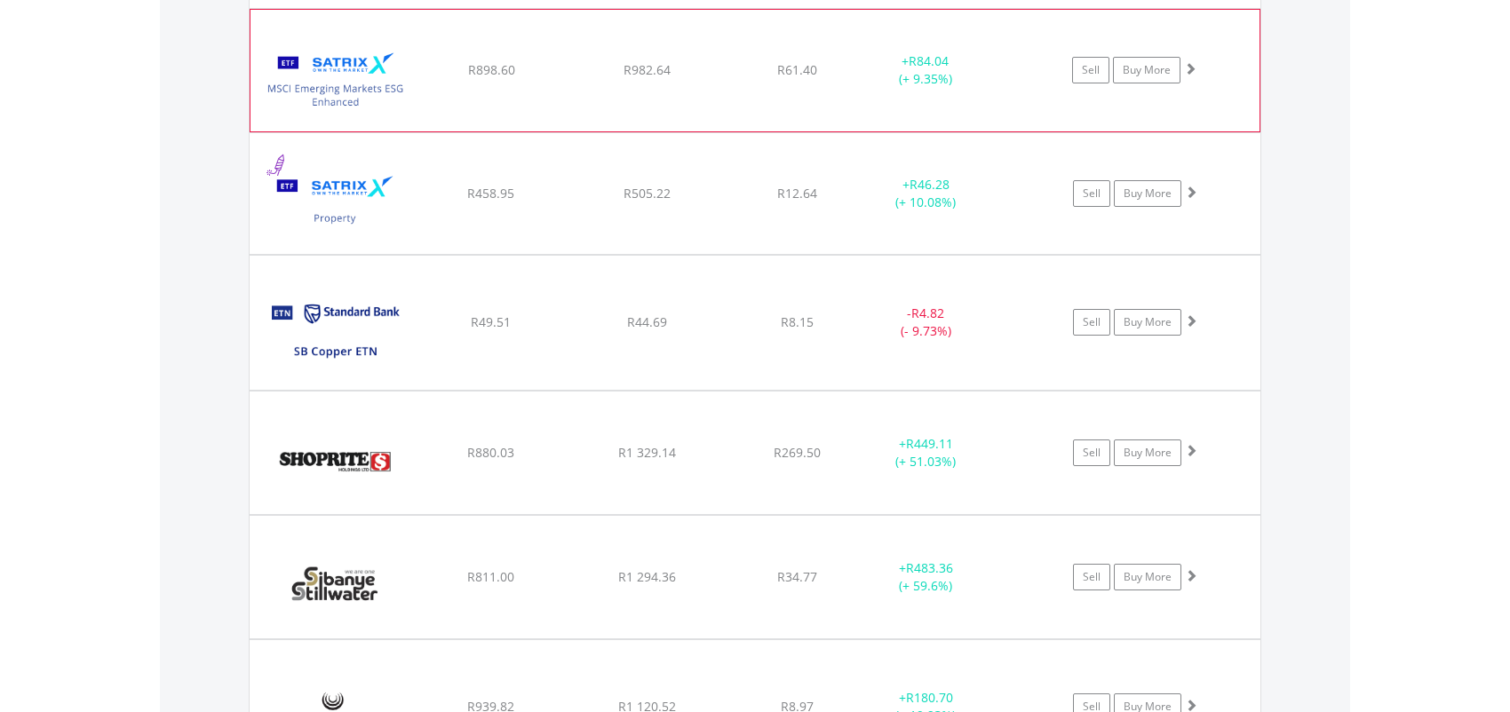
click at [1189, 62] on span at bounding box center [1190, 68] width 12 height 12
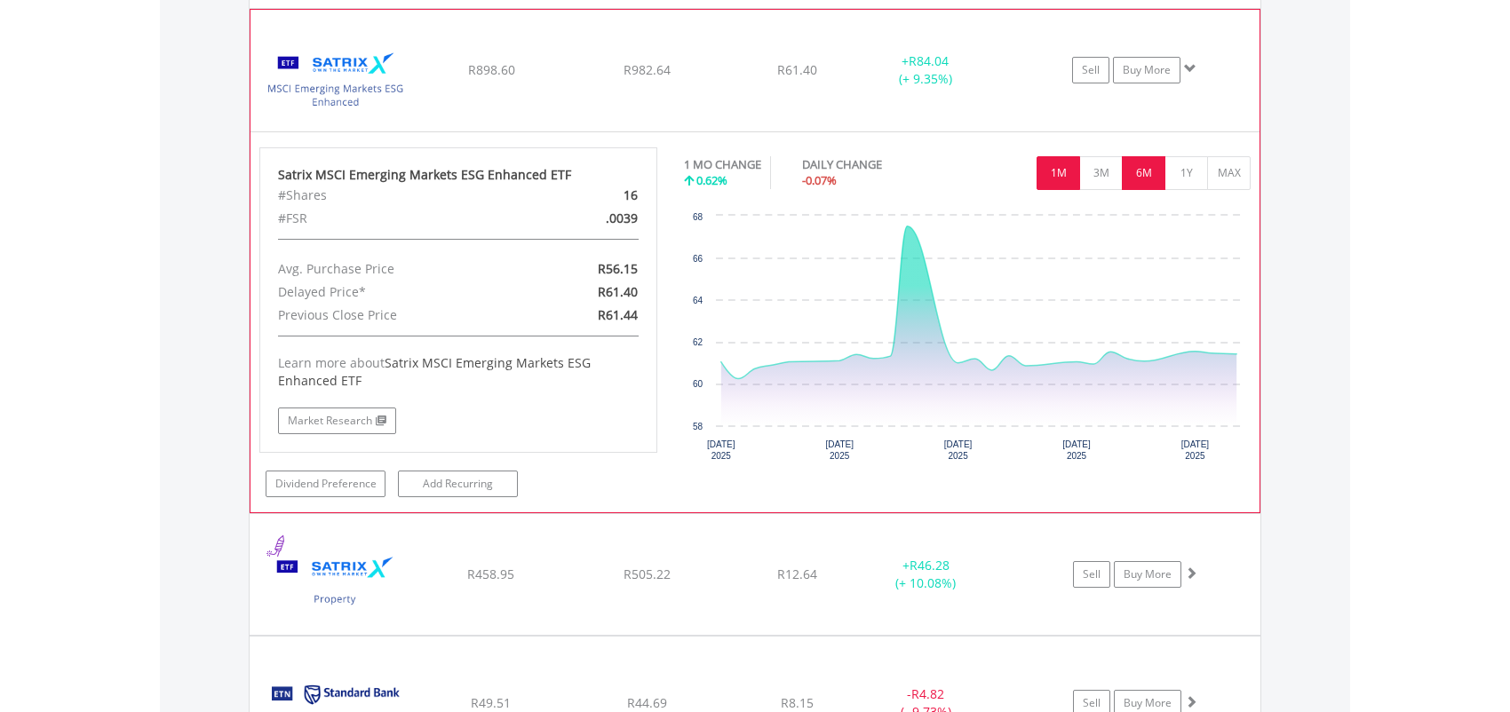
click at [1144, 167] on button "6M" at bounding box center [1144, 173] width 44 height 34
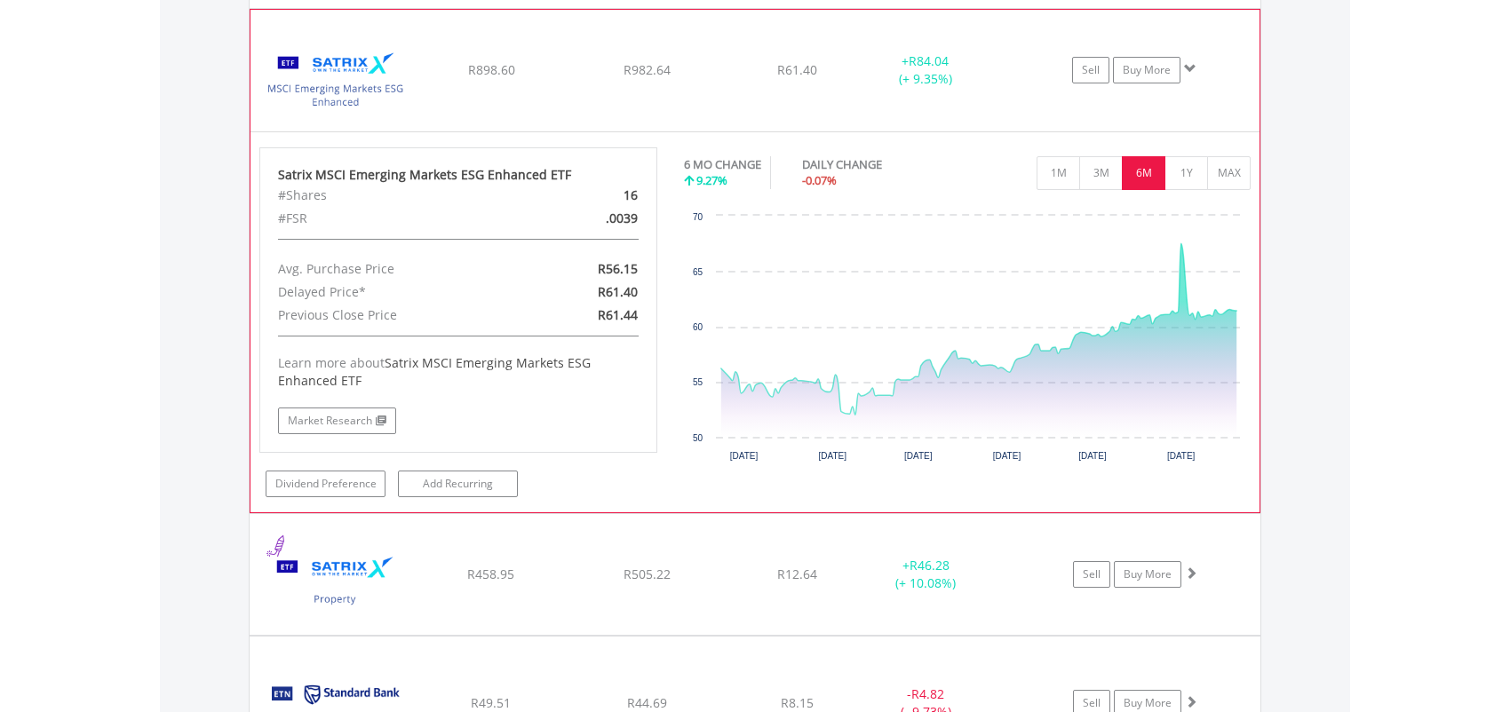
click at [1189, 62] on span at bounding box center [1190, 68] width 12 height 12
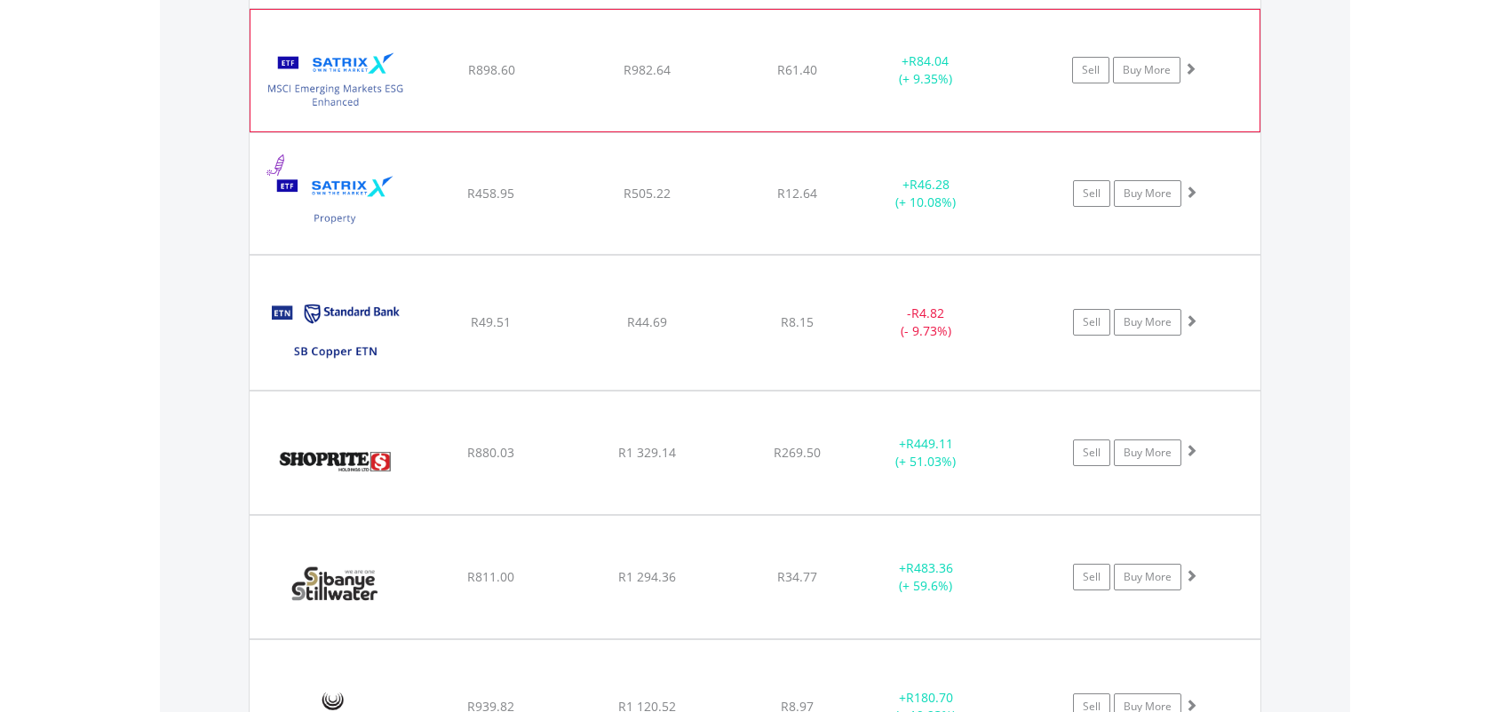
scroll to position [5207, 0]
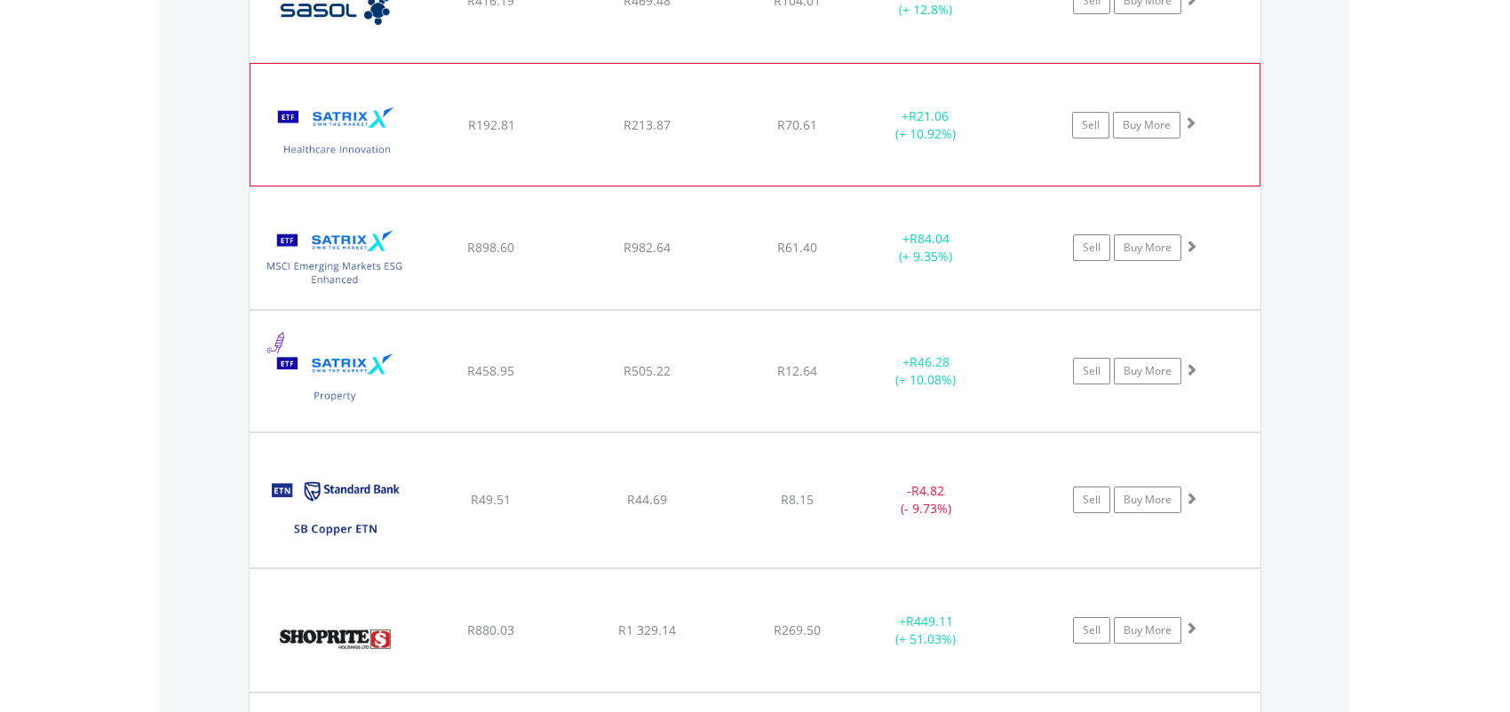
click at [1188, 116] on span at bounding box center [1190, 122] width 12 height 12
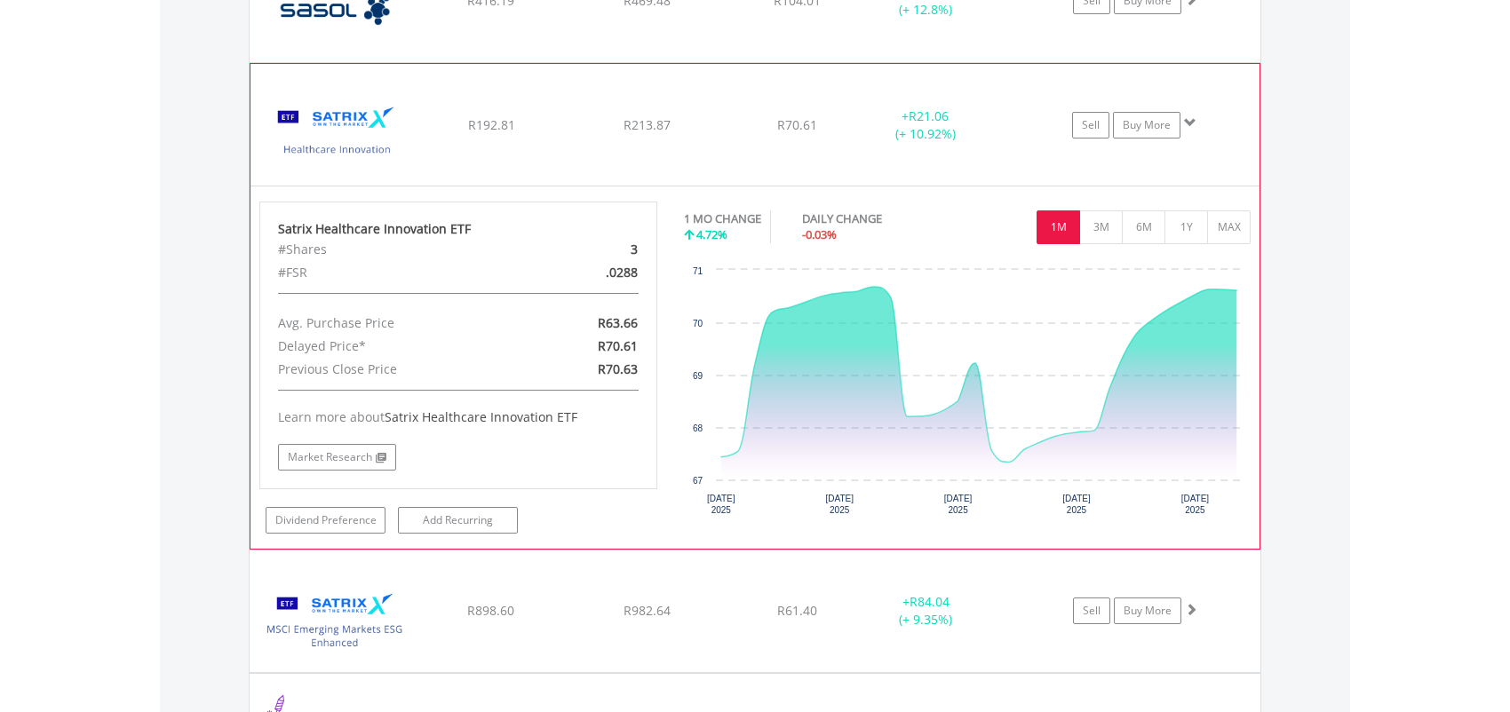
click at [1188, 116] on span at bounding box center [1190, 122] width 12 height 12
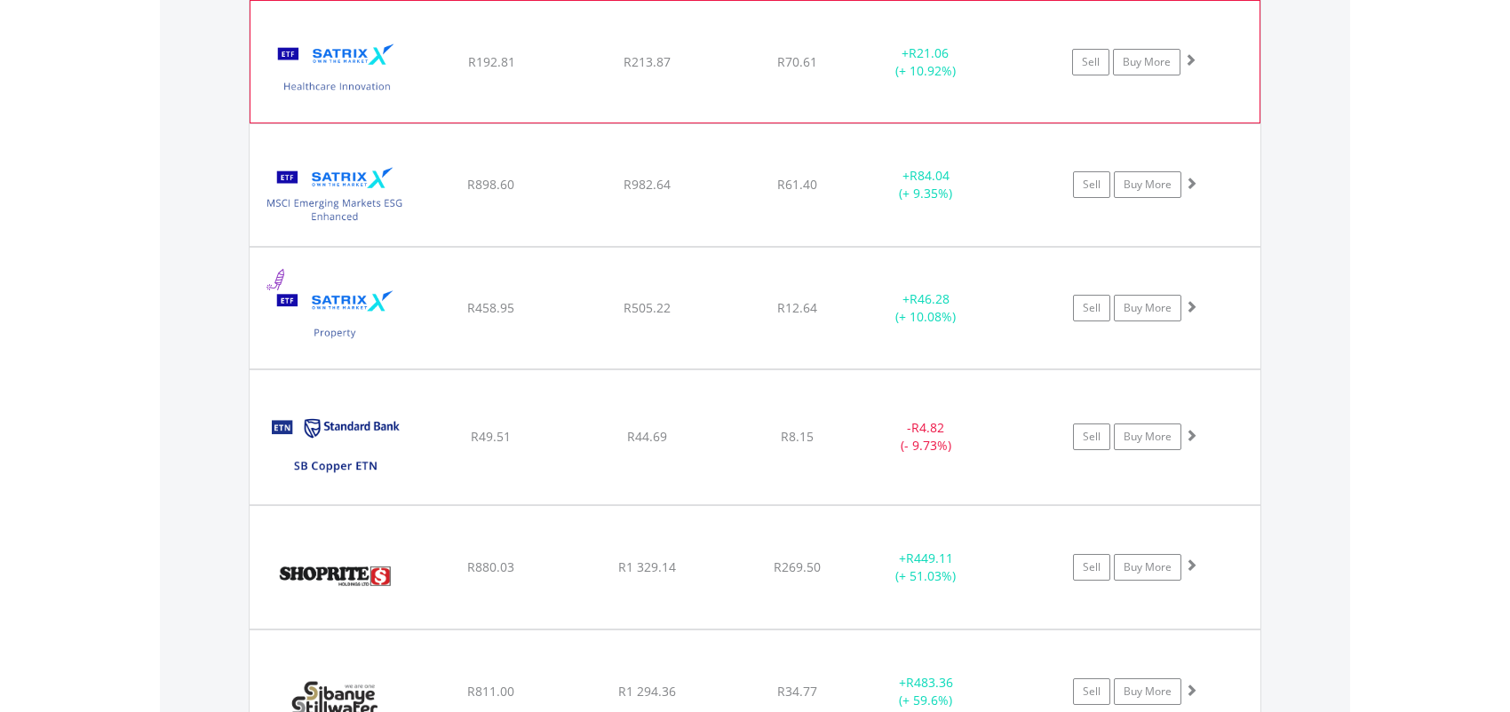
scroll to position [5295, 0]
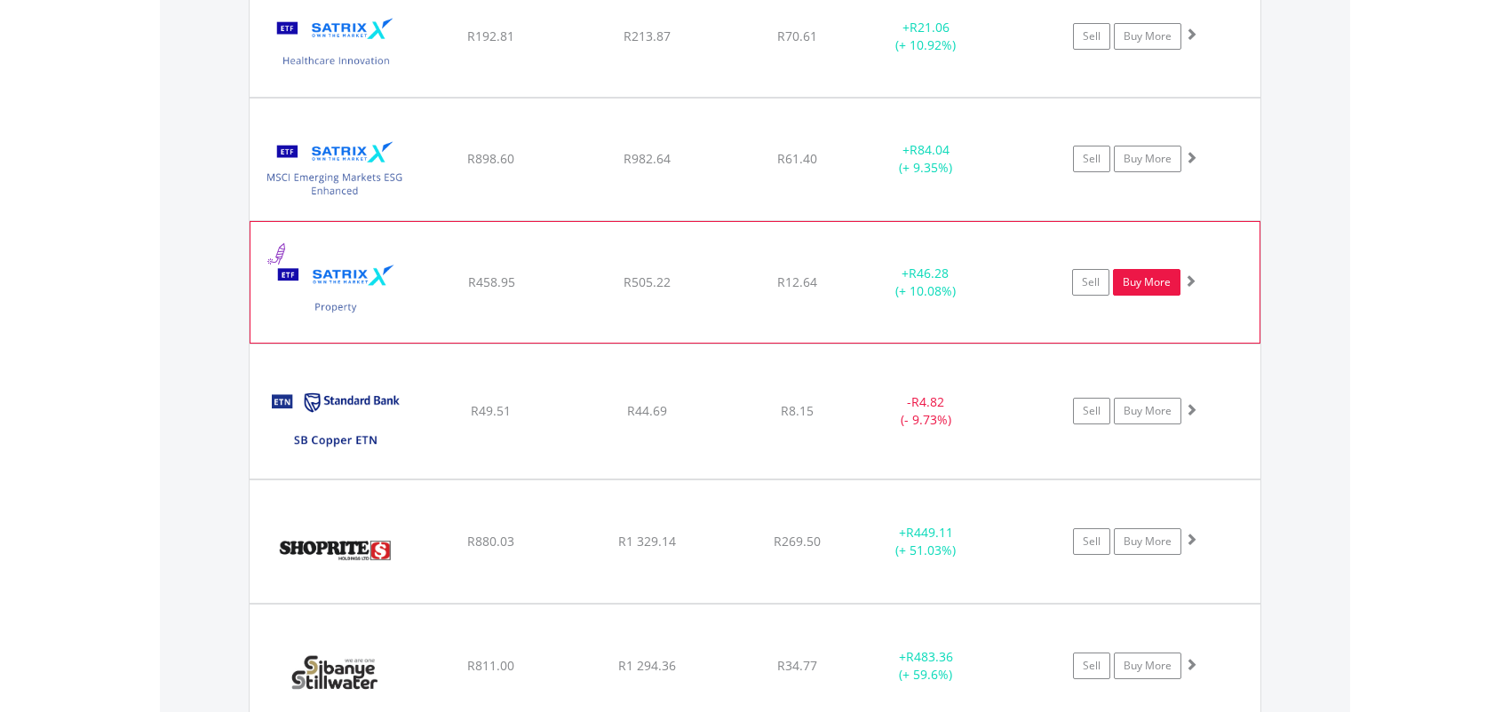
click at [1148, 276] on link "Buy More" at bounding box center [1147, 282] width 68 height 27
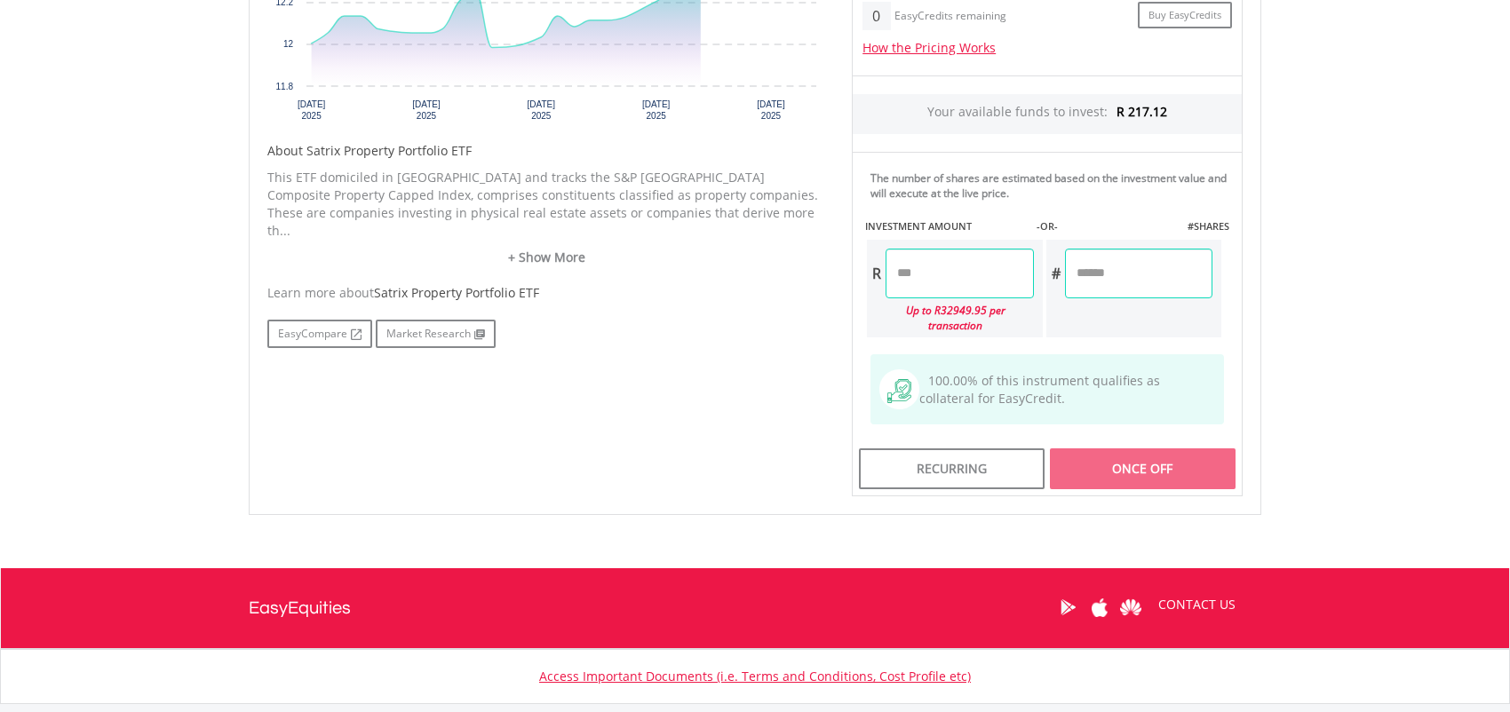
scroll to position [800, 0]
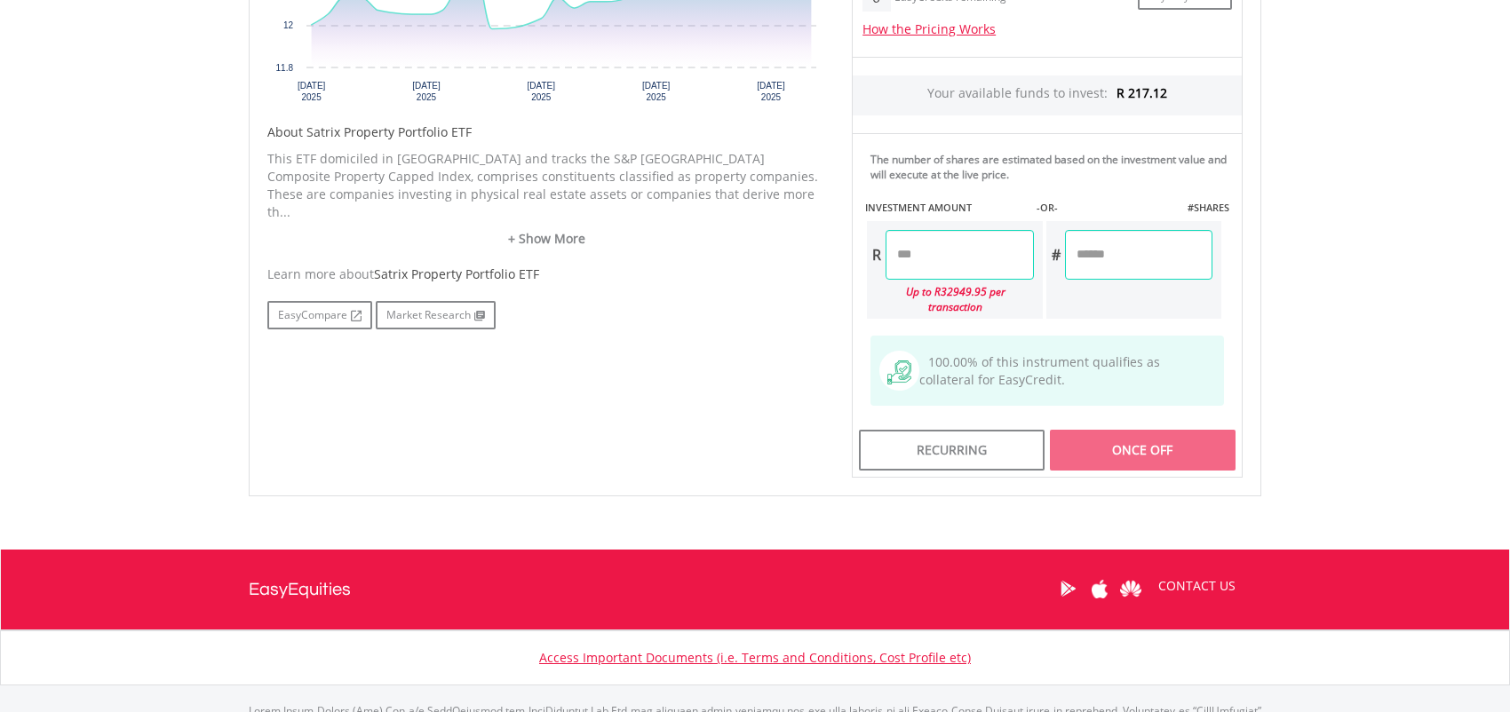
click at [1114, 264] on input "number" at bounding box center [1138, 255] width 147 height 50
type input "*"
click at [1125, 294] on div "Last Updated Price: 15-min. Delay* Price Update Cost: 2 Credits Request A Price…" at bounding box center [1048, 134] width 418 height 690
type input "*****"
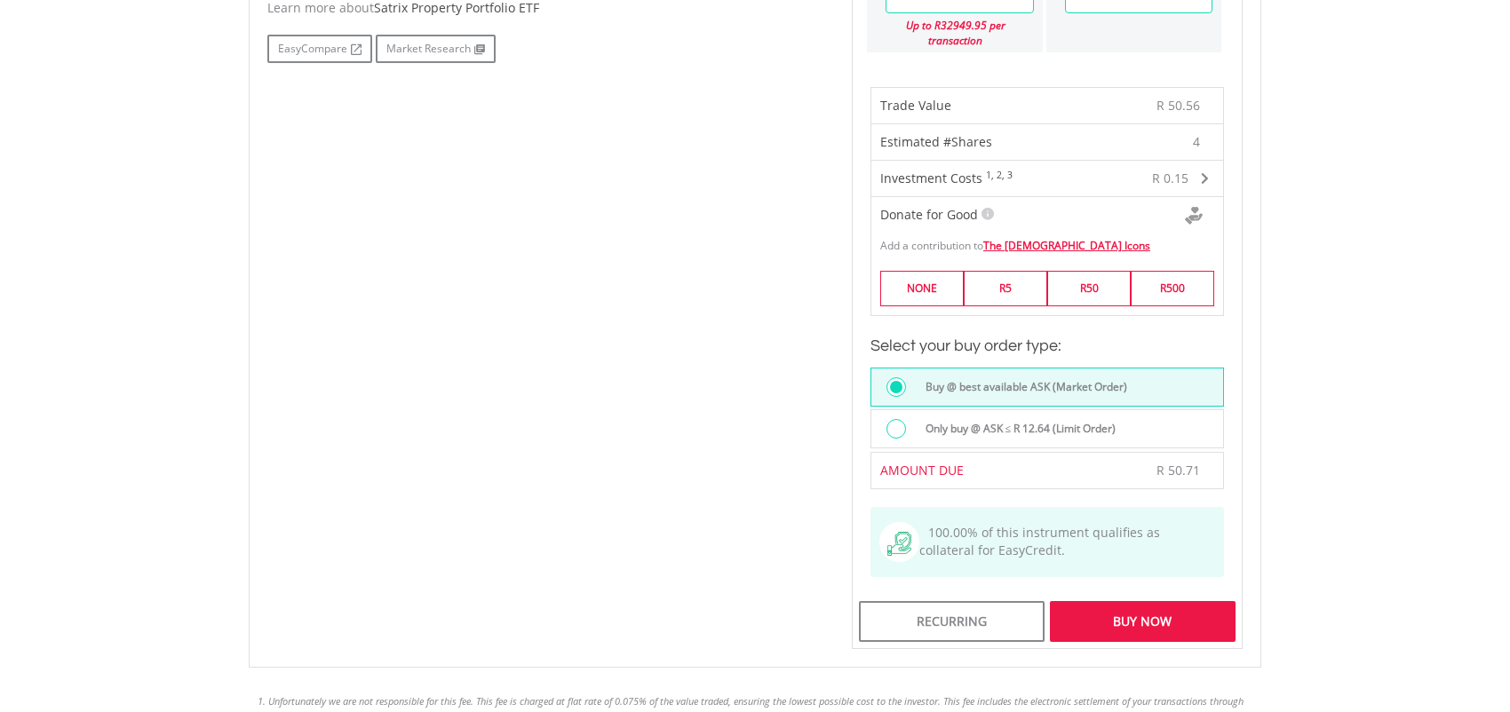
scroll to position [1155, 0]
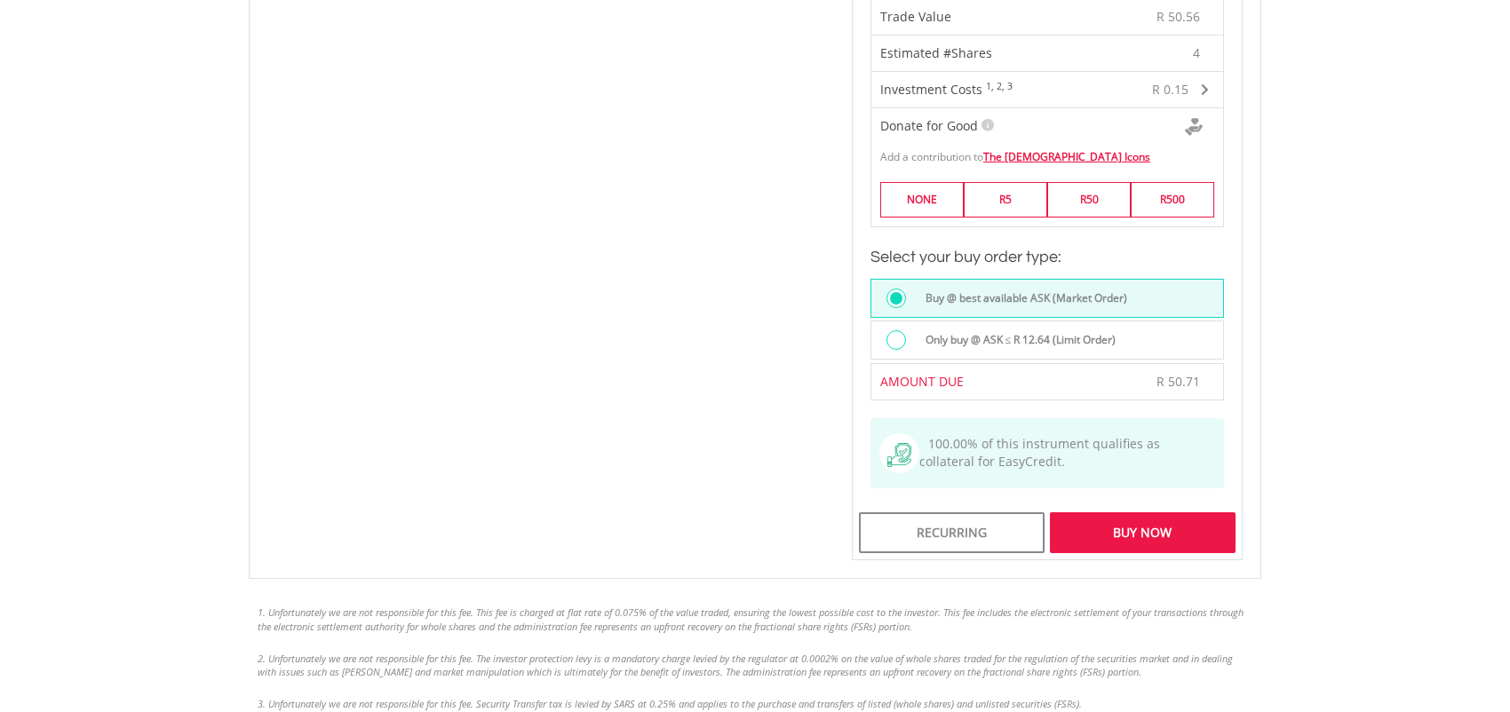
click at [1150, 518] on div "Buy Now" at bounding box center [1143, 533] width 186 height 41
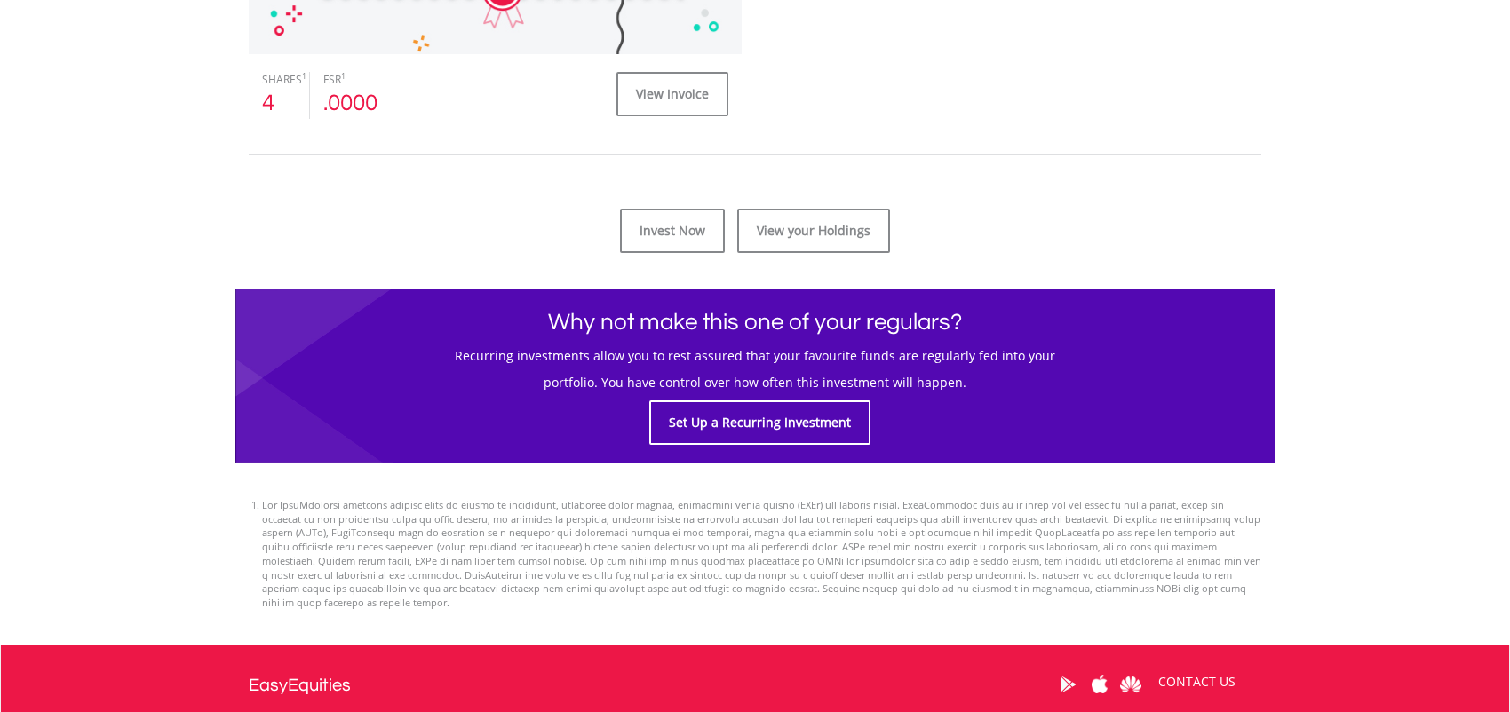
scroll to position [450, 0]
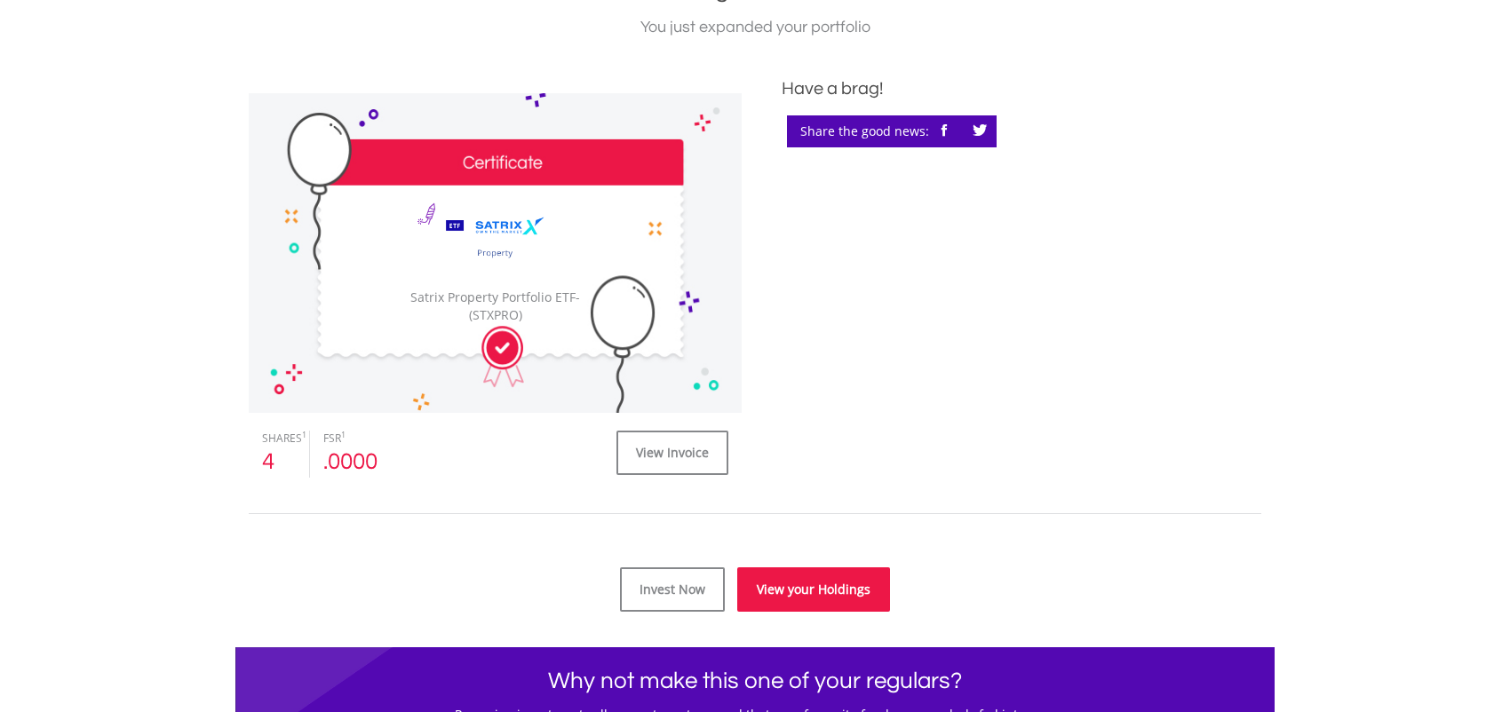
click at [810, 589] on link "View your Holdings" at bounding box center [813, 590] width 153 height 44
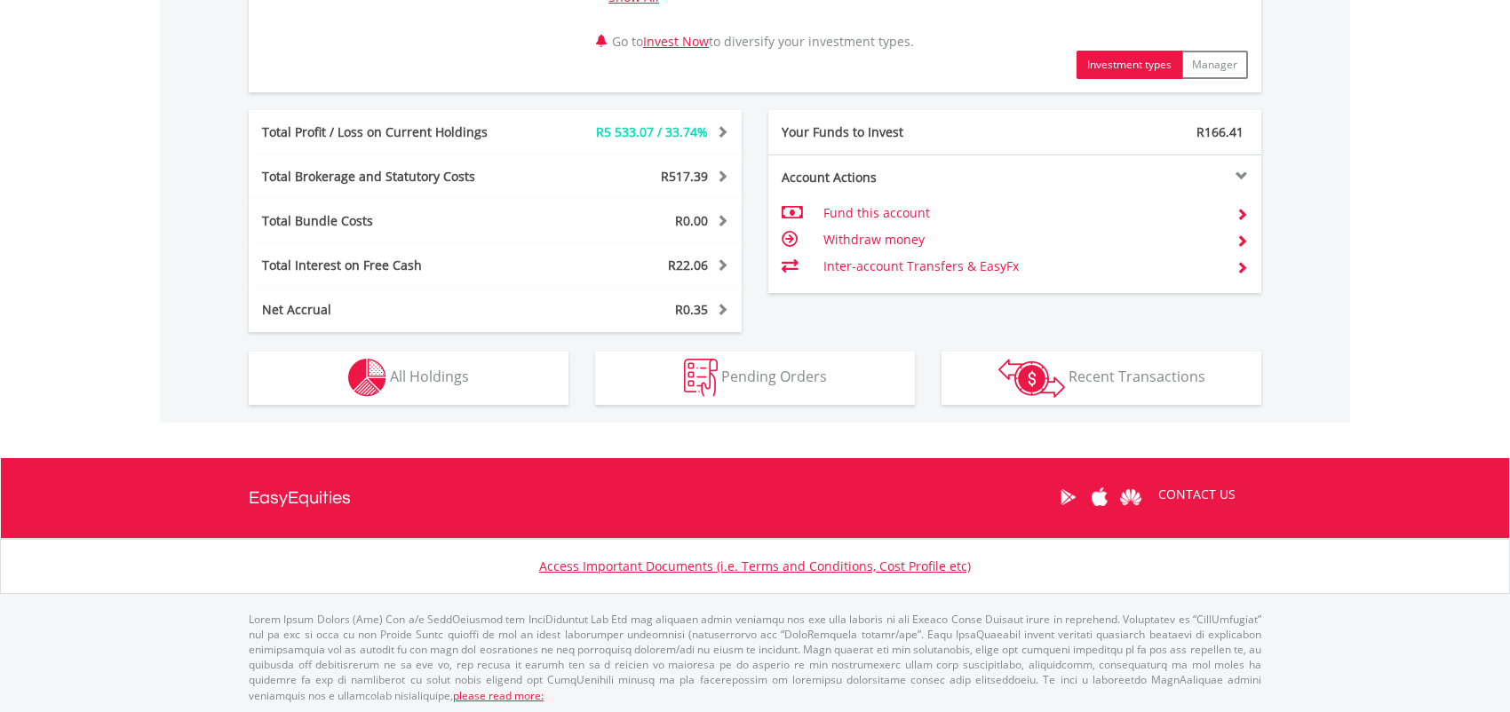
scroll to position [931, 0]
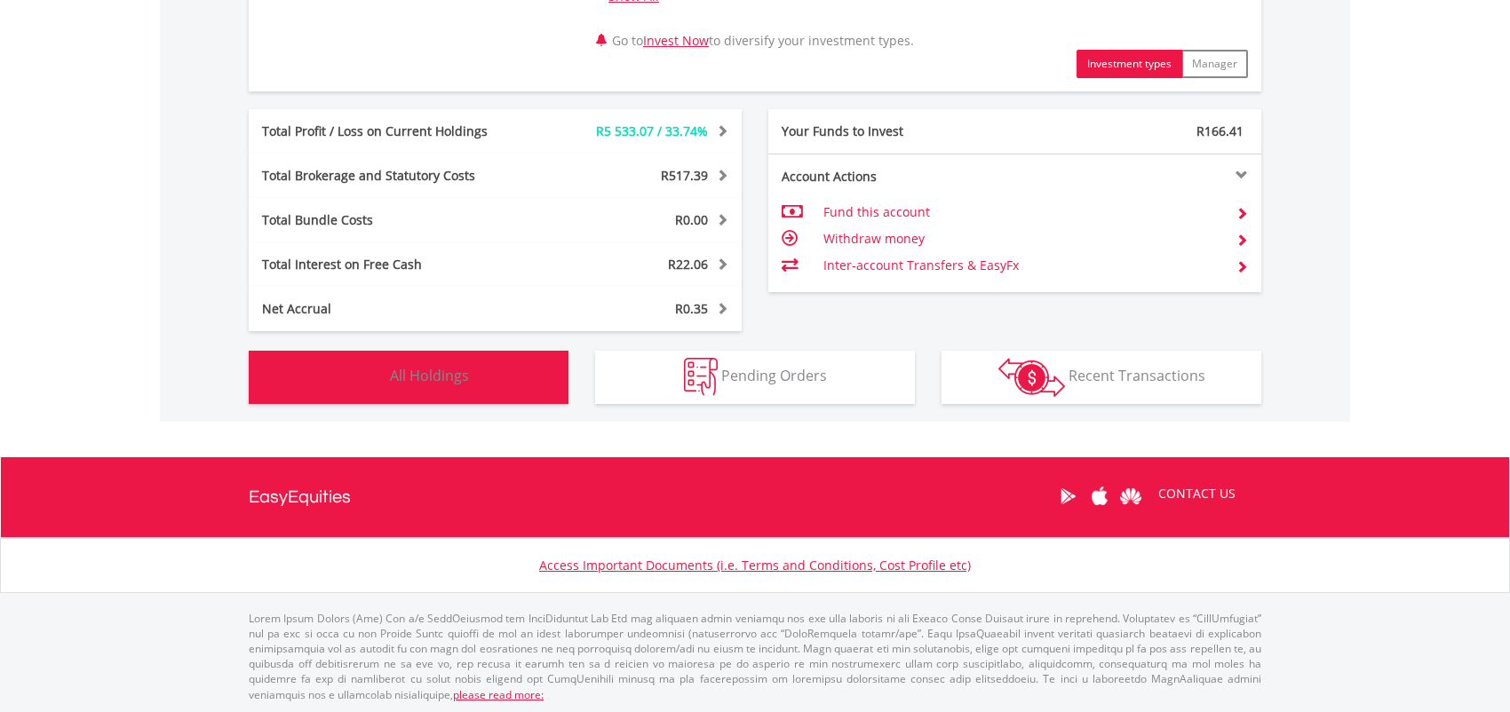
click at [493, 381] on button "Holdings All Holdings" at bounding box center [409, 377] width 320 height 53
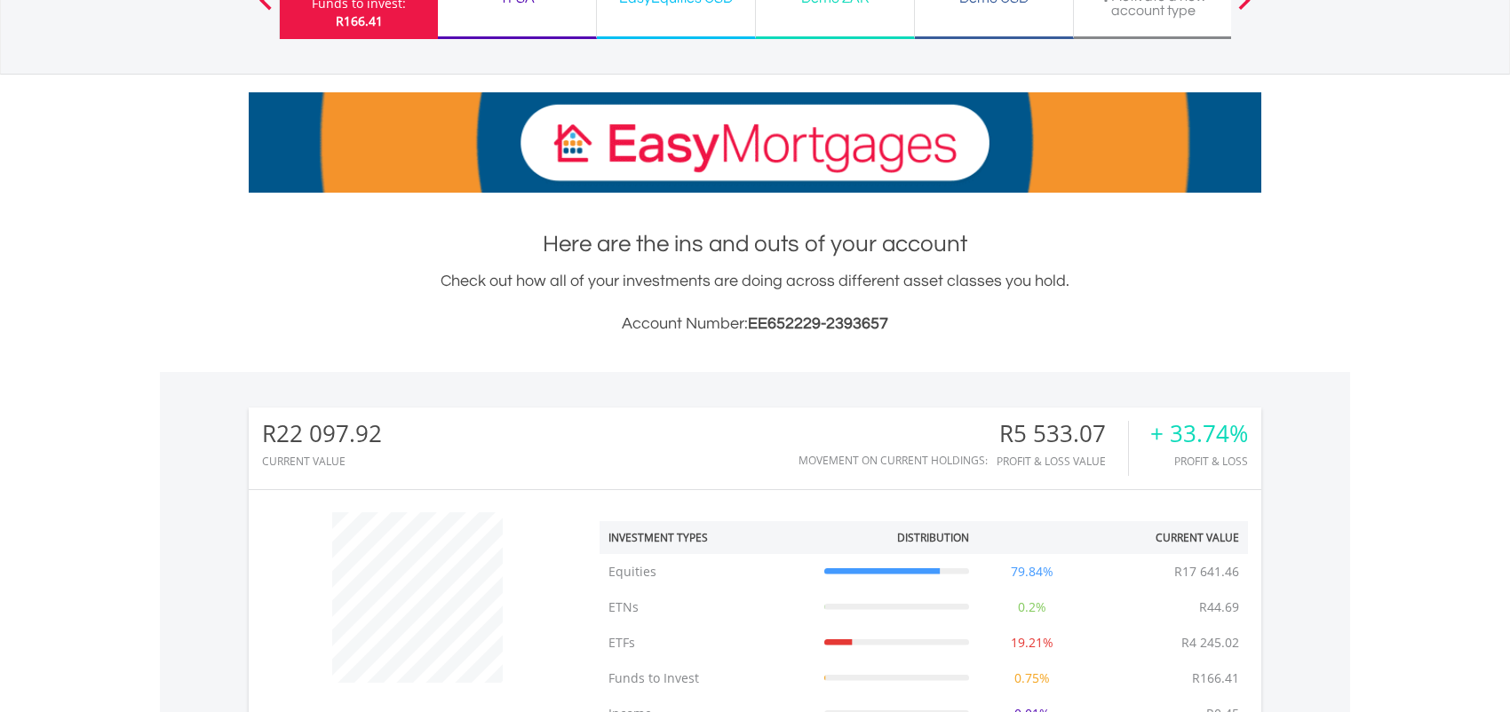
scroll to position [0, 0]
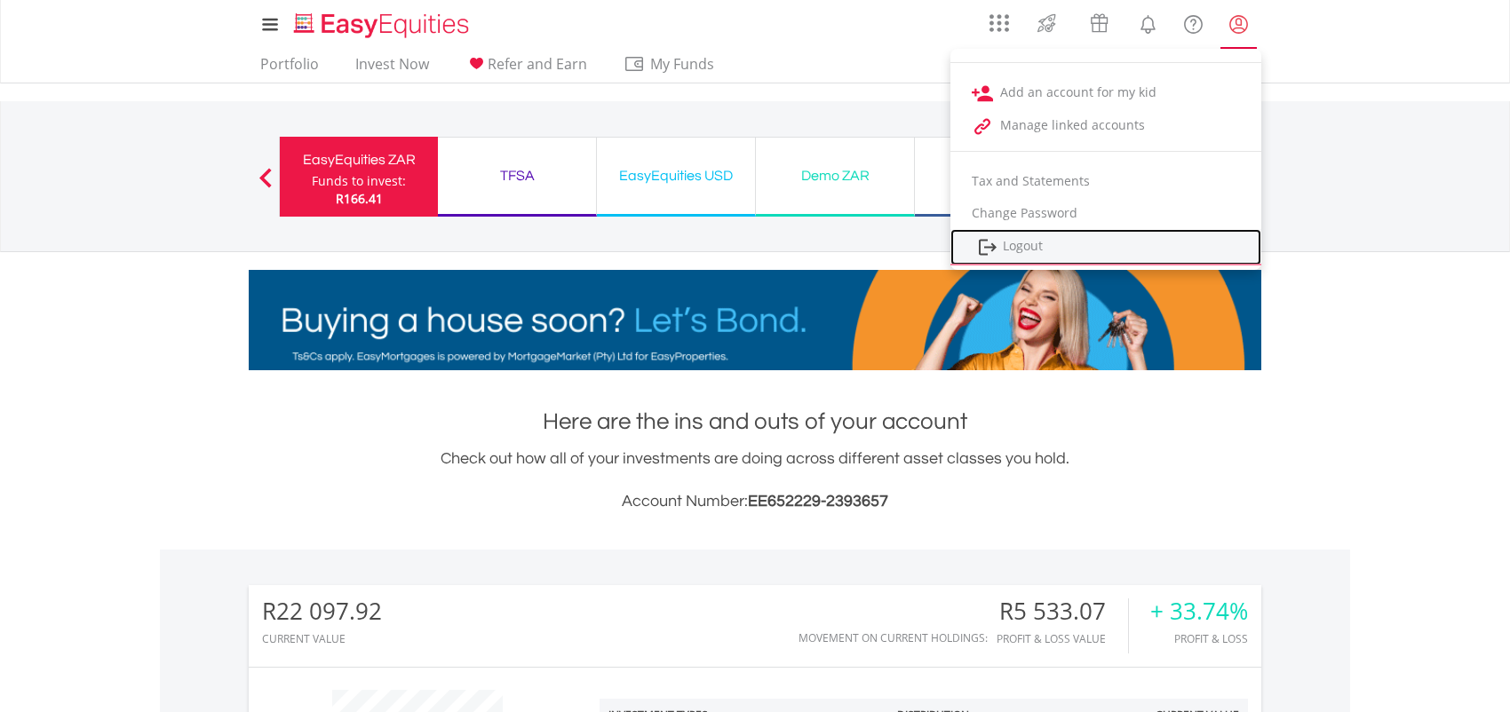
click at [1081, 253] on link "Logout" at bounding box center [1106, 247] width 311 height 36
